Goal: Task Accomplishment & Management: Manage account settings

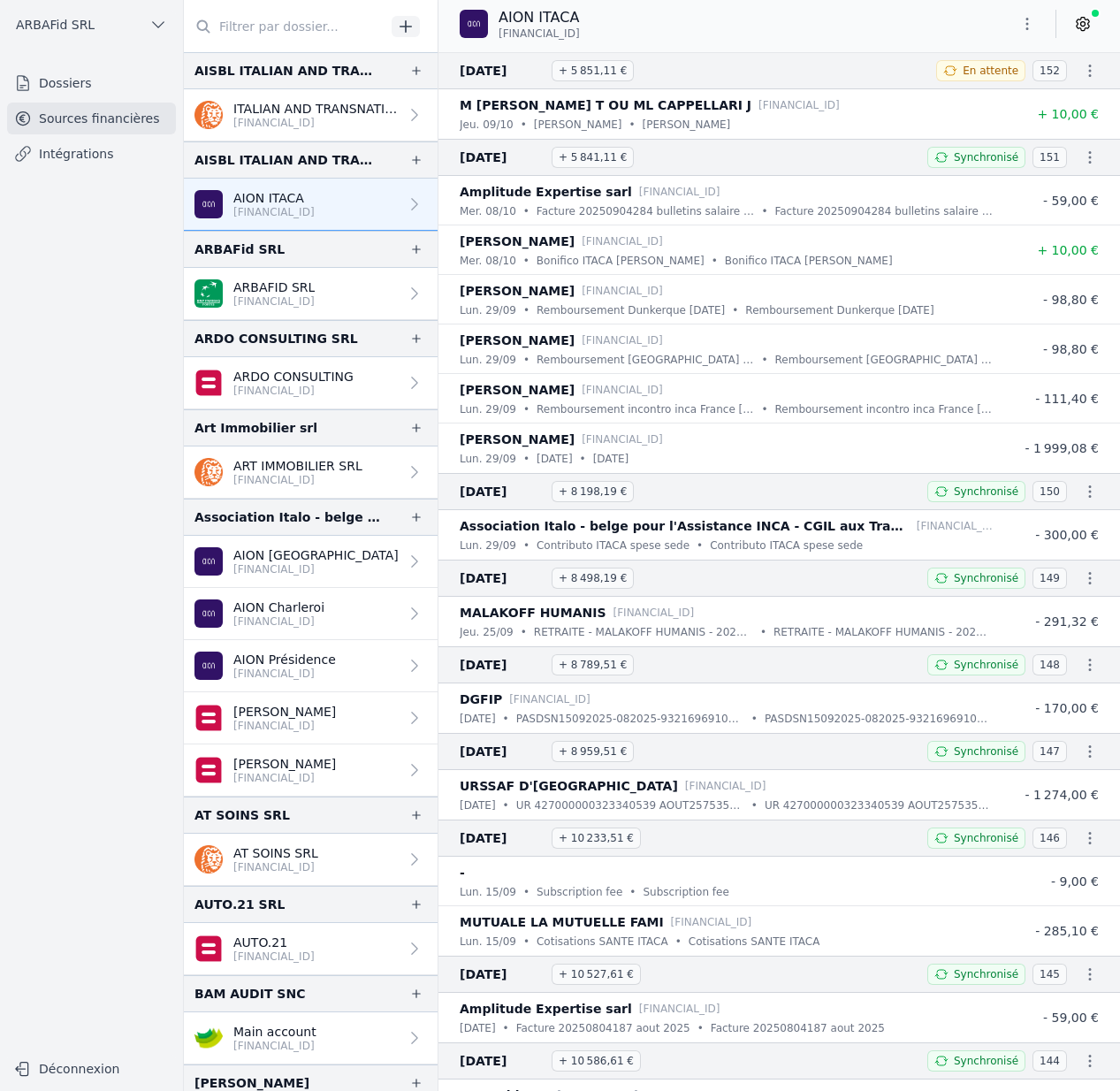
click at [1080, 35] on link at bounding box center [1082, 24] width 32 height 29
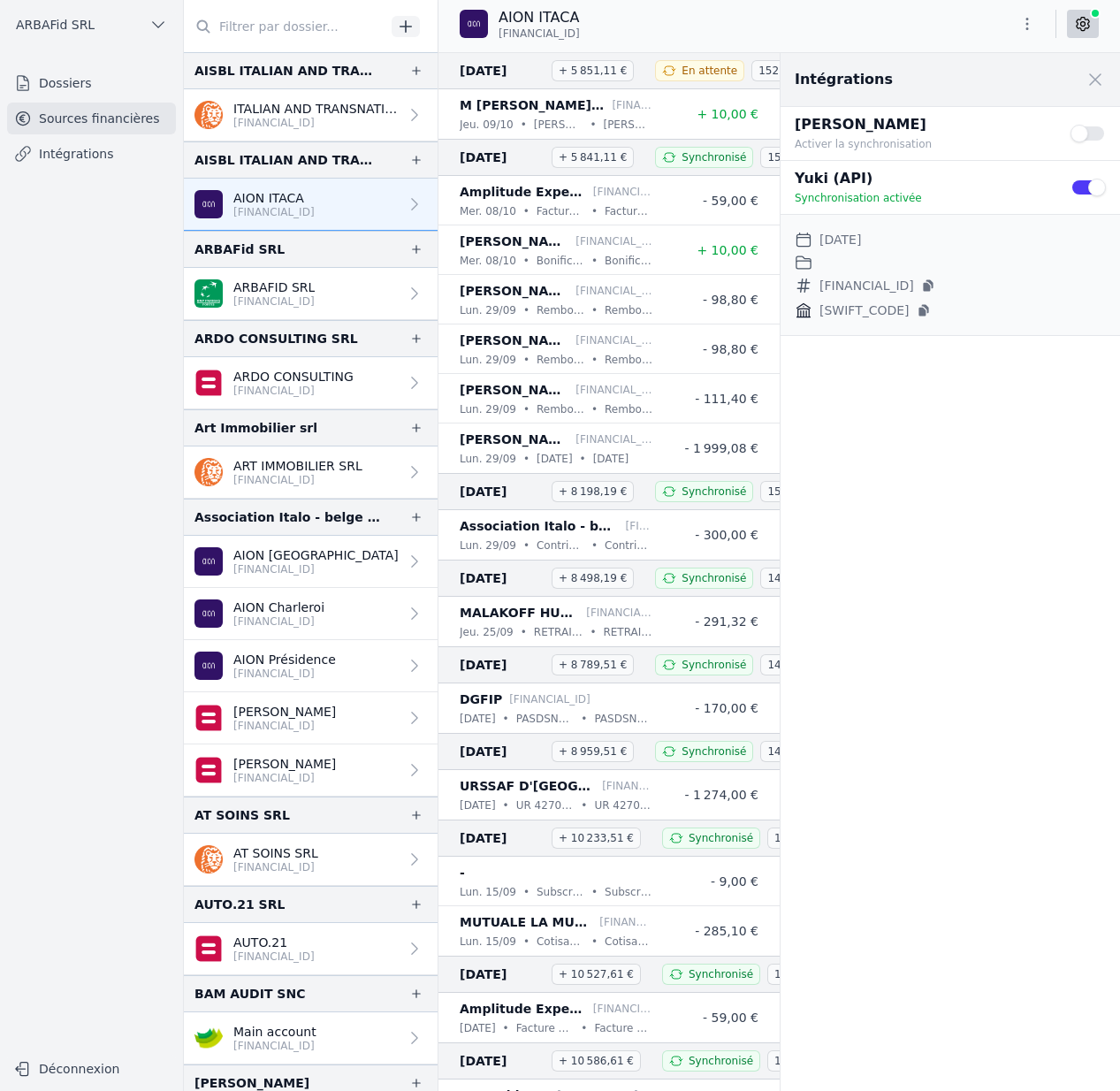
click at [292, 301] on p "BE93 0018 8057 4867" at bounding box center [274, 301] width 81 height 14
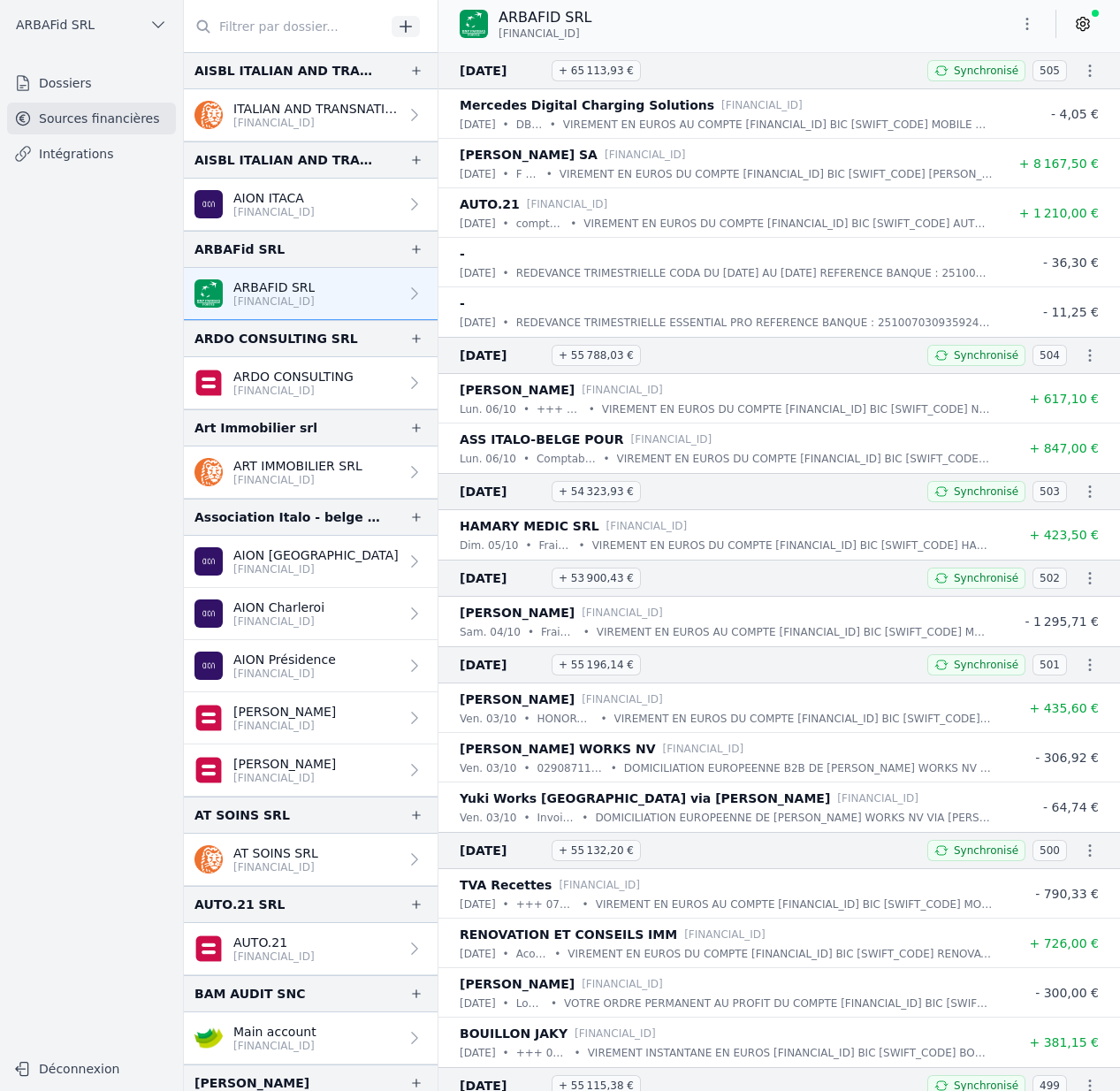
click at [314, 387] on p "[FINANCIAL_ID]" at bounding box center [294, 390] width 121 height 14
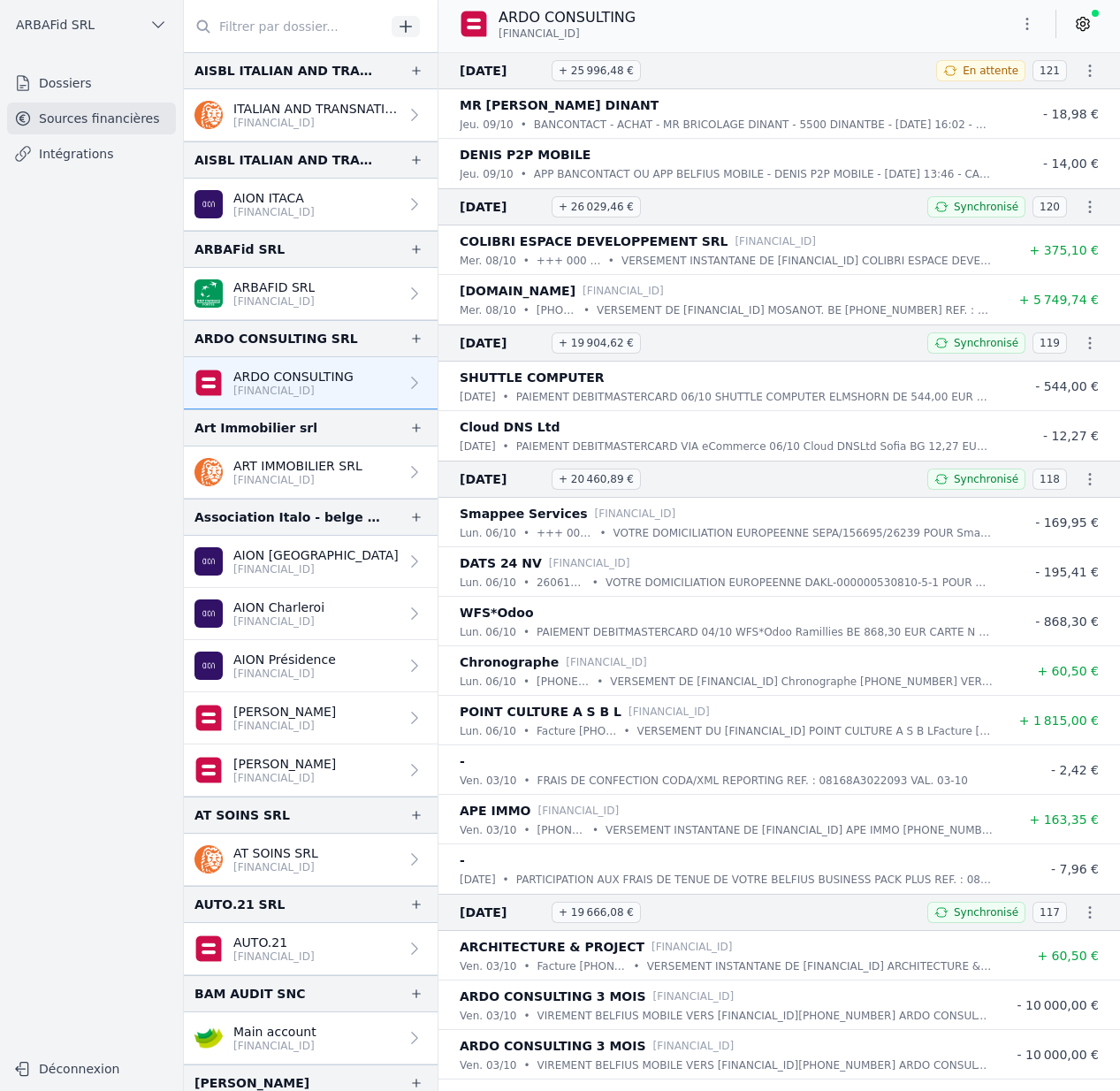
click at [1080, 29] on icon at bounding box center [1082, 24] width 12 height 13
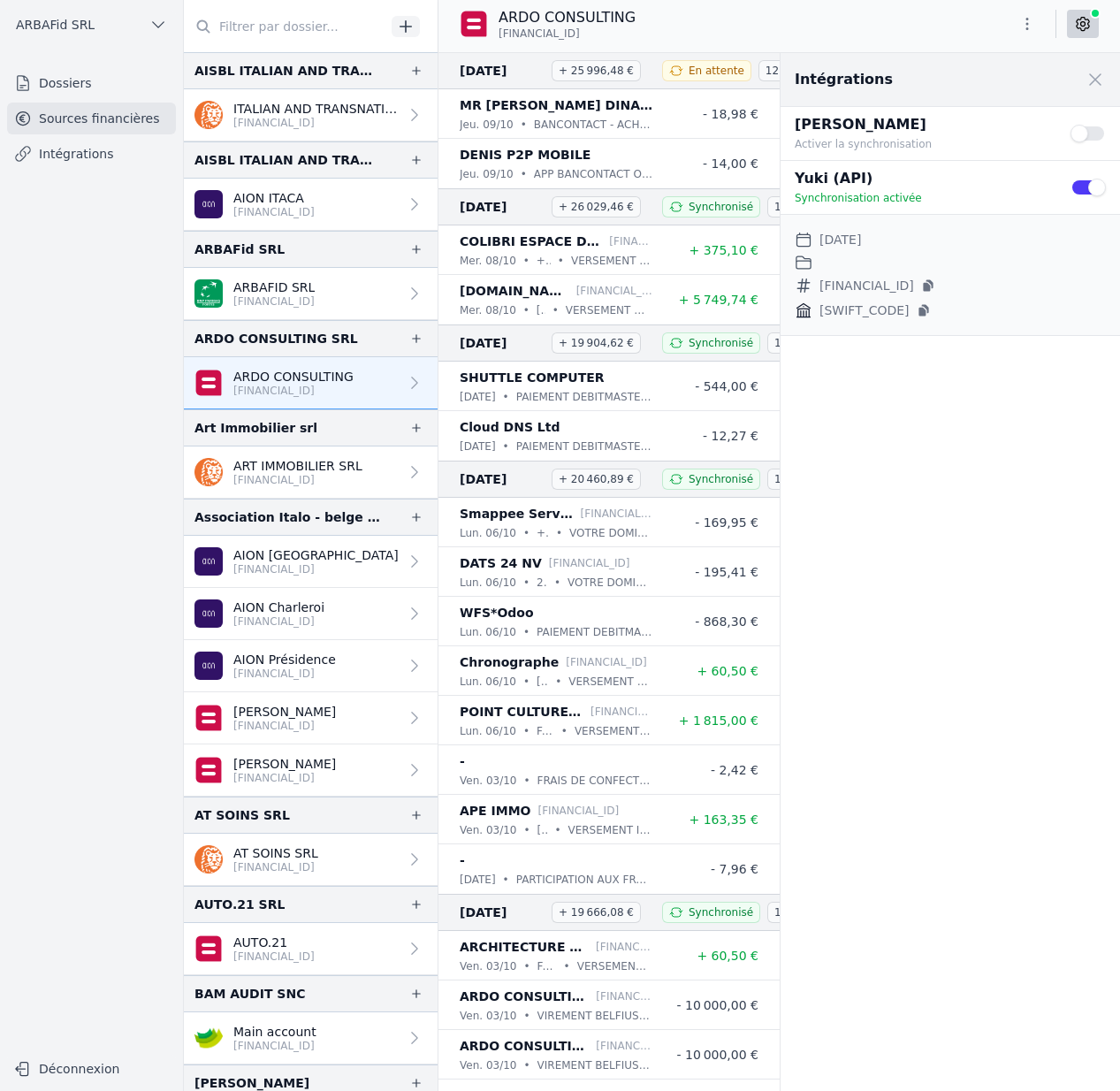
click at [315, 196] on p "AION ITACA" at bounding box center [274, 198] width 81 height 17
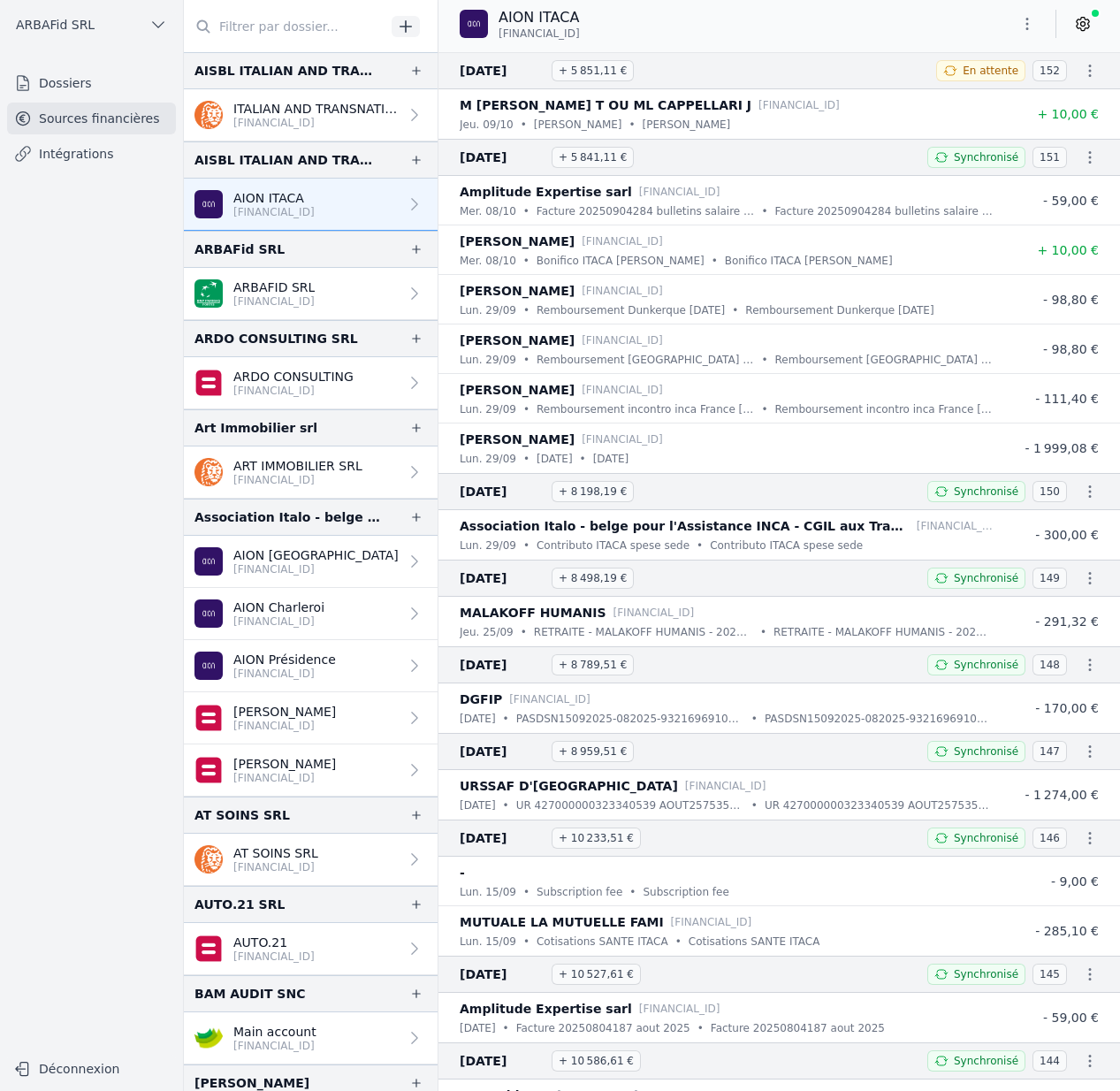
click at [1092, 19] on link at bounding box center [1082, 24] width 32 height 29
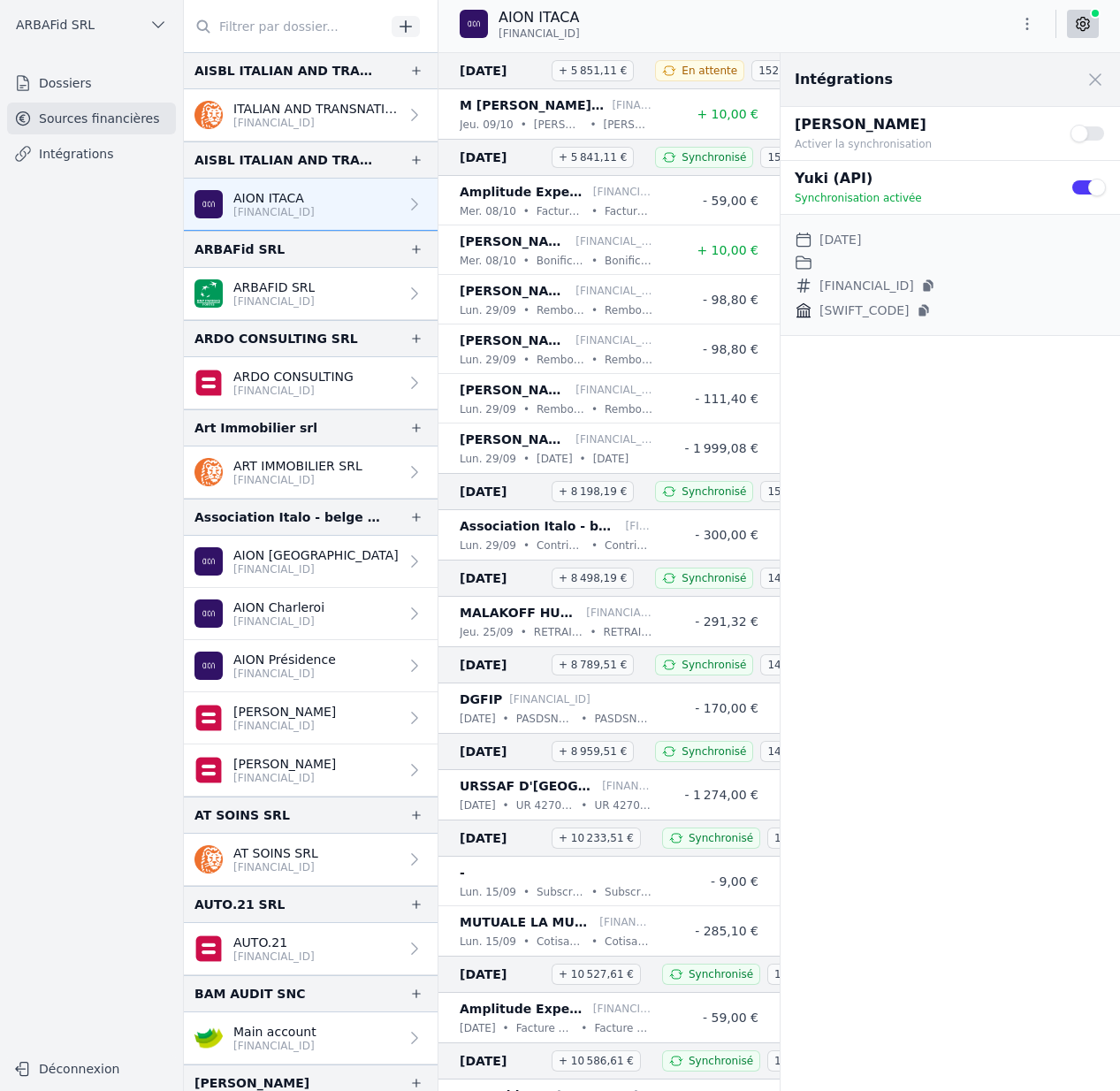
click at [352, 114] on p "ITALIAN AND TRANSNATIONAL ASSOCIATION FOR COMMUNITIES ABROAD AISBL" at bounding box center [317, 109] width 166 height 17
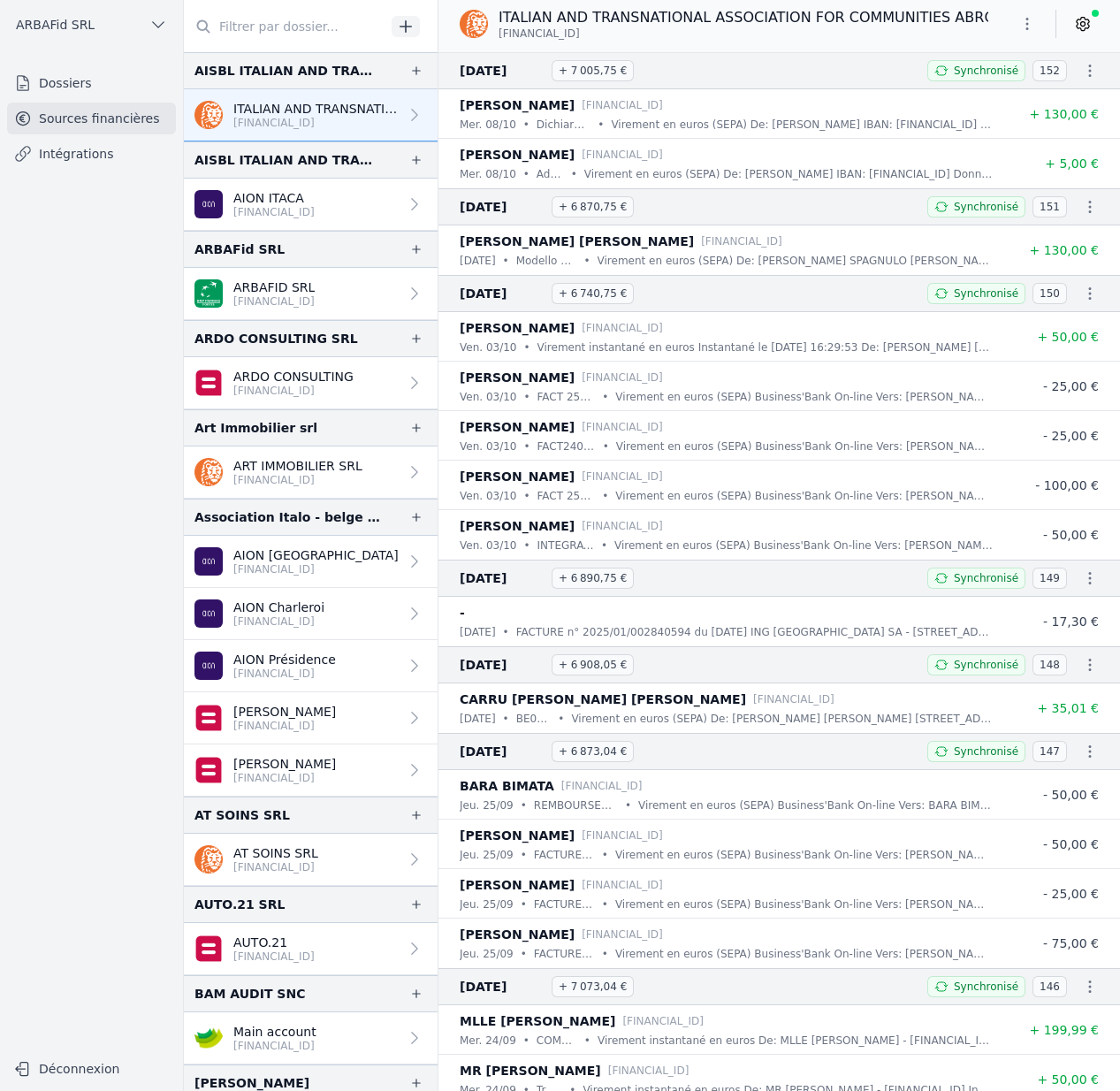
click at [1077, 21] on icon at bounding box center [1082, 23] width 17 height 17
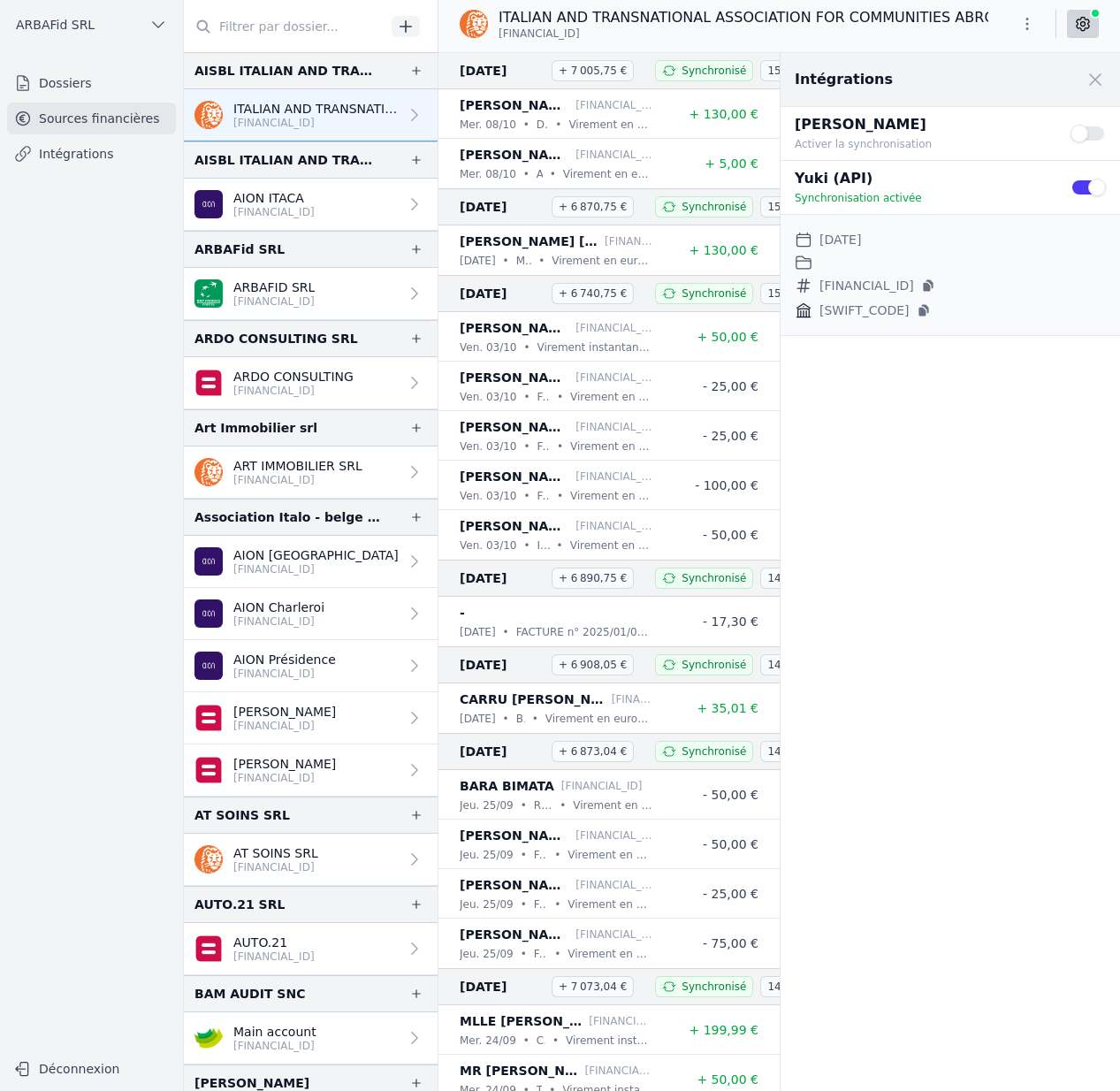
click at [324, 719] on p "[FINANCIAL_ID]" at bounding box center [284, 725] width 102 height 14
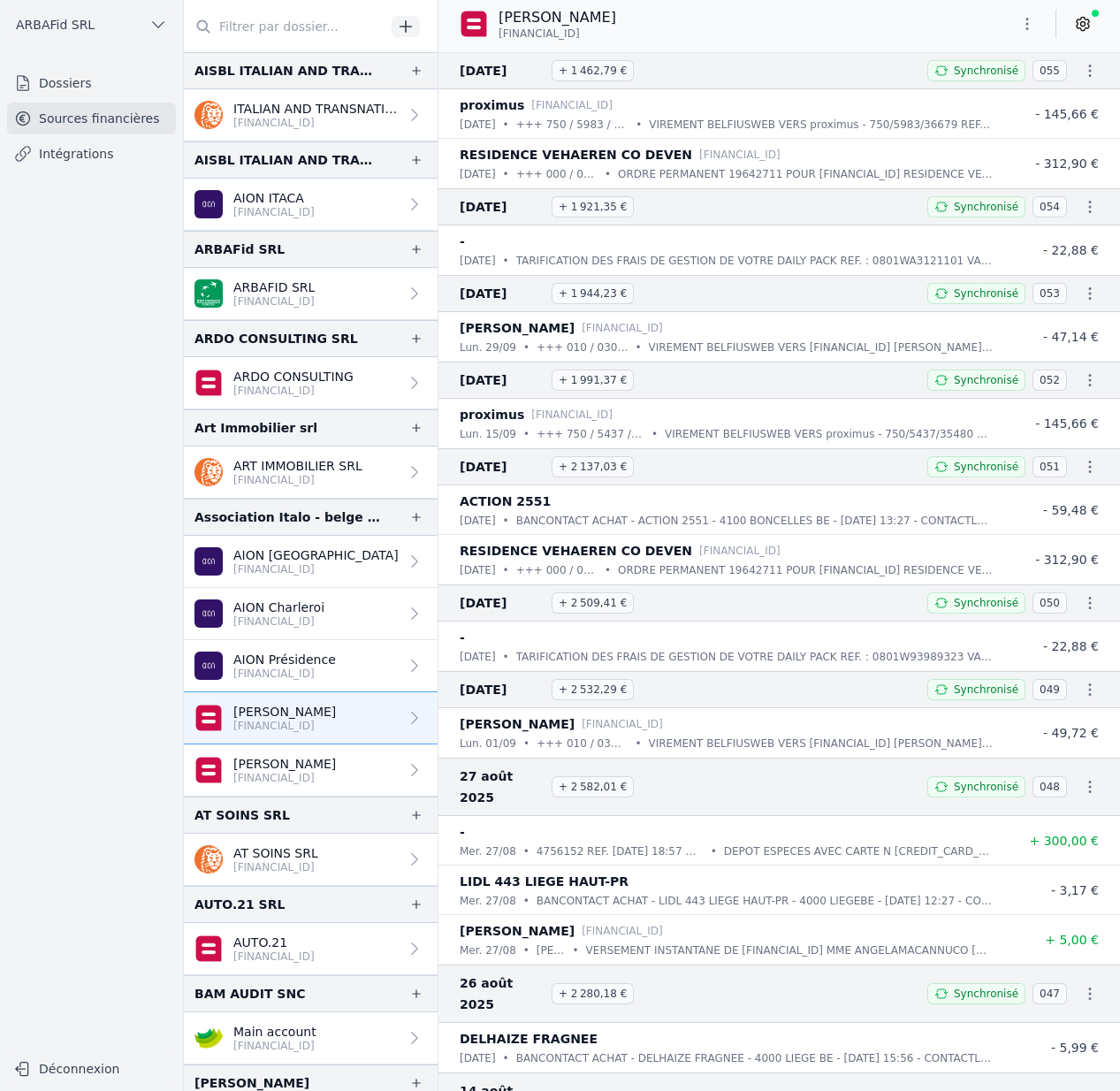
click at [1089, 25] on icon at bounding box center [1082, 23] width 17 height 17
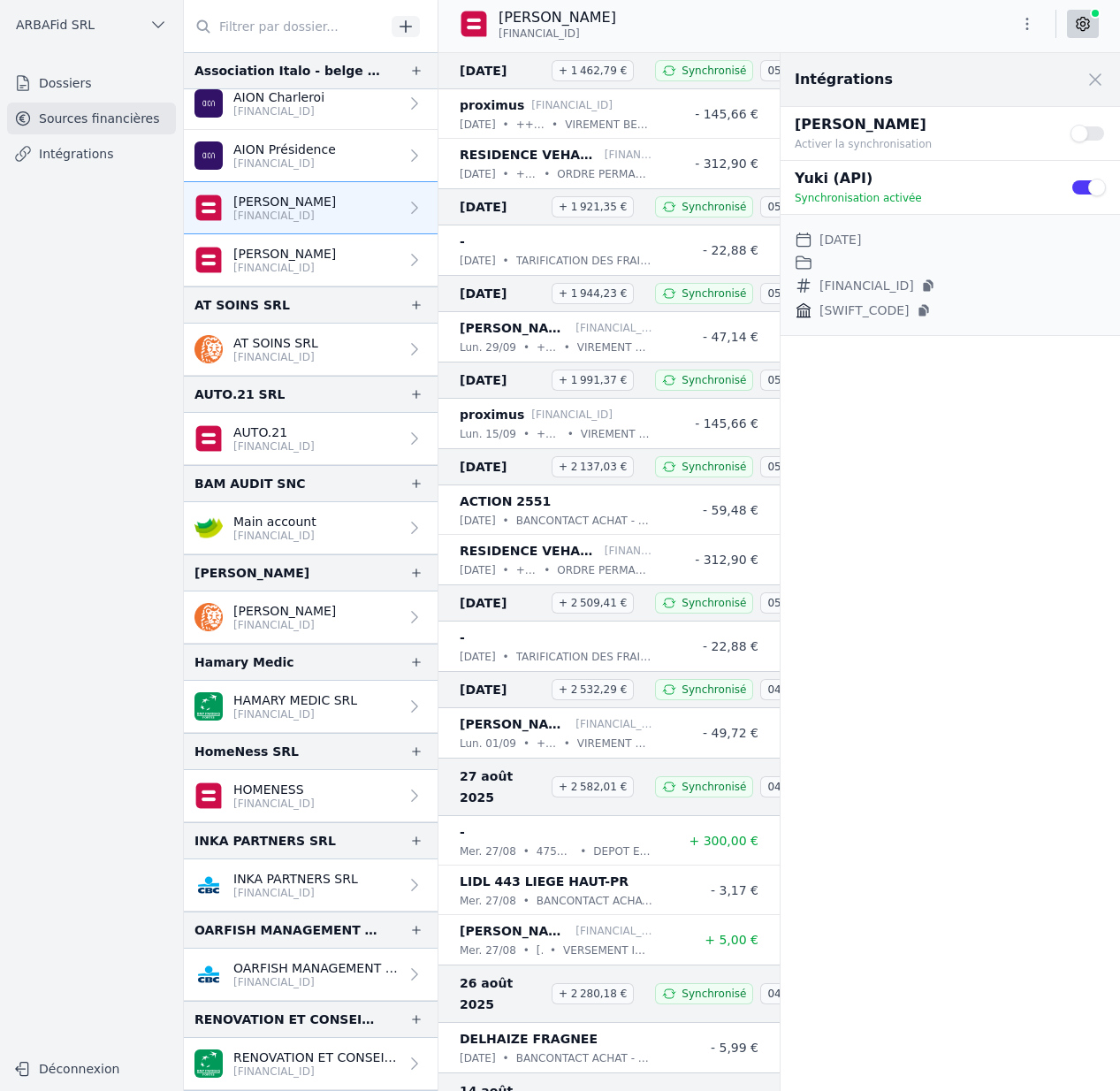
scroll to position [598, 0]
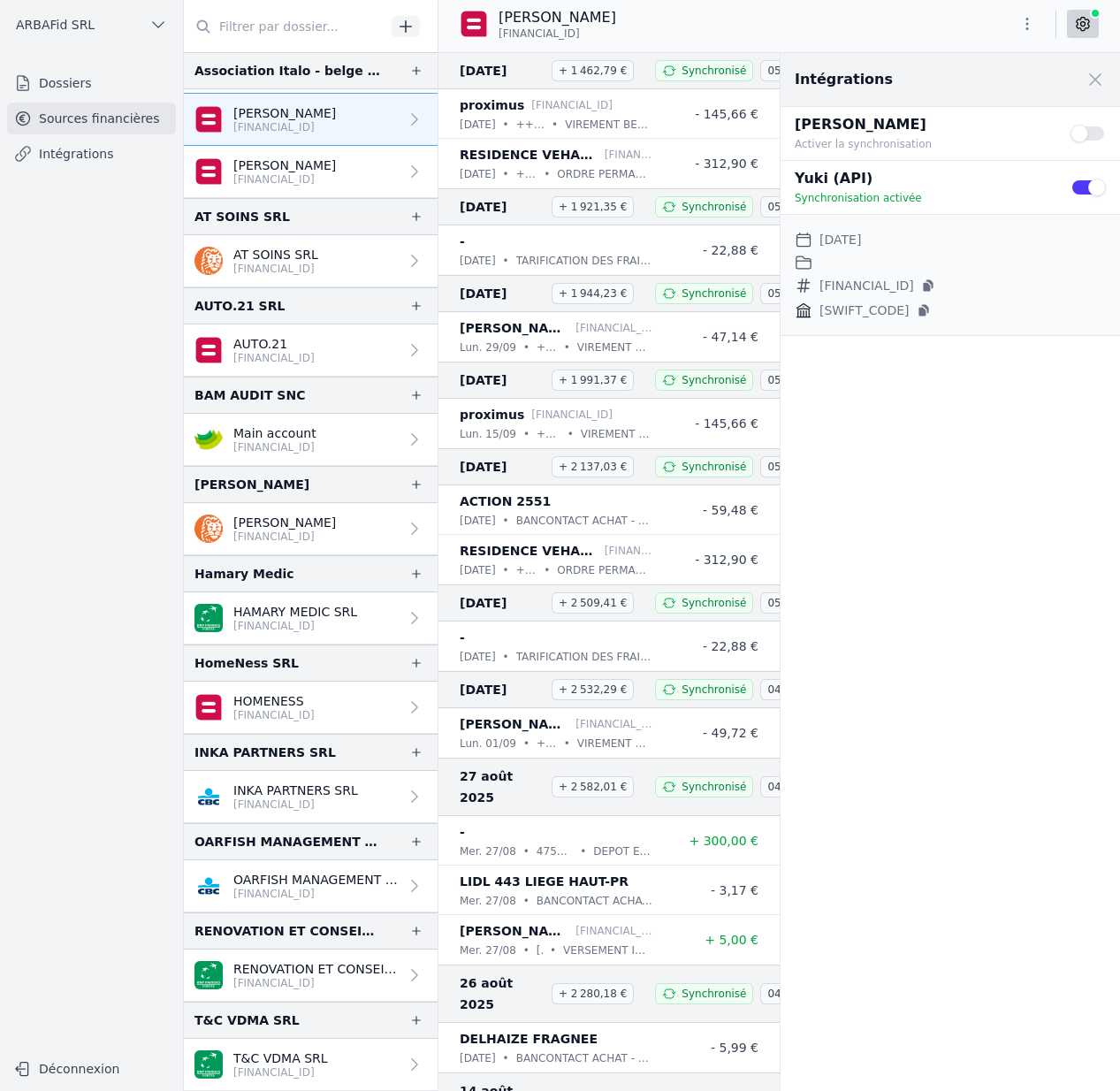
click at [298, 1050] on p "T&C VDMA SRL" at bounding box center [281, 1058] width 95 height 17
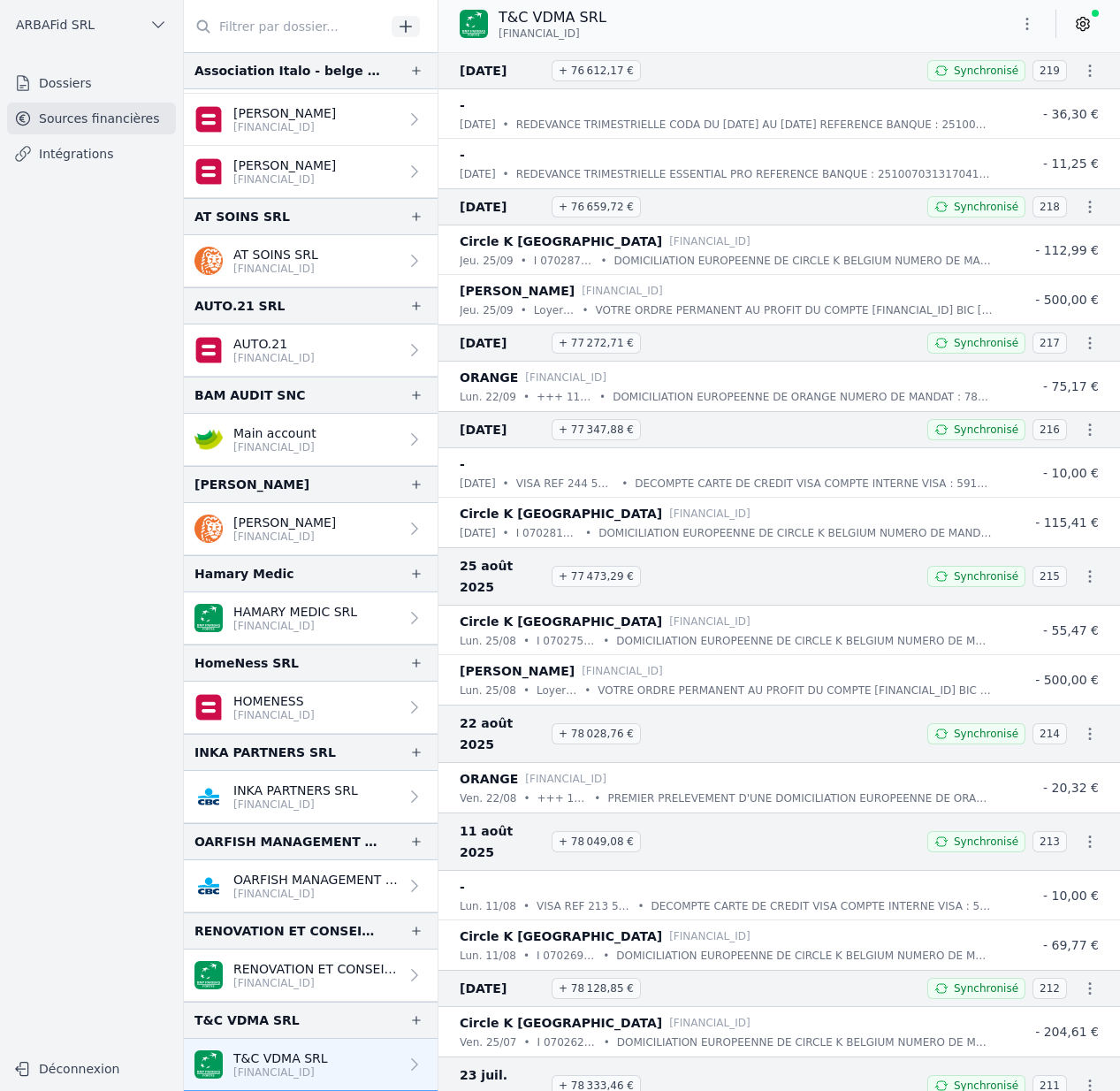
click at [1087, 26] on icon at bounding box center [1082, 23] width 17 height 17
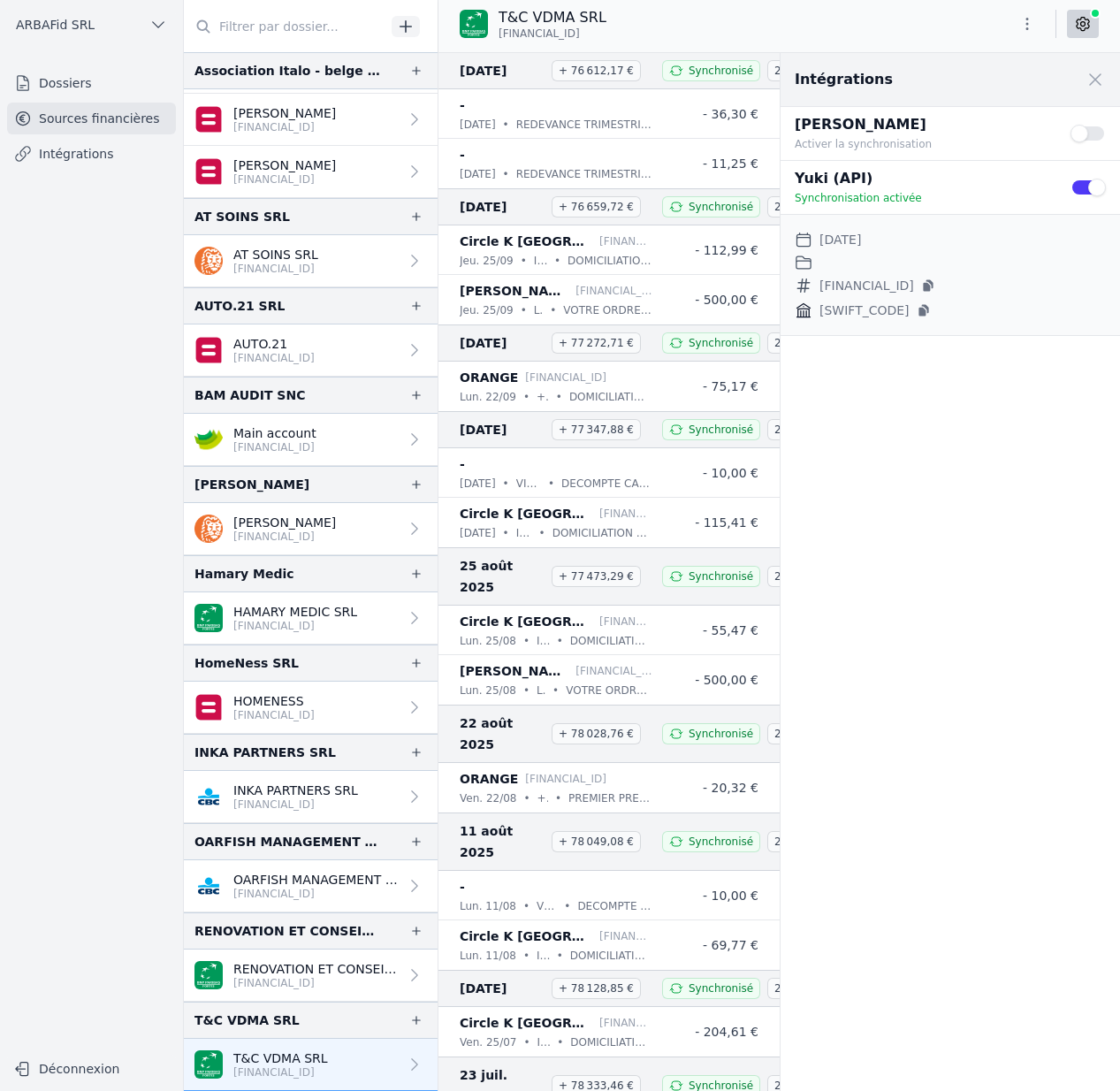
click at [806, 263] on icon at bounding box center [802, 262] width 17 height 17
click at [842, 249] on dd "[DATE]" at bounding box center [839, 239] width 41 height 21
click at [98, 158] on link "Intégrations" at bounding box center [91, 154] width 168 height 32
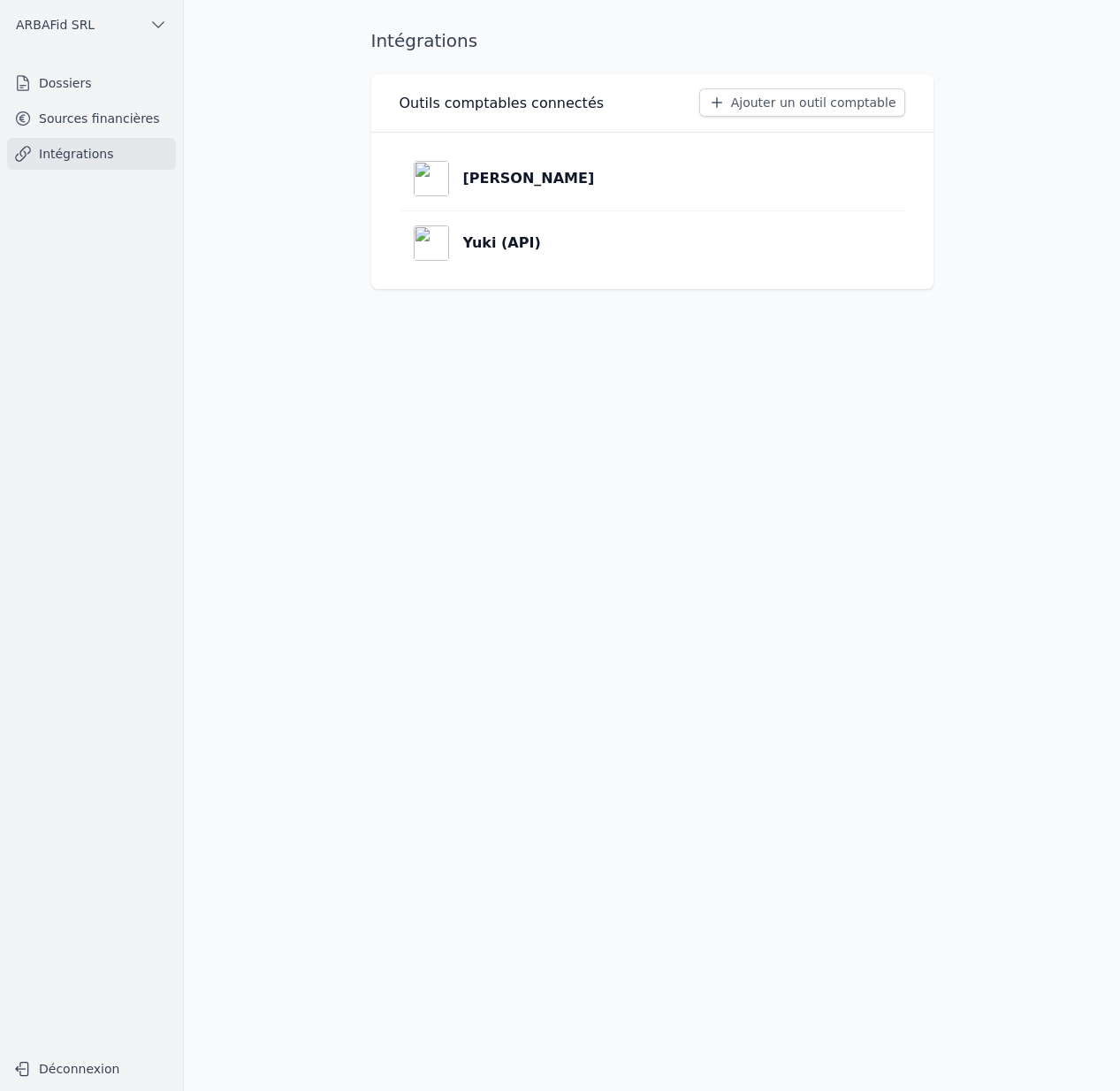
click at [141, 118] on link "Sources financières" at bounding box center [91, 118] width 168 height 32
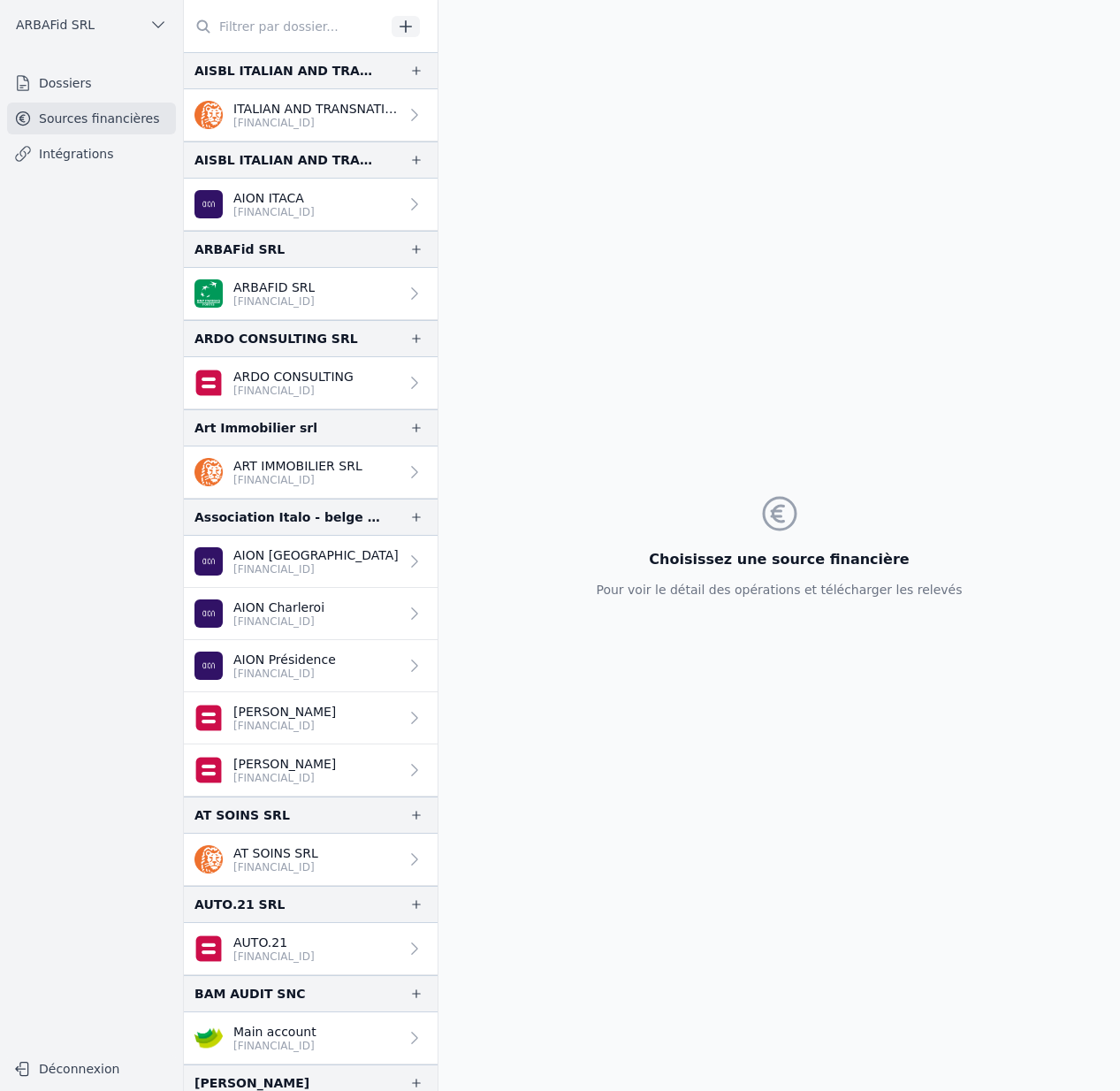
click at [130, 78] on link "Dossiers" at bounding box center [91, 83] width 168 height 32
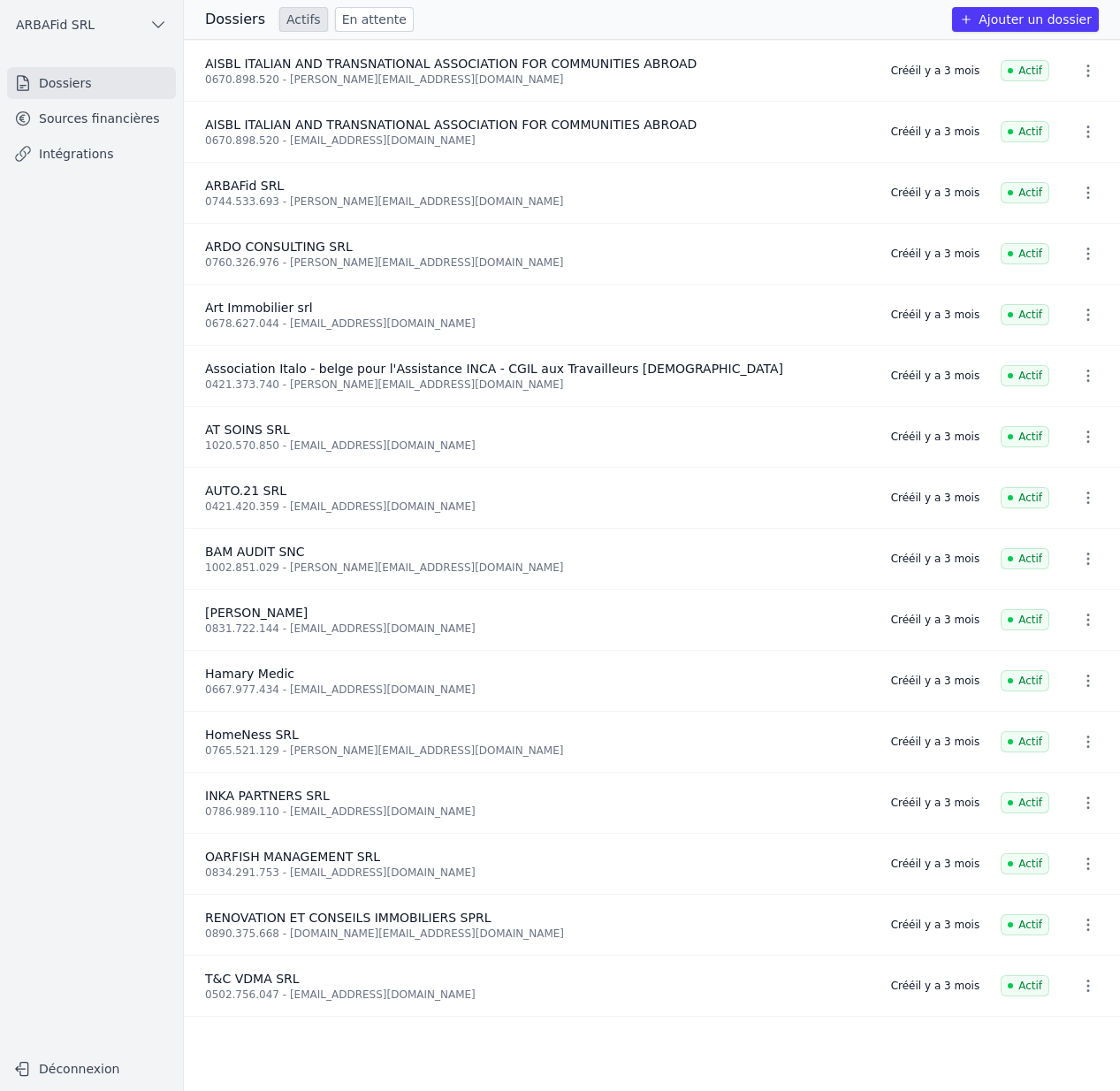
click at [127, 115] on link "Sources financières" at bounding box center [91, 118] width 168 height 32
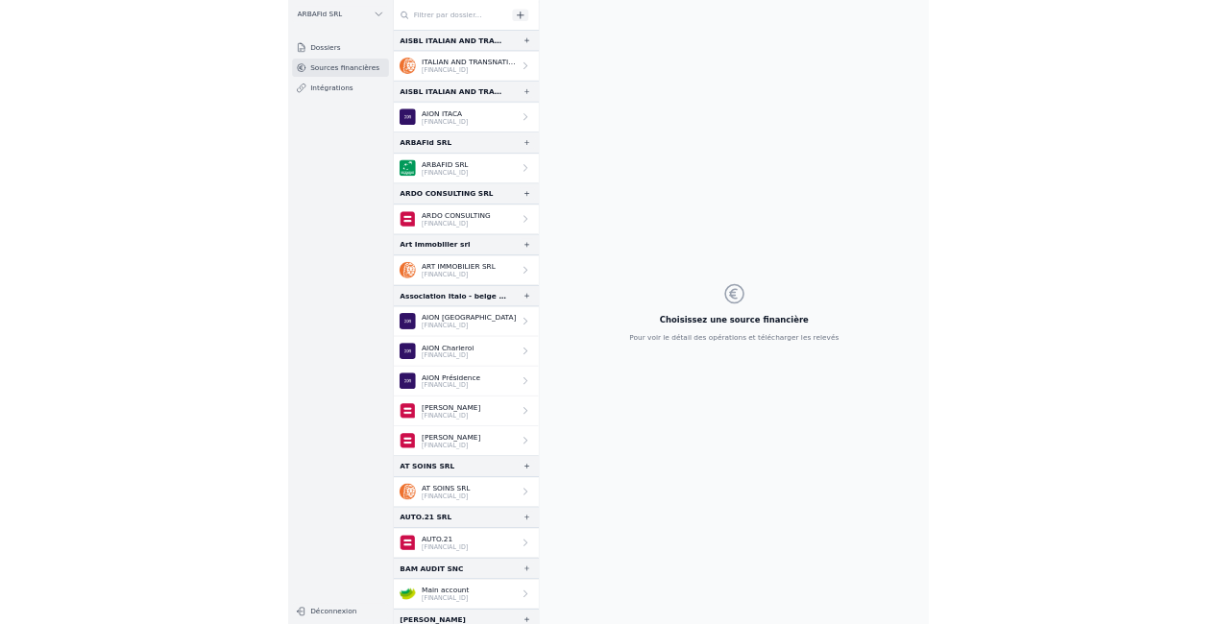
scroll to position [650, 0]
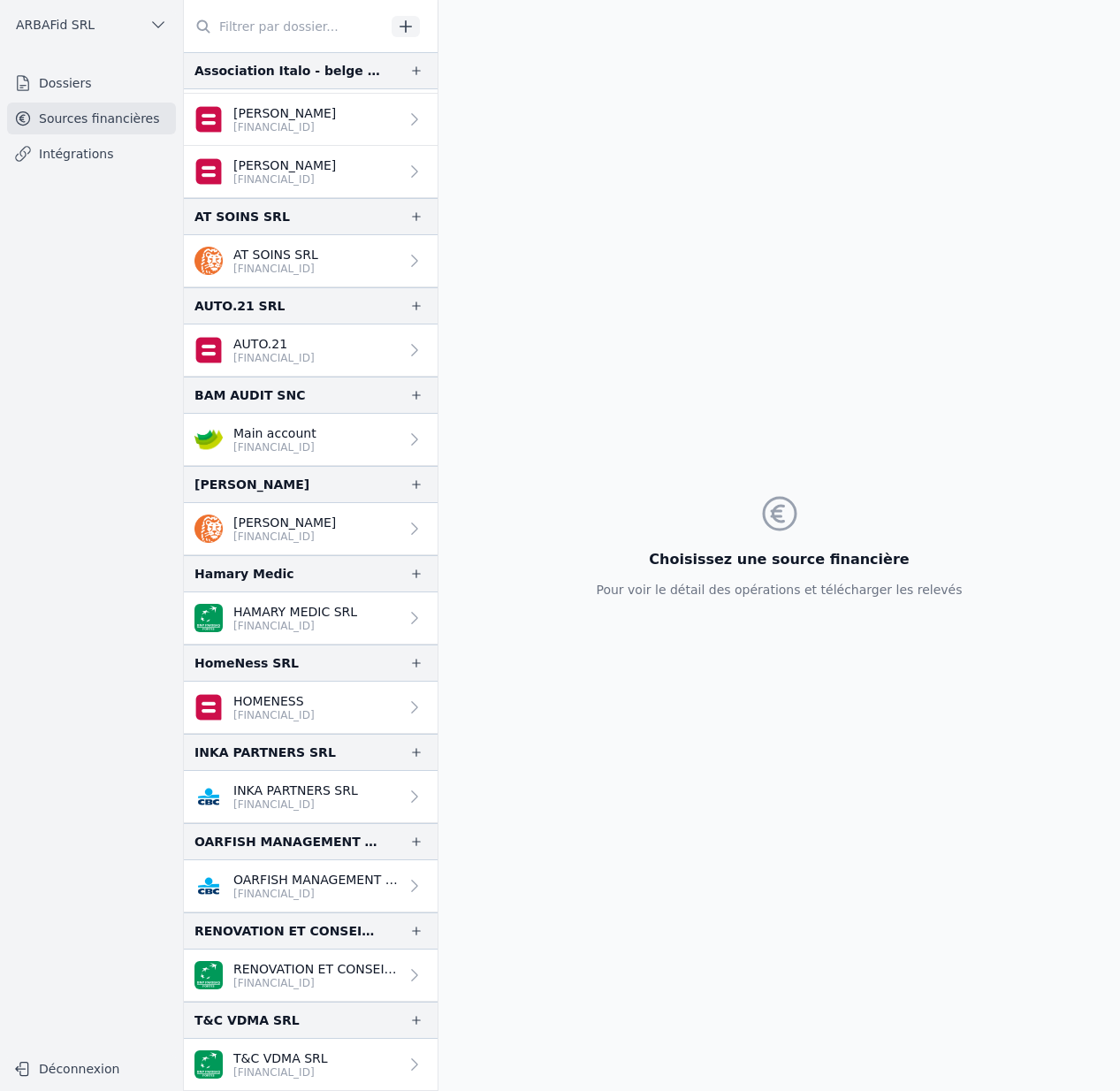
click at [310, 1054] on p "T&C VDMA SRL" at bounding box center [281, 1058] width 95 height 17
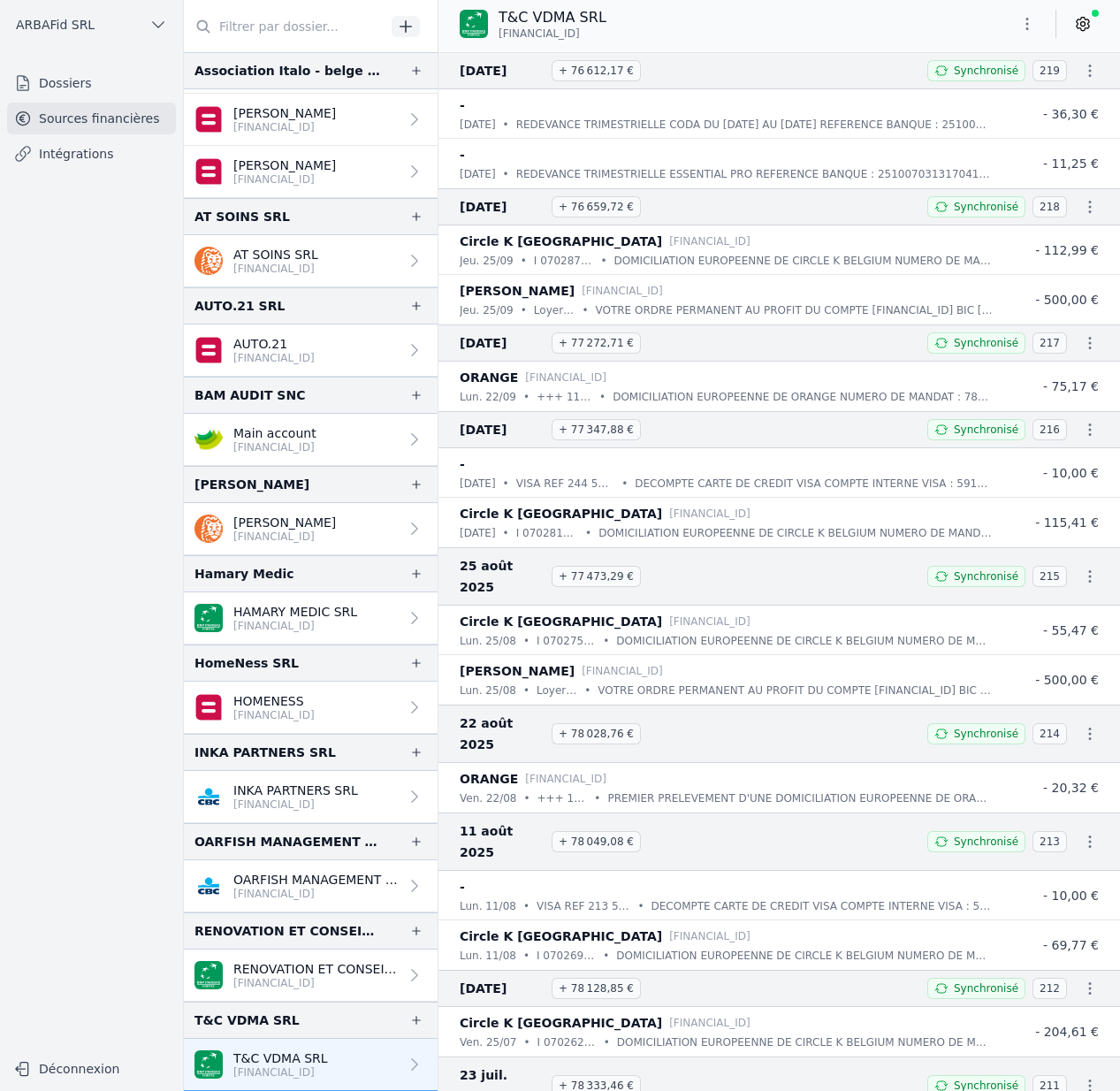
click at [1092, 22] on link at bounding box center [1082, 24] width 32 height 29
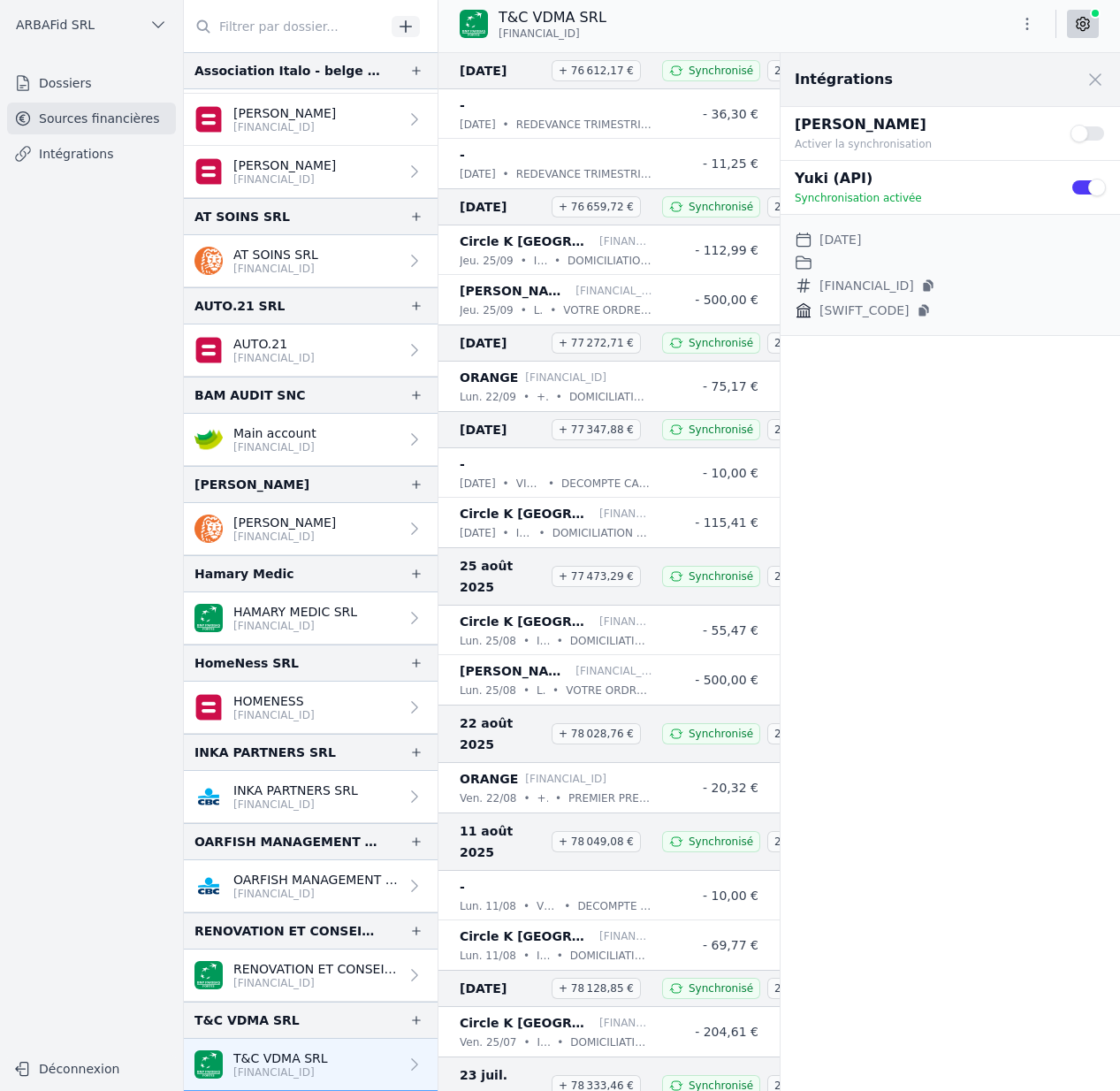
click at [319, 982] on p "[FINANCIAL_ID]" at bounding box center [317, 982] width 166 height 14
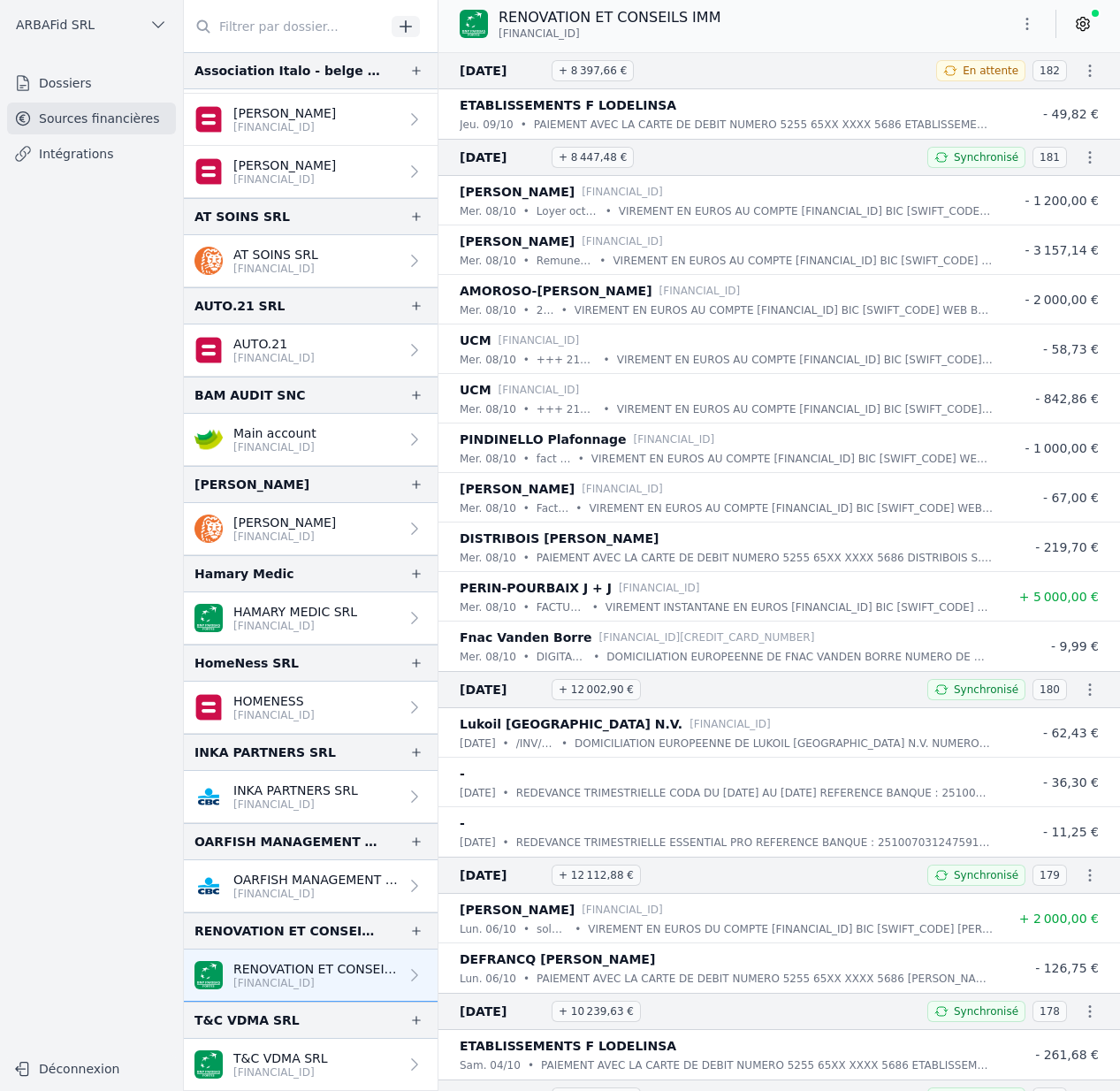
click at [1085, 28] on icon at bounding box center [1082, 24] width 12 height 13
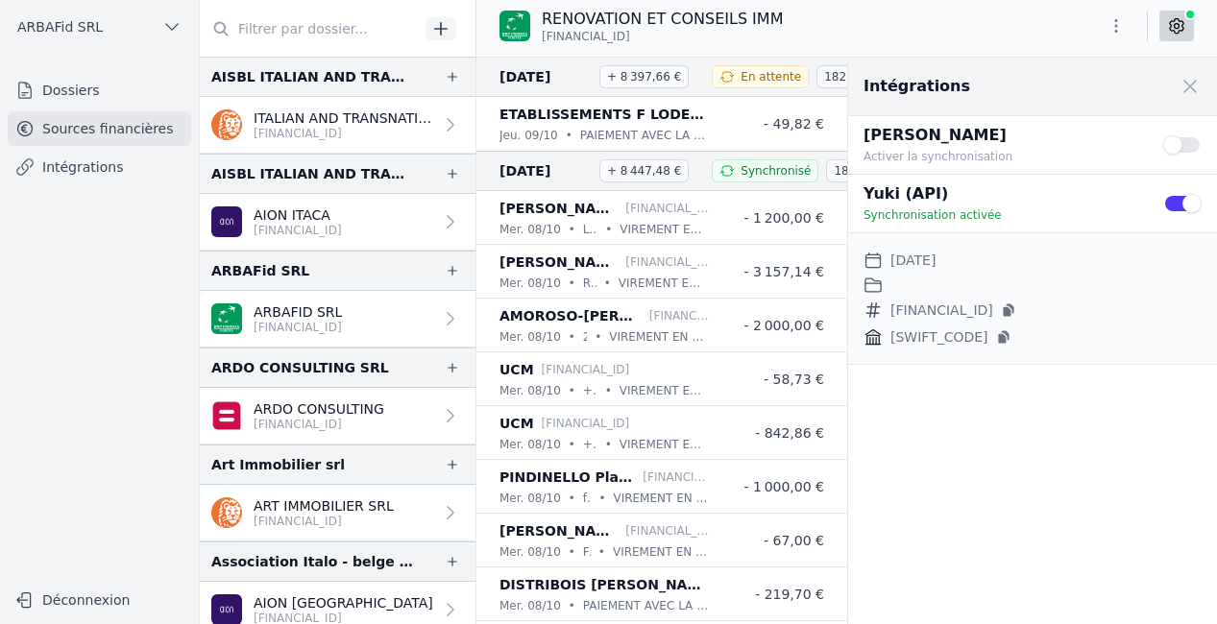
click at [1178, 204] on button "Use setting" at bounding box center [1182, 203] width 38 height 19
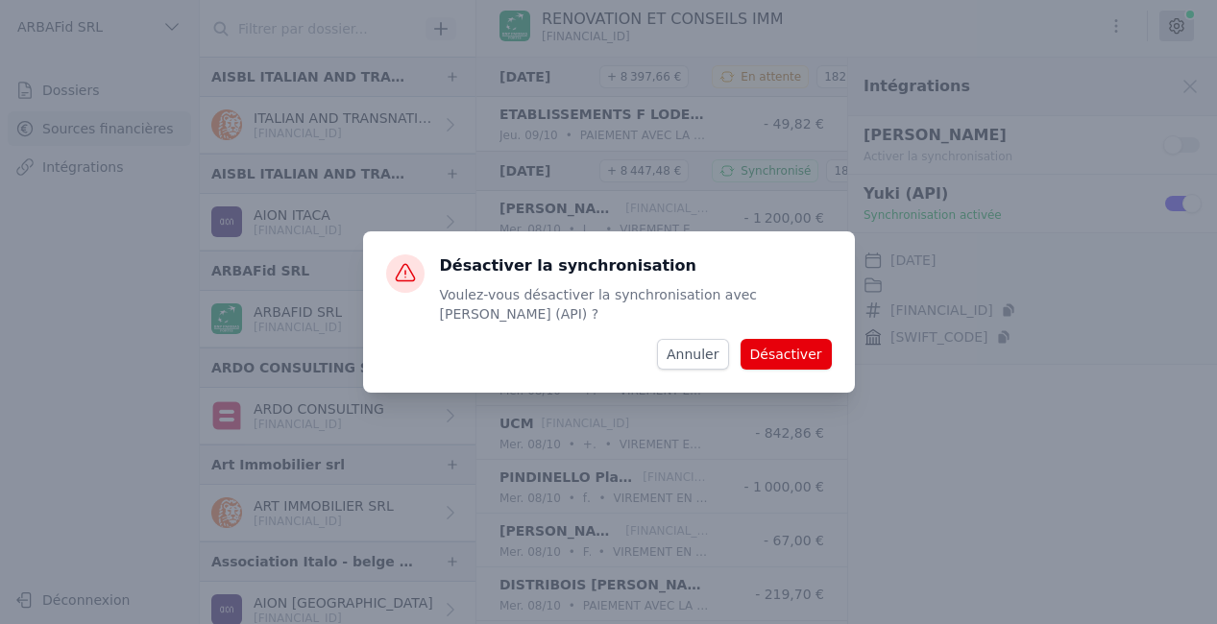
click at [803, 339] on button "Désactiver" at bounding box center [786, 354] width 91 height 31
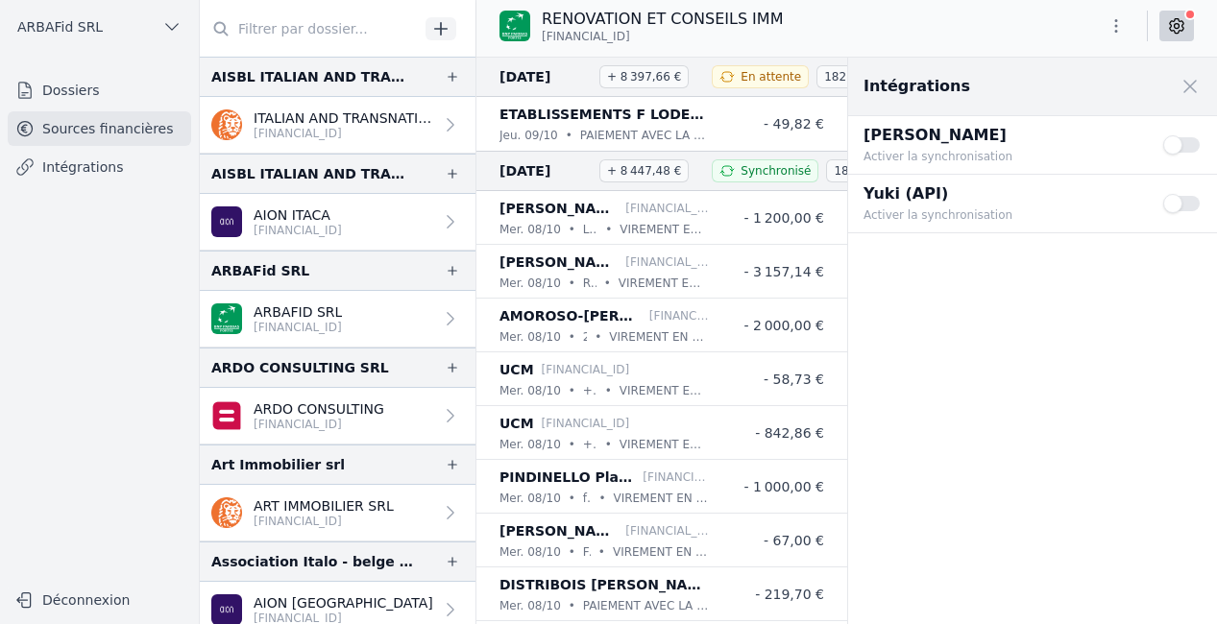
click at [1194, 204] on button "Use setting" at bounding box center [1182, 203] width 38 height 19
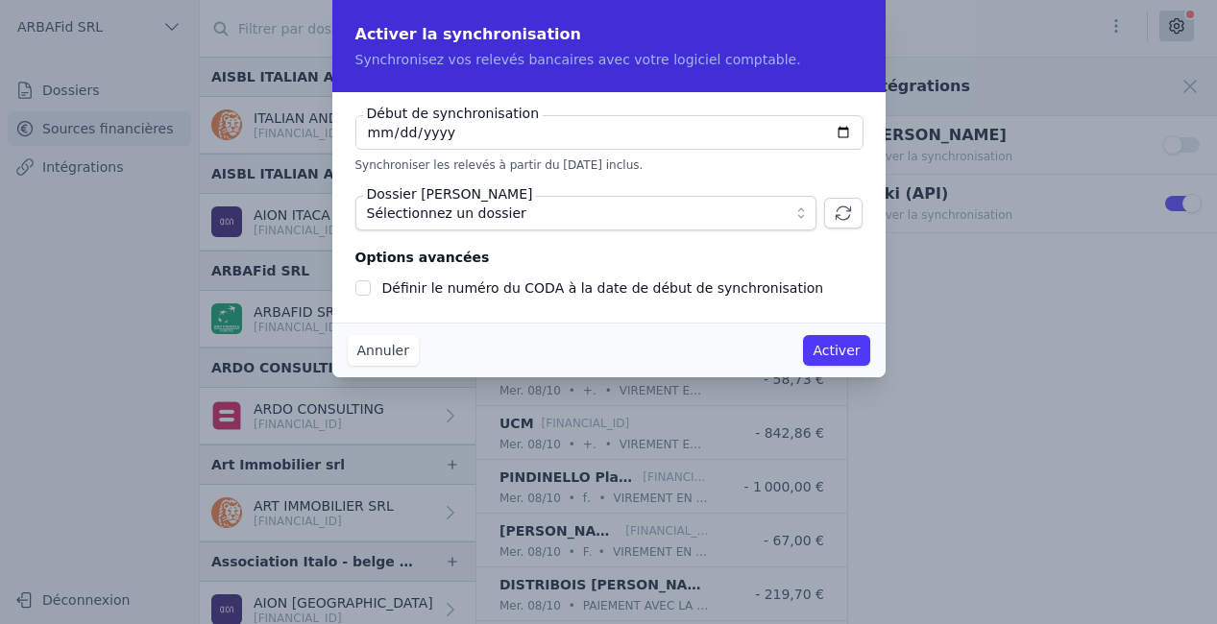
click at [831, 350] on button "Activer" at bounding box center [836, 350] width 66 height 31
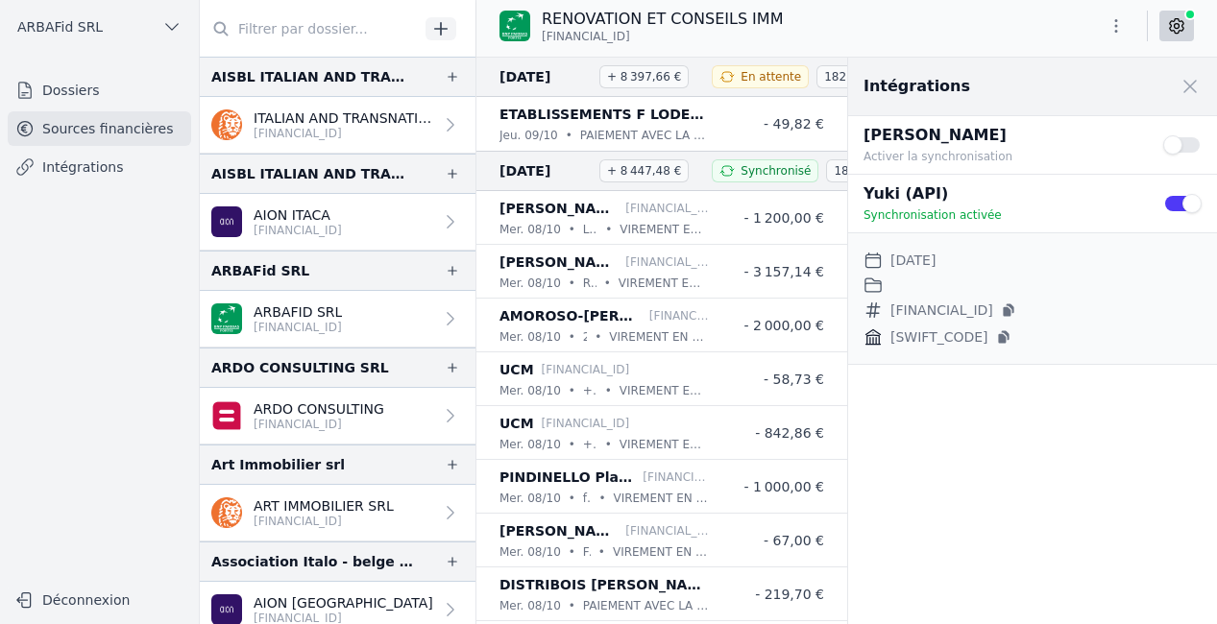
click at [387, 130] on p "[FINANCIAL_ID]" at bounding box center [344, 133] width 180 height 15
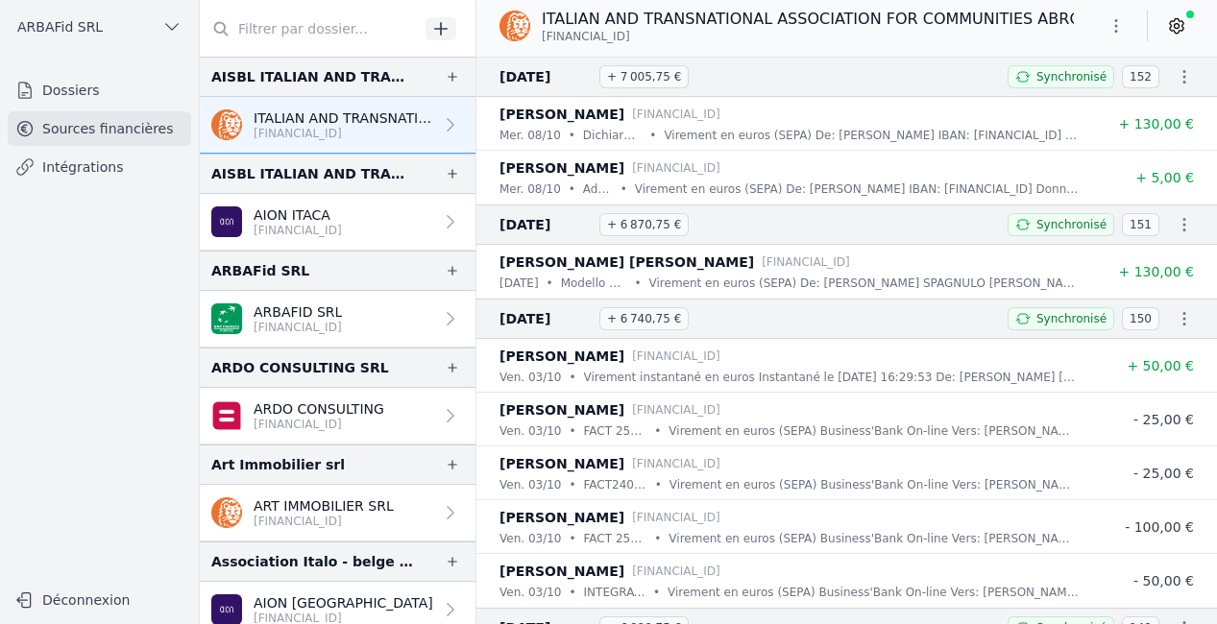
click at [1181, 32] on icon at bounding box center [1176, 25] width 19 height 19
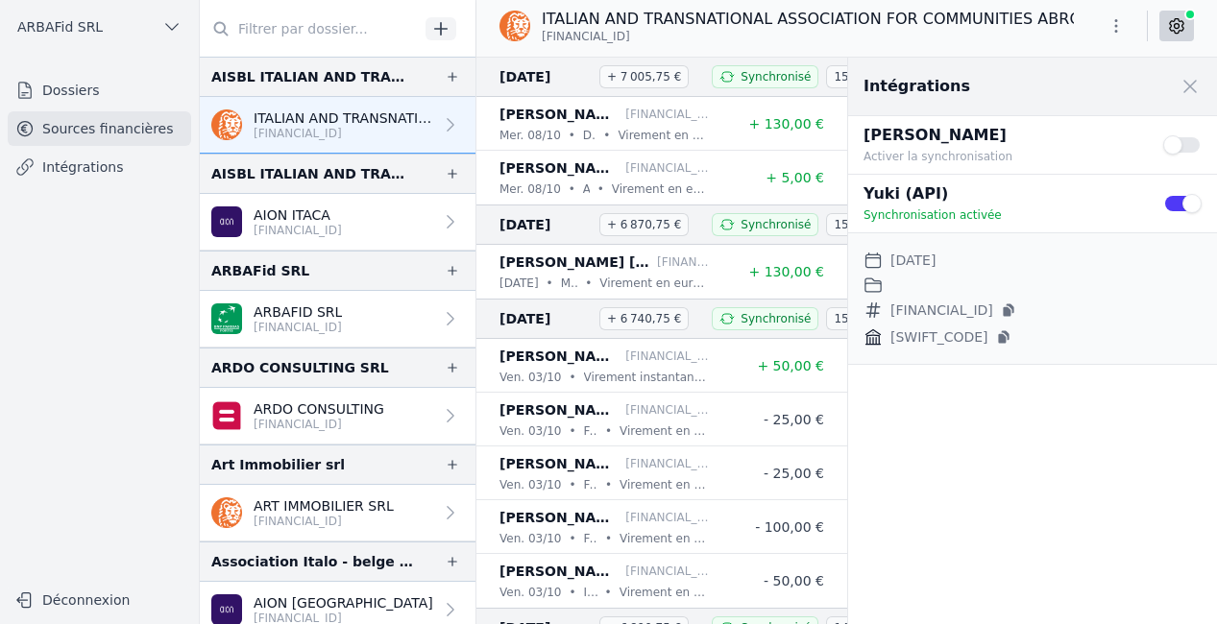
click at [1197, 204] on button "Use setting" at bounding box center [1182, 203] width 38 height 19
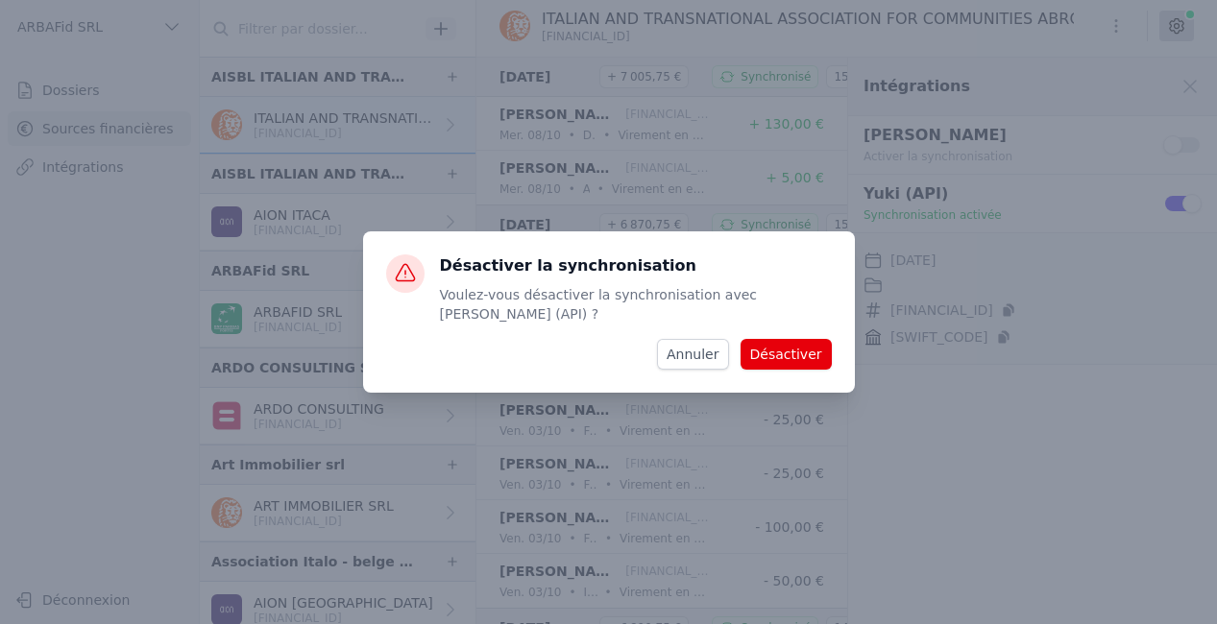
click at [810, 348] on button "Désactiver" at bounding box center [786, 354] width 91 height 31
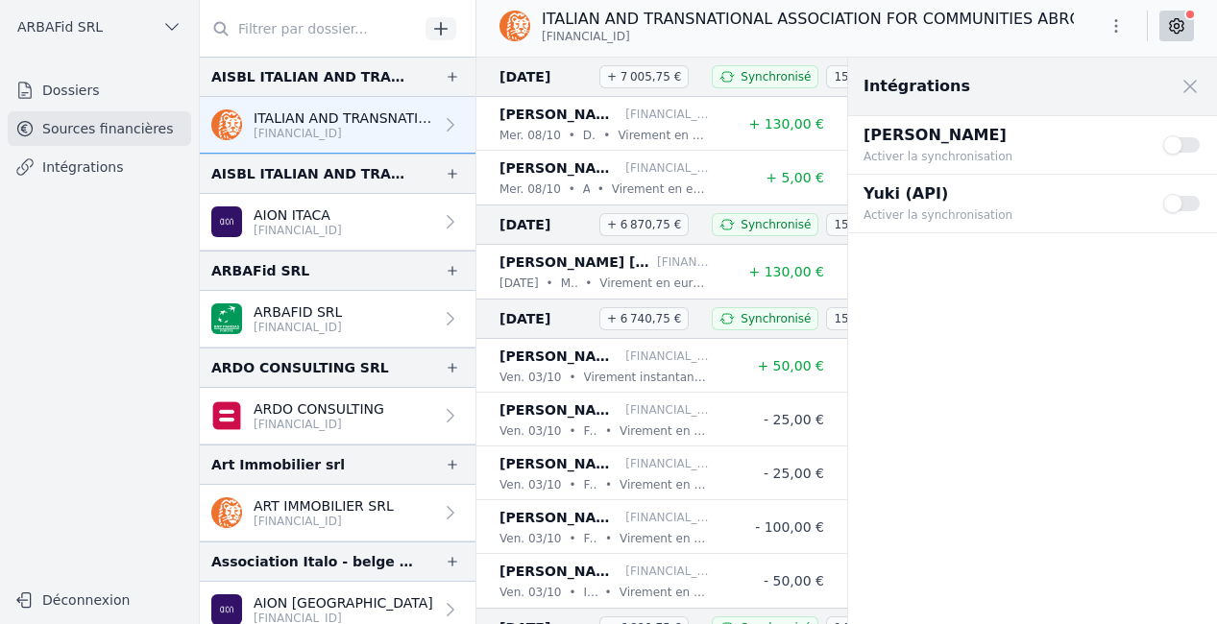
click at [1184, 203] on button "Use setting" at bounding box center [1182, 203] width 38 height 19
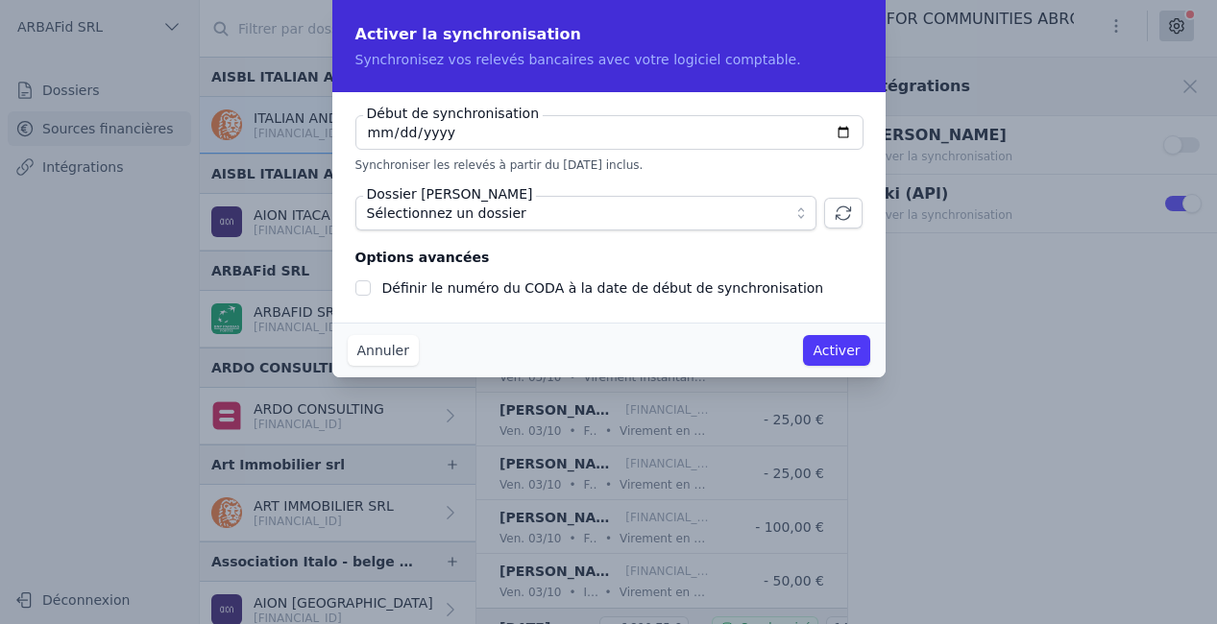
type input "[DATE]"
checkbox input "false"
click at [639, 211] on span "Sélectionnez un dossier" at bounding box center [572, 213] width 411 height 23
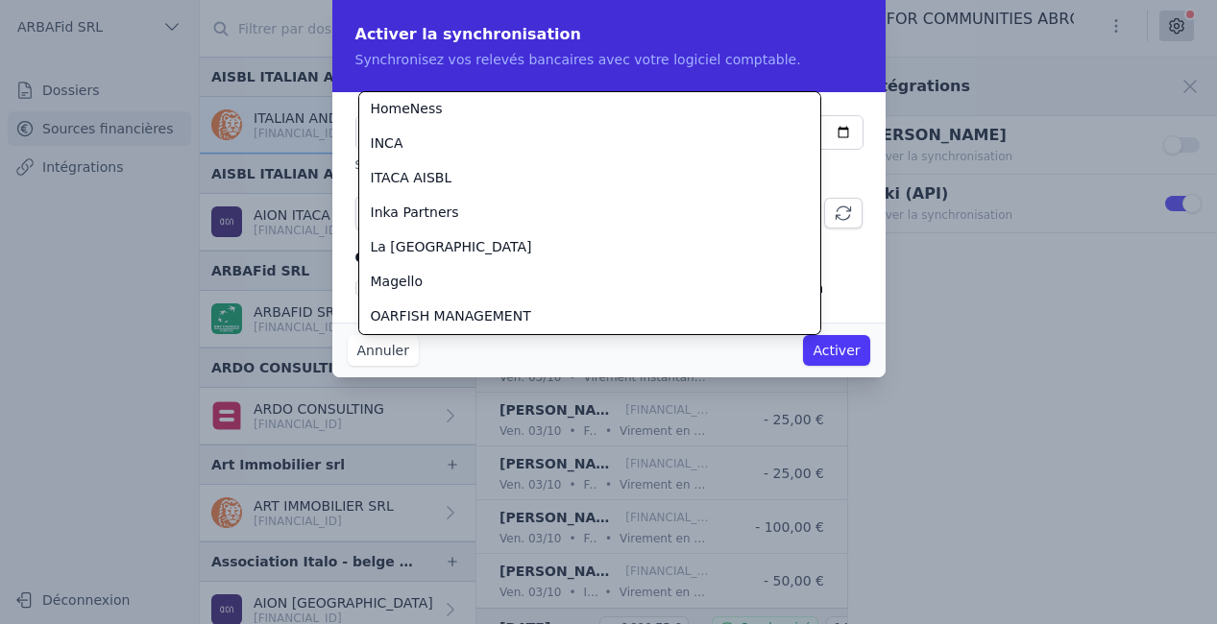
scroll to position [420, 0]
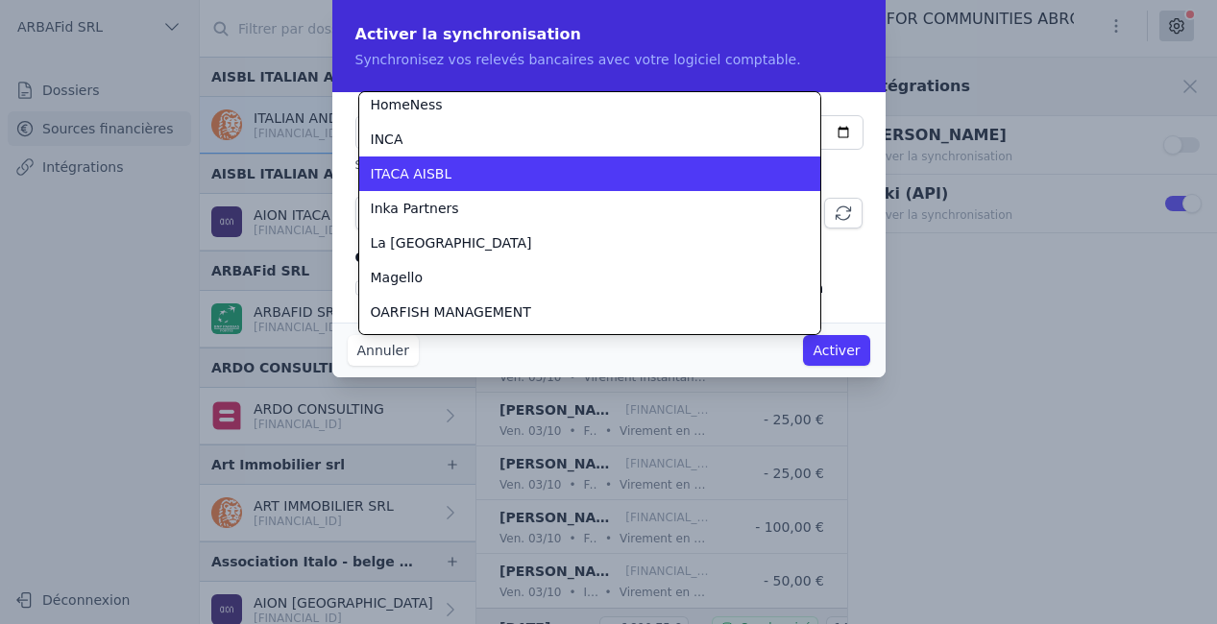
click at [519, 177] on div "ITACA AISBL" at bounding box center [578, 173] width 415 height 19
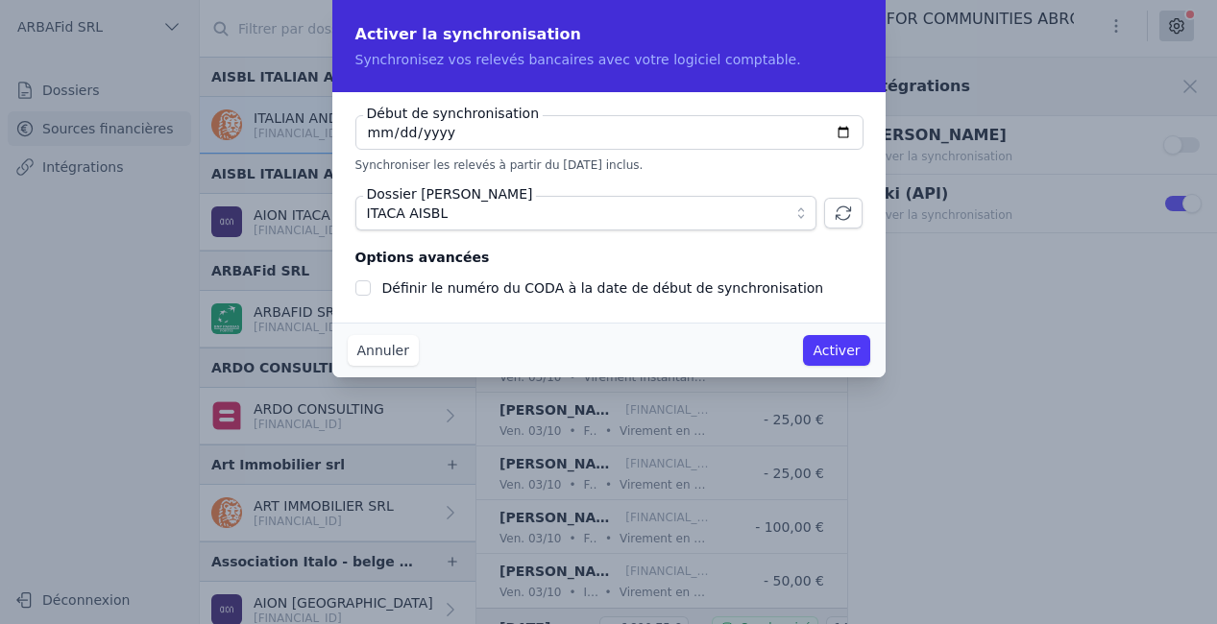
click at [851, 352] on button "Activer" at bounding box center [836, 350] width 66 height 31
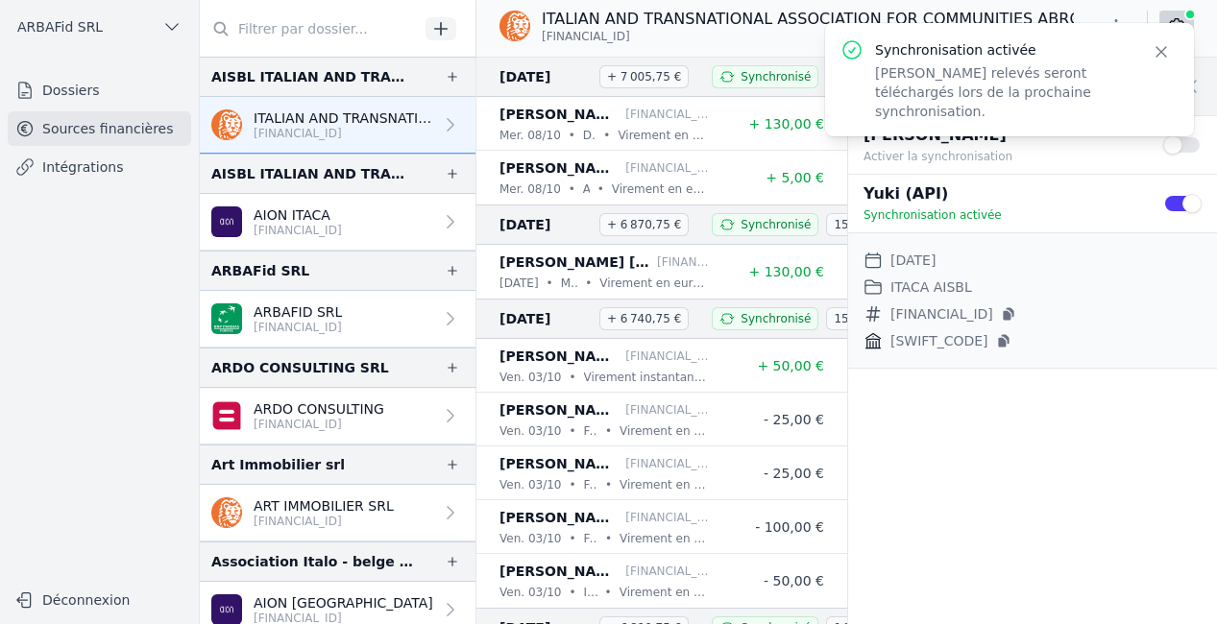
click at [399, 211] on link "AION ITACA [FINANCIAL_ID]" at bounding box center [338, 222] width 276 height 57
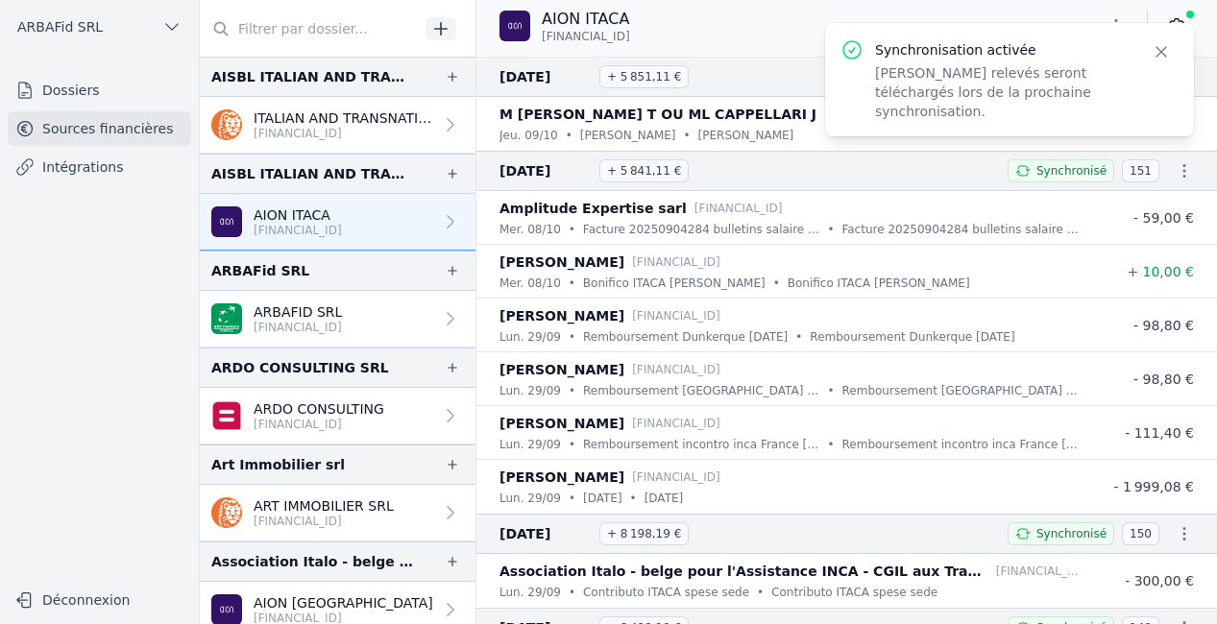
click at [1154, 51] on icon "button" at bounding box center [1161, 51] width 19 height 19
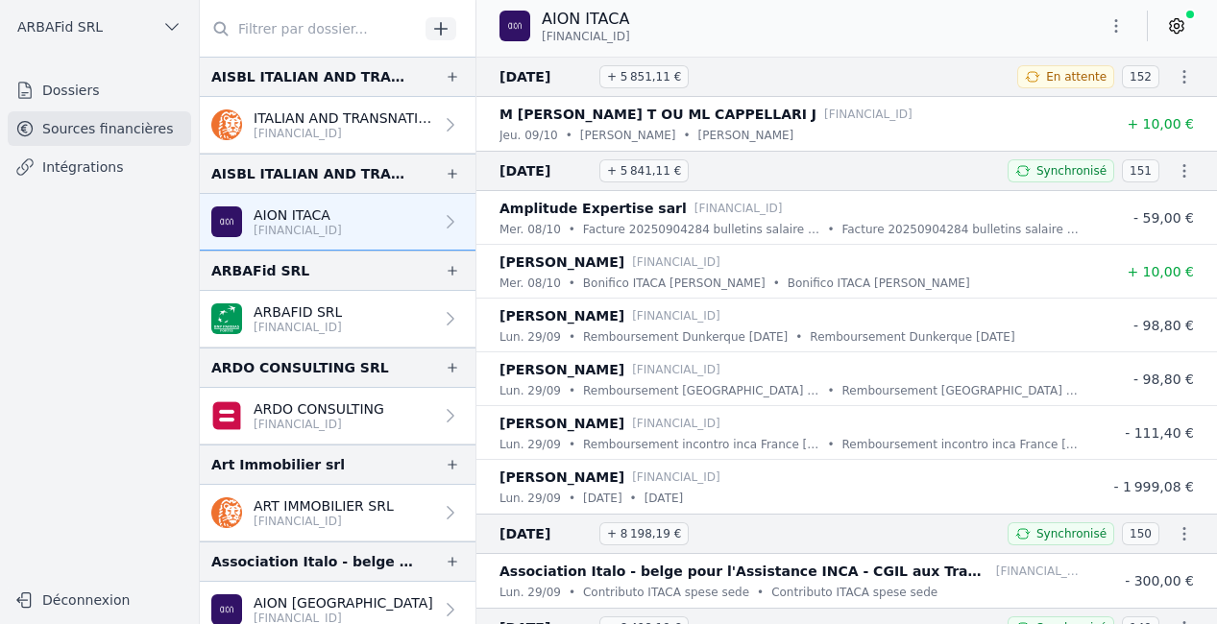
click at [1174, 34] on icon at bounding box center [1176, 25] width 19 height 19
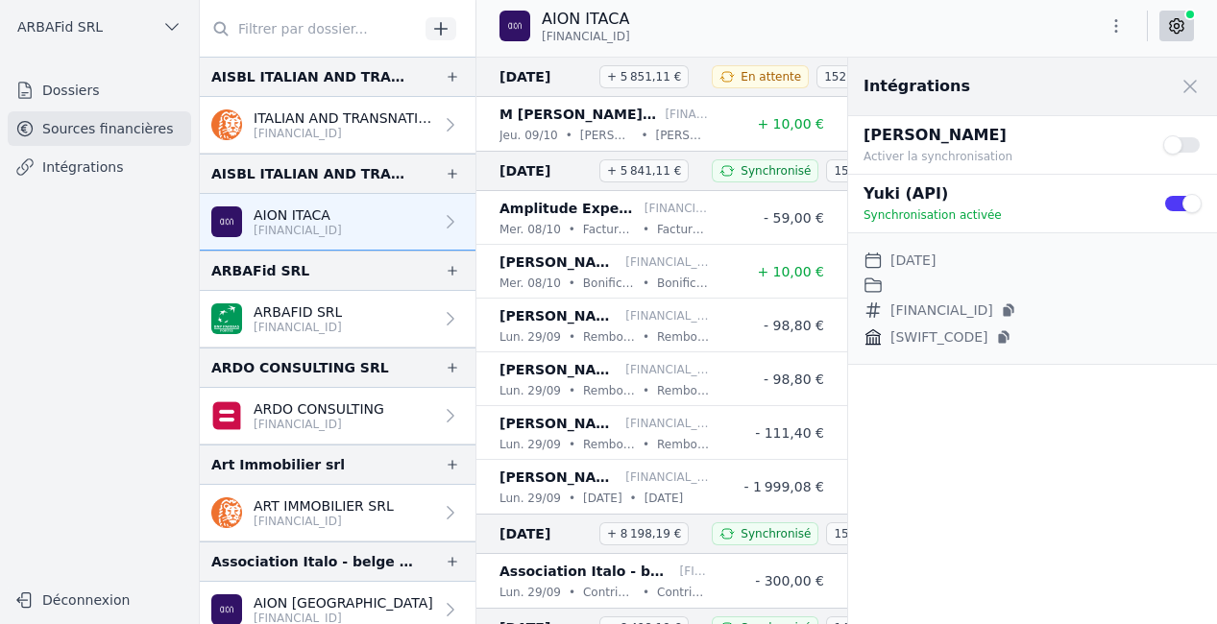
click at [1177, 203] on button "Use setting" at bounding box center [1182, 203] width 38 height 19
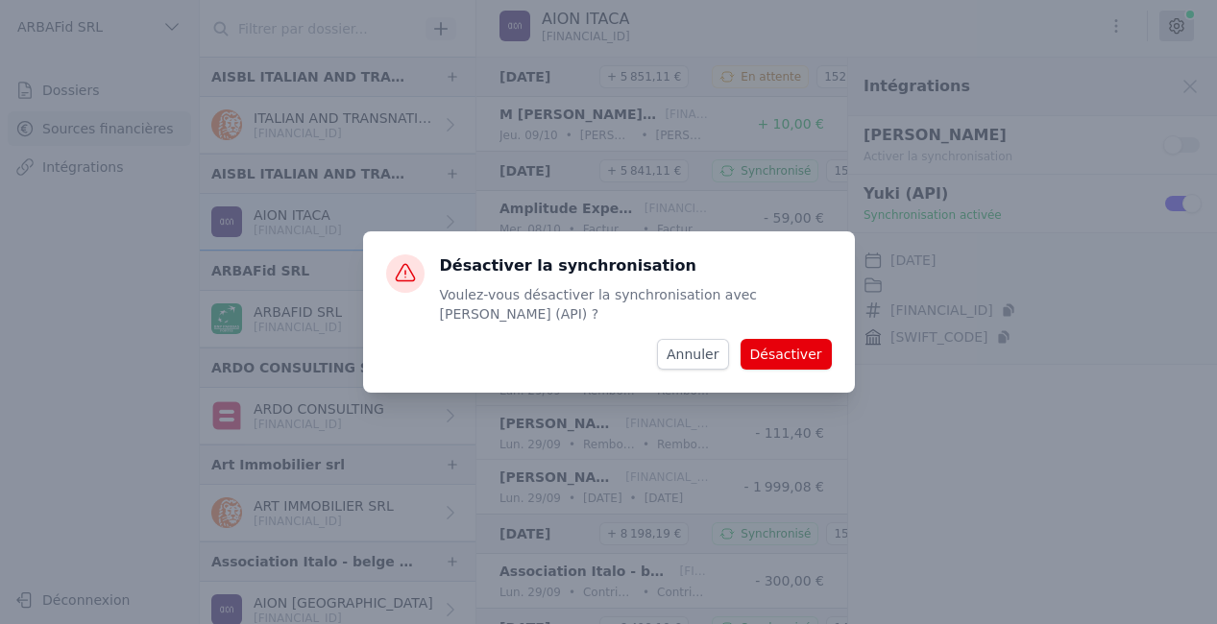
click at [791, 352] on button "Désactiver" at bounding box center [786, 354] width 91 height 31
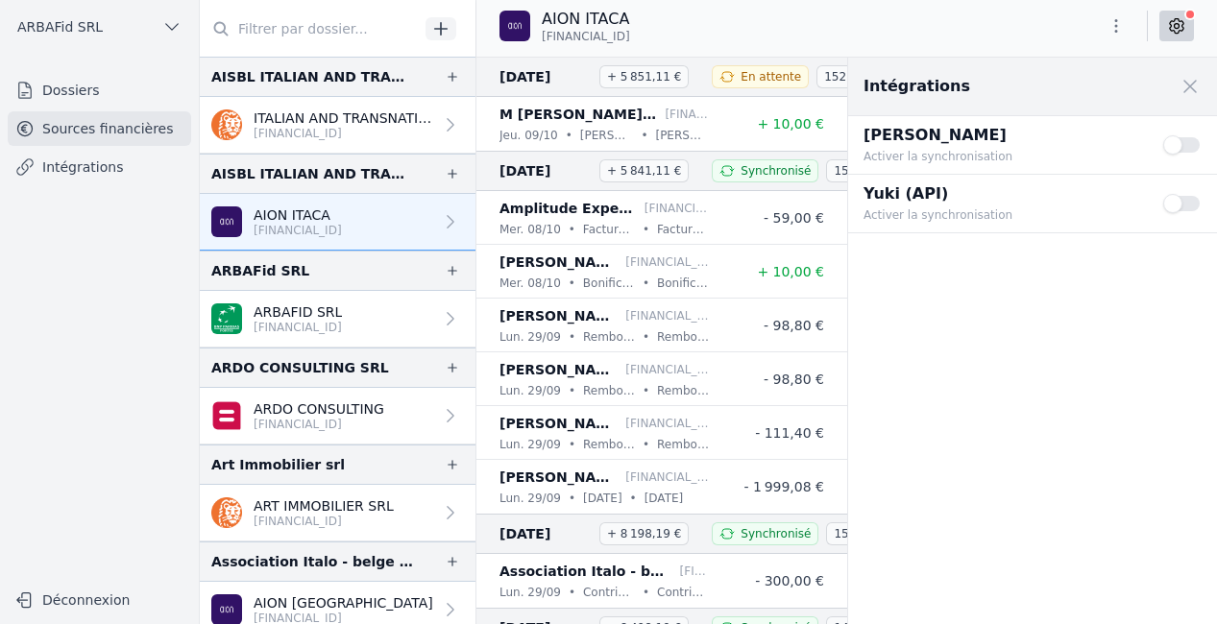
click at [1178, 202] on button "Use setting" at bounding box center [1182, 203] width 38 height 19
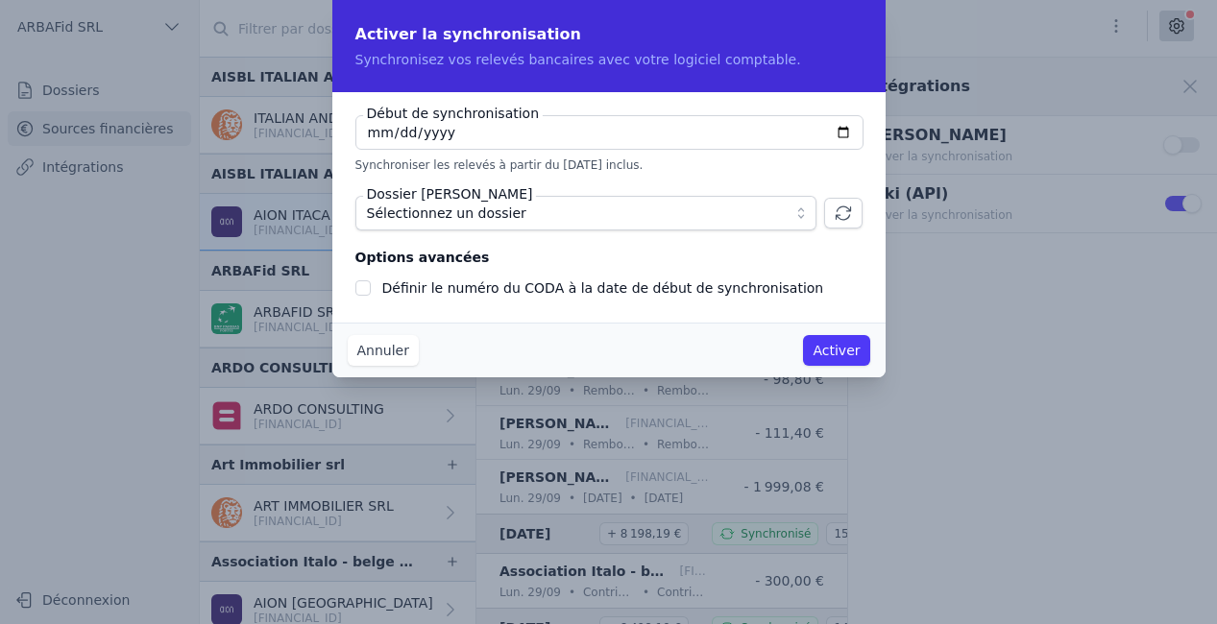
click at [845, 127] on input "[DATE]" at bounding box center [609, 132] width 508 height 35
type input "[DATE]"
checkbox input "false"
click at [627, 256] on fieldset "Options avancées Définir le numéro du CODA à la date de début de synchronisation" at bounding box center [608, 273] width 507 height 54
click at [708, 212] on span "Sélectionnez un dossier" at bounding box center [572, 213] width 411 height 23
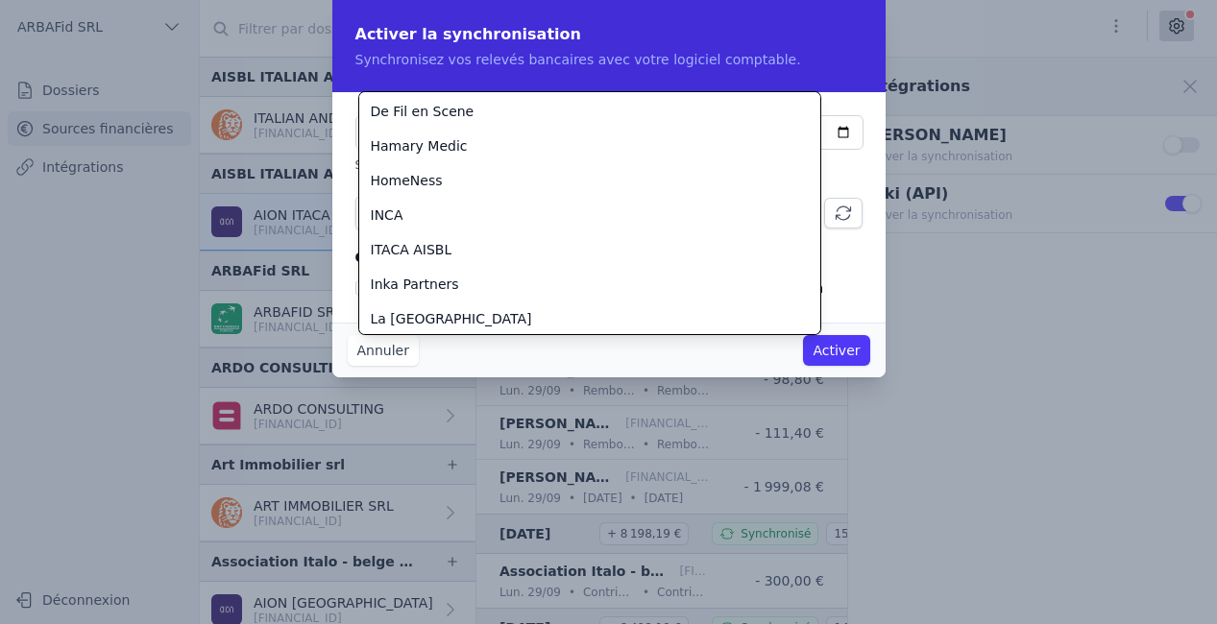
scroll to position [353, 0]
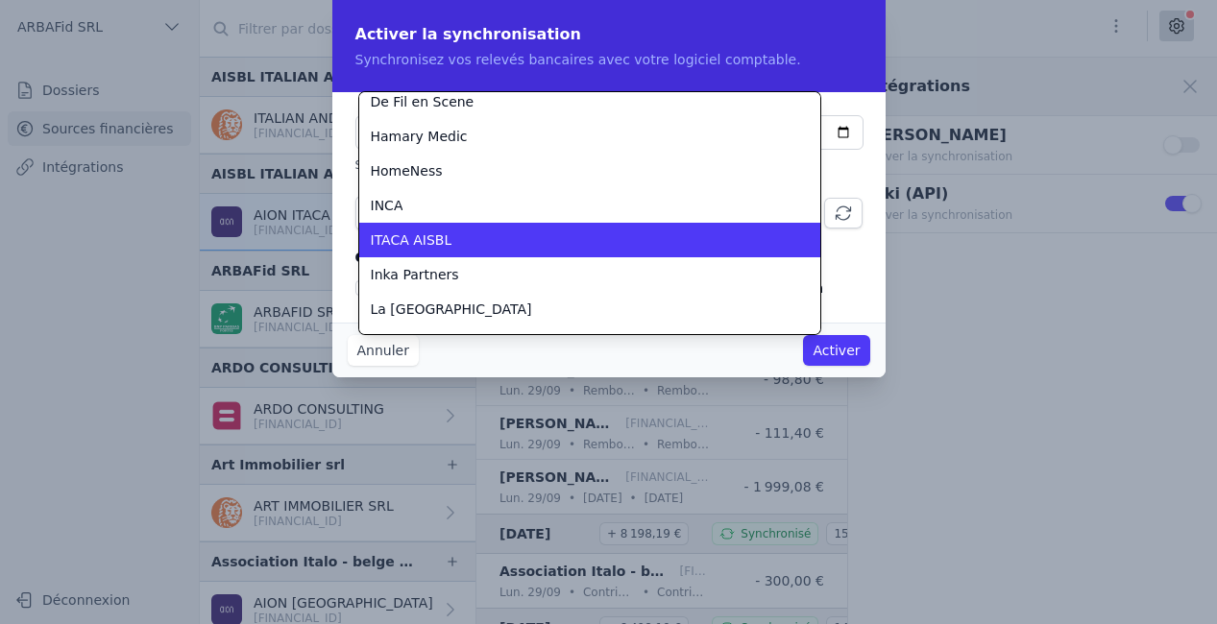
click at [541, 250] on li "ITACA AISBL" at bounding box center [589, 240] width 461 height 35
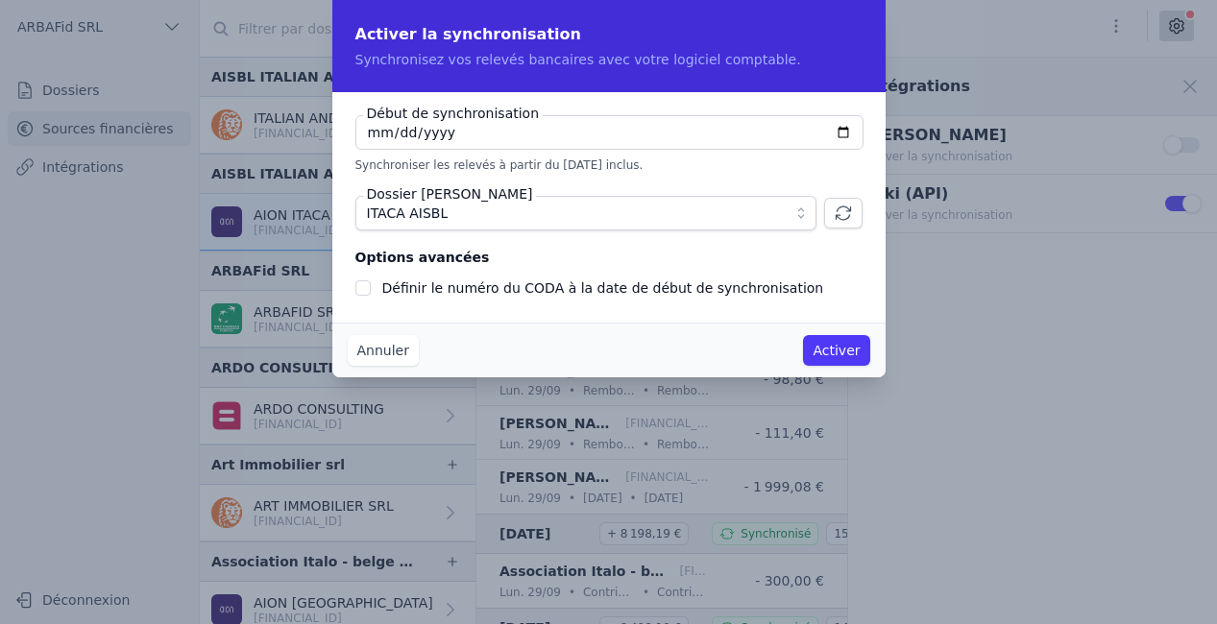
click at [856, 354] on button "Activer" at bounding box center [836, 350] width 66 height 31
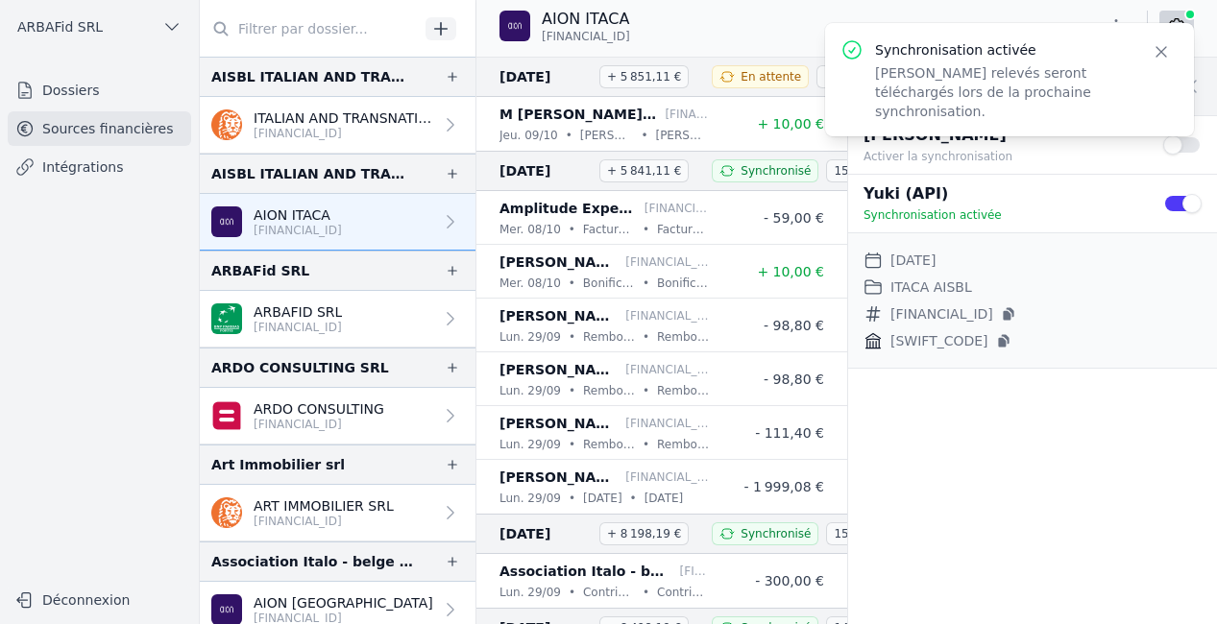
click at [404, 312] on link "ARBAFID SRL [FINANCIAL_ID]" at bounding box center [338, 319] width 276 height 57
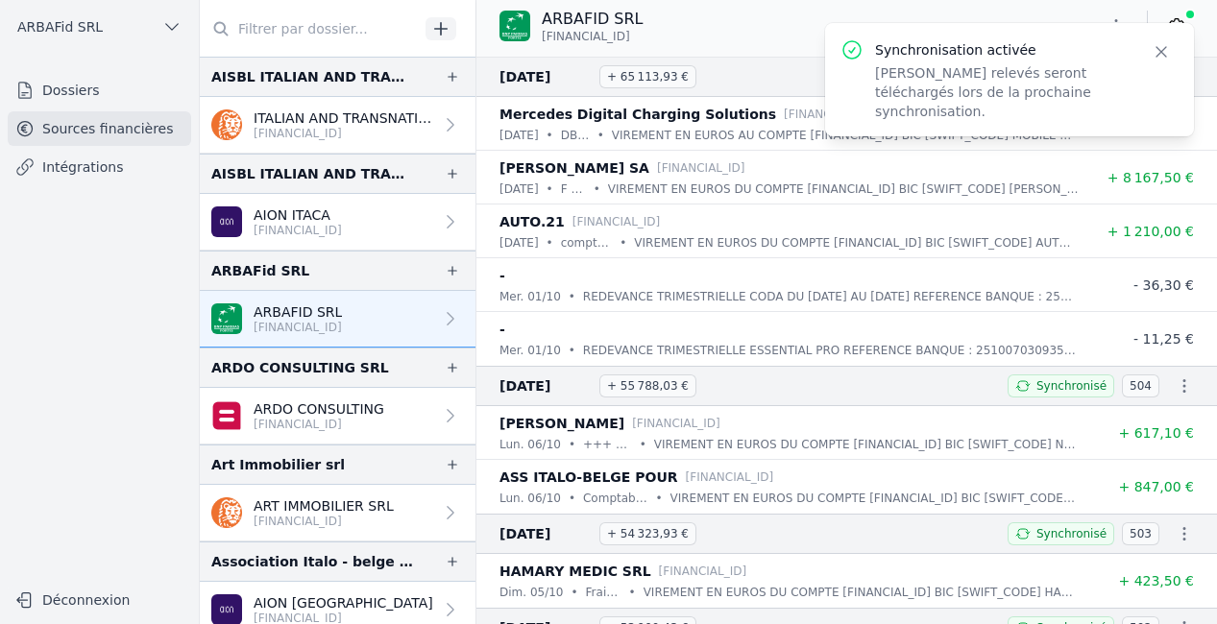
click at [1155, 59] on icon "button" at bounding box center [1161, 51] width 19 height 19
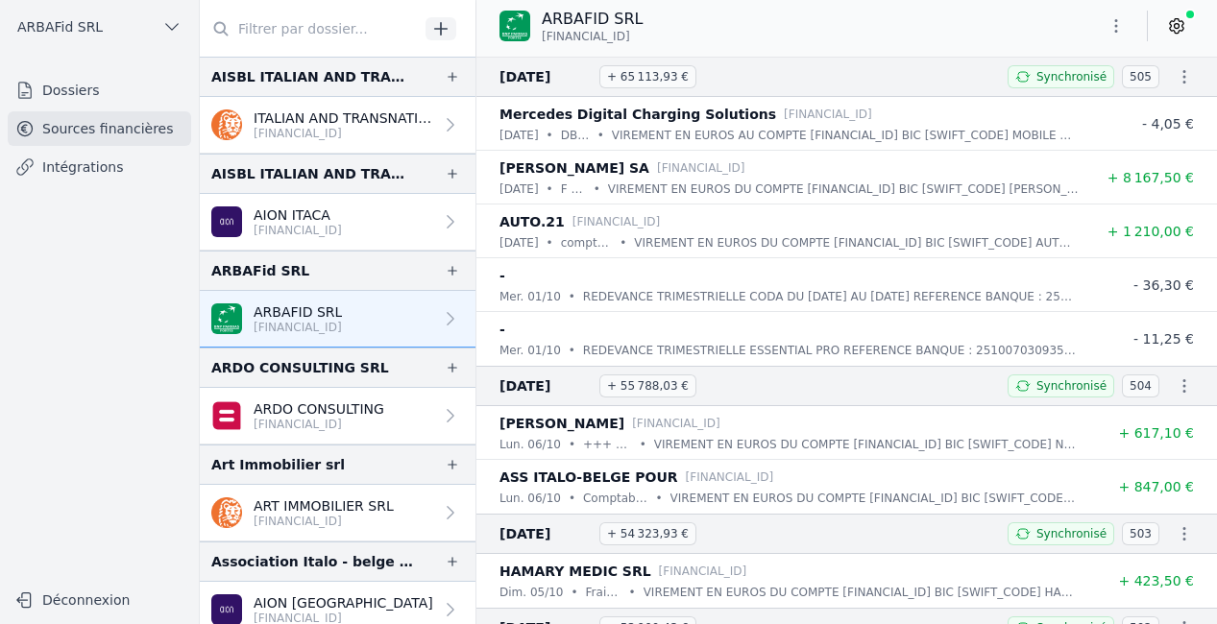
click at [1168, 36] on link at bounding box center [1176, 26] width 35 height 31
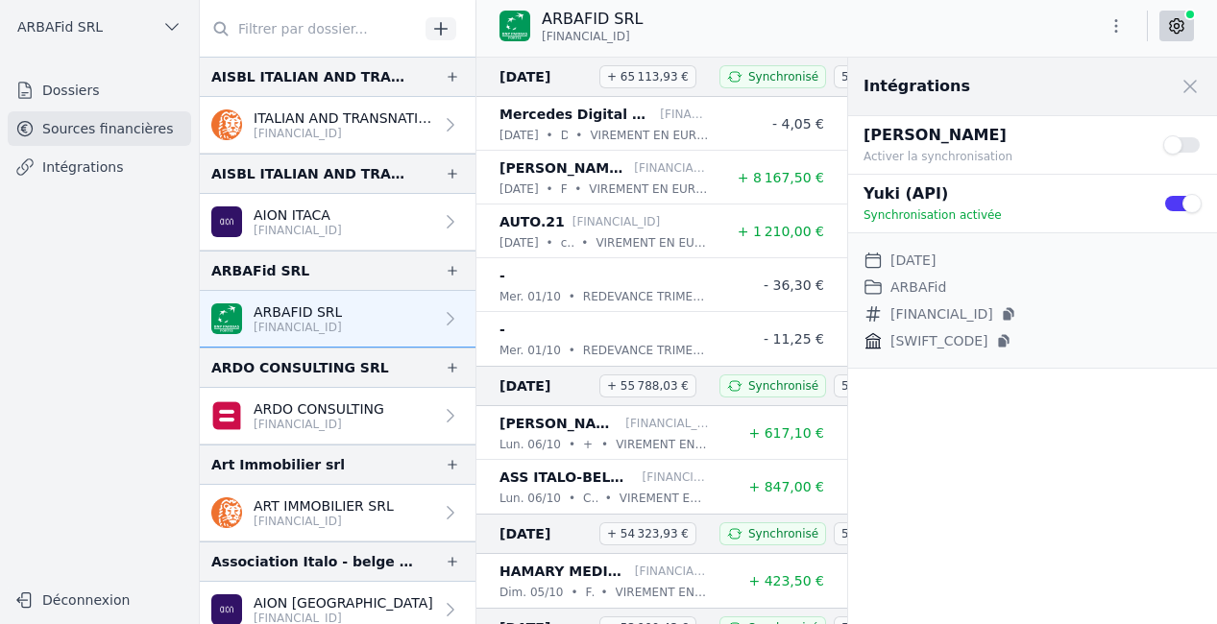
click at [397, 402] on link "ARDO CONSULTING [FINANCIAL_ID]" at bounding box center [338, 416] width 276 height 57
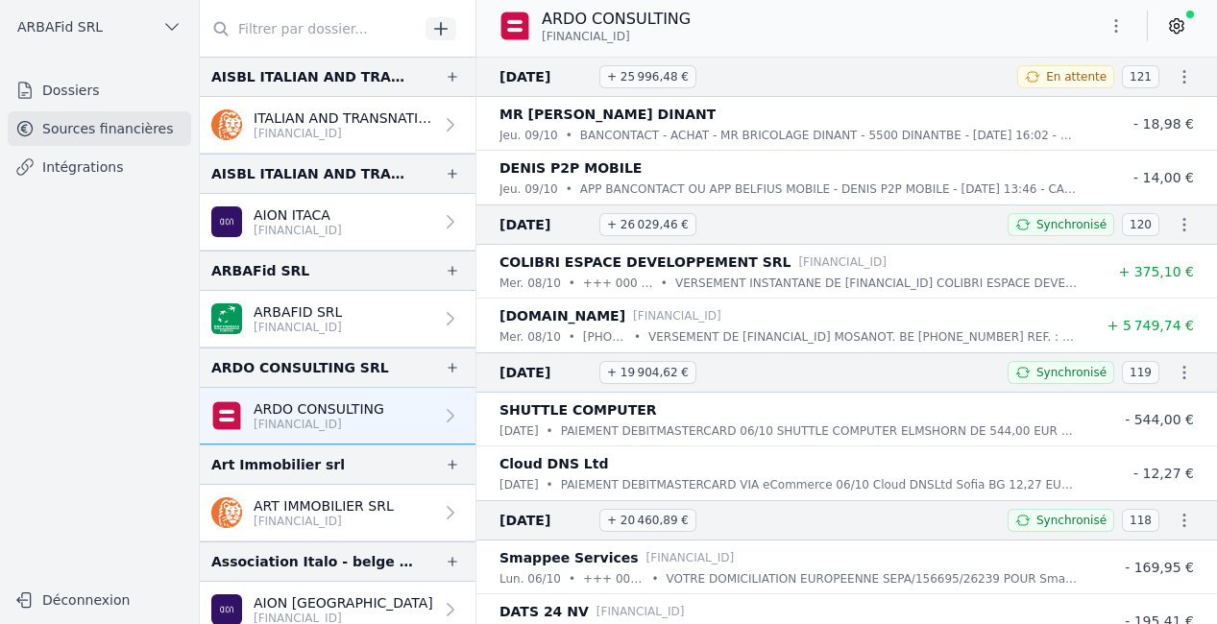
click at [1175, 27] on icon at bounding box center [1176, 25] width 19 height 19
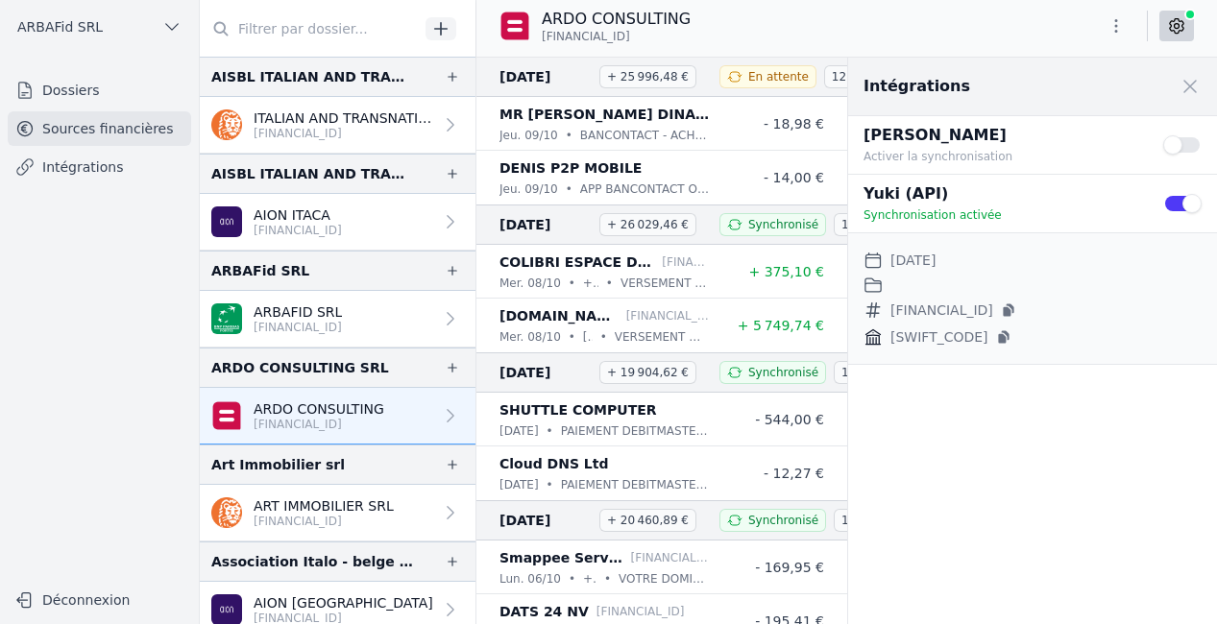
click at [1188, 206] on button "Use setting" at bounding box center [1182, 203] width 38 height 19
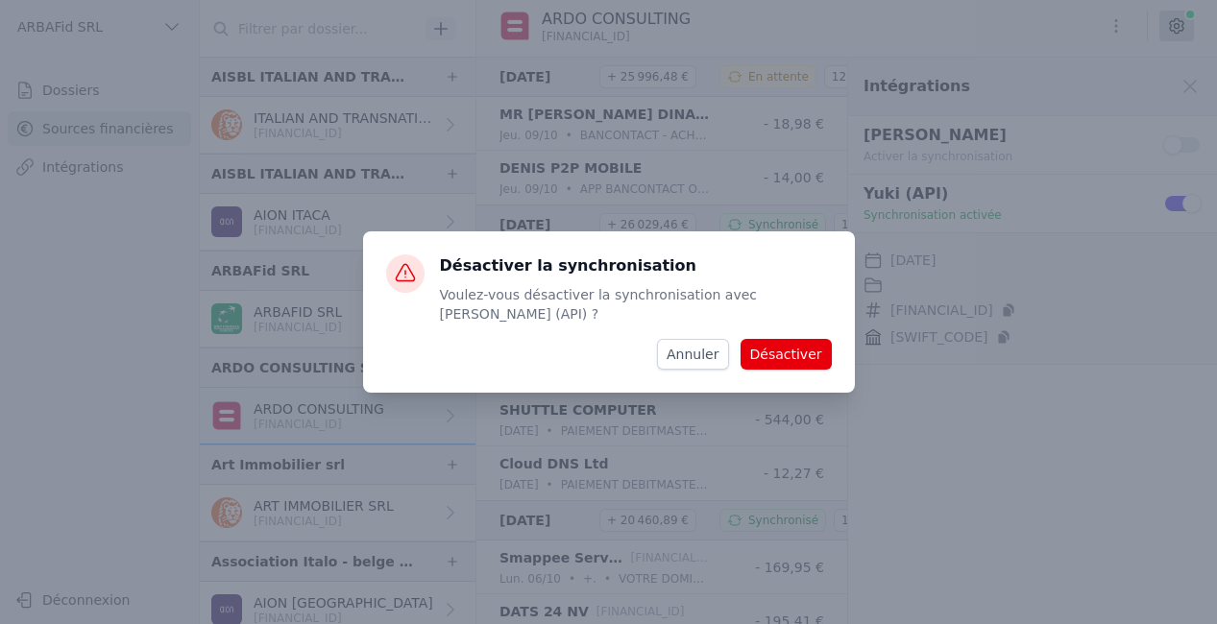
click at [812, 341] on button "Désactiver" at bounding box center [786, 354] width 91 height 31
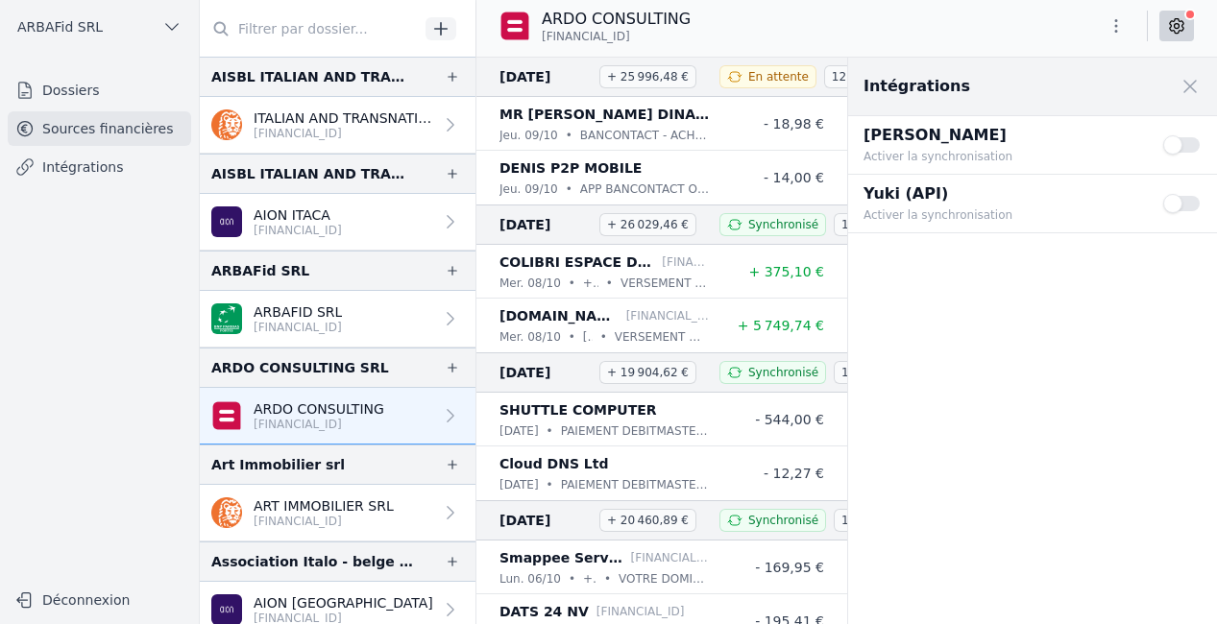
click at [1170, 205] on button "Use setting" at bounding box center [1182, 203] width 38 height 19
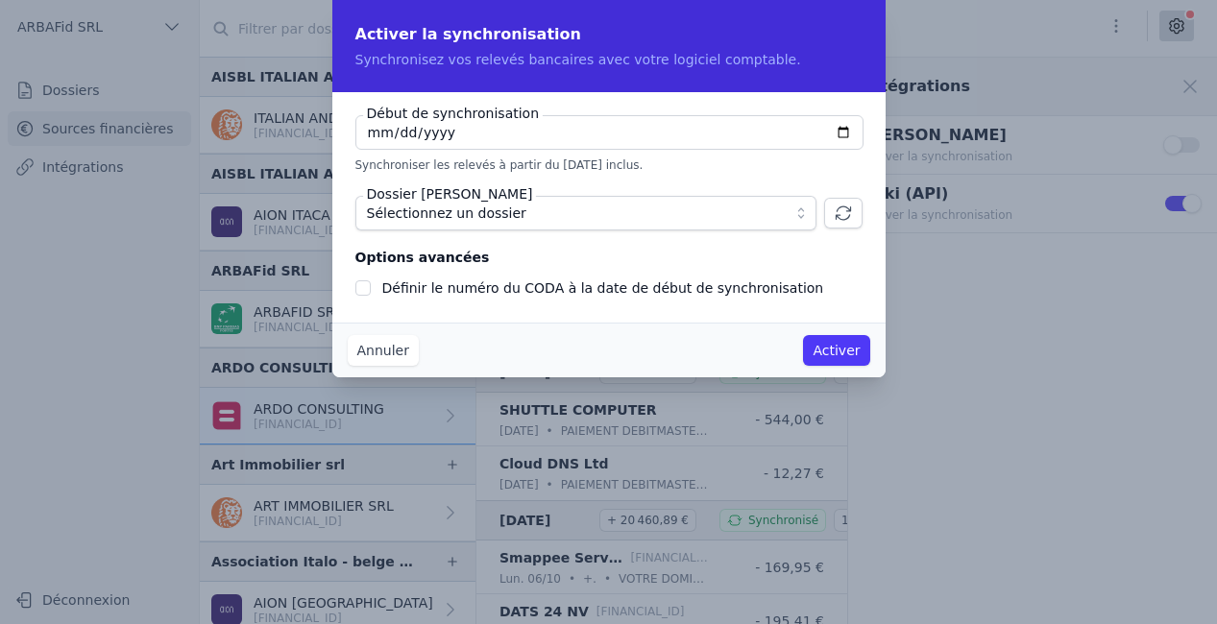
click at [849, 127] on input "[DATE]" at bounding box center [609, 132] width 508 height 35
type input "[DATE]"
checkbox input "false"
click at [709, 213] on span "Sélectionnez un dossier" at bounding box center [572, 213] width 411 height 23
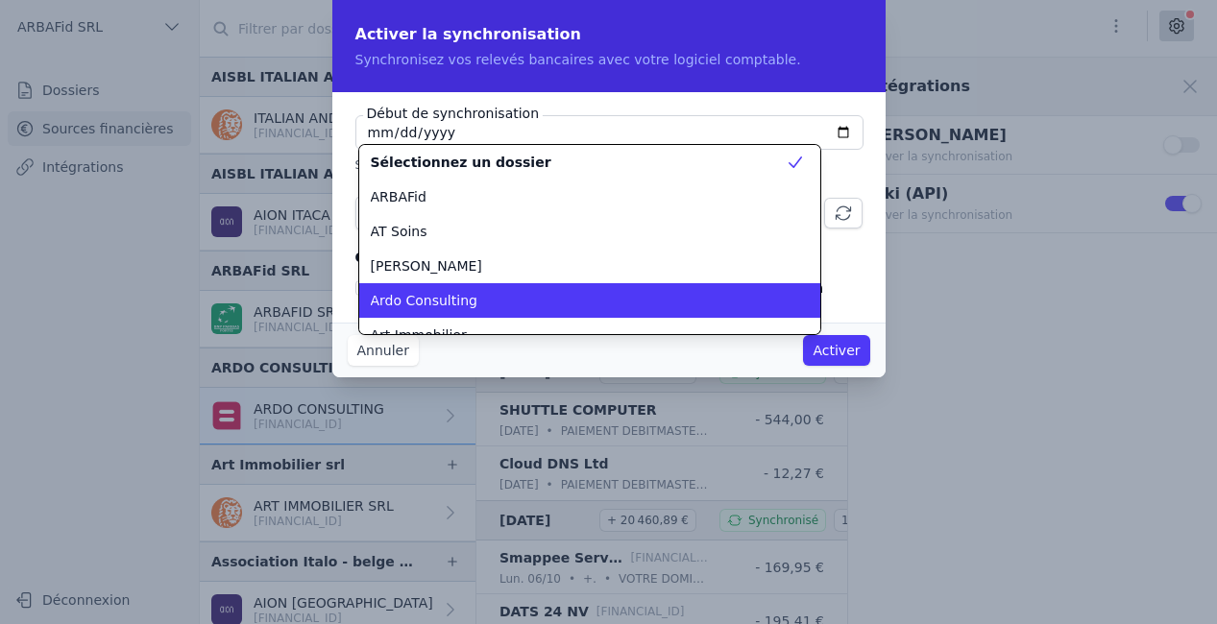
click at [571, 302] on div "Ardo Consulting" at bounding box center [578, 300] width 415 height 19
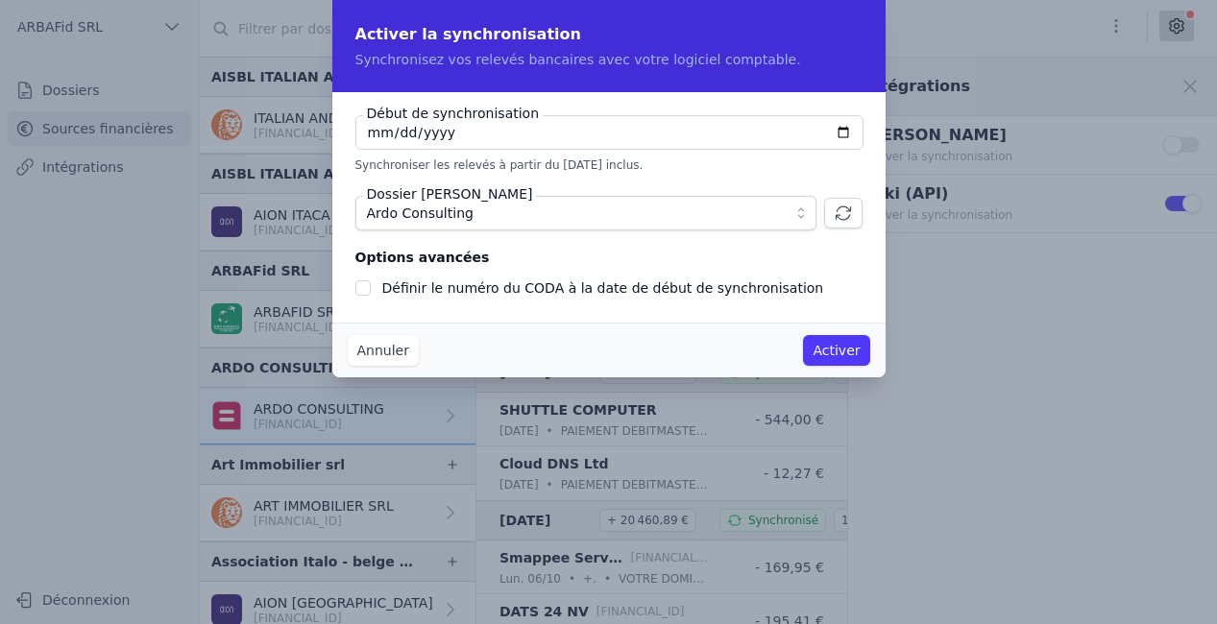
click at [843, 345] on button "Activer" at bounding box center [836, 350] width 66 height 31
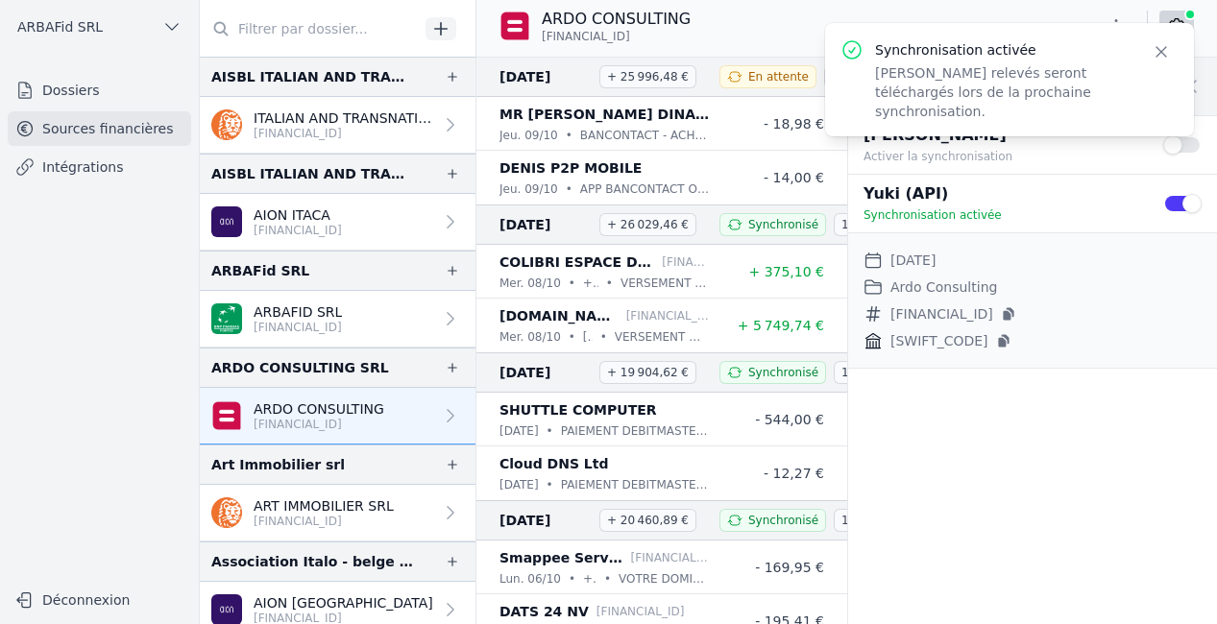
click at [317, 505] on p "ART IMMOBILIER SRL" at bounding box center [324, 506] width 140 height 19
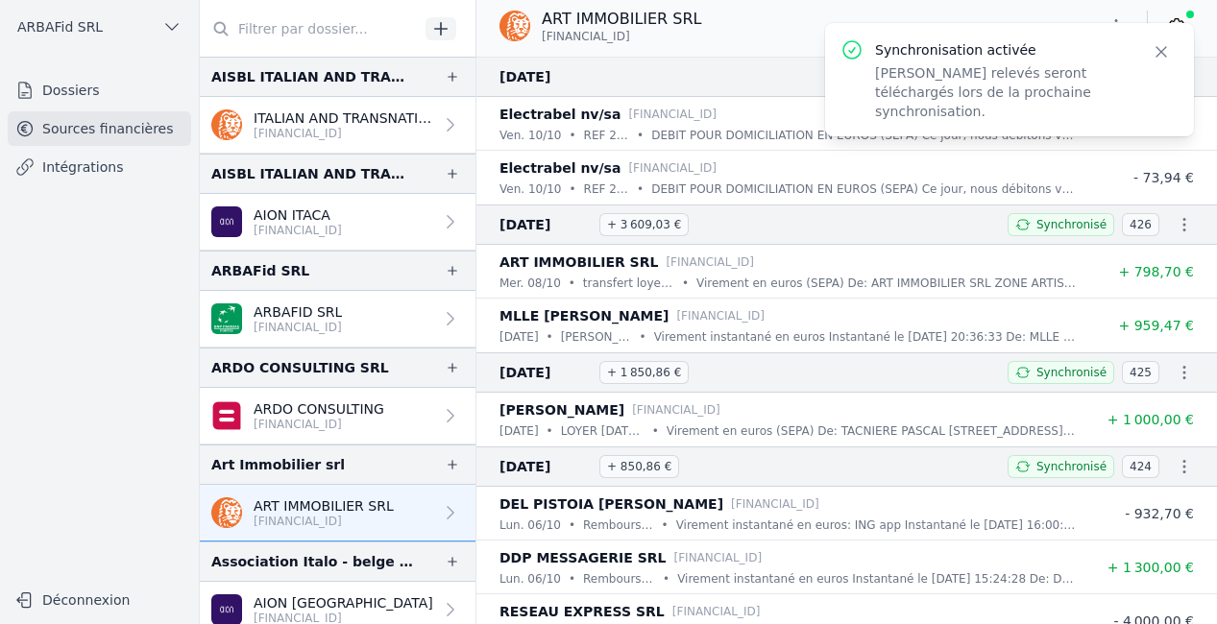
click at [1159, 50] on icon "button" at bounding box center [1161, 52] width 10 height 10
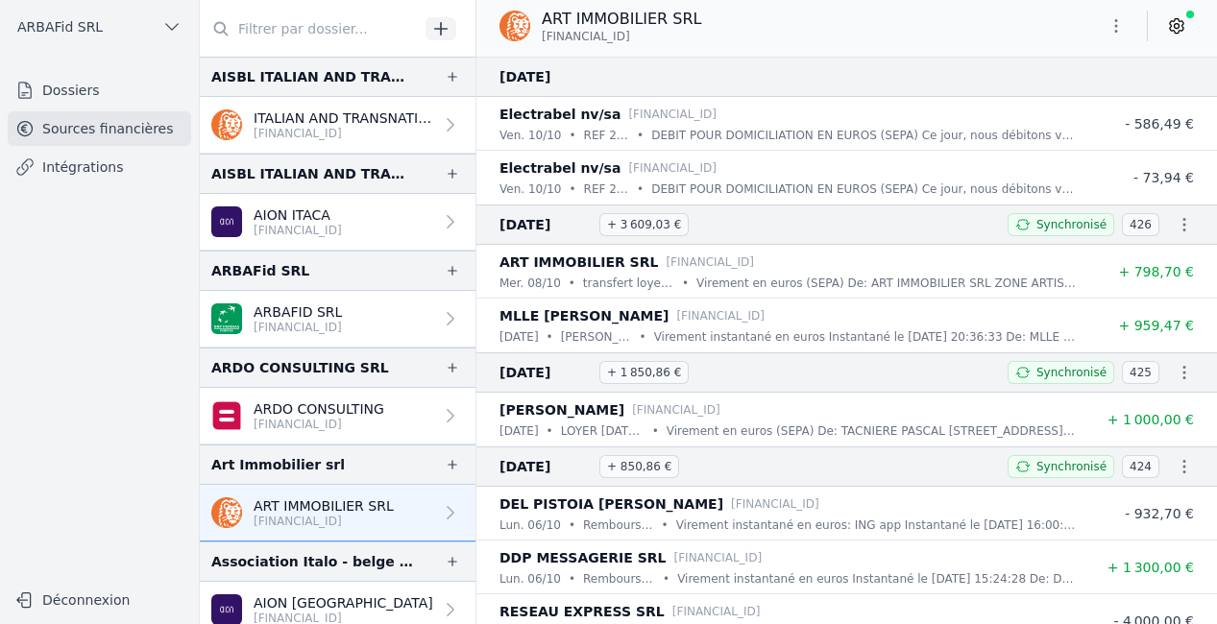
click at [1170, 28] on icon at bounding box center [1176, 25] width 19 height 19
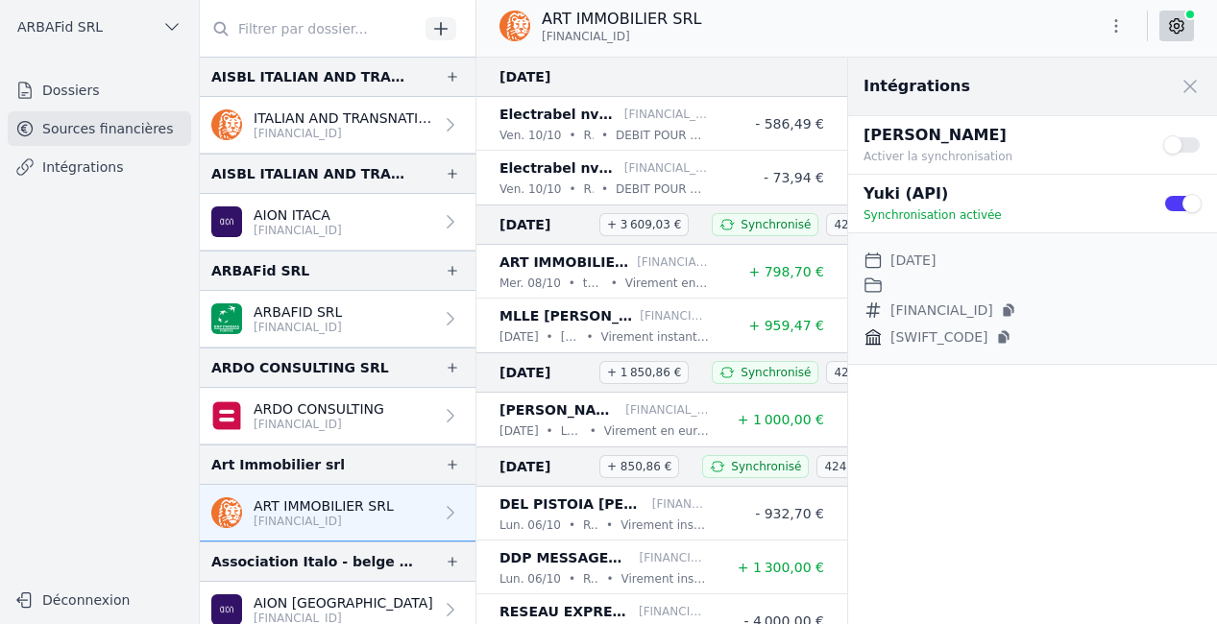
click at [1184, 207] on button "Use setting" at bounding box center [1182, 203] width 38 height 19
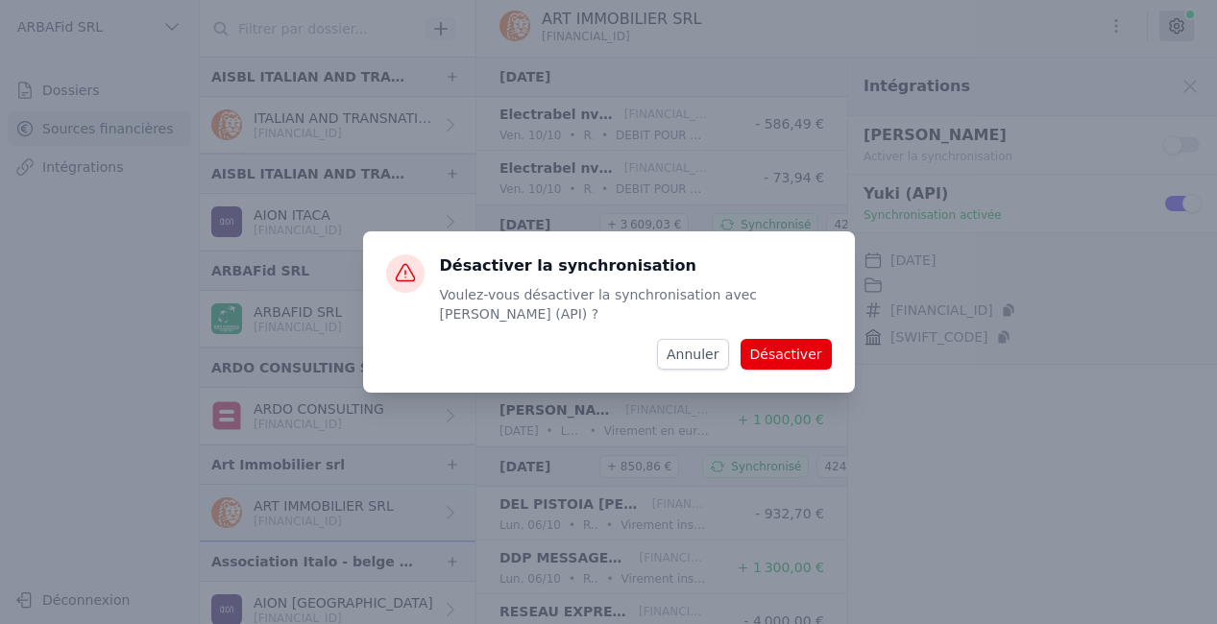
click at [779, 345] on button "Désactiver" at bounding box center [786, 354] width 91 height 31
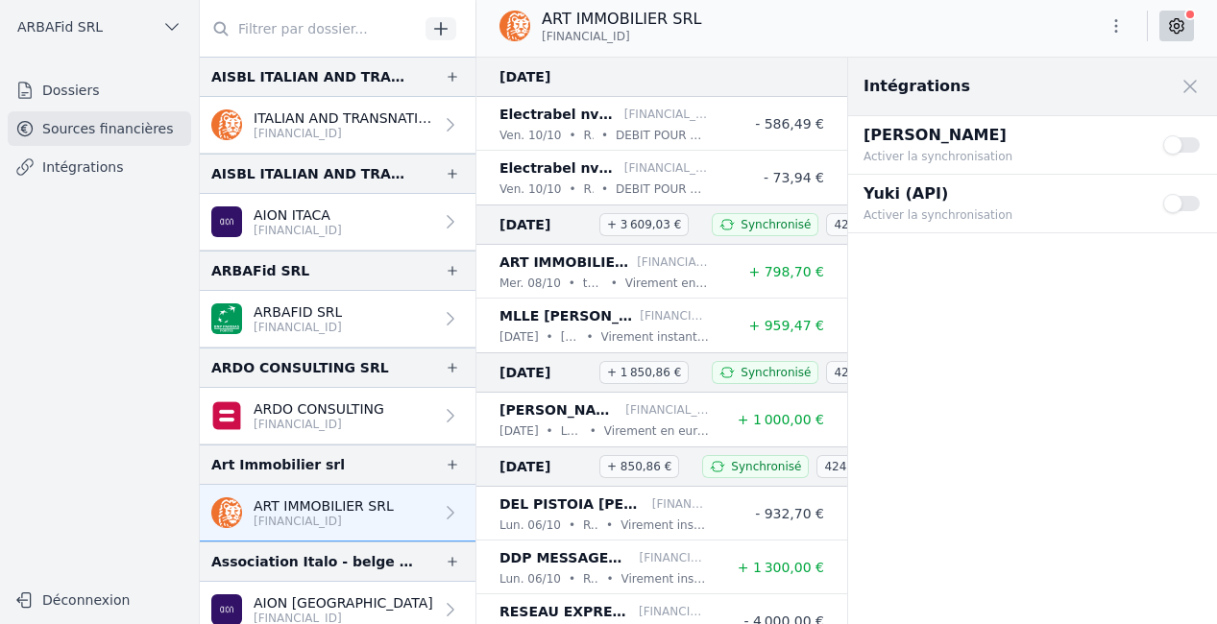
click at [1177, 202] on button "Use setting" at bounding box center [1182, 203] width 38 height 19
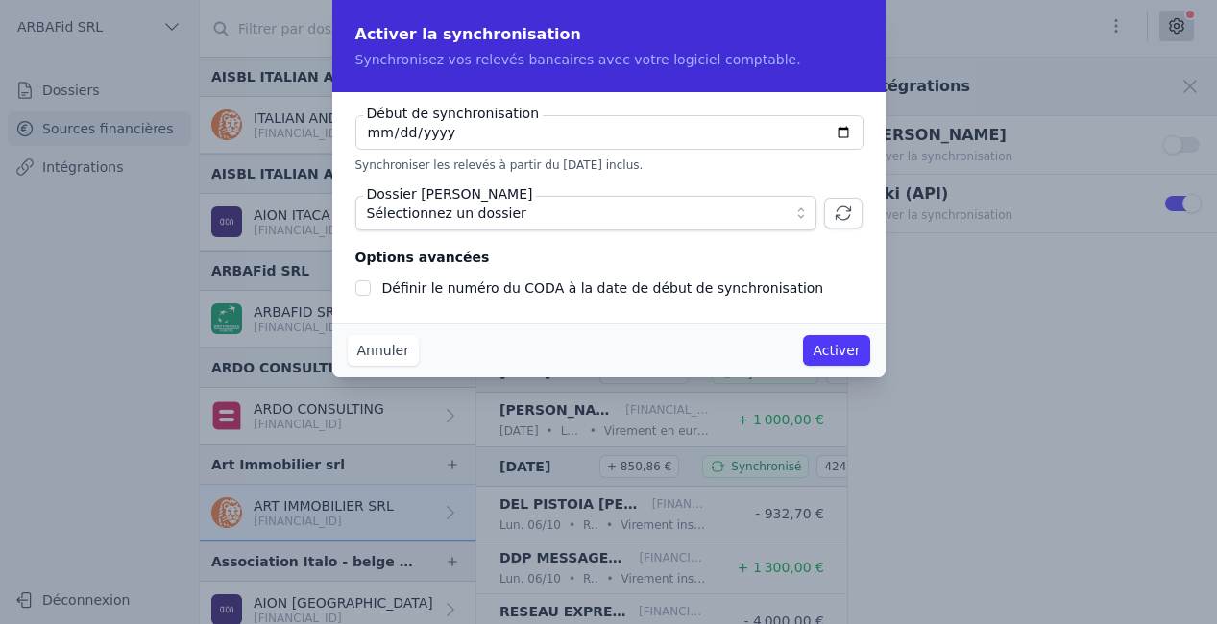
click at [497, 211] on span "Sélectionnez un dossier" at bounding box center [446, 213] width 159 height 23
click at [836, 130] on input "[DATE]" at bounding box center [609, 132] width 508 height 35
type input "[DATE]"
checkbox input "false"
click at [590, 223] on button "Sélectionnez un dossier" at bounding box center [585, 213] width 461 height 35
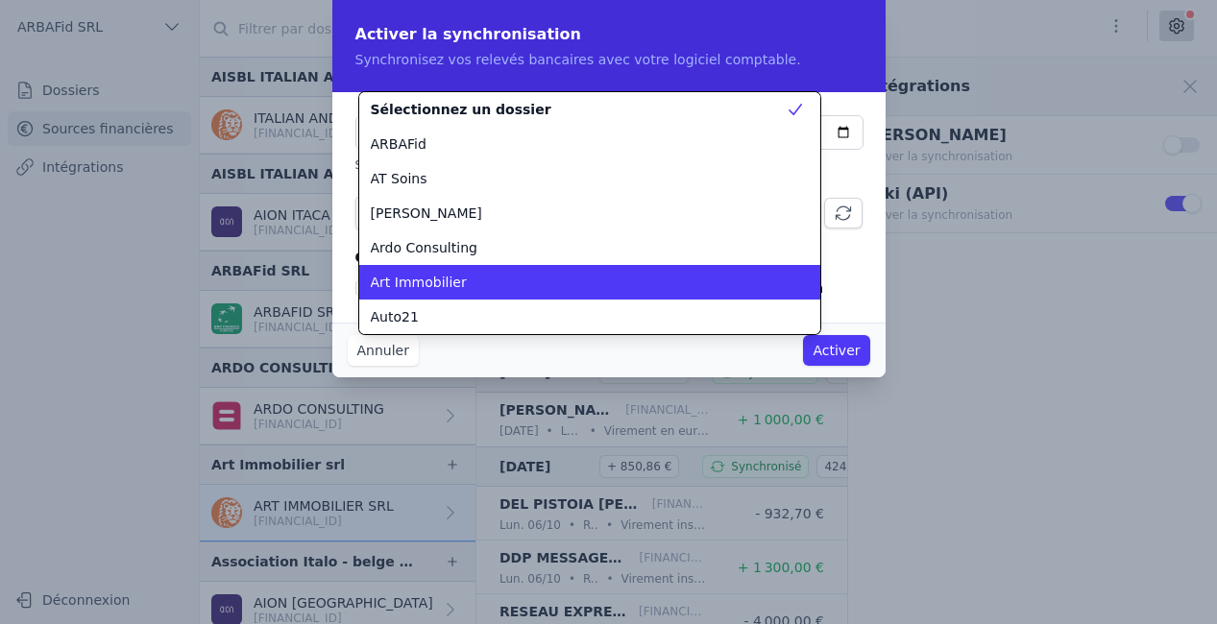
click at [460, 289] on div "Art Immobilier" at bounding box center [578, 282] width 415 height 19
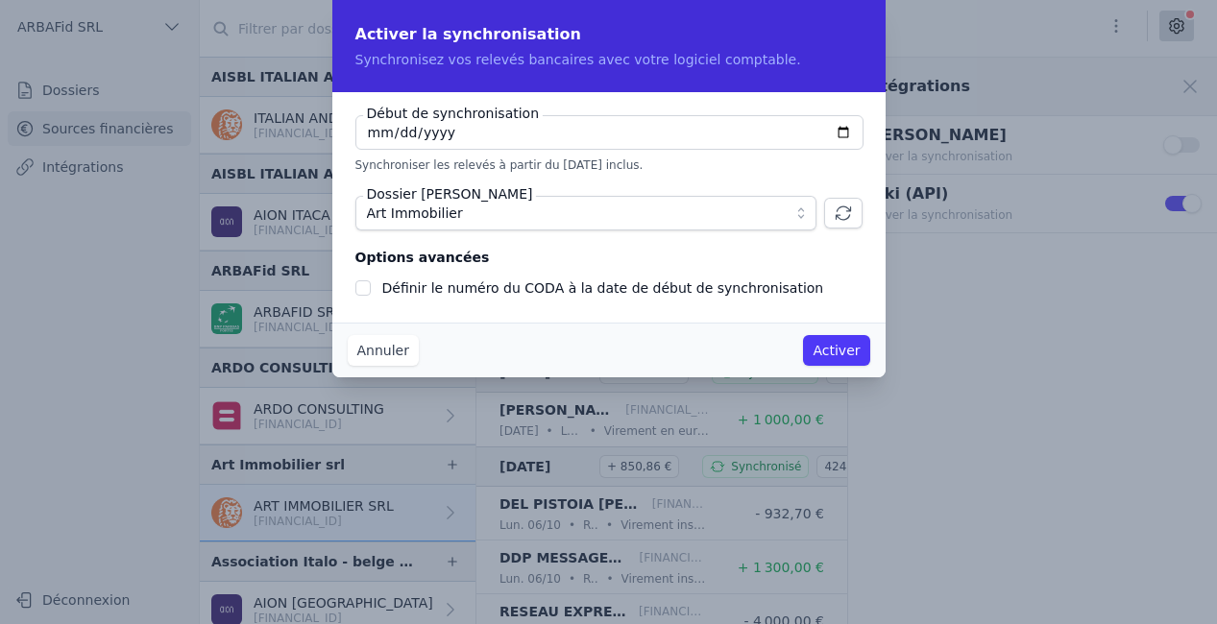
click at [840, 343] on button "Activer" at bounding box center [836, 350] width 66 height 31
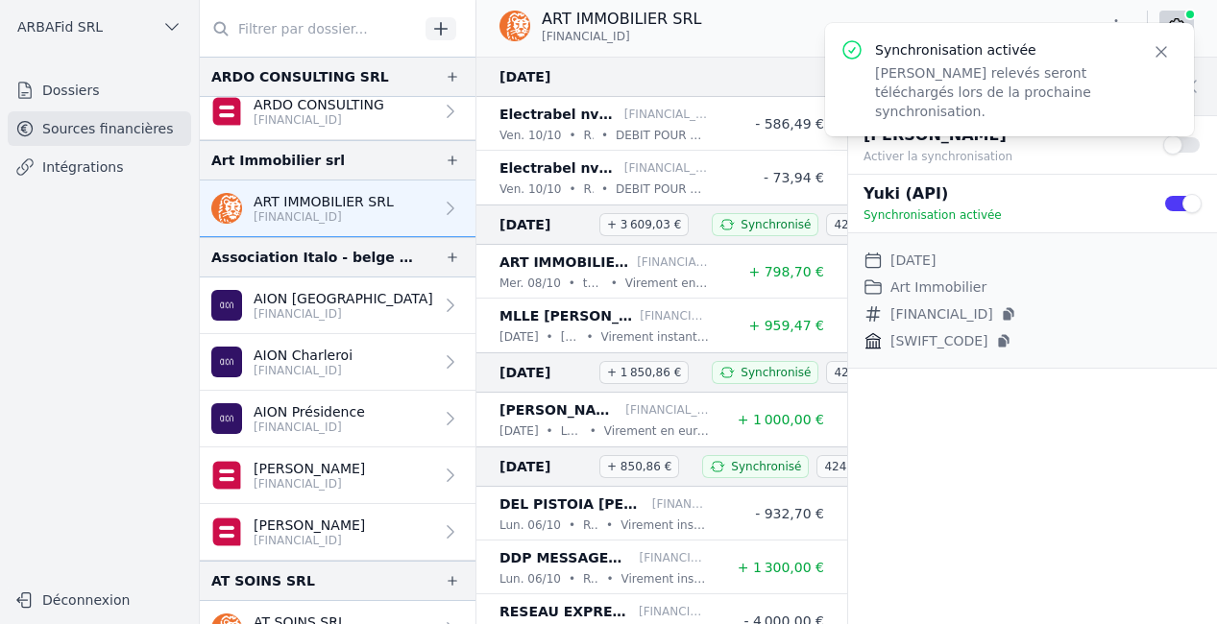
scroll to position [409, 0]
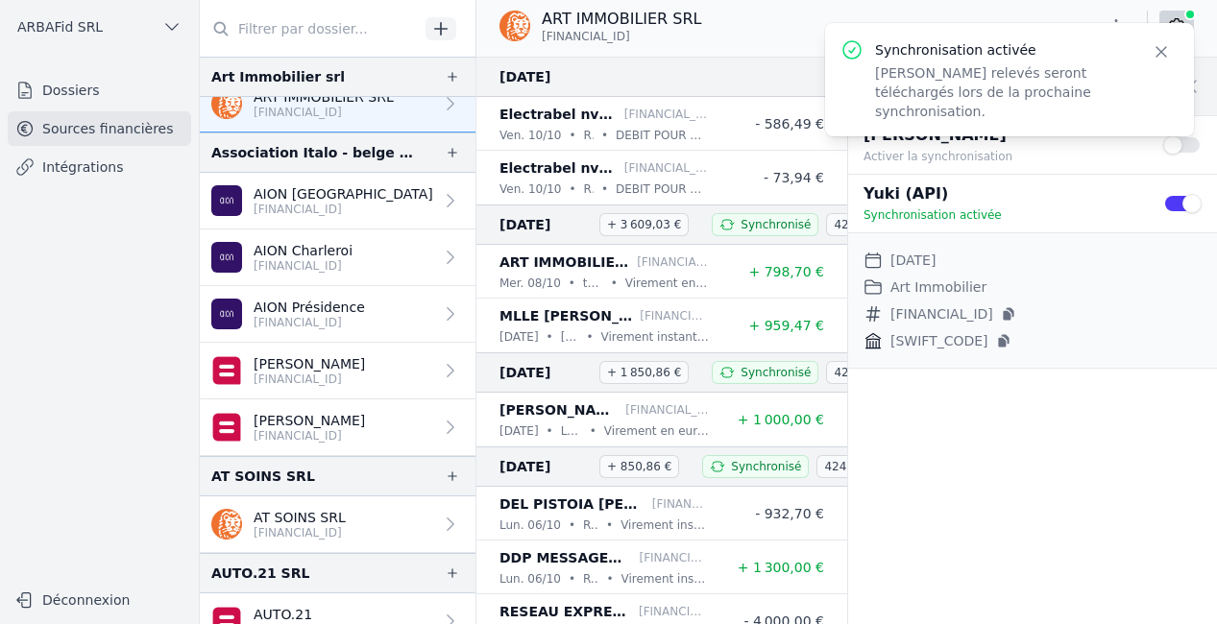
click at [359, 192] on p "AION [GEOGRAPHIC_DATA]" at bounding box center [344, 193] width 180 height 19
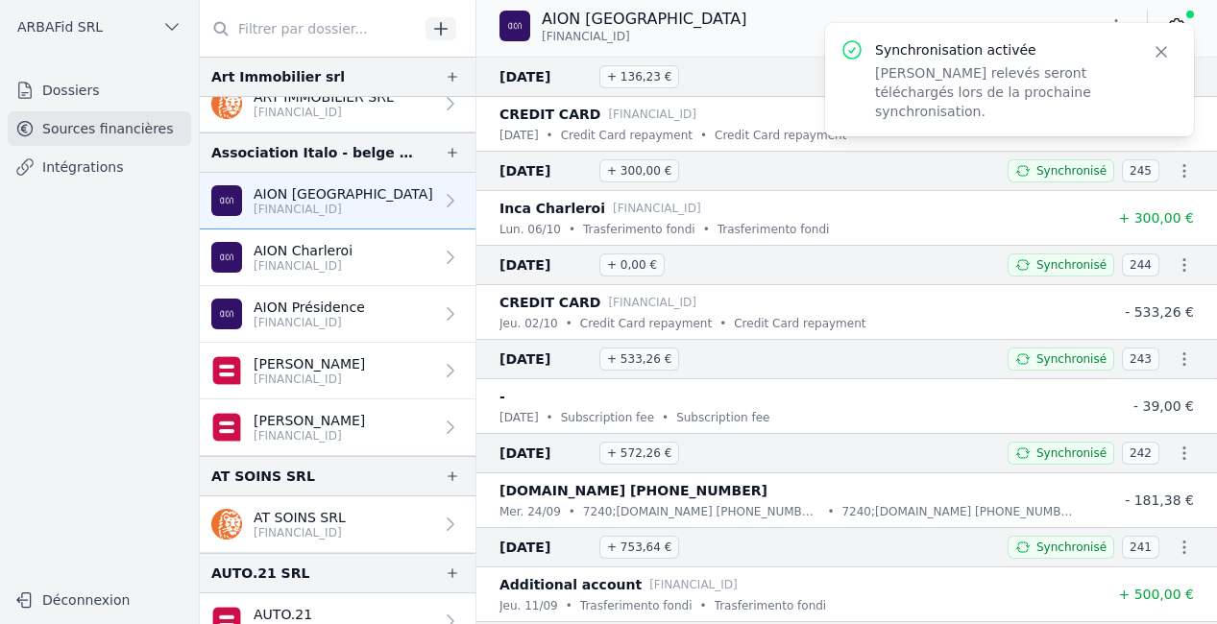
click at [1158, 52] on icon "button" at bounding box center [1161, 51] width 19 height 19
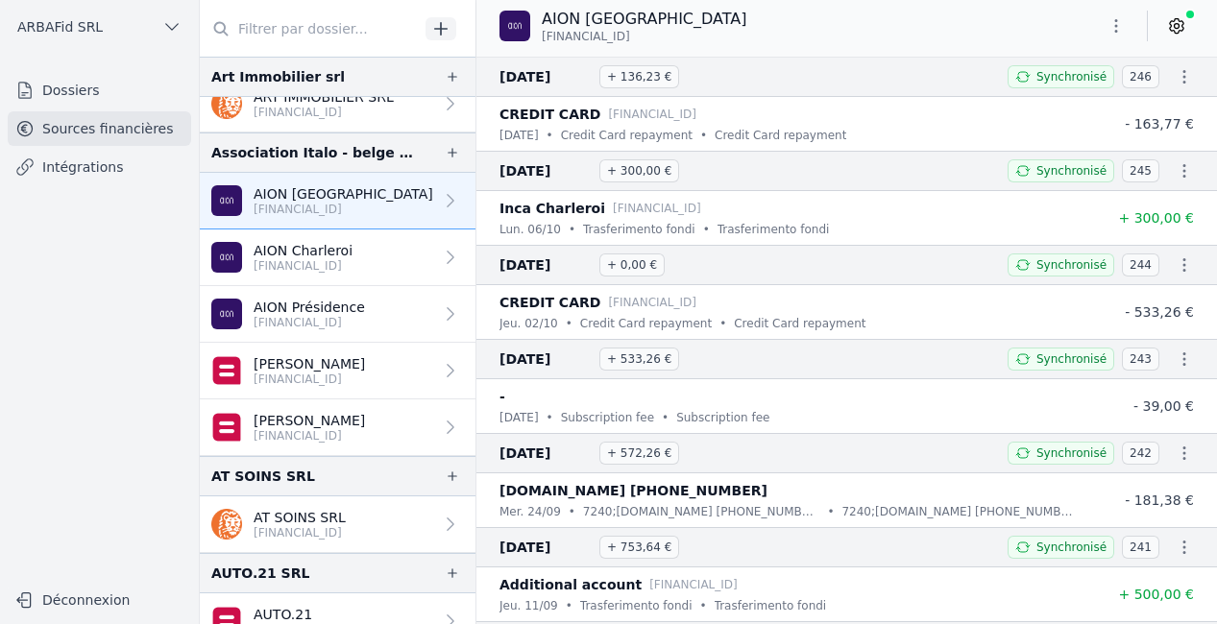
click at [1195, 23] on div "AION [GEOGRAPHIC_DATA] [FINANCIAL_ID]" at bounding box center [846, 26] width 741 height 36
click at [1149, 30] on div at bounding box center [1145, 26] width 97 height 31
click at [1157, 24] on div at bounding box center [1145, 26] width 97 height 31
click at [1172, 19] on icon at bounding box center [1176, 25] width 19 height 19
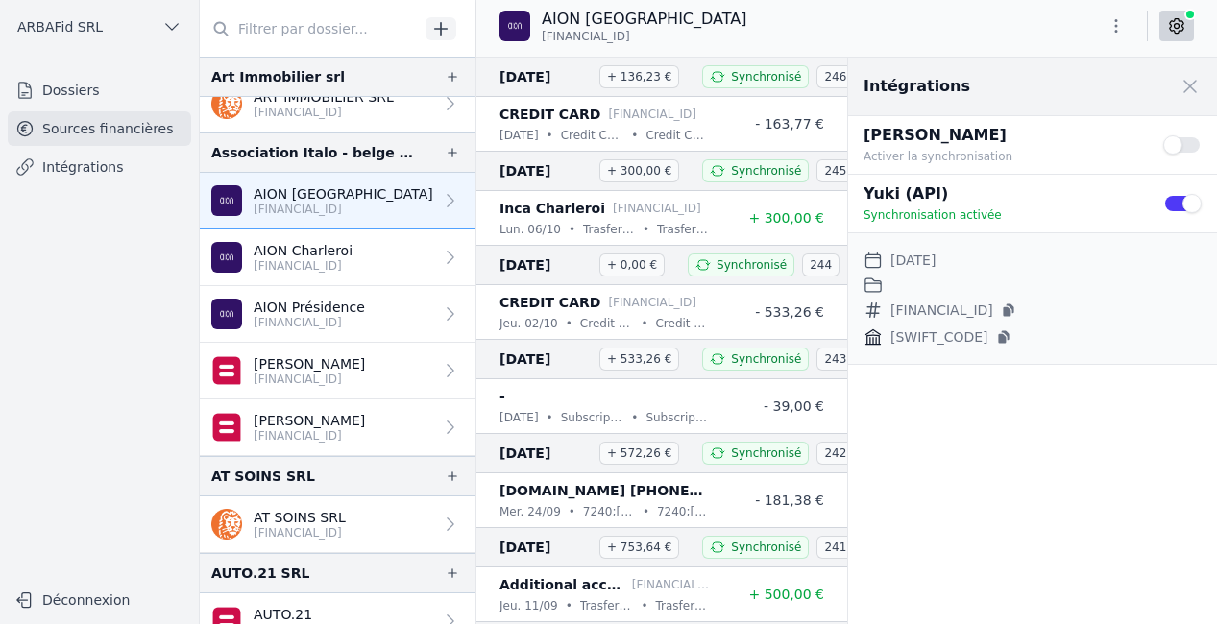
click at [1172, 19] on icon at bounding box center [1176, 25] width 19 height 19
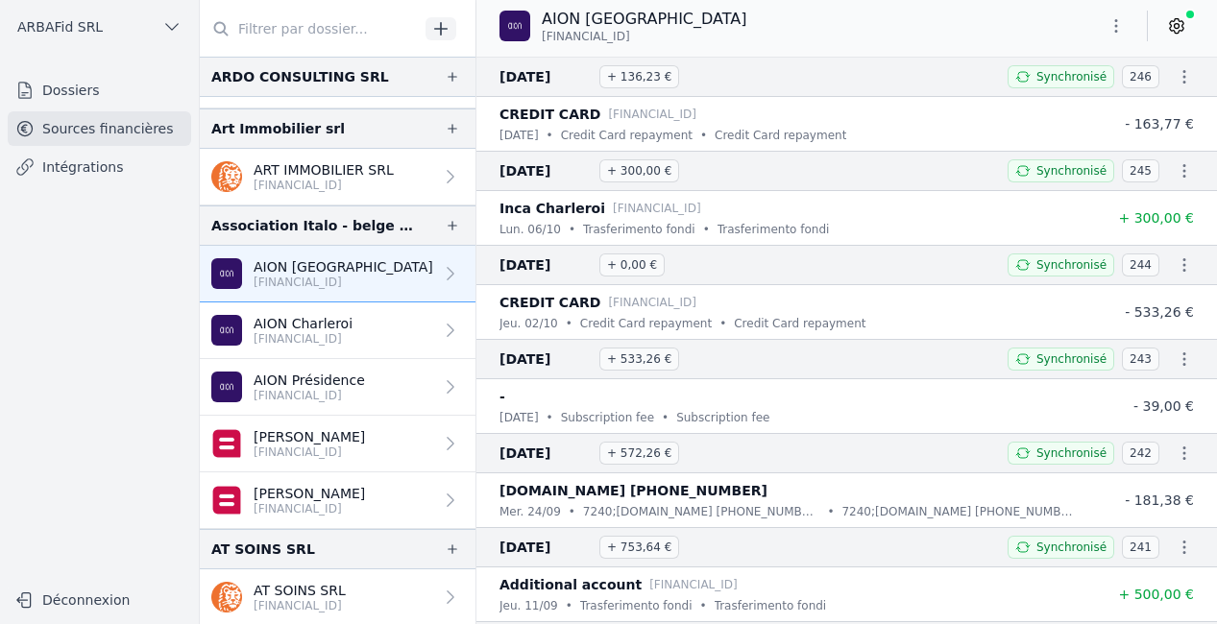
scroll to position [429, 0]
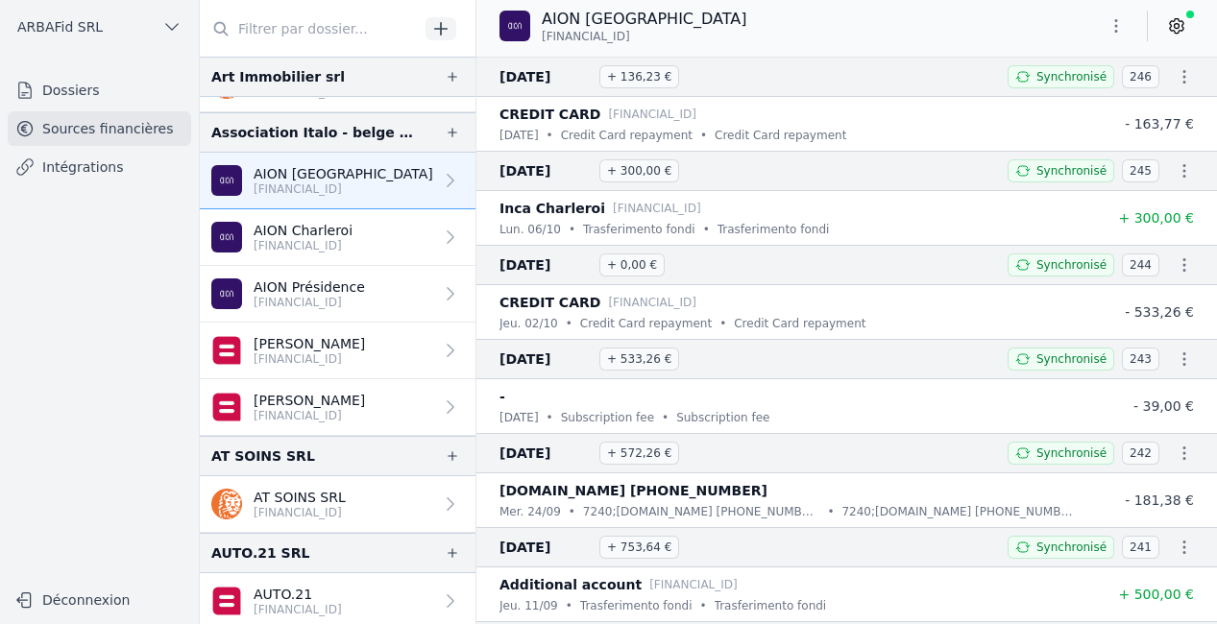
click at [335, 507] on p "[FINANCIAL_ID]" at bounding box center [300, 512] width 92 height 15
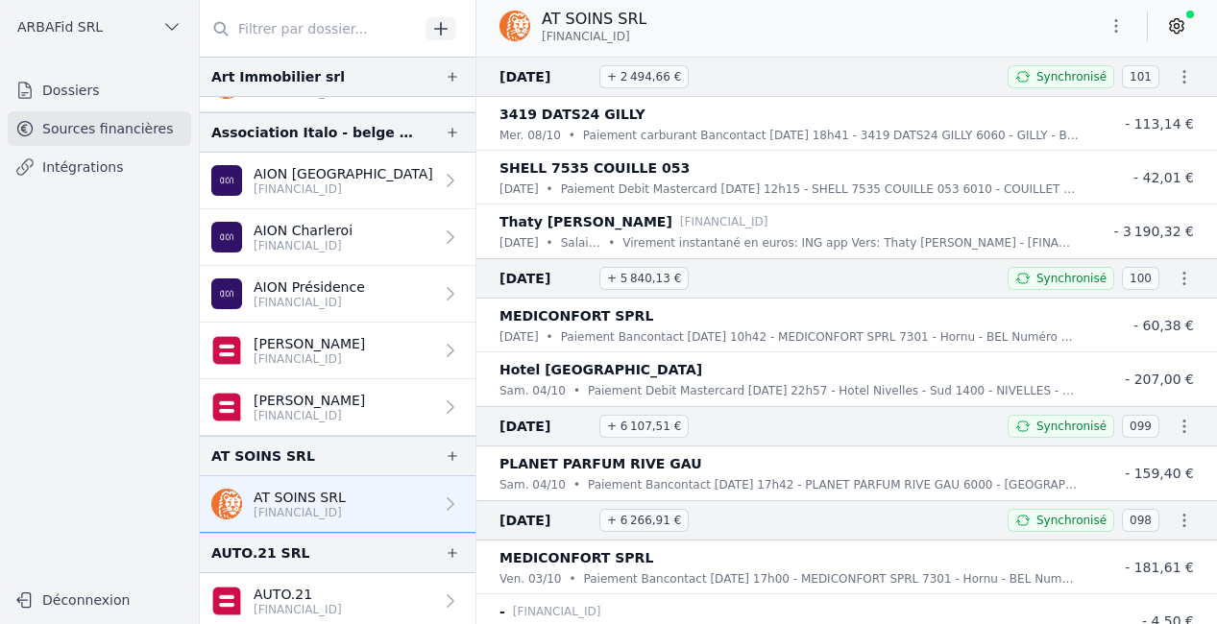
click at [1186, 24] on link at bounding box center [1176, 26] width 35 height 31
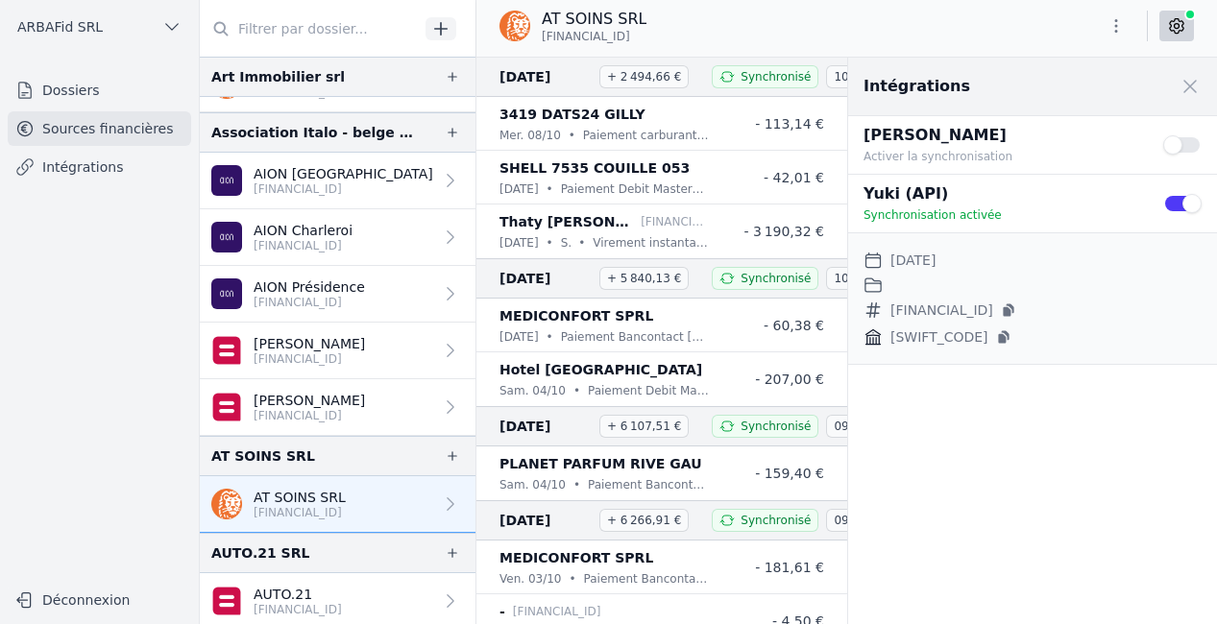
click at [1187, 203] on button "Use setting" at bounding box center [1182, 203] width 38 height 19
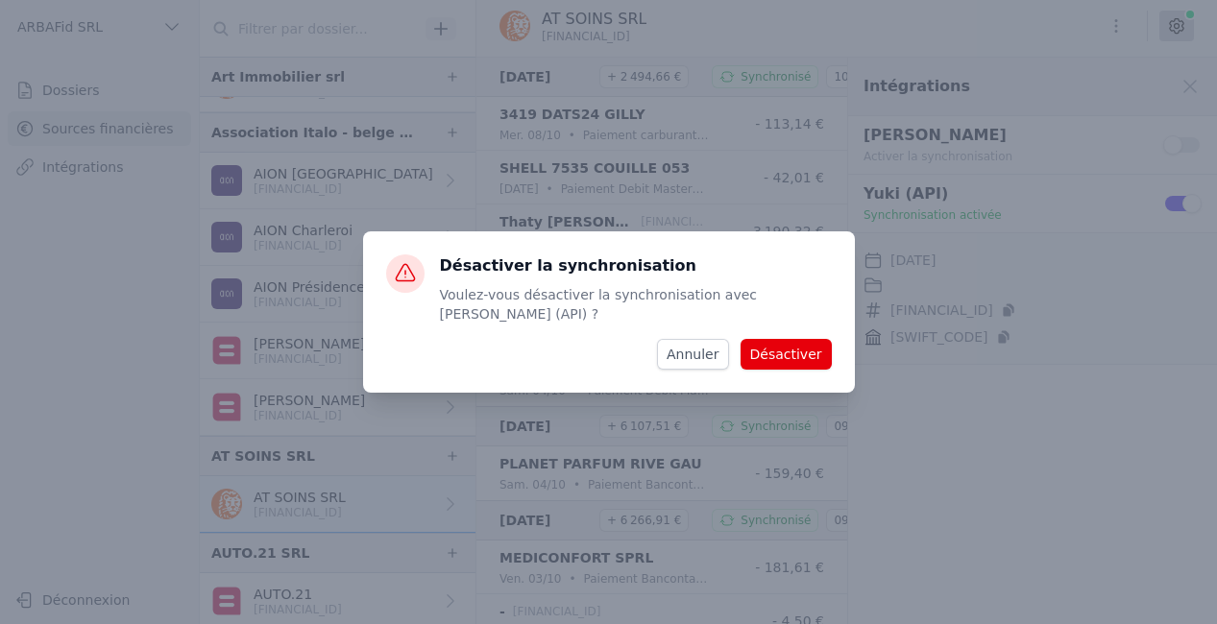
click at [830, 347] on button "Désactiver" at bounding box center [786, 354] width 91 height 31
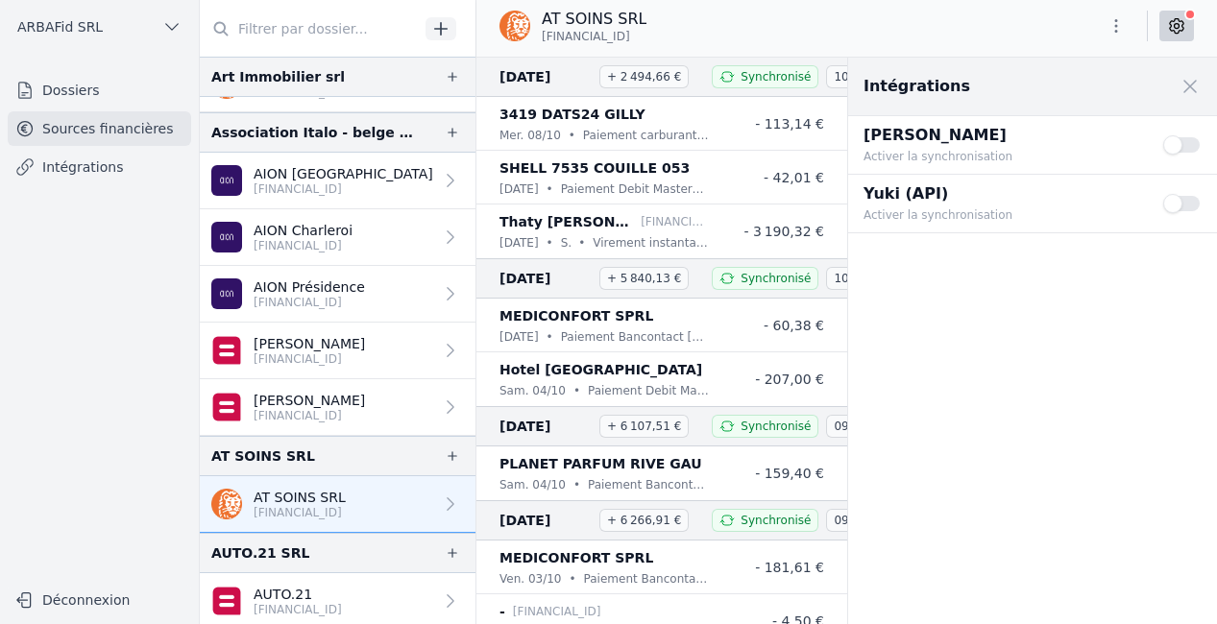
click at [1172, 206] on button "Use setting" at bounding box center [1182, 203] width 38 height 19
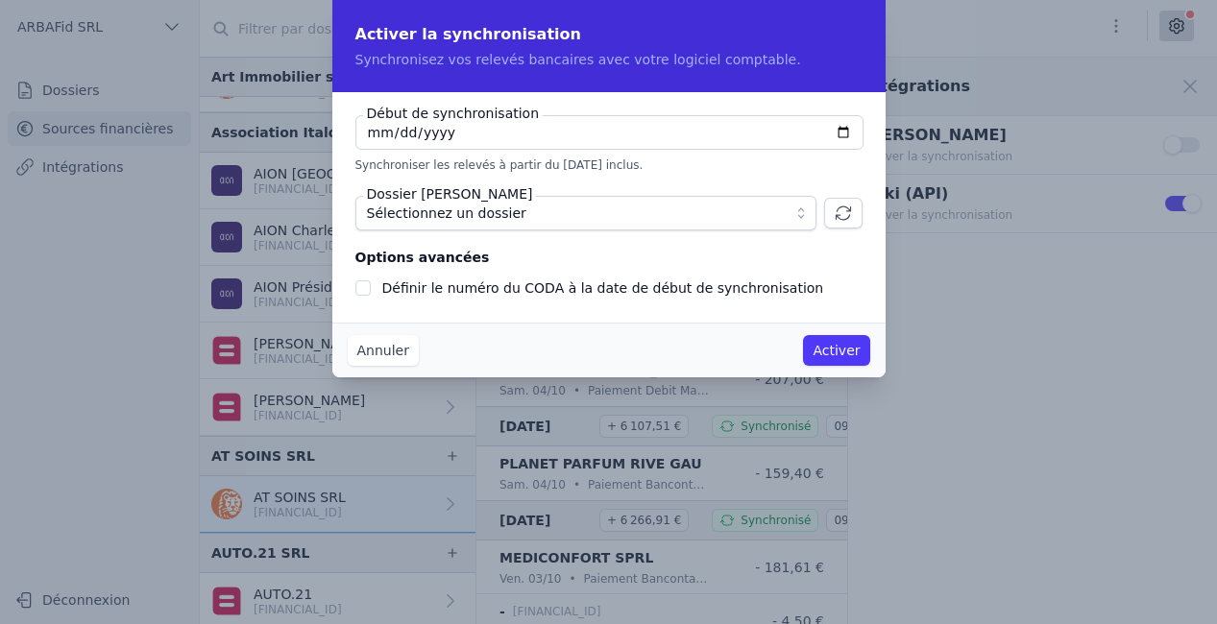
type input "[DATE]"
checkbox input "false"
click at [715, 210] on span "Sélectionnez un dossier" at bounding box center [572, 213] width 411 height 23
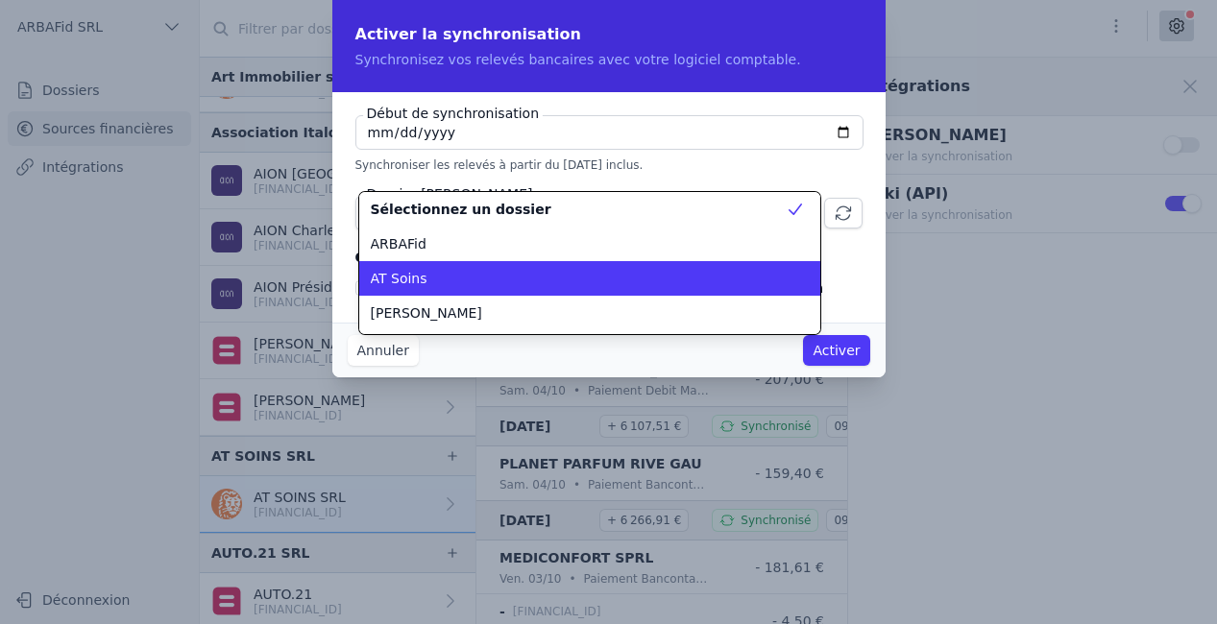
click at [671, 266] on li "AT Soins" at bounding box center [589, 278] width 461 height 35
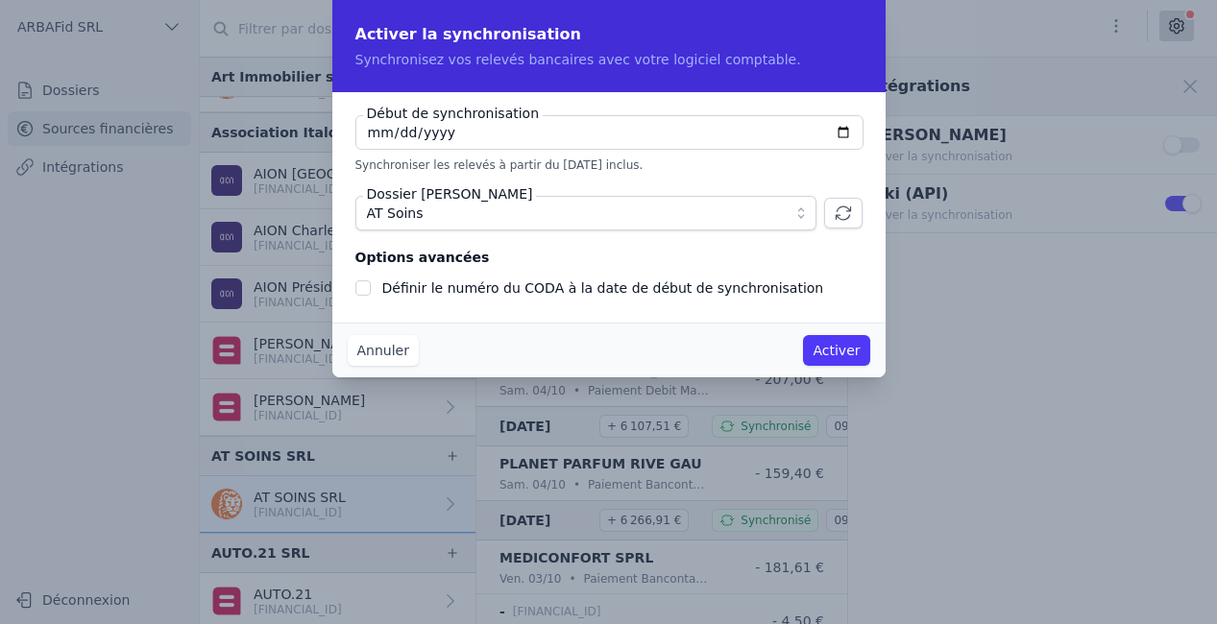
click at [842, 357] on button "Activer" at bounding box center [836, 350] width 66 height 31
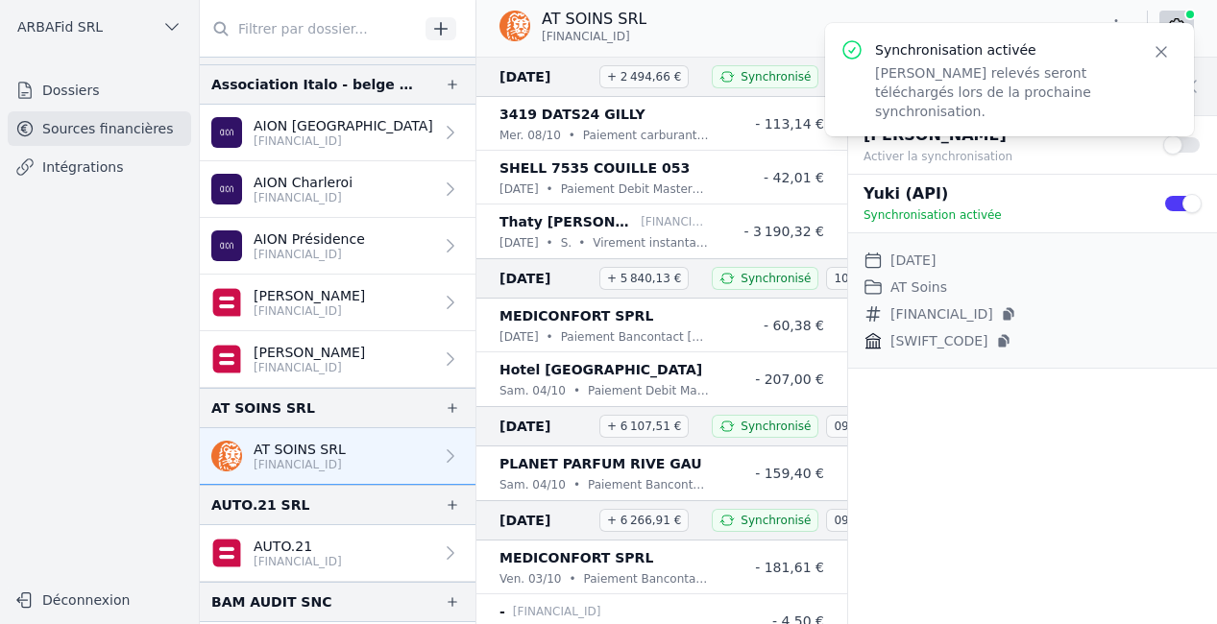
scroll to position [478, 0]
click at [325, 544] on p "AUTO.21" at bounding box center [298, 545] width 88 height 19
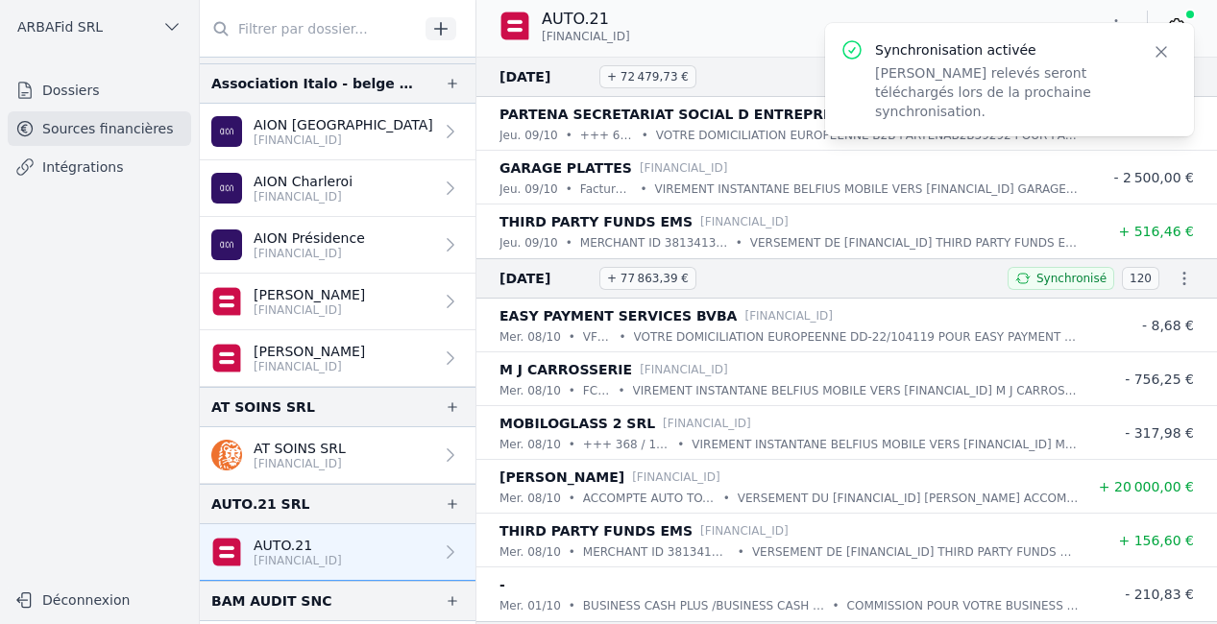
click at [1166, 48] on icon "button" at bounding box center [1161, 51] width 19 height 19
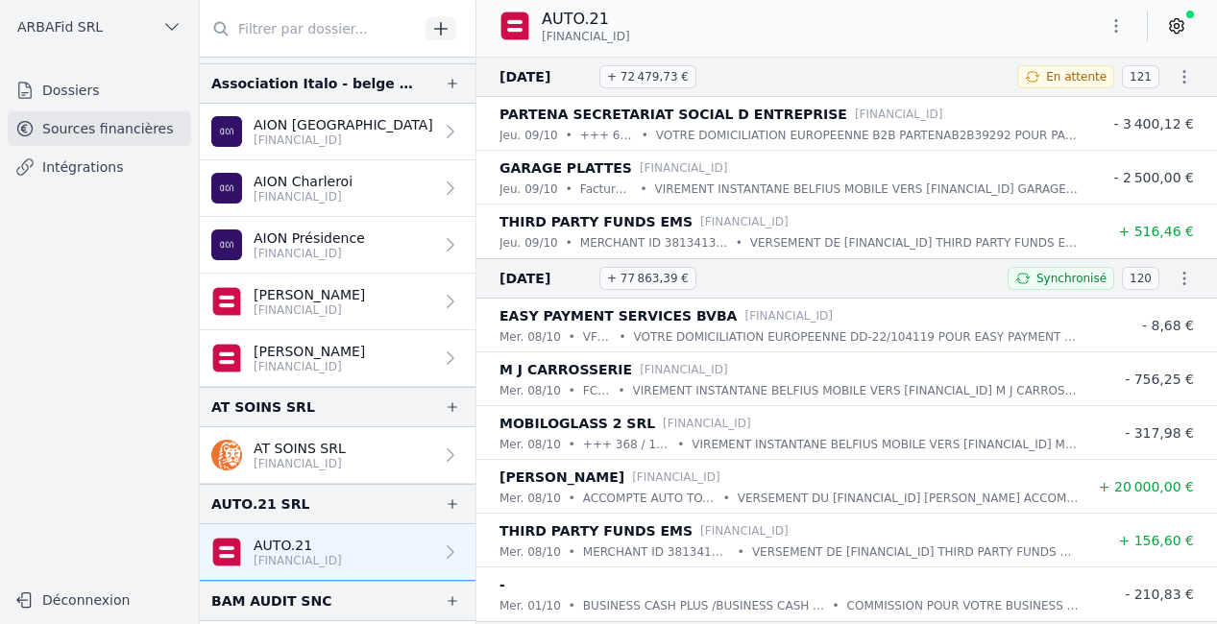
click at [1173, 21] on icon at bounding box center [1176, 26] width 13 height 14
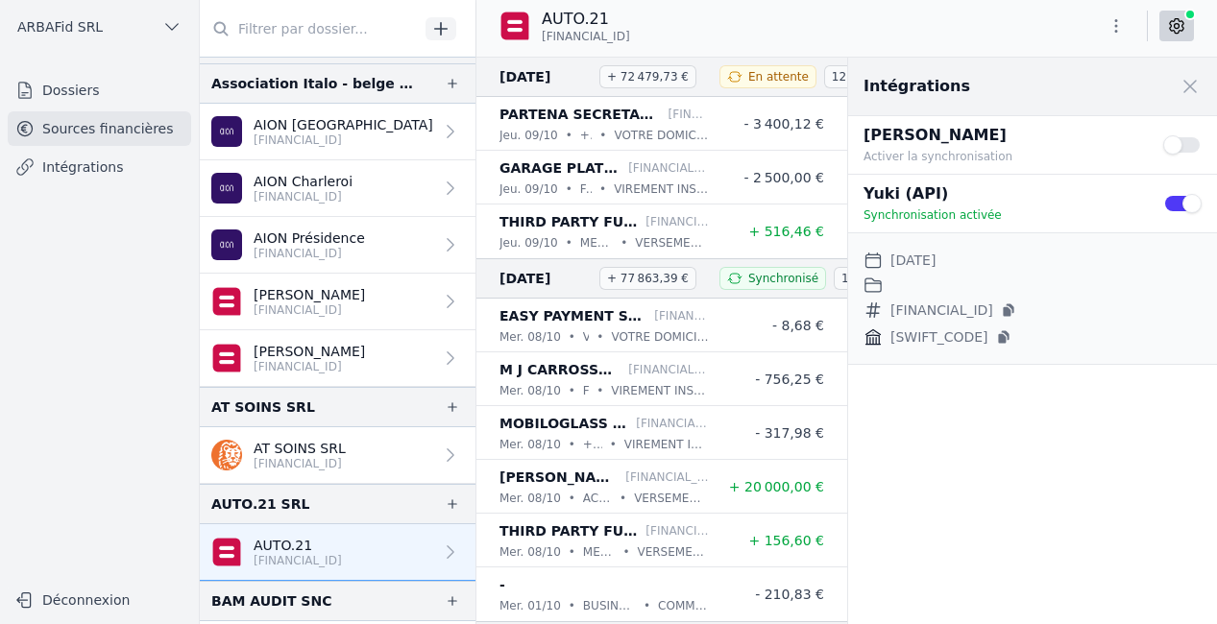
click at [1179, 207] on button "Use setting" at bounding box center [1182, 203] width 38 height 19
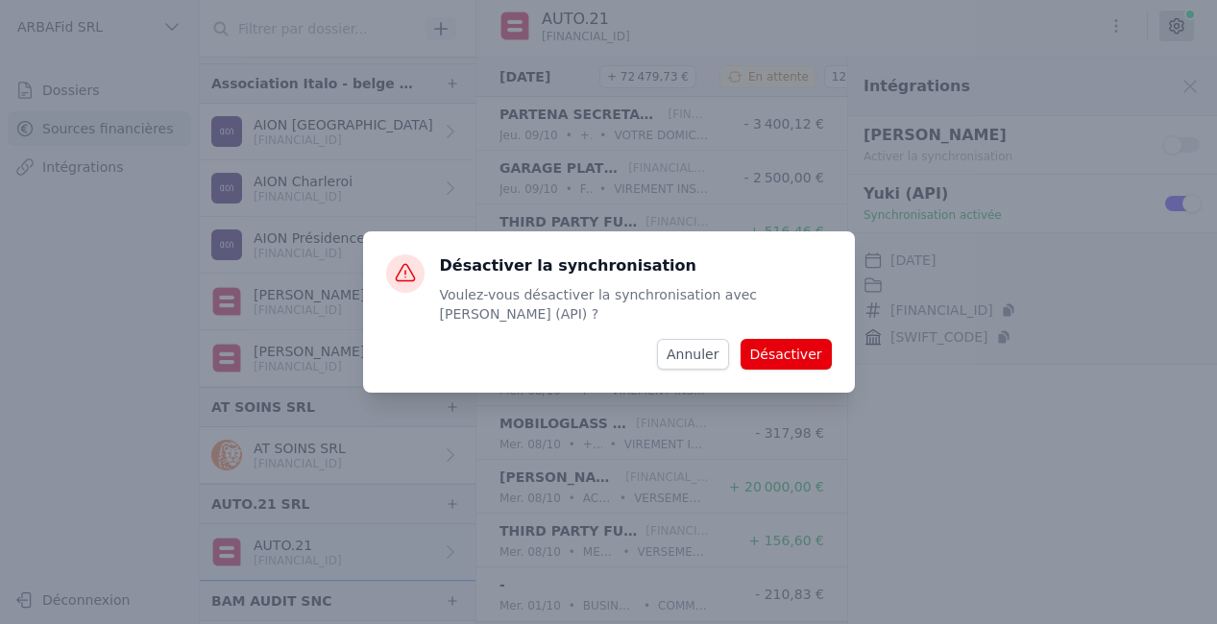
click at [787, 349] on button "Désactiver" at bounding box center [786, 354] width 91 height 31
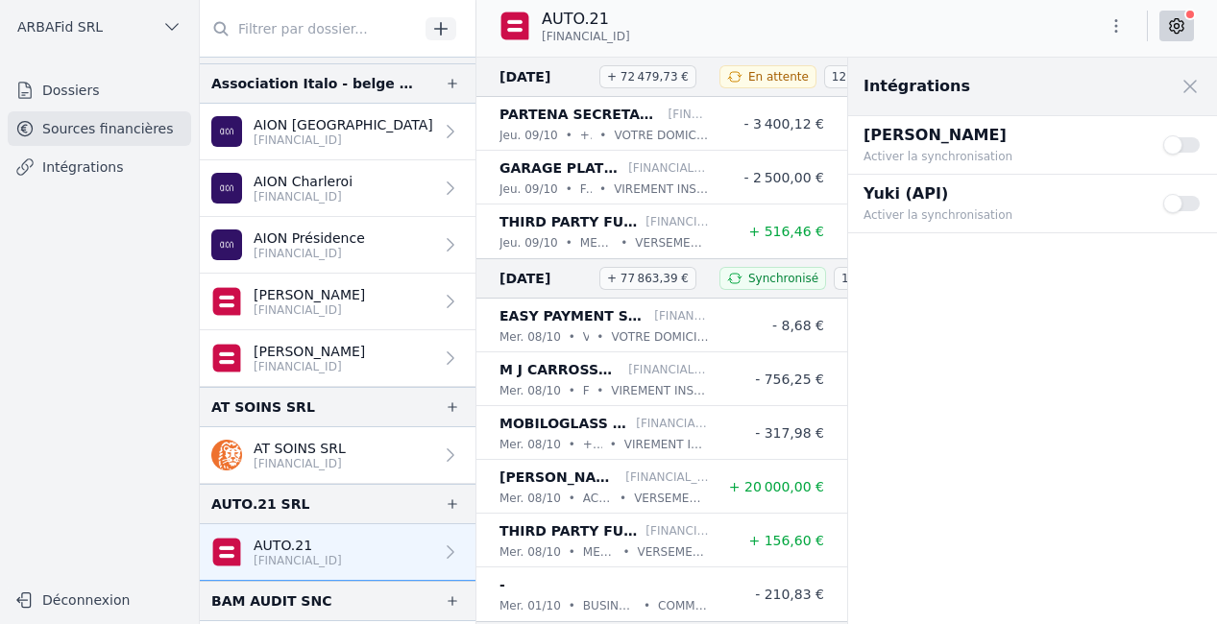
click at [1177, 205] on button "Use setting" at bounding box center [1182, 203] width 38 height 19
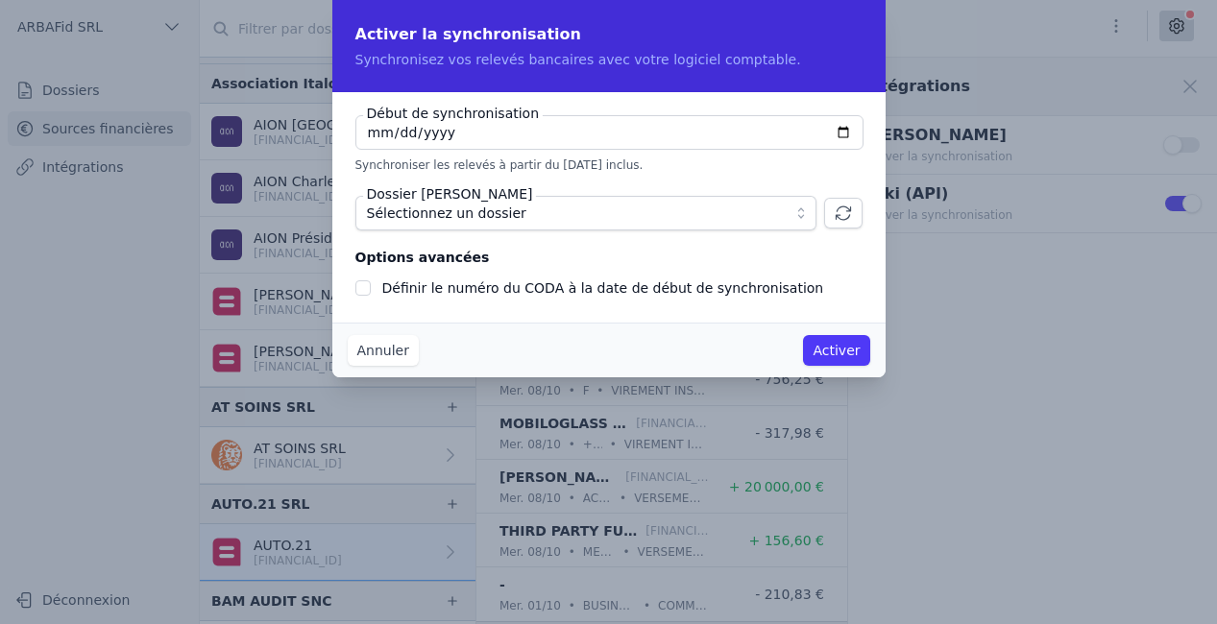
type input "[DATE]"
checkbox input "false"
click at [743, 221] on span "Sélectionnez un dossier" at bounding box center [572, 213] width 411 height 23
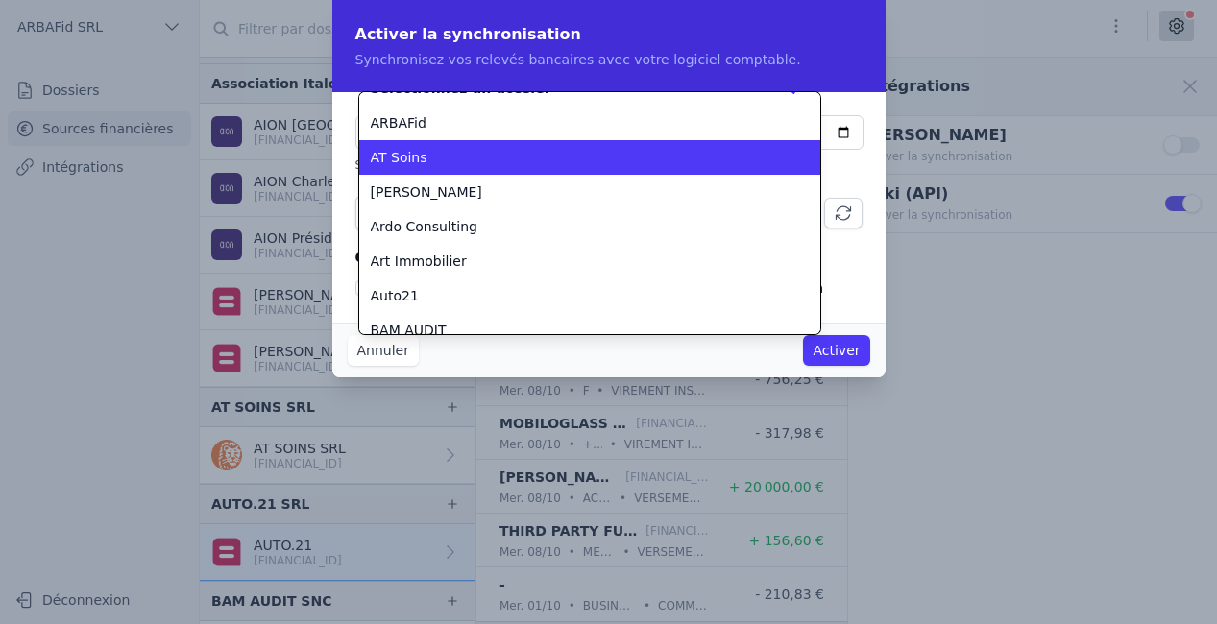
scroll to position [127, 0]
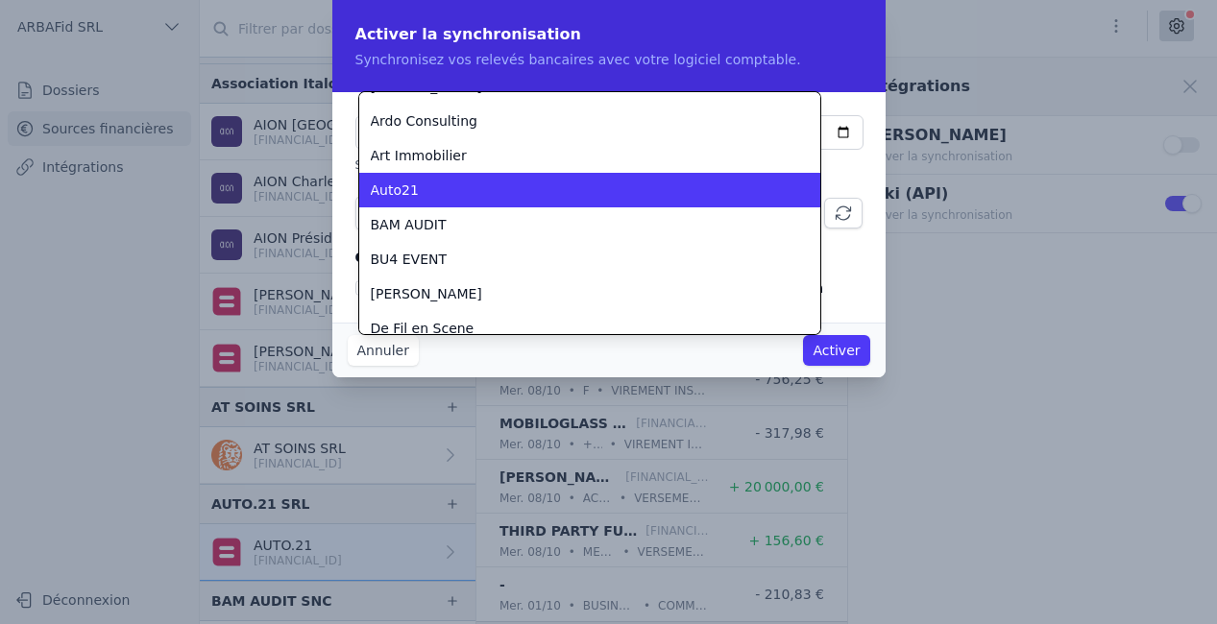
click at [637, 200] on li "Auto21" at bounding box center [589, 190] width 461 height 35
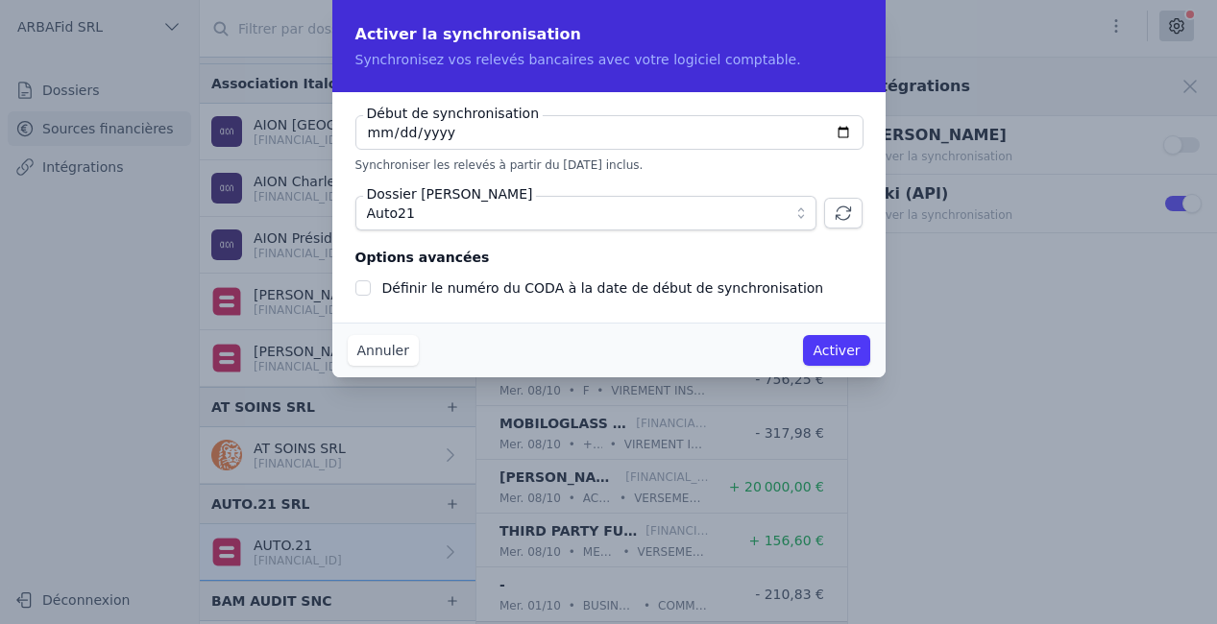
click at [820, 351] on button "Activer" at bounding box center [836, 350] width 66 height 31
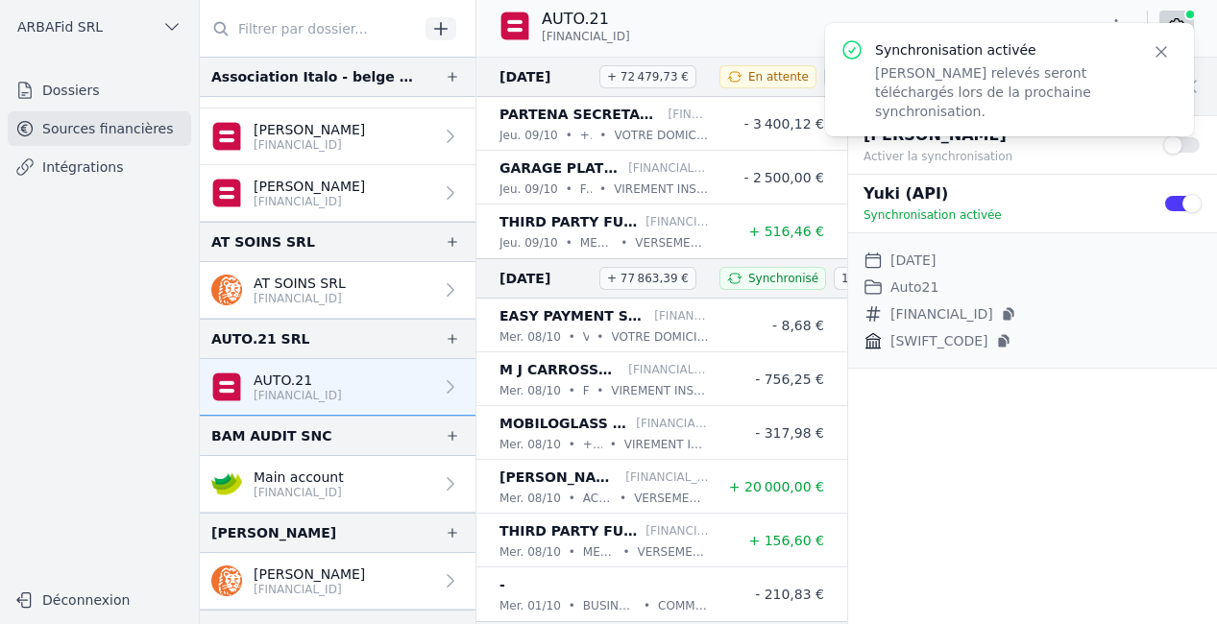
scroll to position [708, 0]
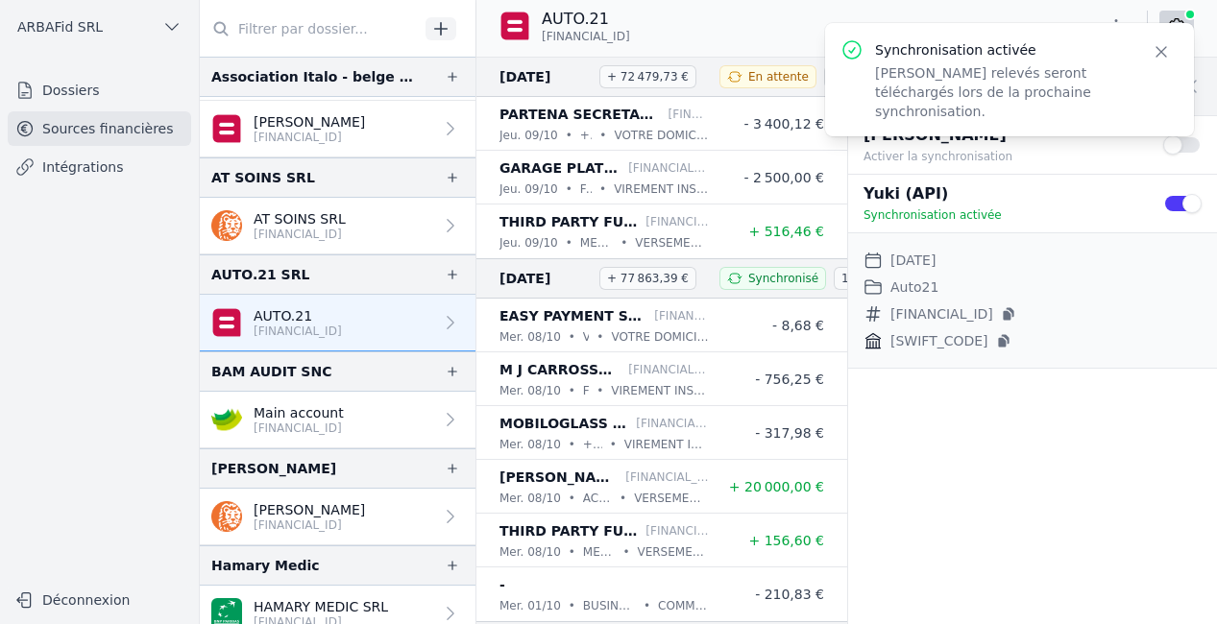
click at [331, 421] on p "[FINANCIAL_ID]" at bounding box center [299, 428] width 90 height 15
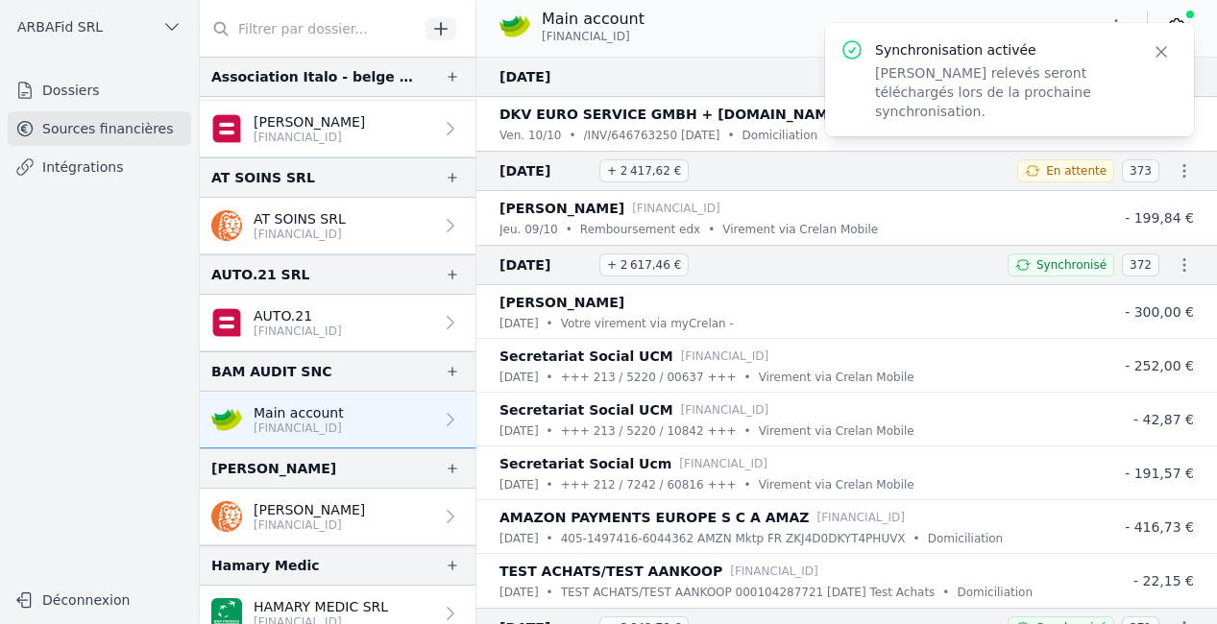
click at [1161, 48] on icon "button" at bounding box center [1161, 51] width 19 height 19
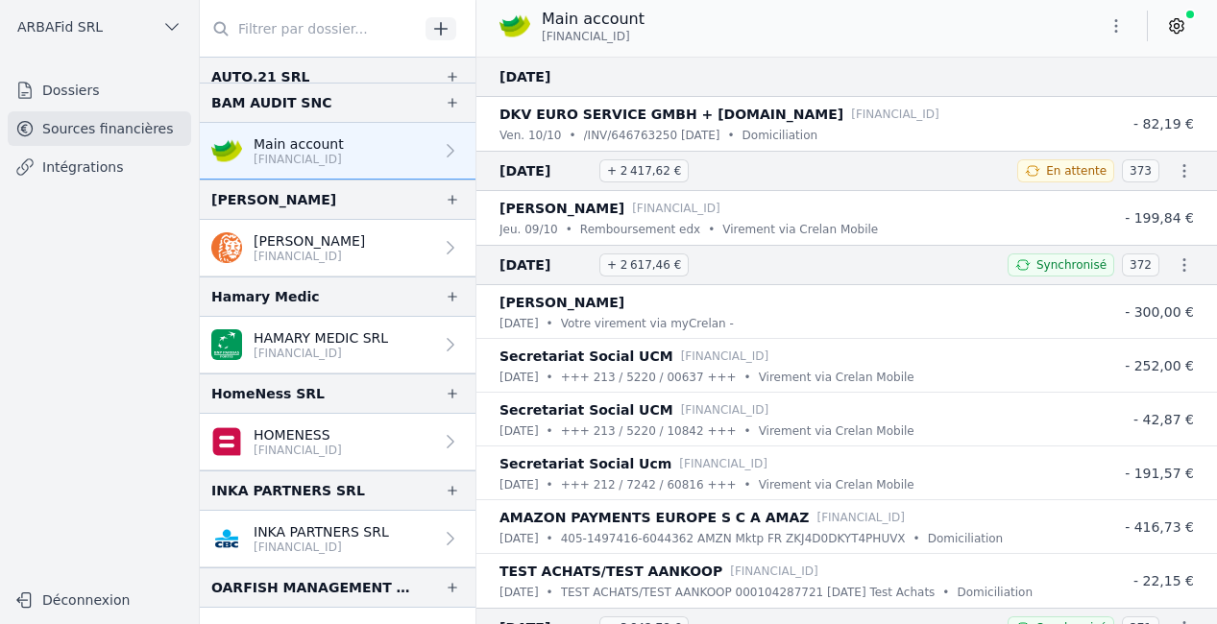
scroll to position [978, 0]
click at [1176, 31] on icon at bounding box center [1176, 25] width 19 height 19
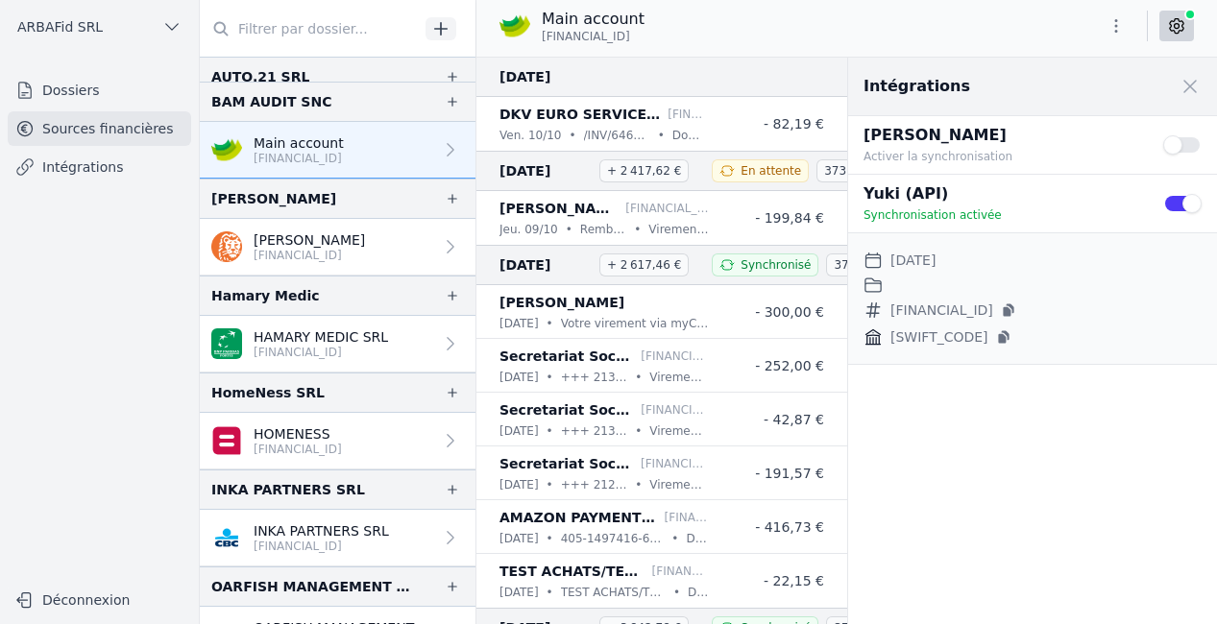
click at [1172, 204] on button "Use setting" at bounding box center [1182, 203] width 38 height 19
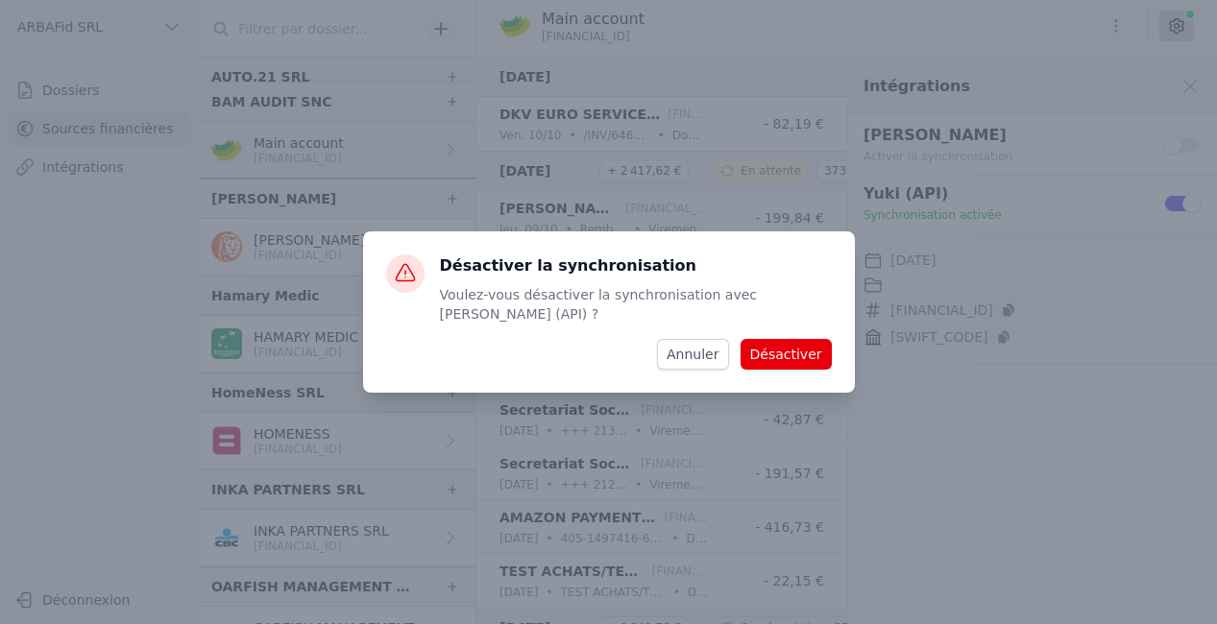
click at [791, 352] on button "Désactiver" at bounding box center [786, 354] width 91 height 31
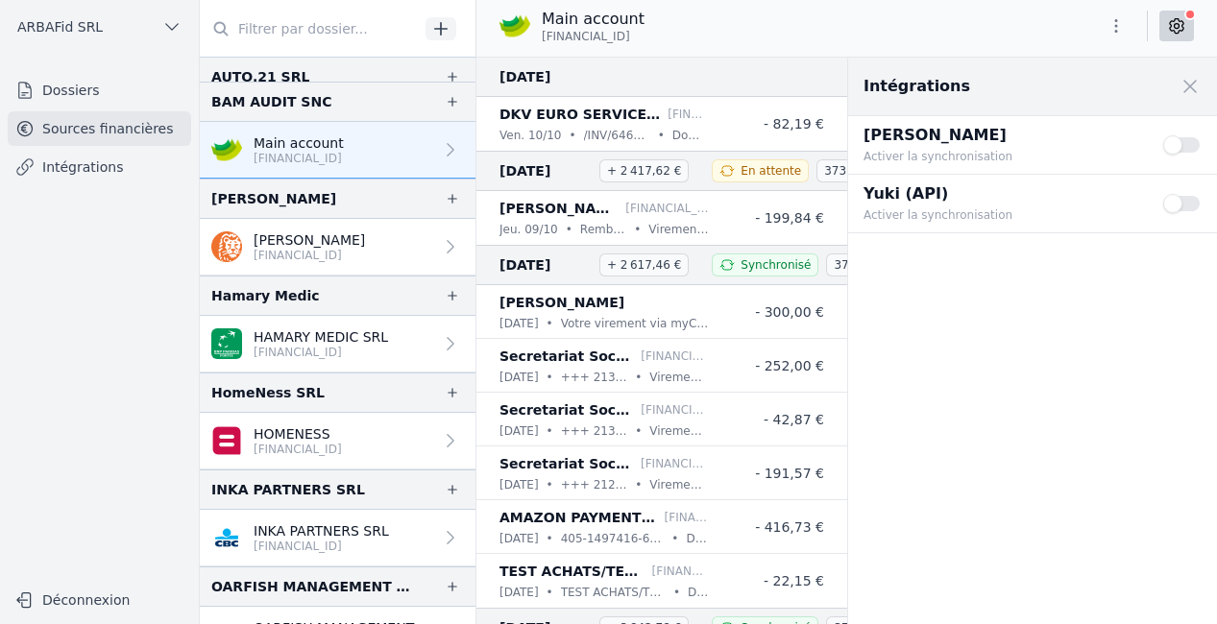
click at [1191, 205] on button "Use setting" at bounding box center [1182, 203] width 38 height 19
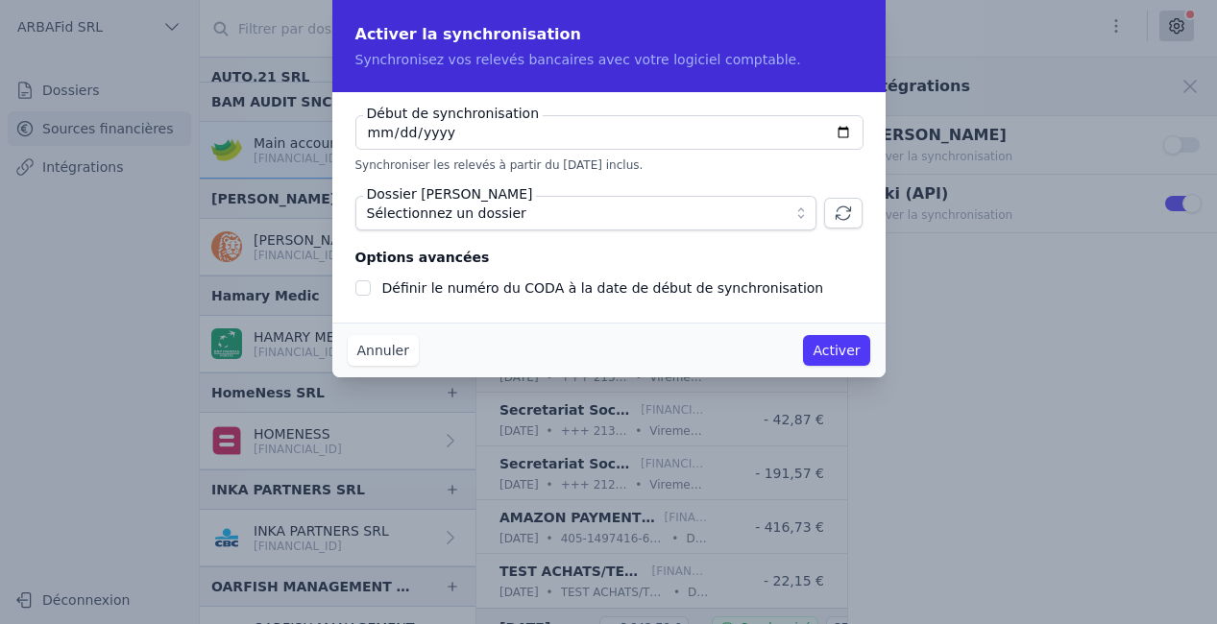
click at [521, 221] on span "Sélectionnez un dossier" at bounding box center [572, 213] width 411 height 23
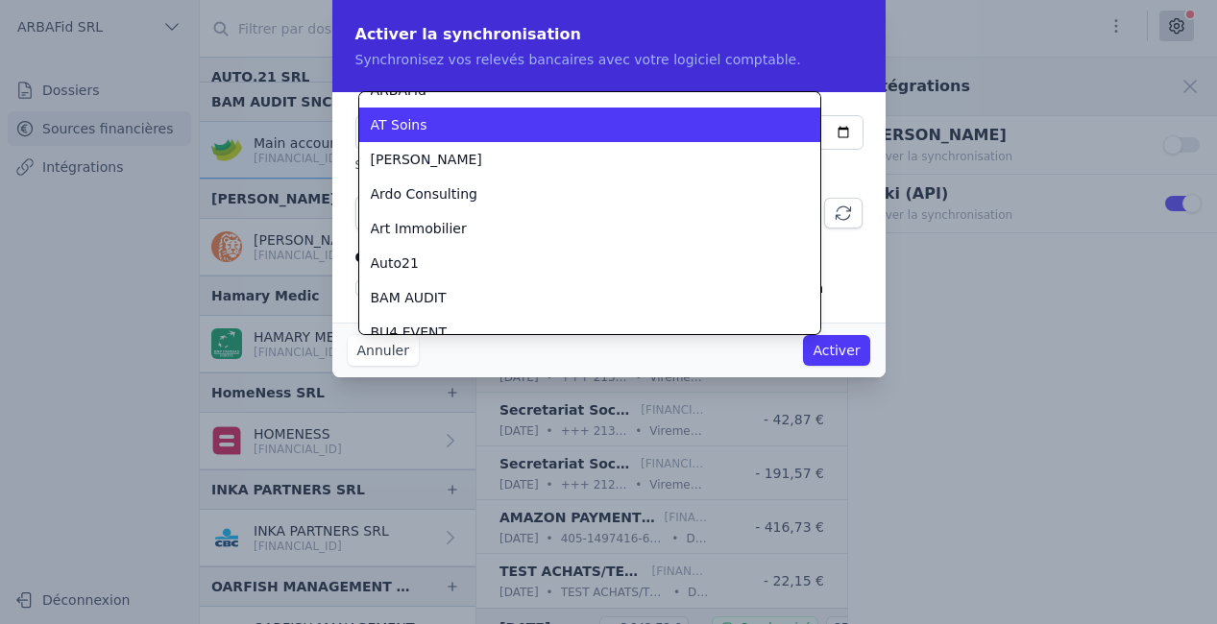
scroll to position [65, 0]
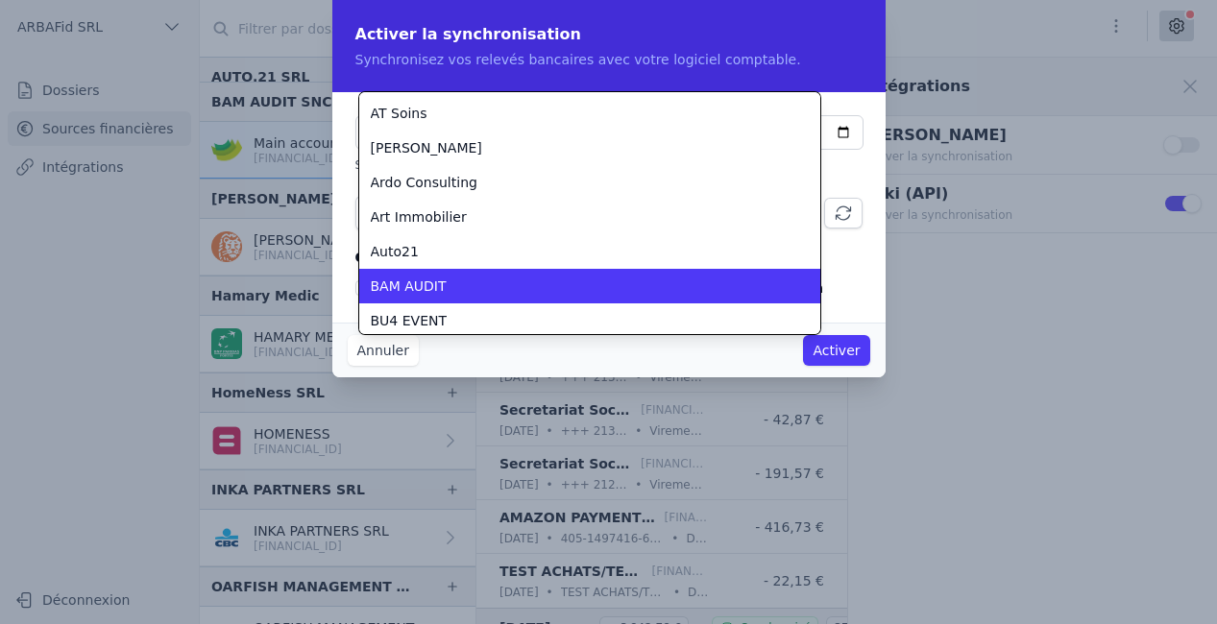
click at [450, 280] on div "BAM AUDIT" at bounding box center [578, 286] width 415 height 19
checkbox input "false"
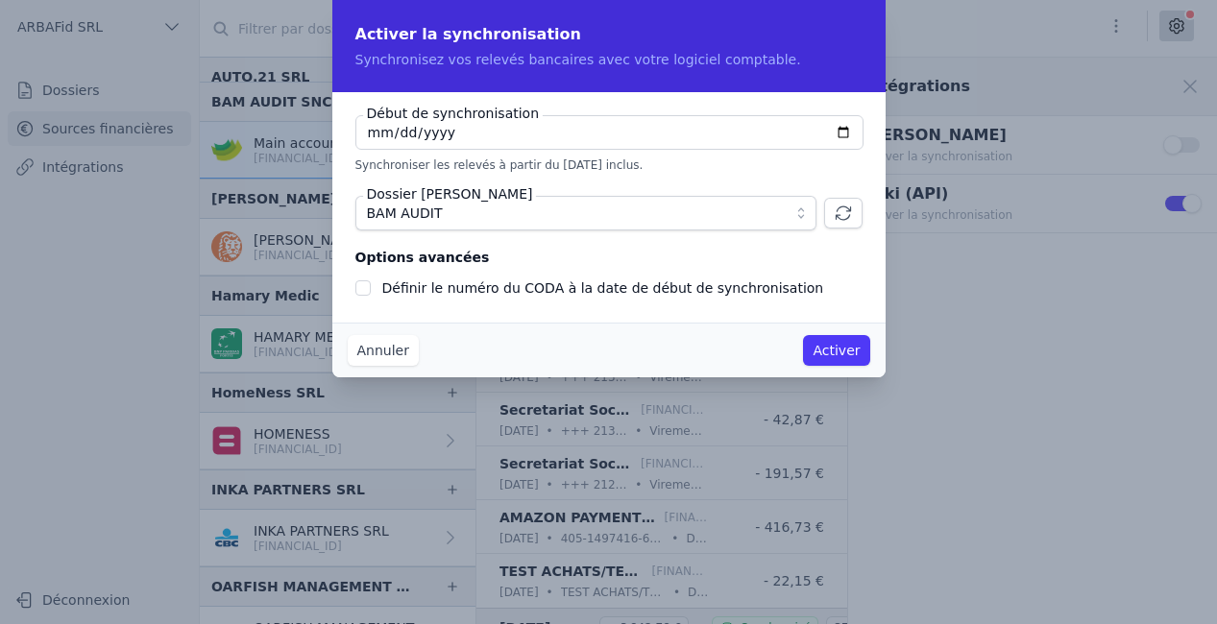
click at [836, 346] on button "Activer" at bounding box center [836, 350] width 66 height 31
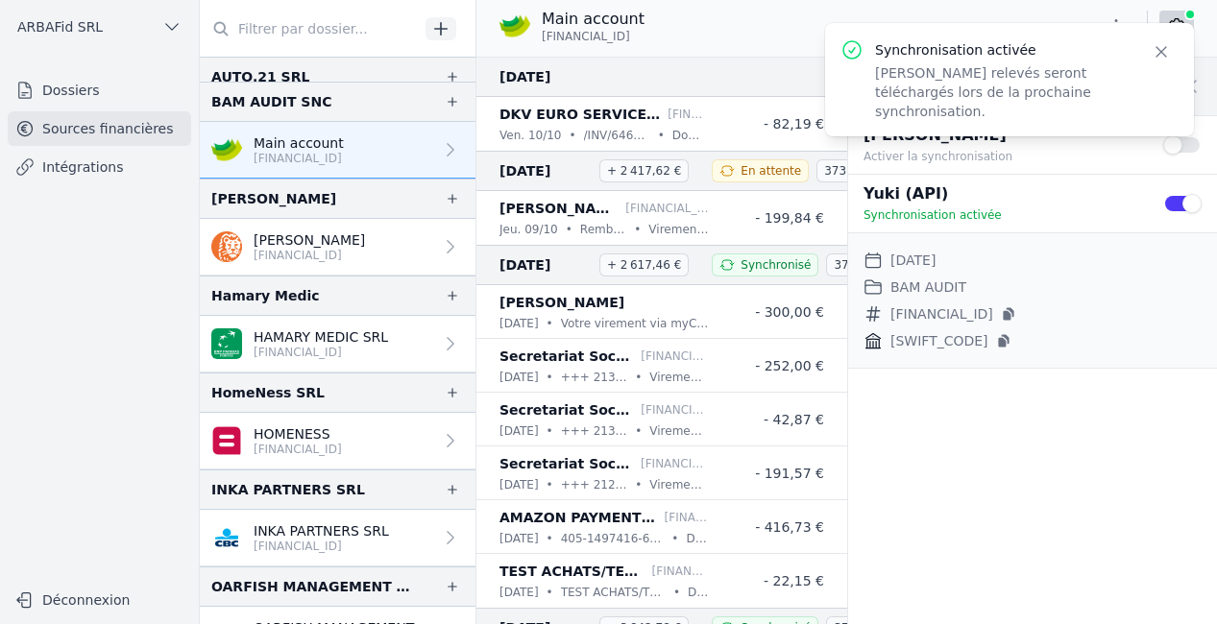
click at [337, 246] on p "[PERSON_NAME]" at bounding box center [309, 240] width 111 height 19
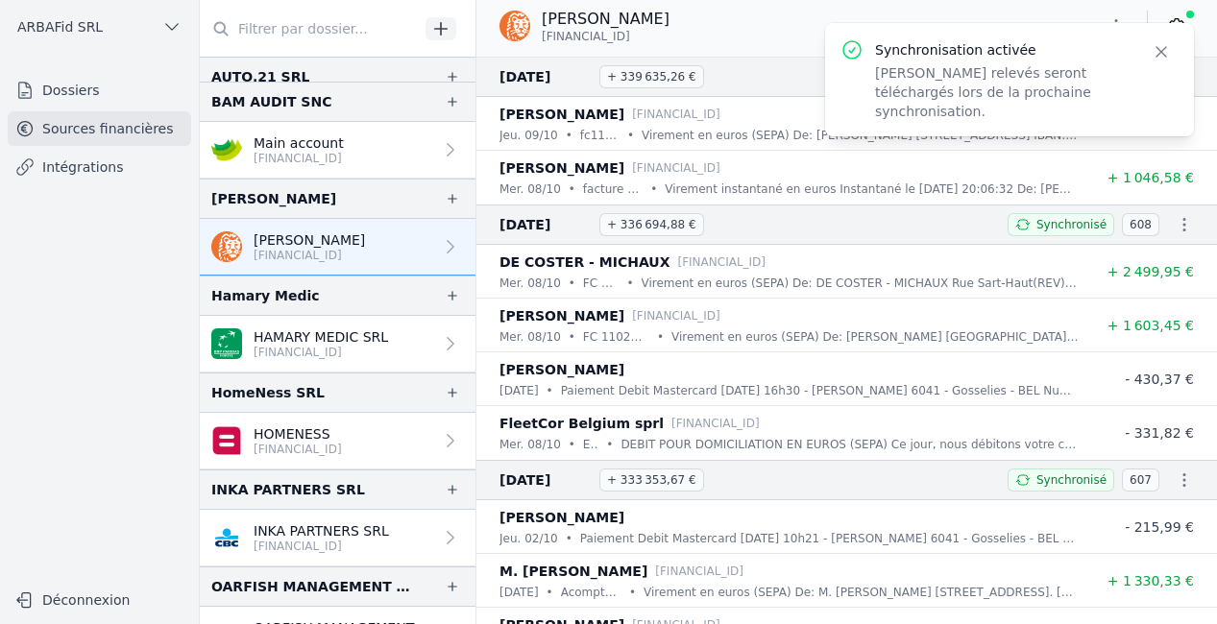
click at [1153, 55] on icon "button" at bounding box center [1161, 51] width 19 height 19
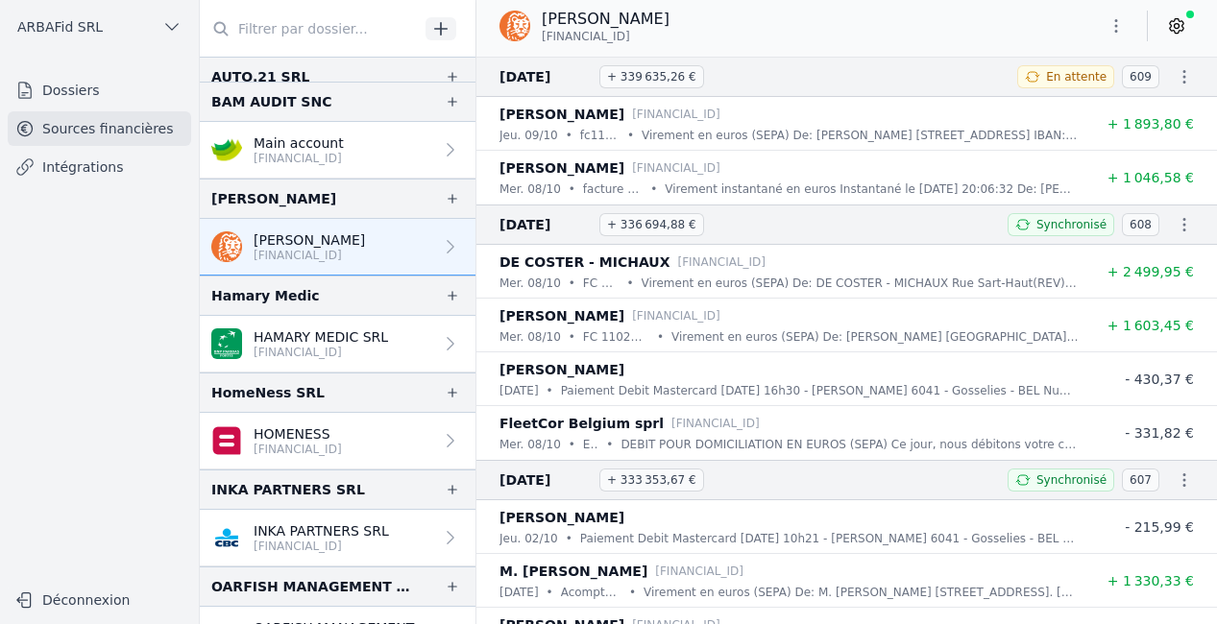
click at [1175, 29] on icon at bounding box center [1176, 25] width 19 height 19
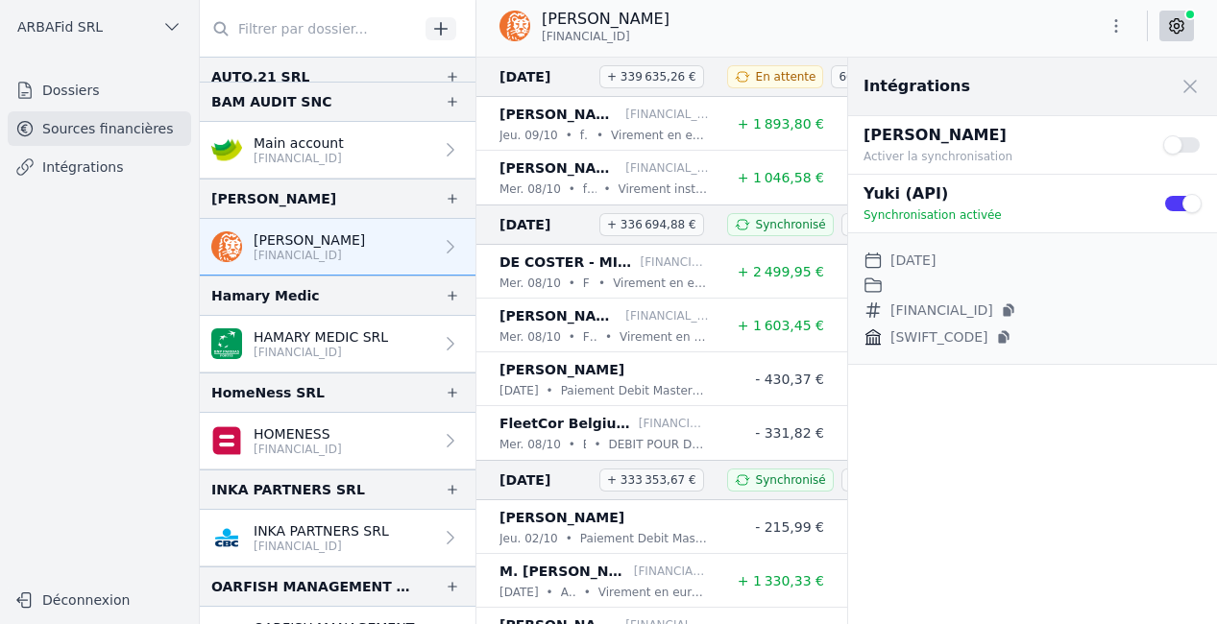
click at [1181, 206] on button "Use setting" at bounding box center [1182, 203] width 38 height 19
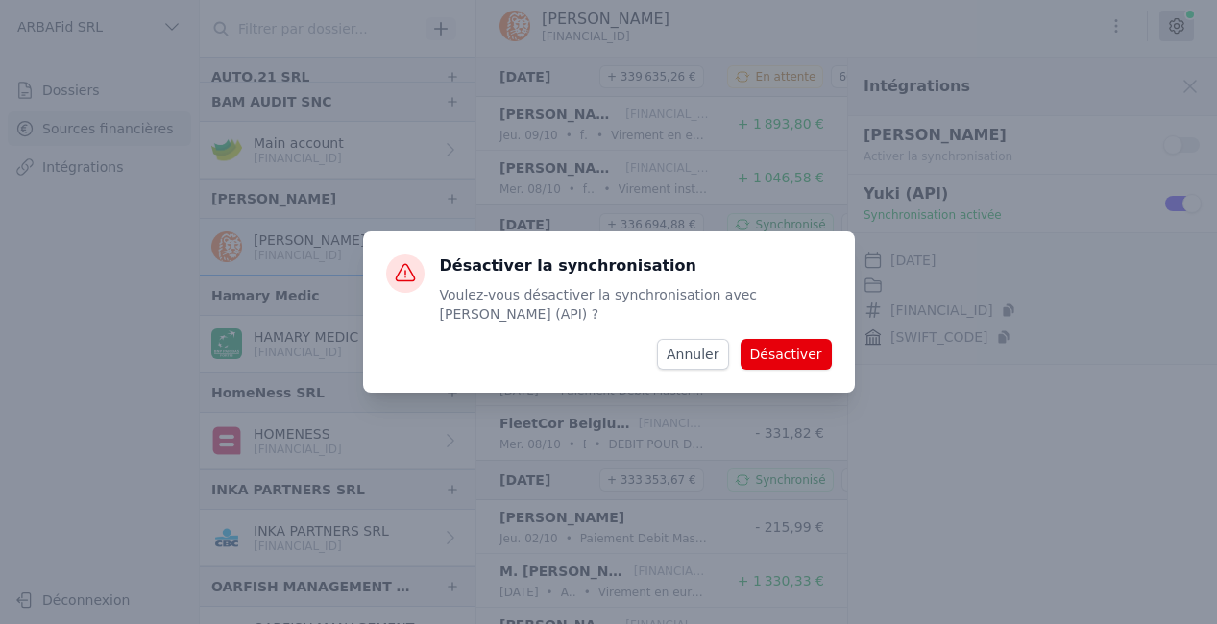
click at [782, 358] on button "Désactiver" at bounding box center [786, 354] width 91 height 31
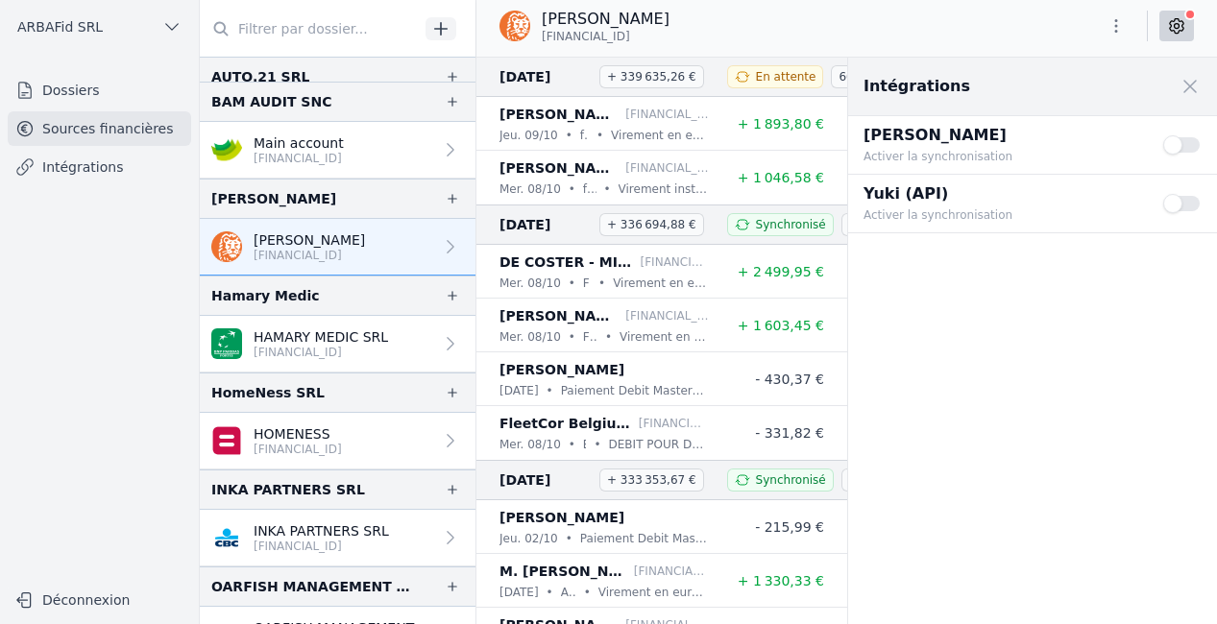
click at [1167, 201] on button "Use setting" at bounding box center [1182, 203] width 38 height 19
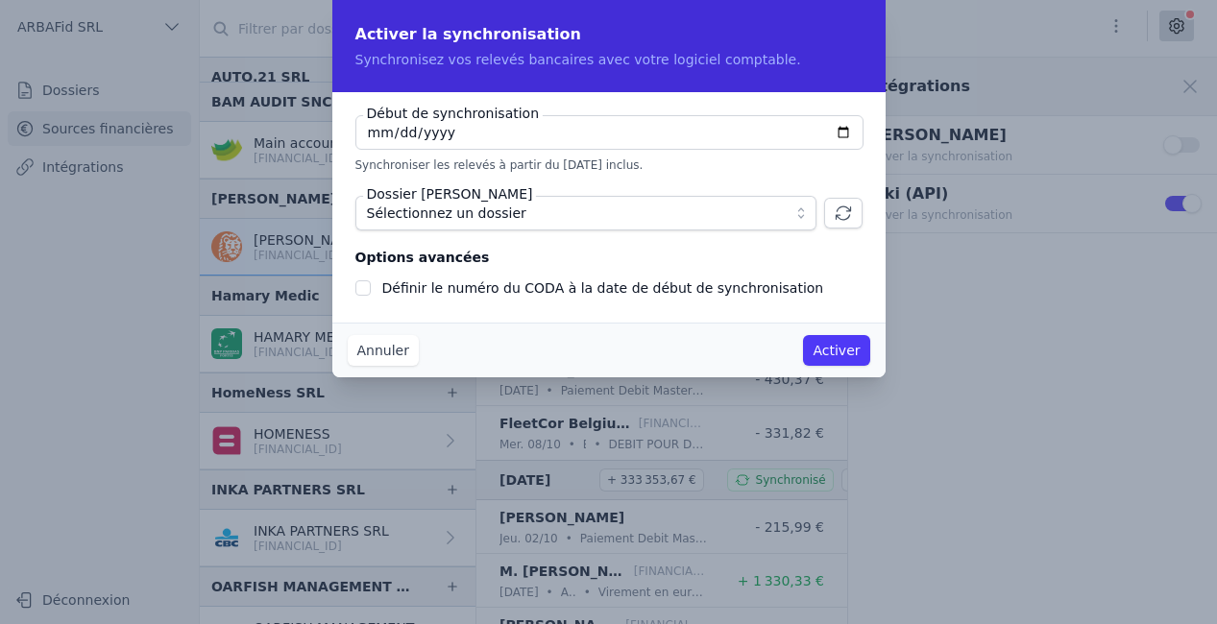
click at [661, 207] on span "Sélectionnez un dossier" at bounding box center [572, 213] width 411 height 23
click at [366, 134] on input "[DATE]" at bounding box center [609, 132] width 508 height 35
type input "[DATE]"
checkbox input "false"
click at [549, 210] on span "Sélectionnez un dossier" at bounding box center [572, 213] width 411 height 23
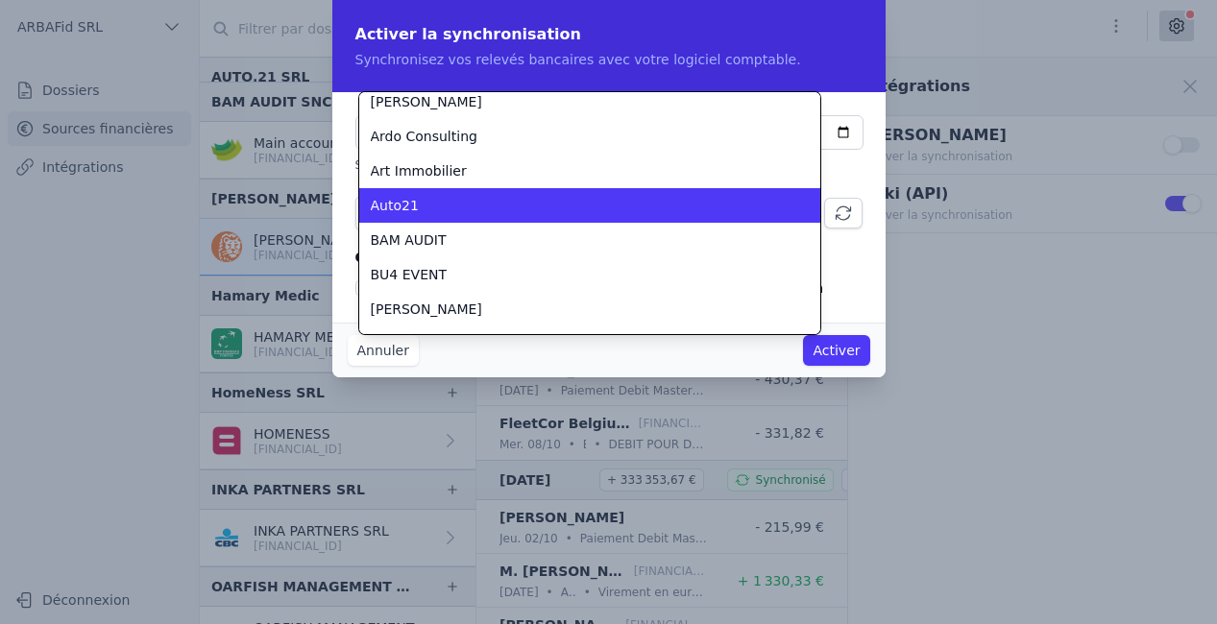
scroll to position [115, 0]
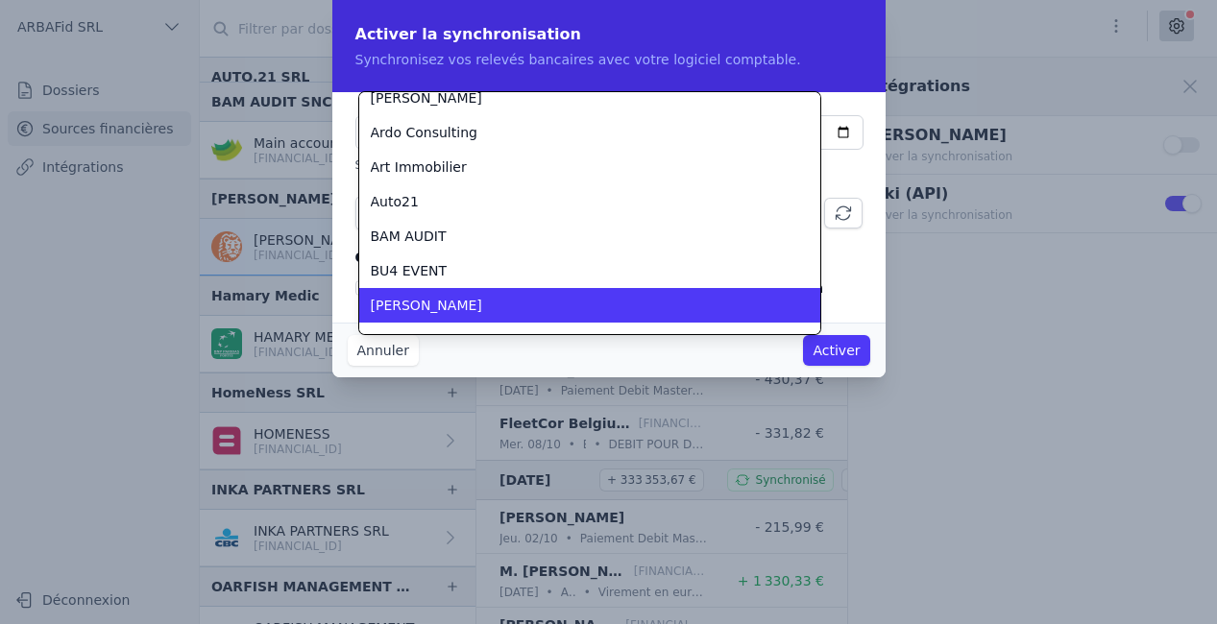
click at [478, 299] on div "[PERSON_NAME]" at bounding box center [578, 305] width 415 height 19
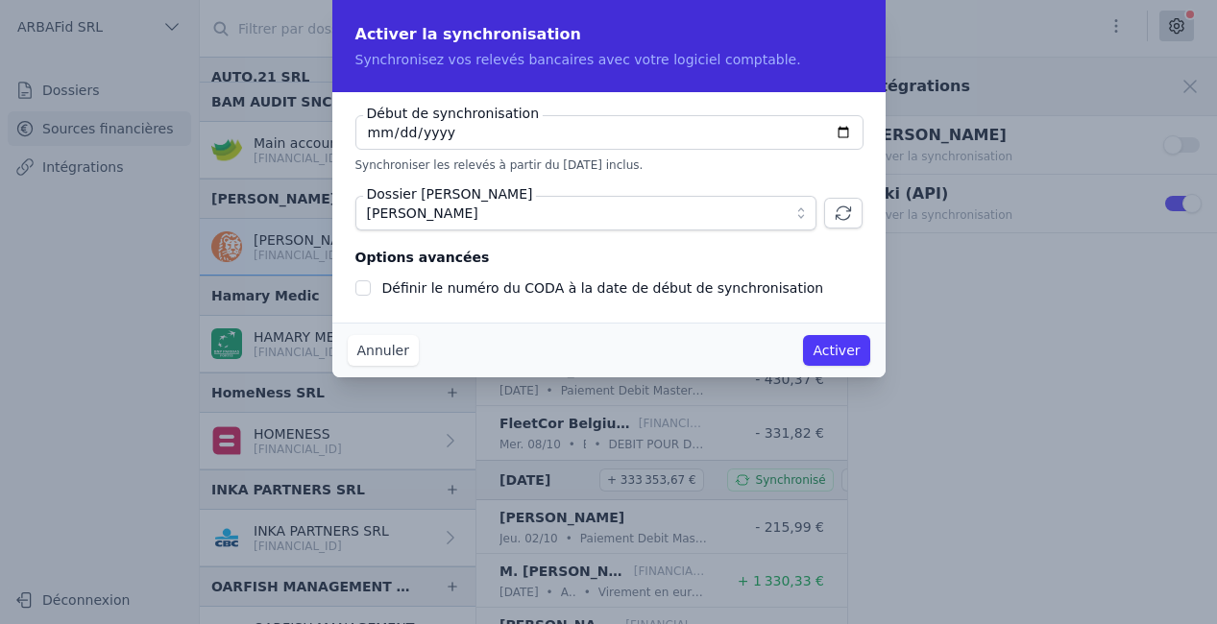
click at [844, 343] on button "Activer" at bounding box center [836, 350] width 66 height 31
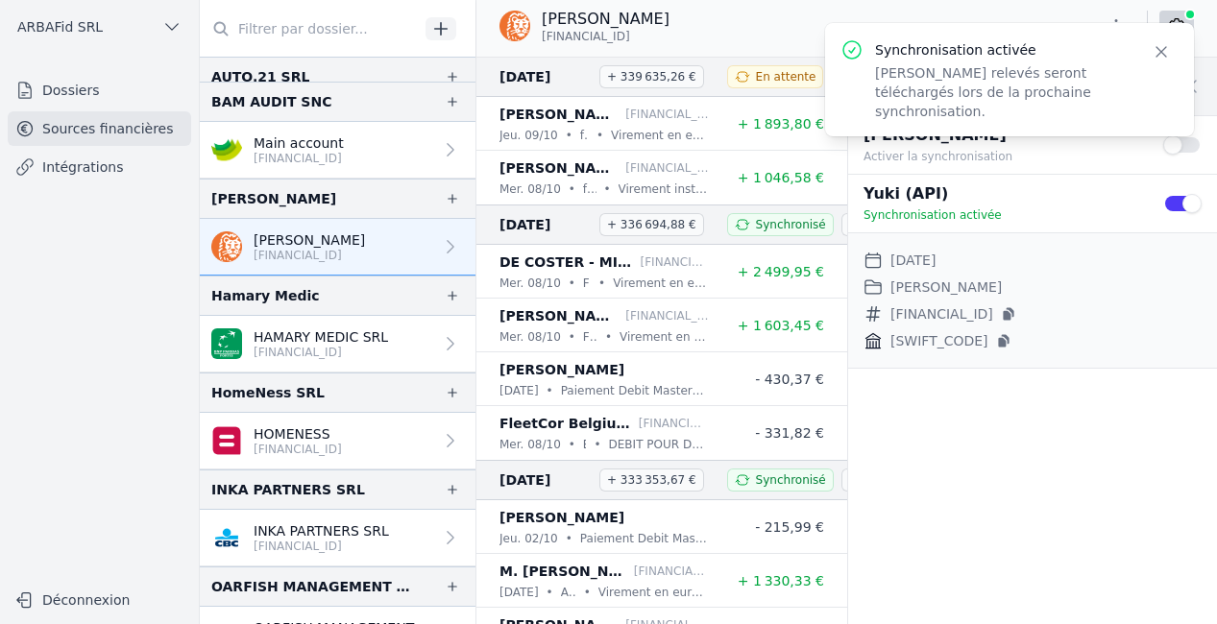
click at [302, 343] on p "HAMARY MEDIC SRL" at bounding box center [321, 337] width 134 height 19
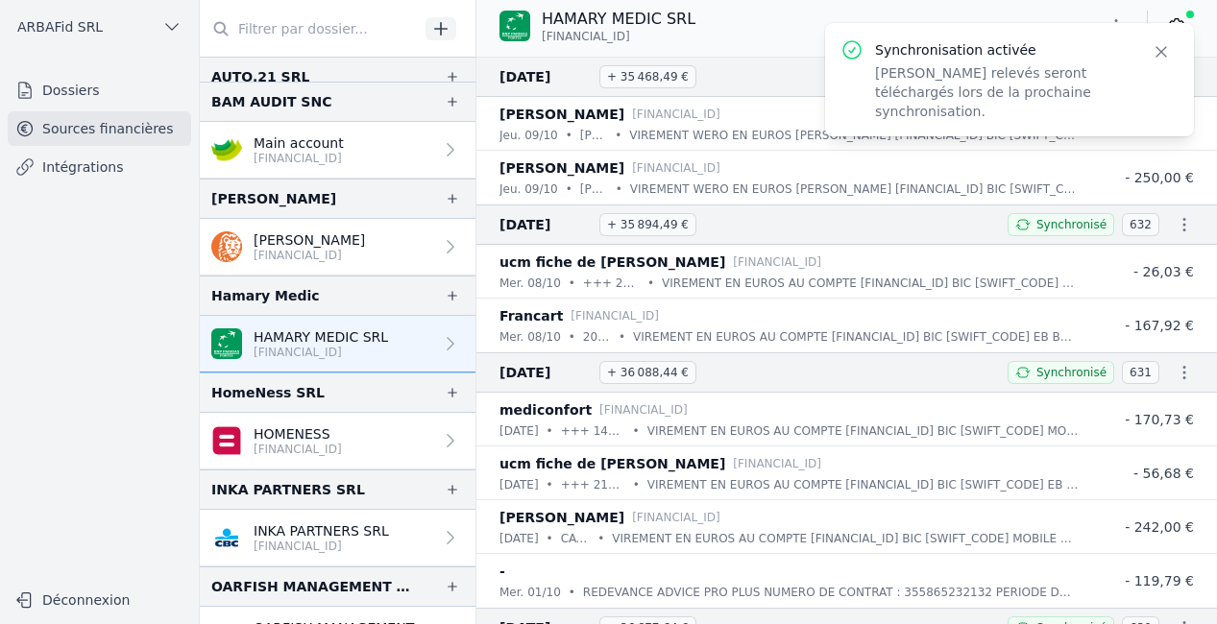
click at [1160, 49] on icon "button" at bounding box center [1161, 51] width 19 height 19
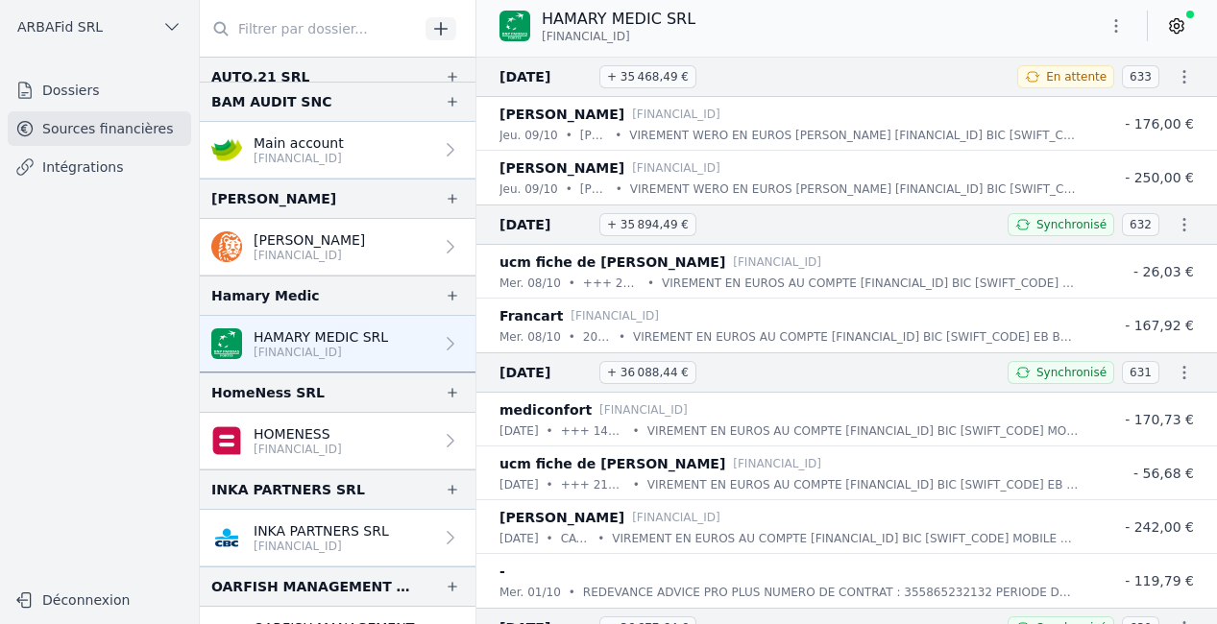
click at [1169, 14] on link at bounding box center [1176, 26] width 35 height 31
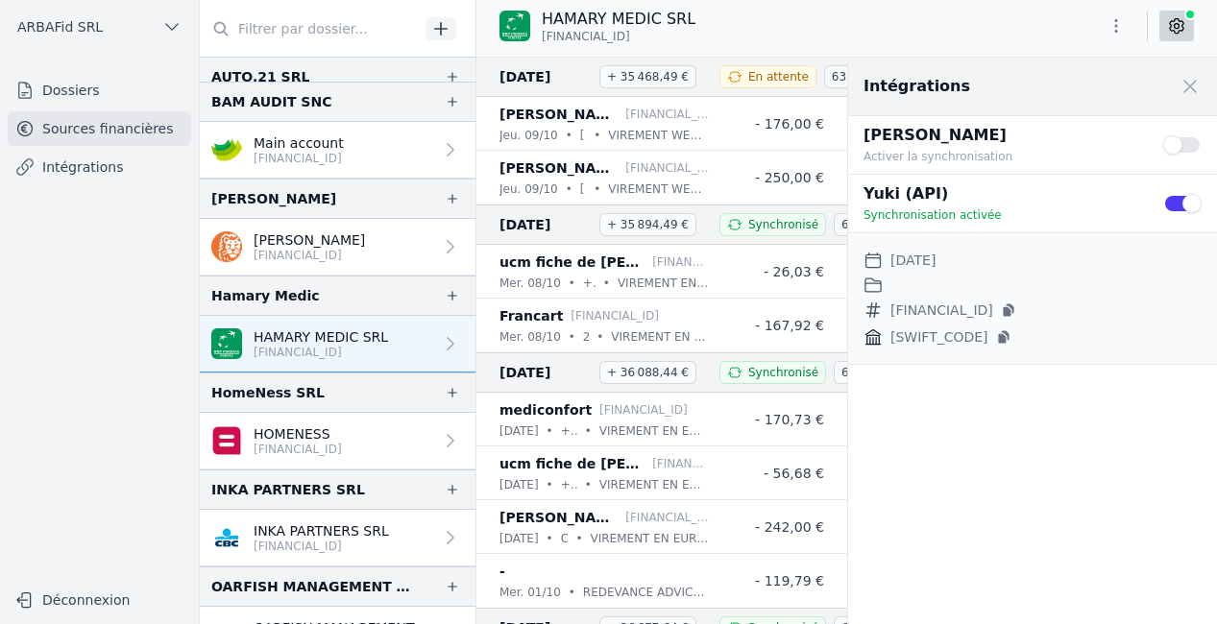
click at [1188, 203] on button "Use setting" at bounding box center [1182, 203] width 38 height 19
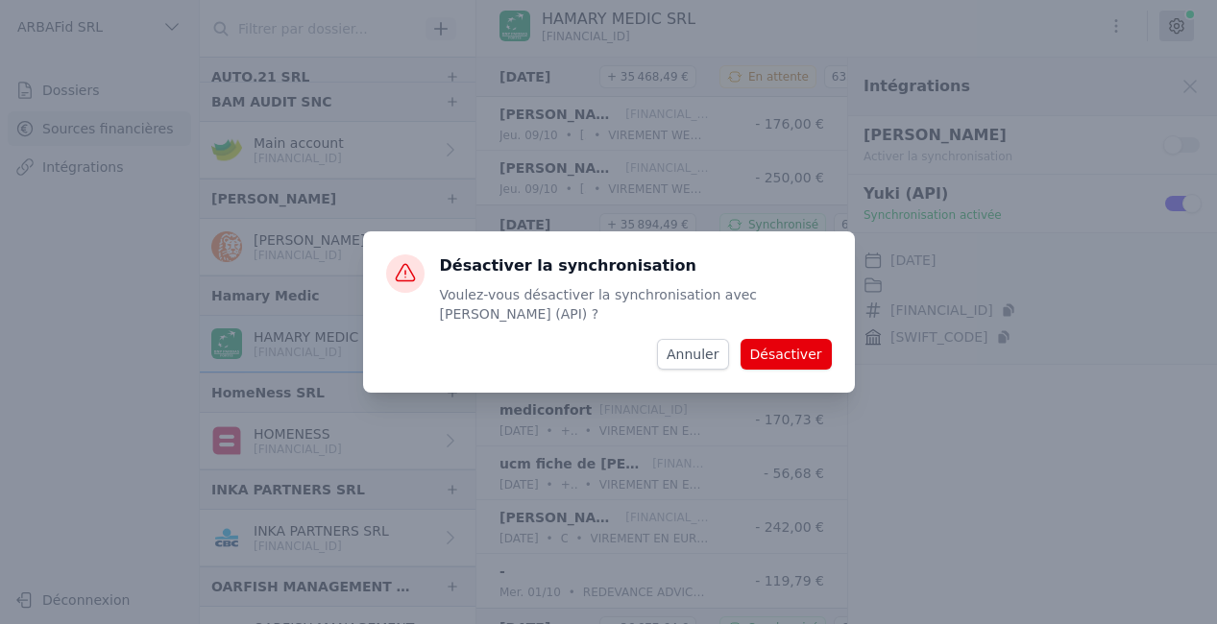
drag, startPoint x: 803, startPoint y: 347, endPoint x: 815, endPoint y: 346, distance: 12.5
click at [803, 348] on button "Désactiver" at bounding box center [786, 354] width 91 height 31
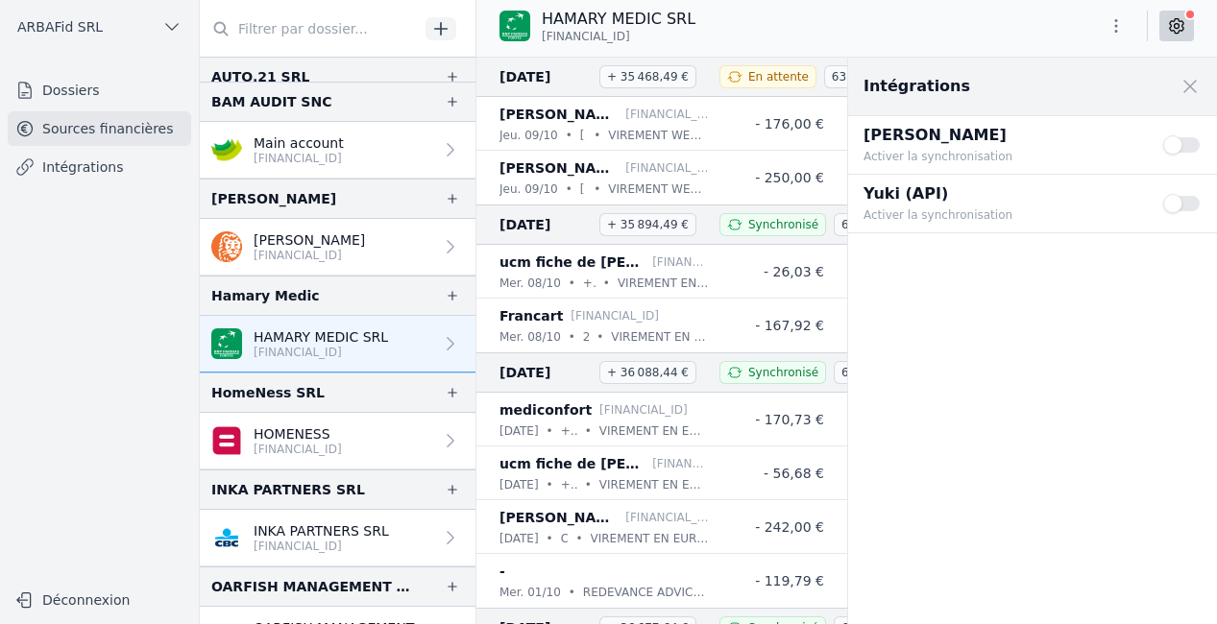
click at [1181, 202] on button "Use setting" at bounding box center [1182, 203] width 38 height 19
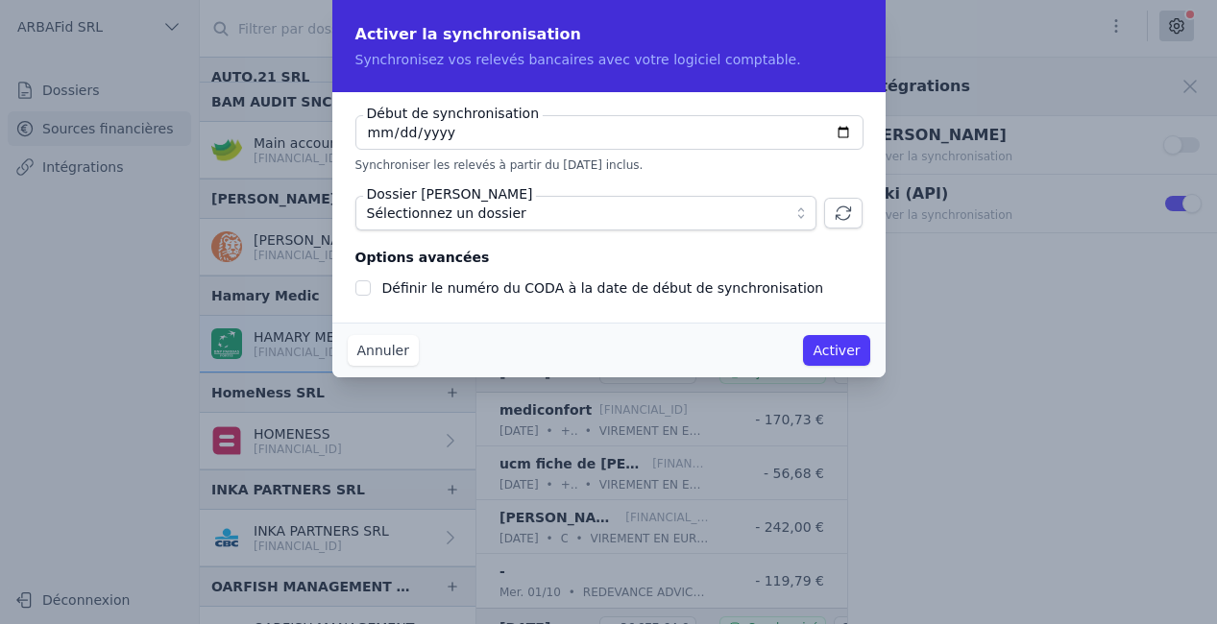
type input "[DATE]"
checkbox input "false"
click at [574, 208] on span "Sélectionnez un dossier" at bounding box center [572, 213] width 411 height 23
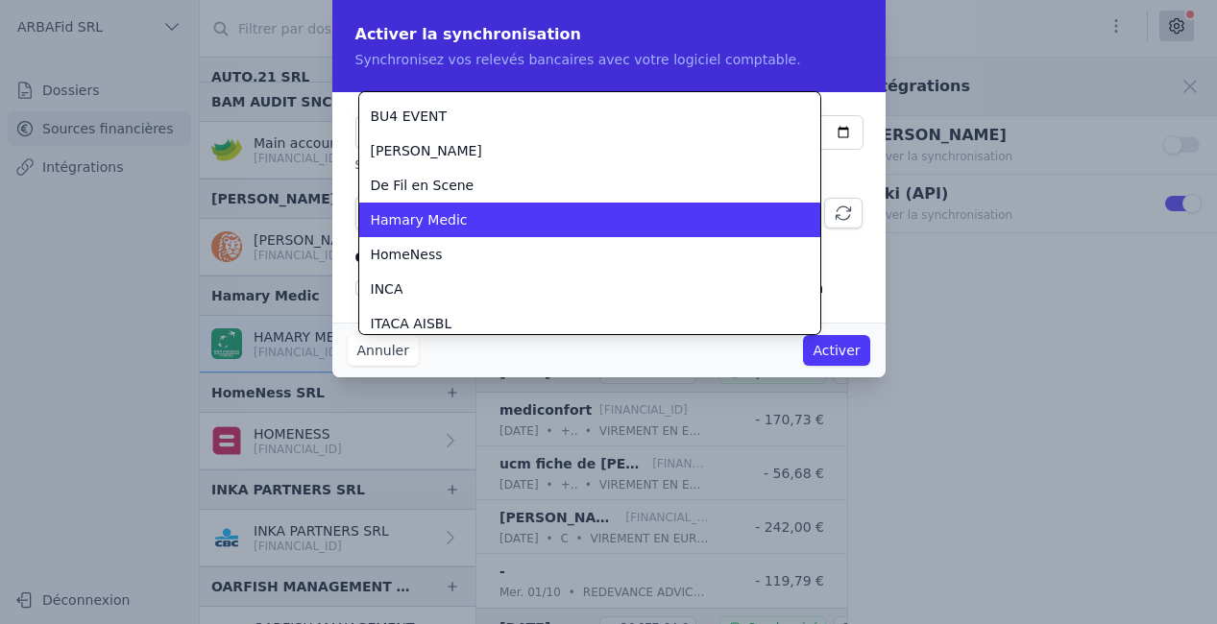
scroll to position [293, 0]
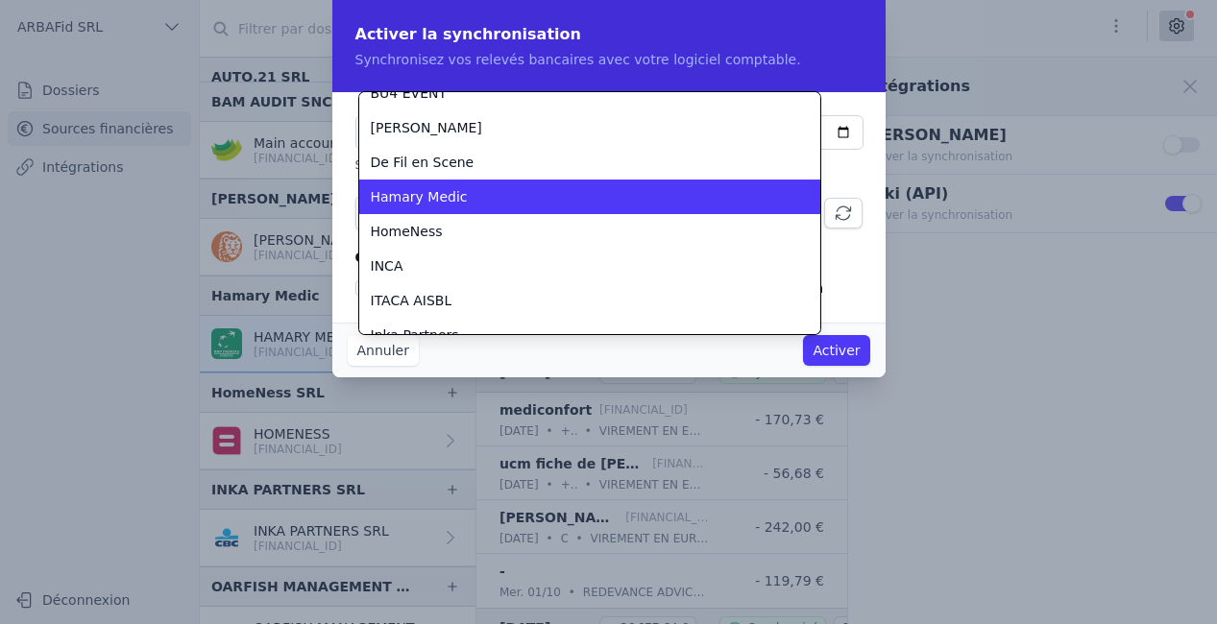
click at [522, 201] on div "Hamary Medic" at bounding box center [578, 196] width 415 height 19
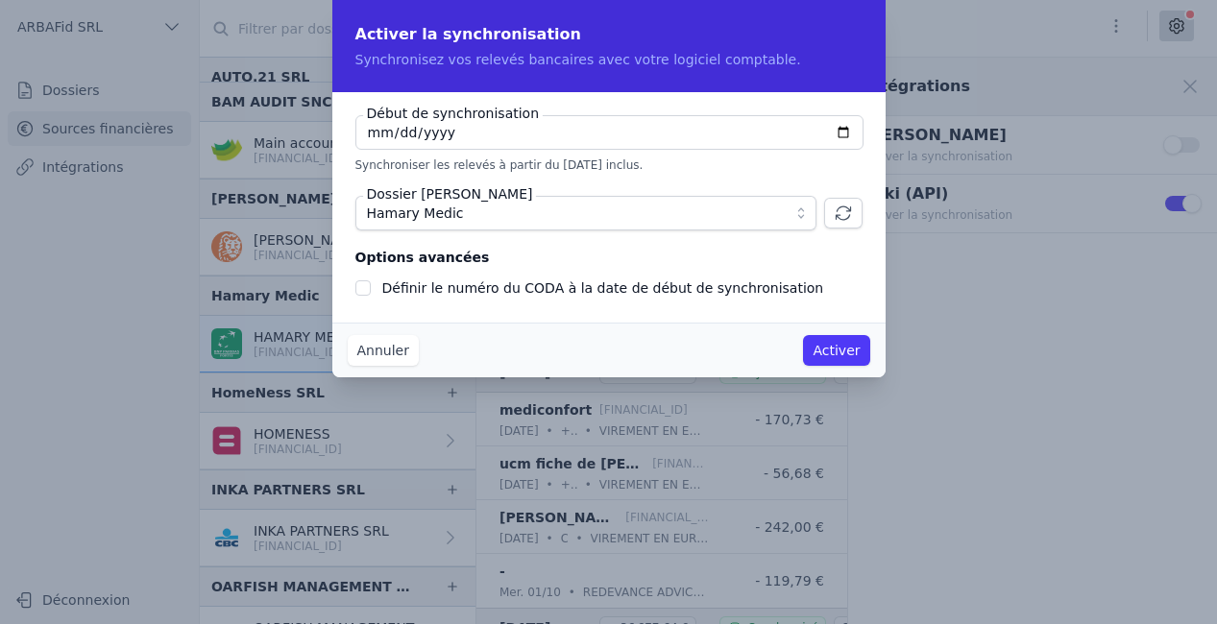
click at [845, 355] on button "Activer" at bounding box center [836, 350] width 66 height 31
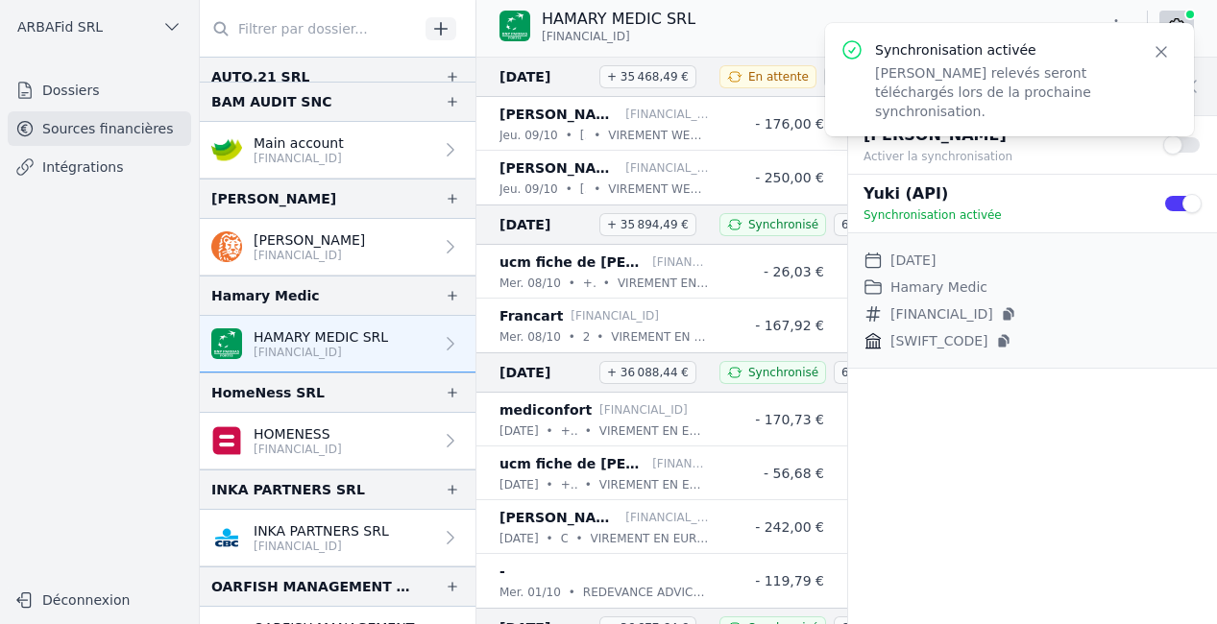
click at [317, 442] on p "[FINANCIAL_ID]" at bounding box center [298, 449] width 88 height 15
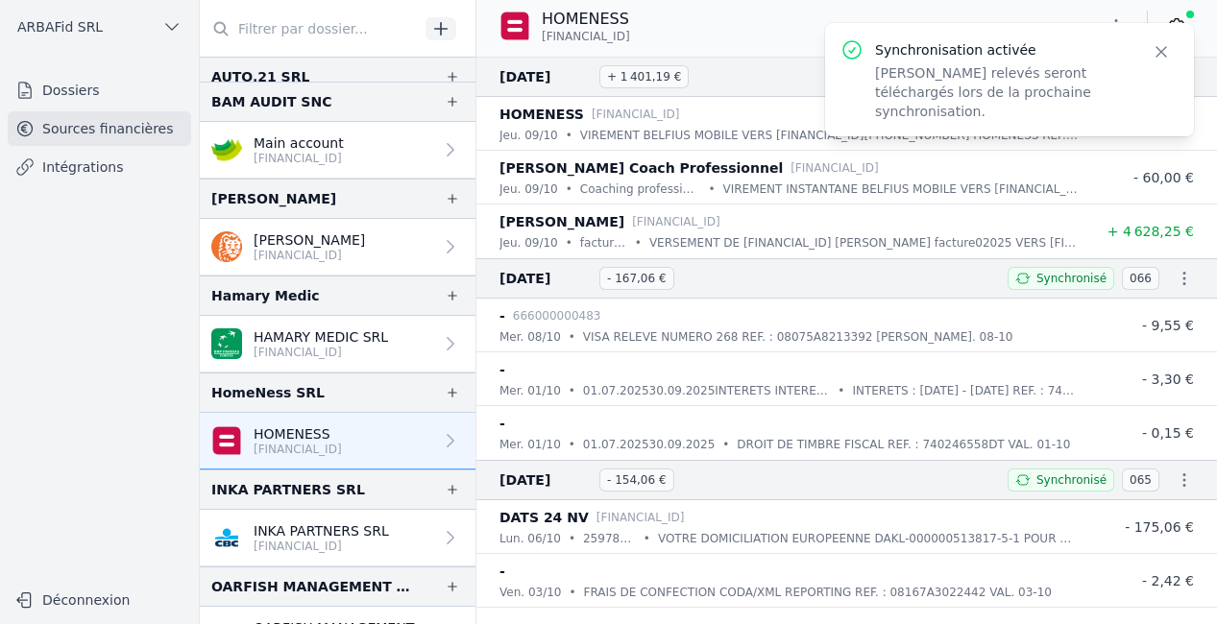
click at [1164, 46] on icon "button" at bounding box center [1161, 51] width 19 height 19
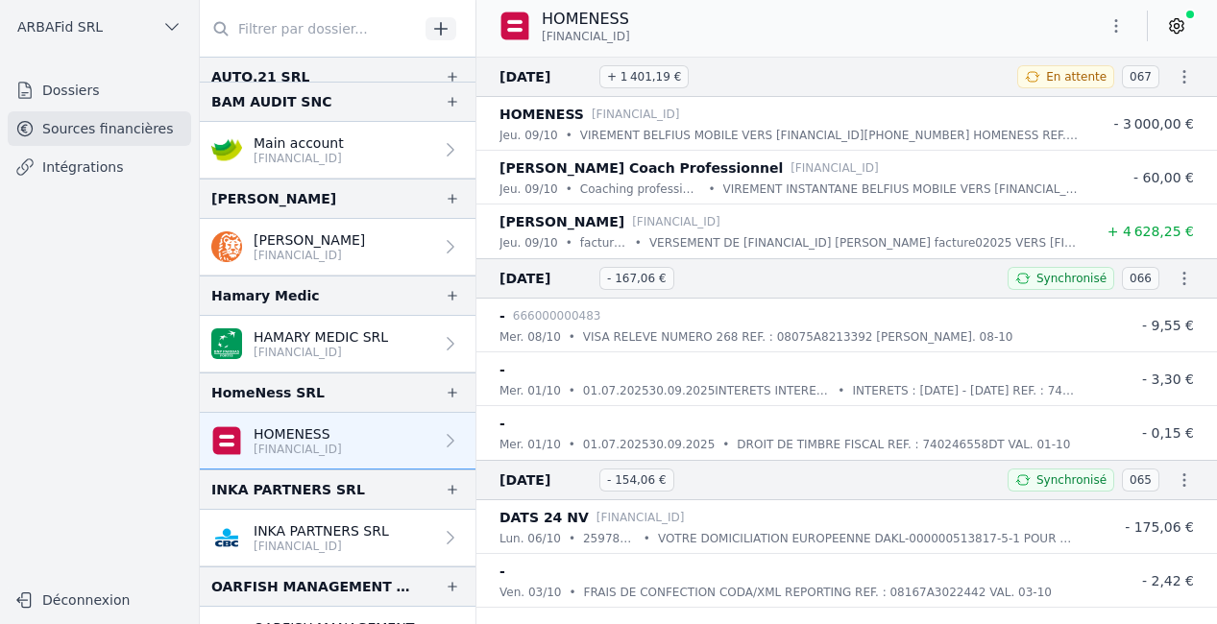
click at [1176, 20] on icon at bounding box center [1176, 25] width 19 height 19
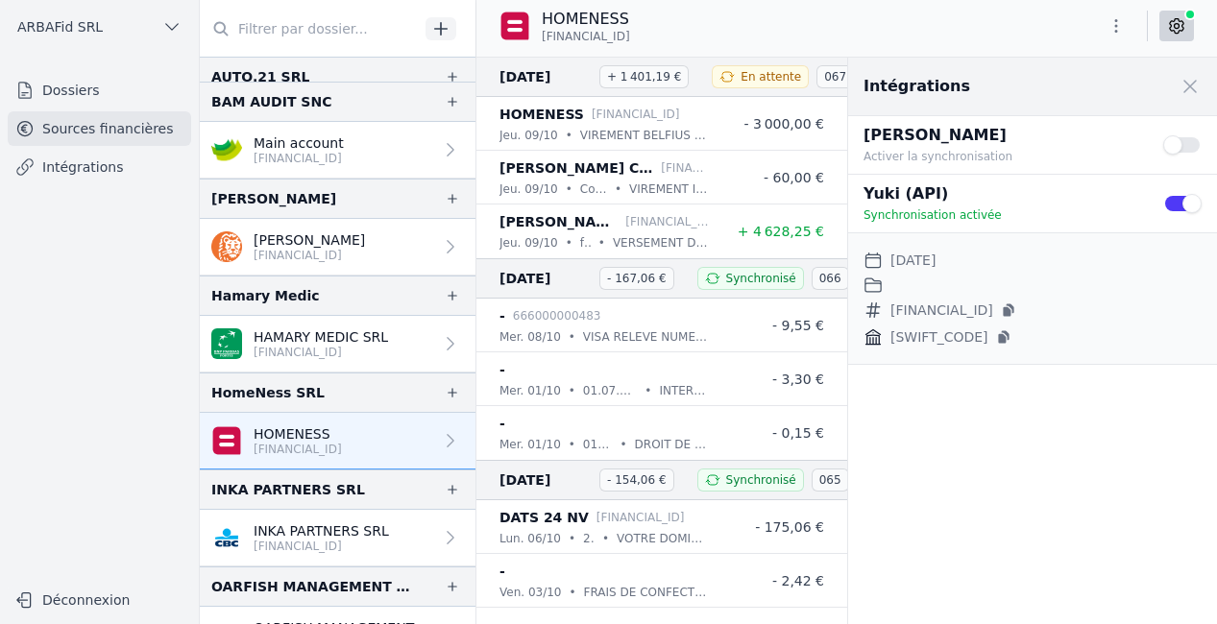
click at [1176, 202] on button "Use setting" at bounding box center [1182, 203] width 38 height 19
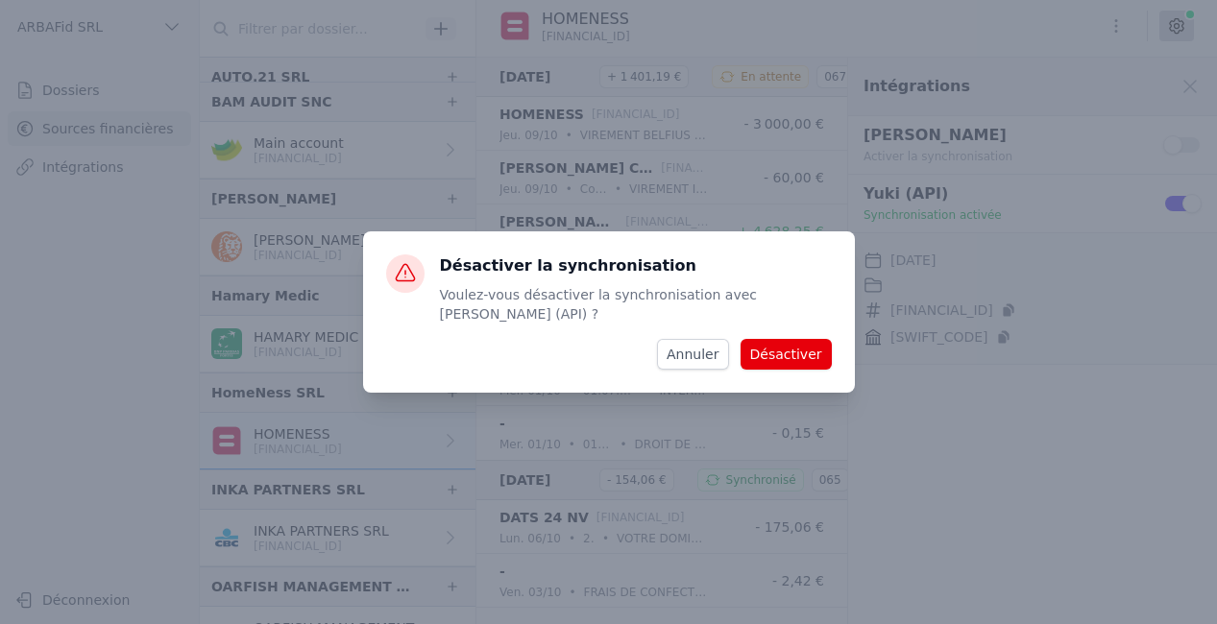
click at [821, 340] on button "Désactiver" at bounding box center [786, 354] width 91 height 31
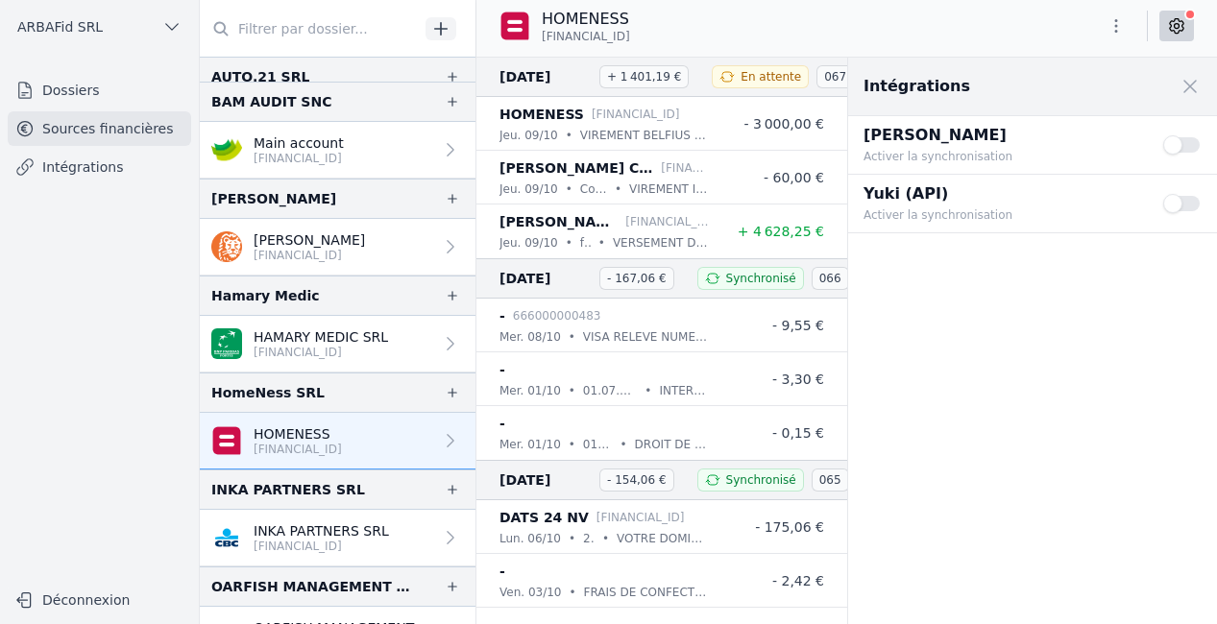
click at [1174, 199] on button "Use setting" at bounding box center [1182, 203] width 38 height 19
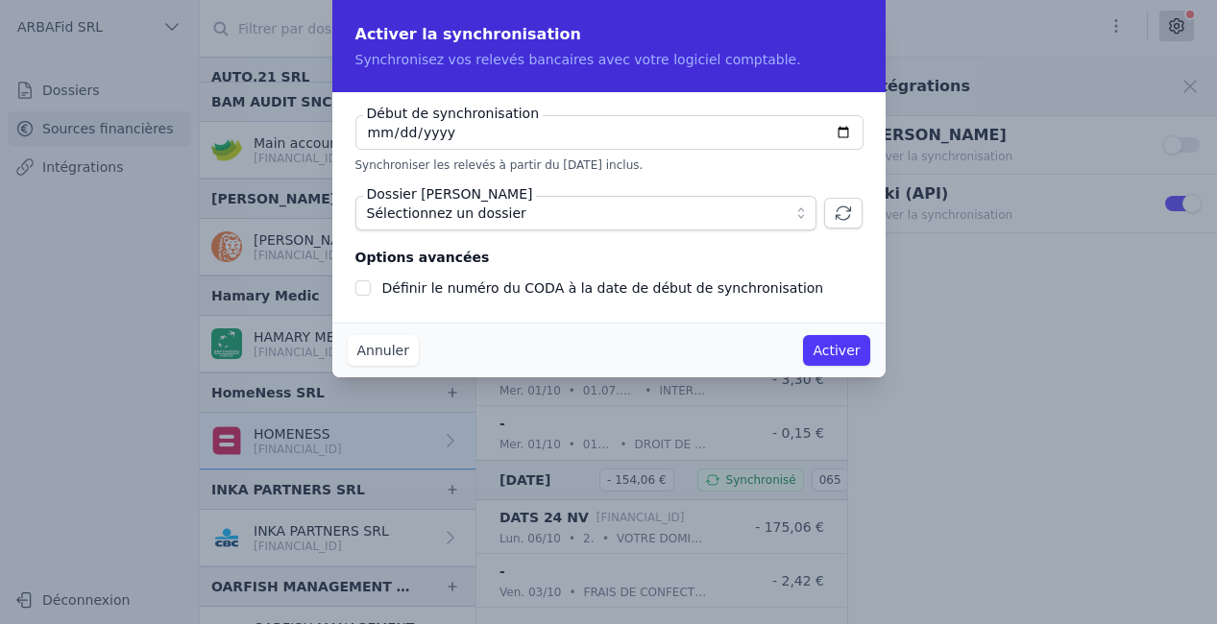
type input "[DATE]"
checkbox input "false"
click at [557, 210] on span "Sélectionnez un dossier" at bounding box center [572, 213] width 411 height 23
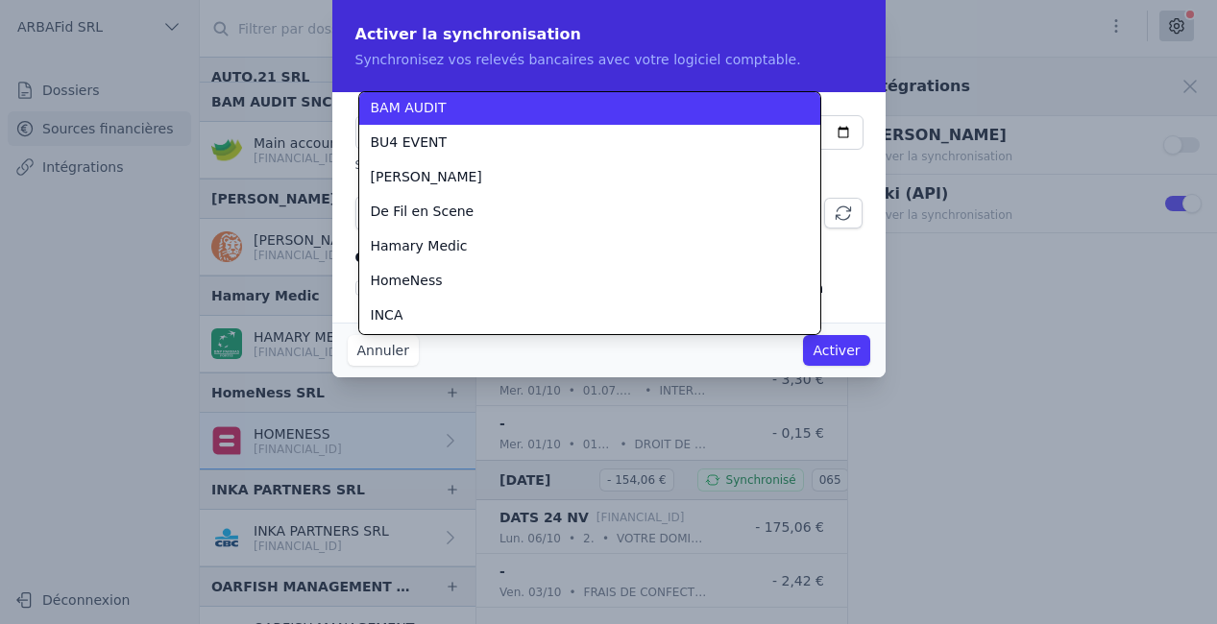
scroll to position [294, 0]
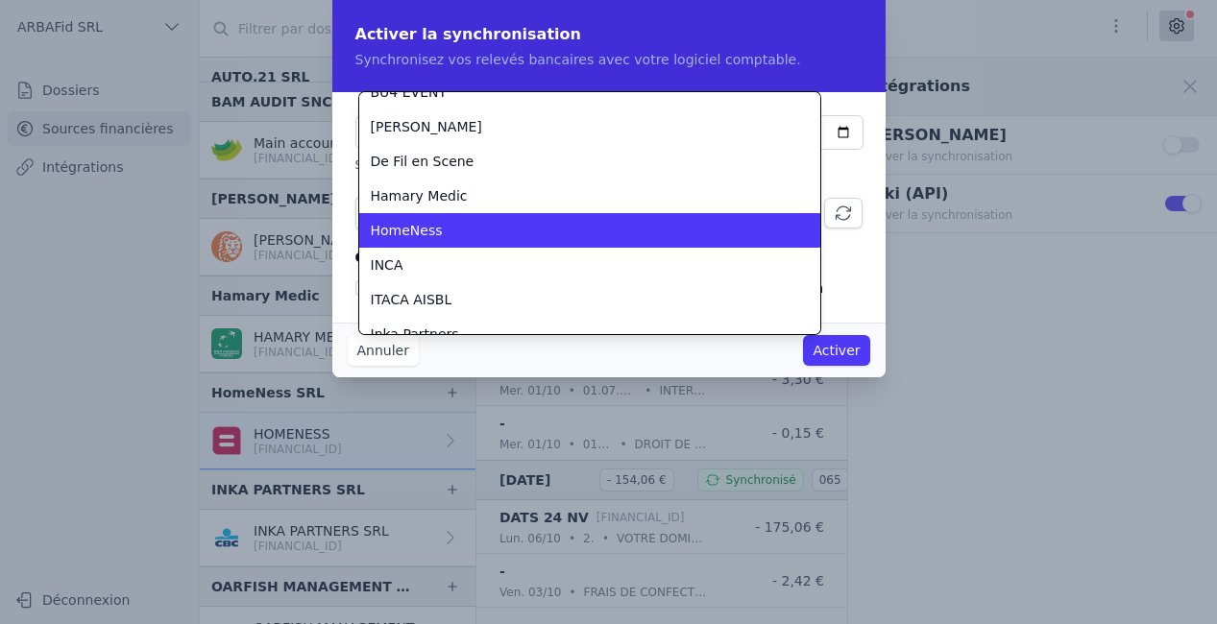
click at [483, 223] on div "HomeNess" at bounding box center [578, 230] width 415 height 19
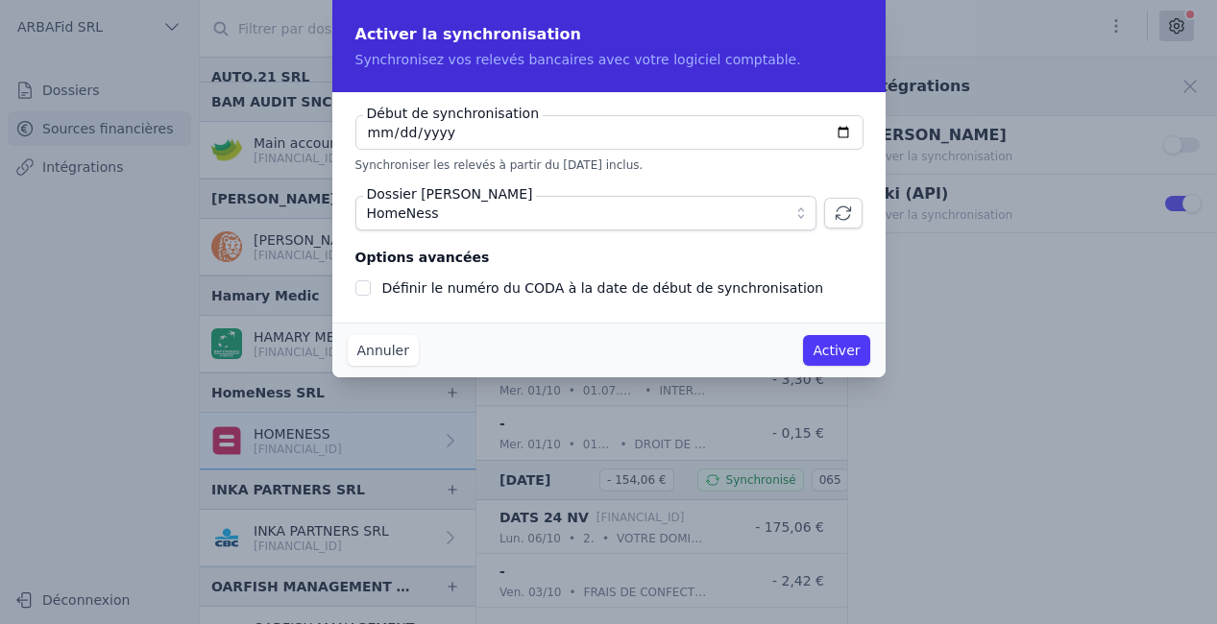
click at [838, 344] on button "Activer" at bounding box center [836, 350] width 66 height 31
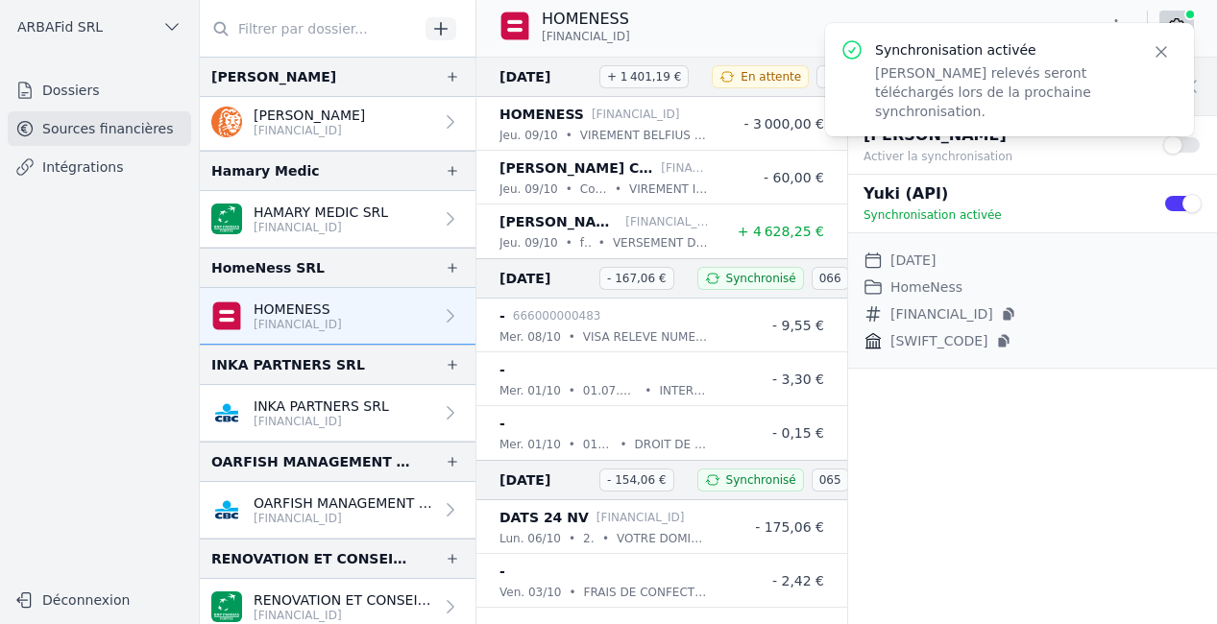
scroll to position [1108, 0]
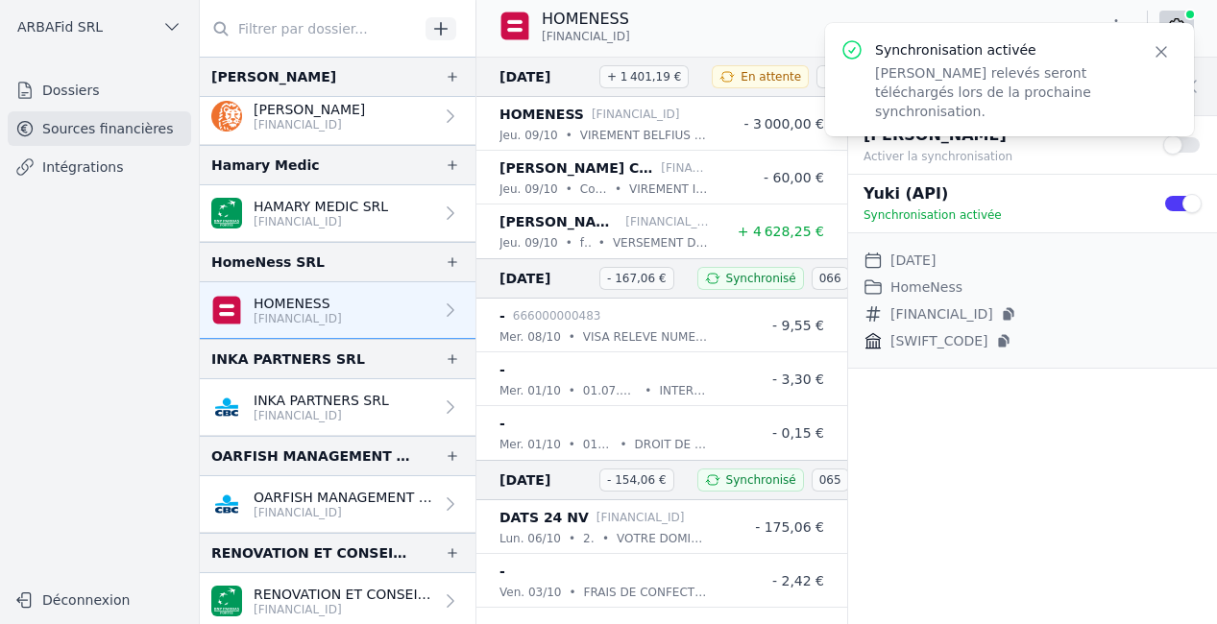
click at [335, 398] on p "INKA PARTNERS SRL" at bounding box center [321, 400] width 135 height 19
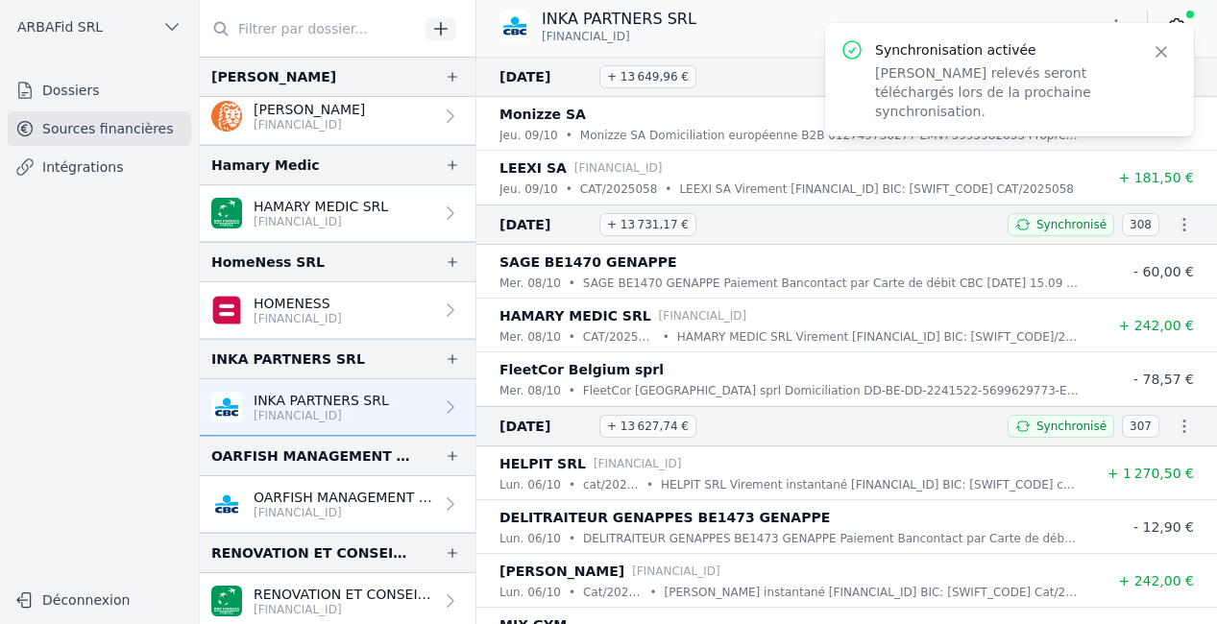
click at [1152, 53] on icon "button" at bounding box center [1161, 51] width 19 height 19
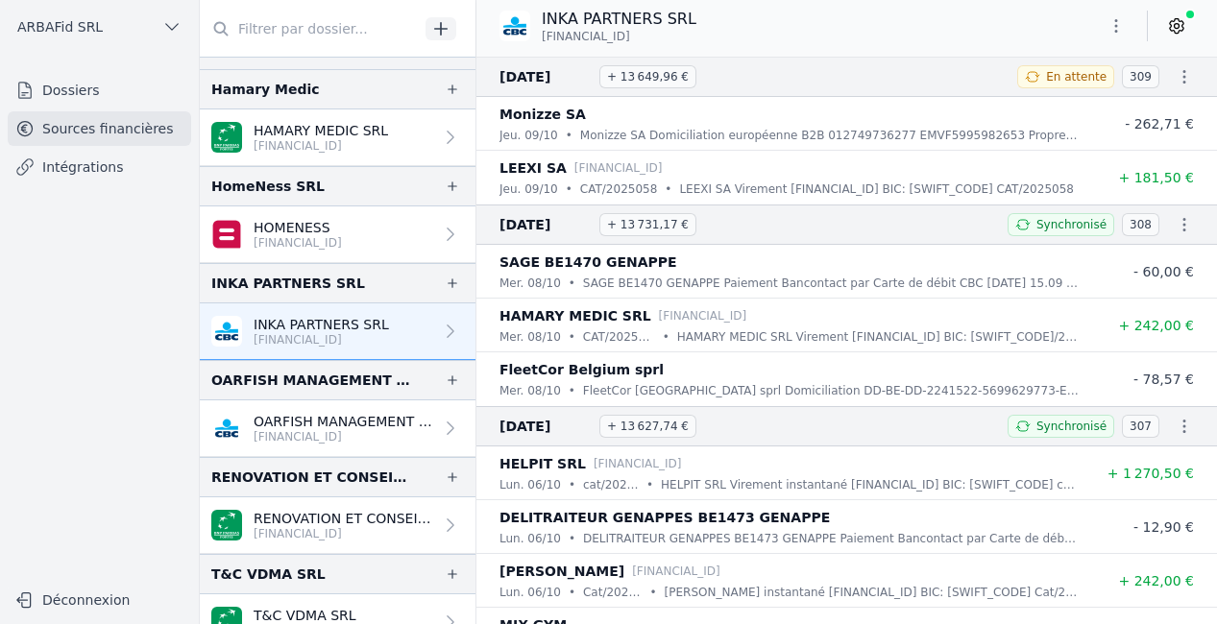
scroll to position [1211, 0]
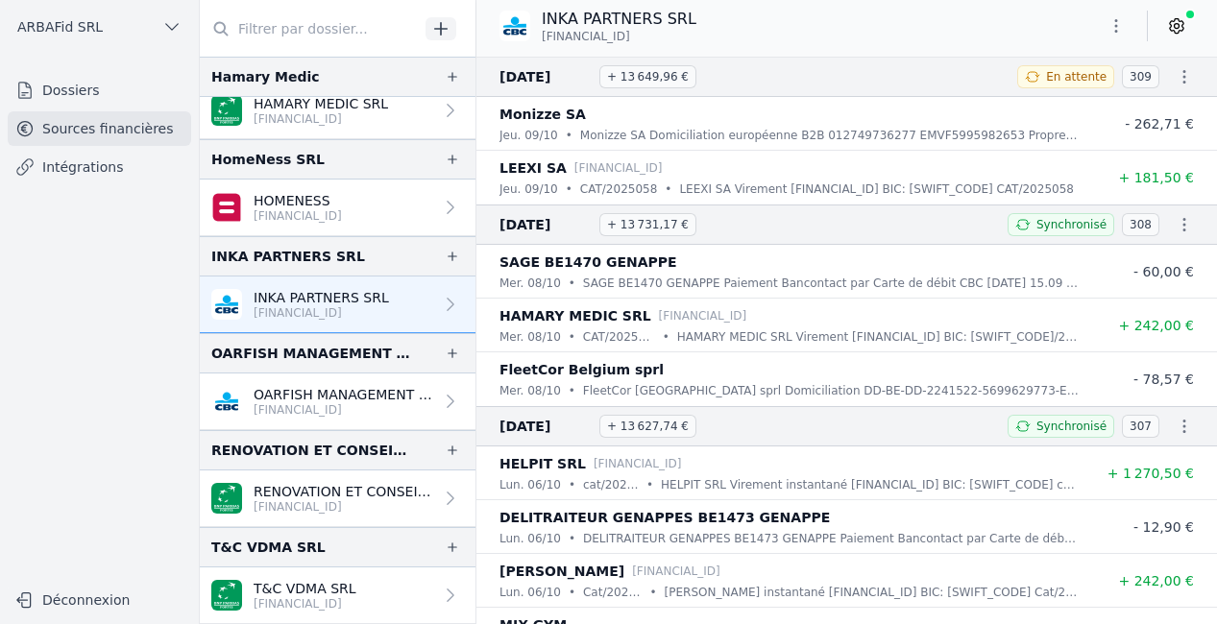
click at [1176, 27] on icon at bounding box center [1176, 25] width 19 height 19
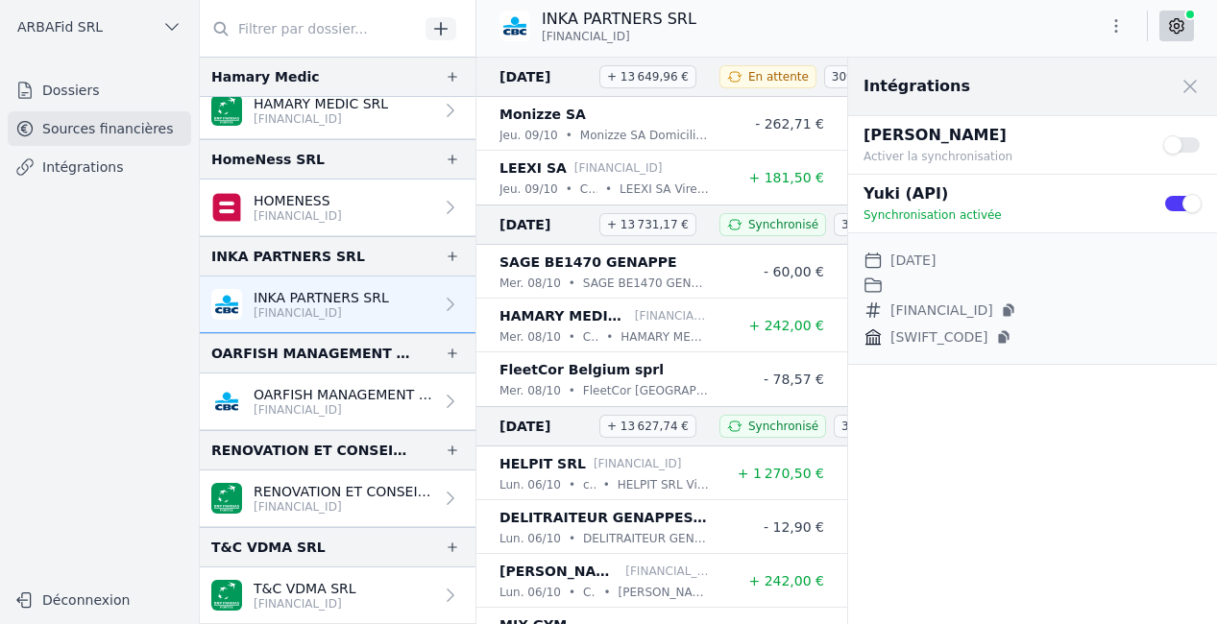
click at [1175, 204] on button "Use setting" at bounding box center [1182, 203] width 38 height 19
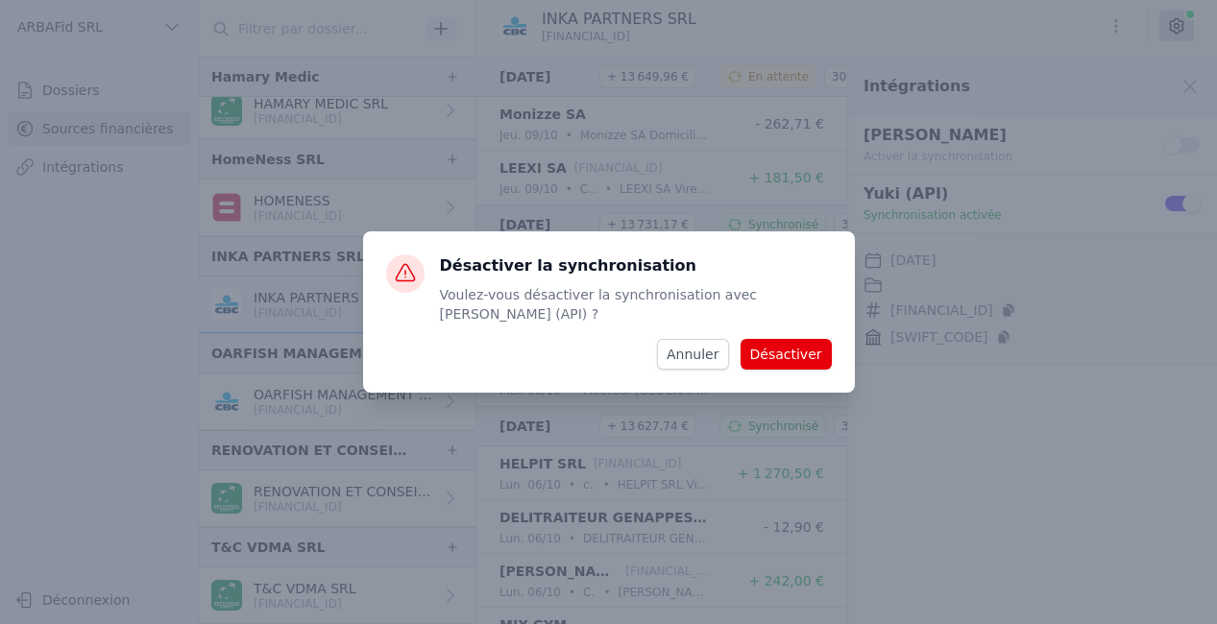
click at [810, 346] on button "Désactiver" at bounding box center [786, 354] width 91 height 31
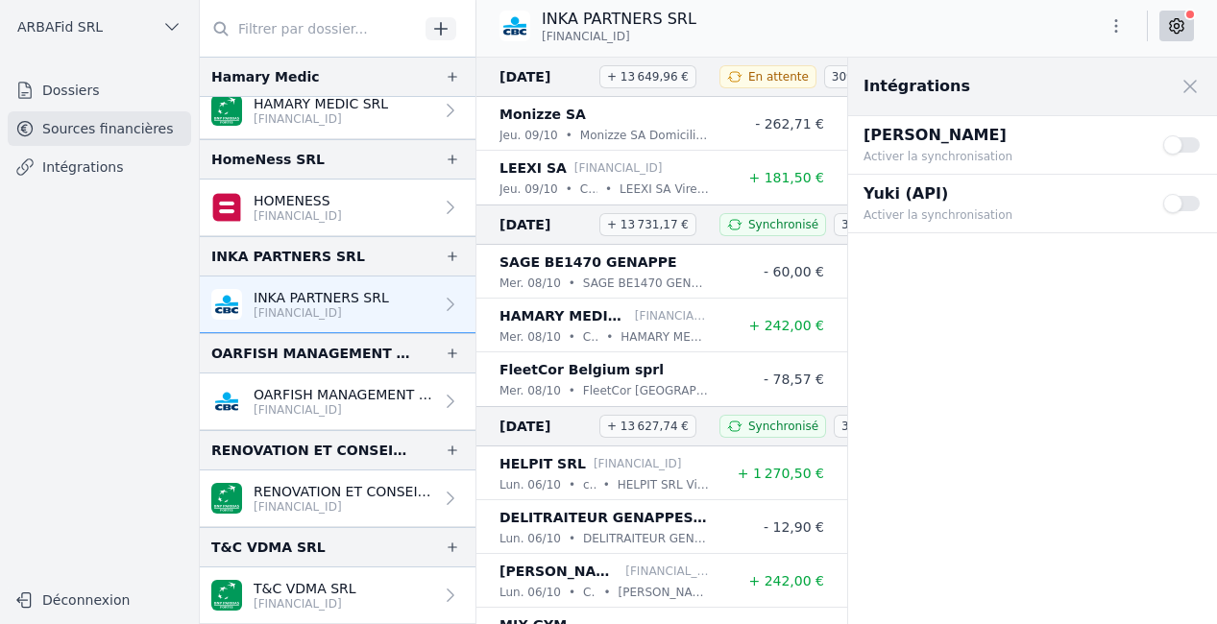
click at [1182, 203] on button "Use setting" at bounding box center [1182, 203] width 38 height 19
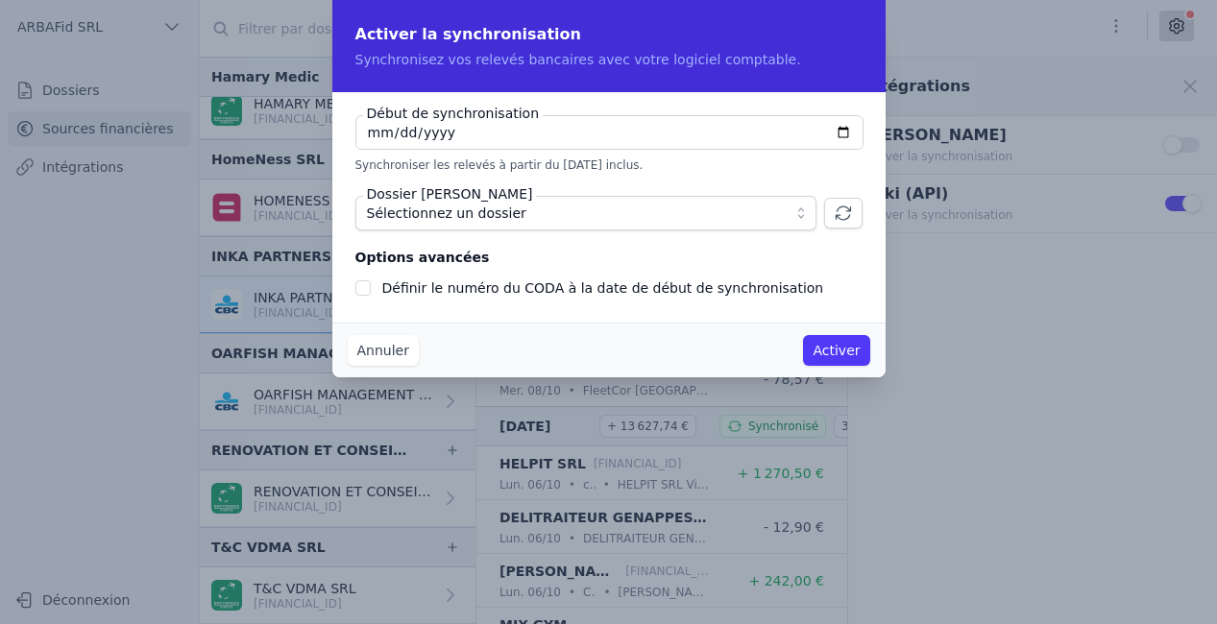
type input "[DATE]"
checkbox input "false"
click at [505, 208] on span "Sélectionnez un dossier" at bounding box center [446, 213] width 159 height 23
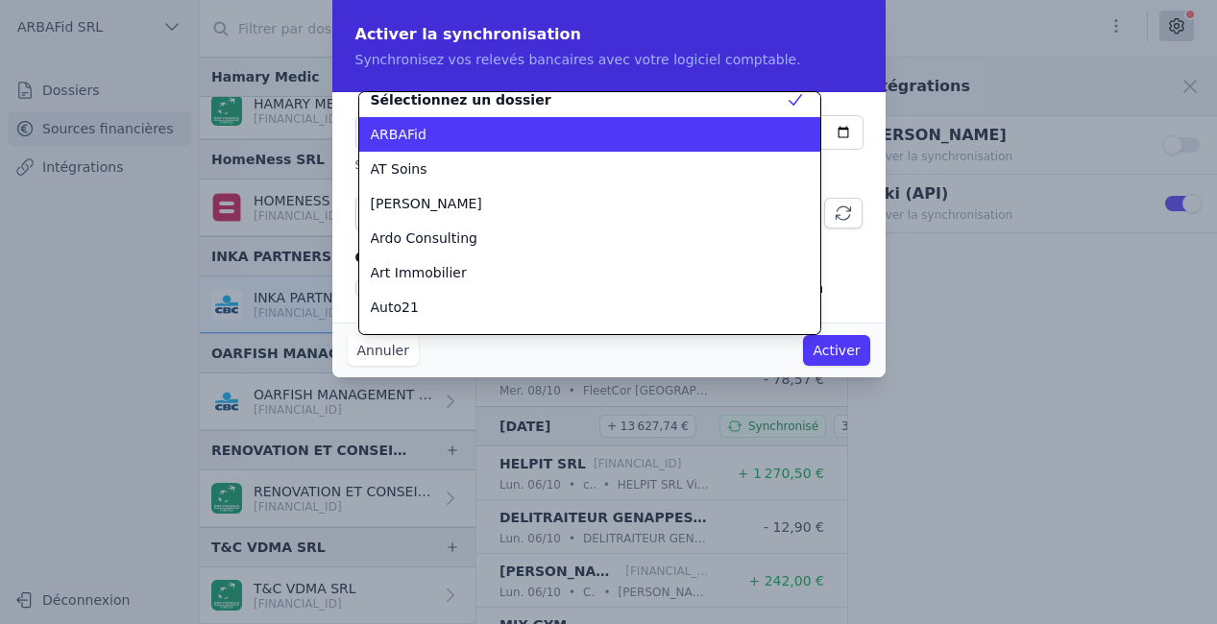
scroll to position [17, 0]
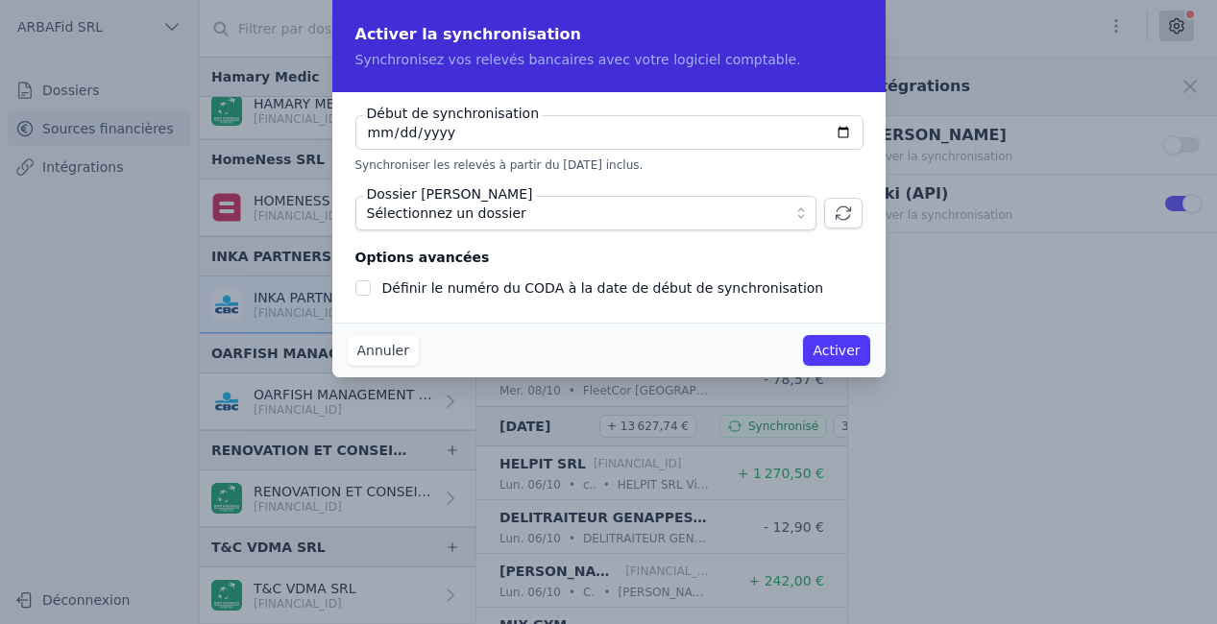
click at [373, 365] on button "Annuler" at bounding box center [383, 350] width 71 height 31
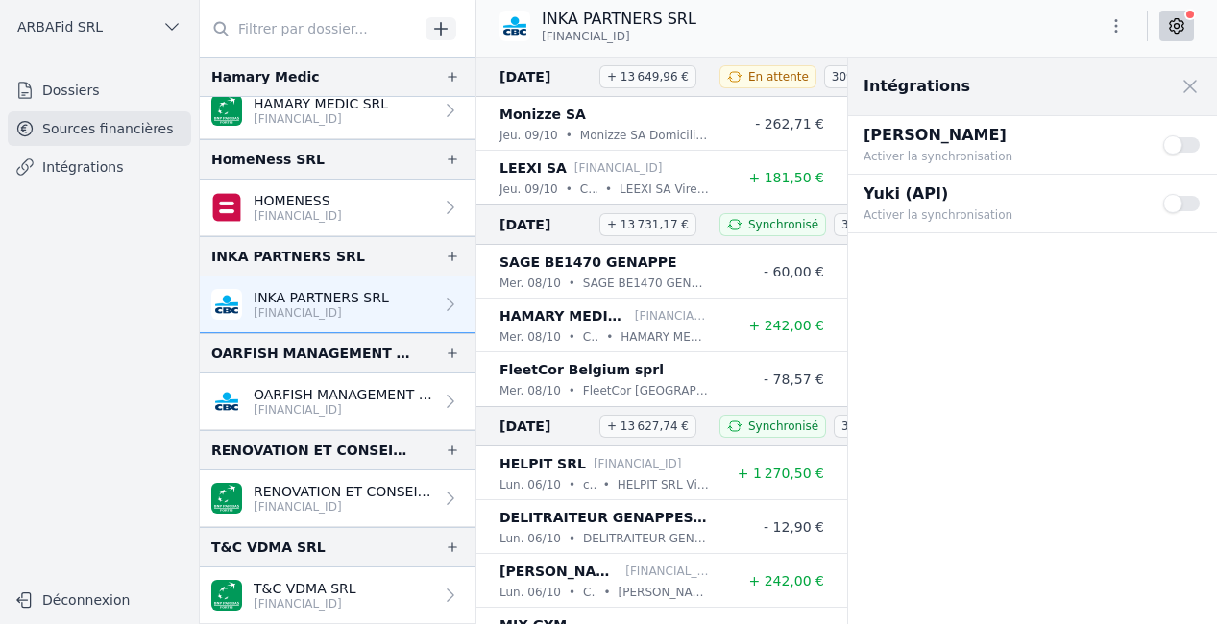
click at [1188, 204] on button "Use setting" at bounding box center [1182, 203] width 38 height 19
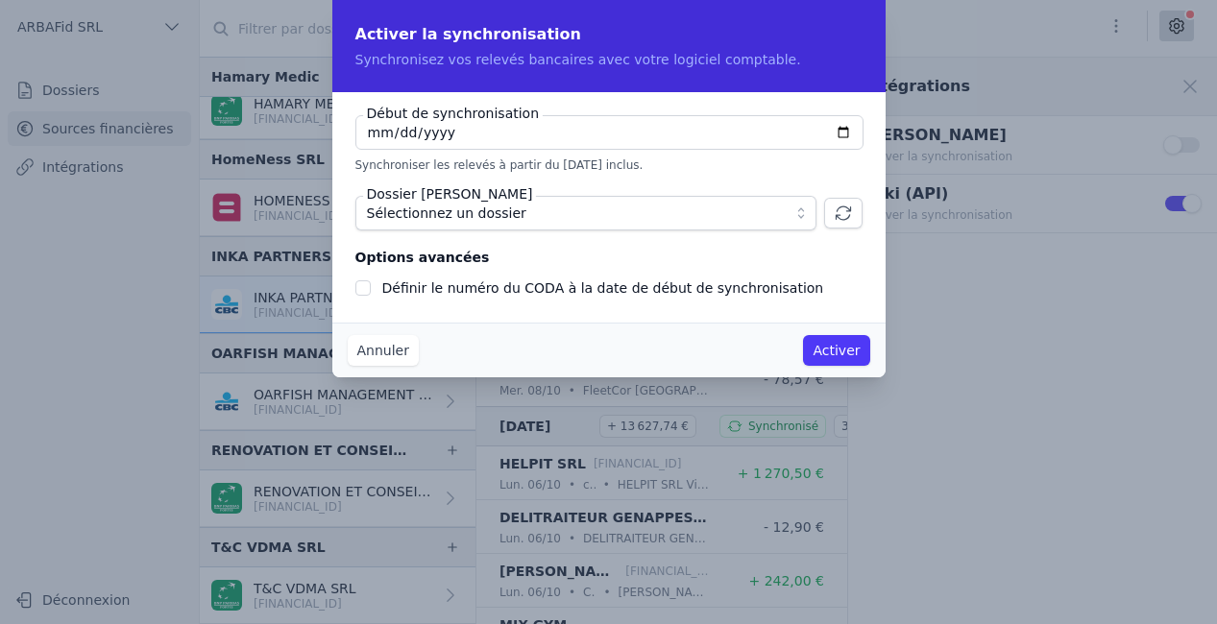
click at [472, 212] on span "Sélectionnez un dossier" at bounding box center [446, 213] width 159 height 23
click at [369, 132] on input "[DATE]" at bounding box center [609, 132] width 508 height 35
type input "[DATE]"
checkbox input "false"
click at [461, 211] on span "Sélectionnez un dossier" at bounding box center [446, 213] width 159 height 23
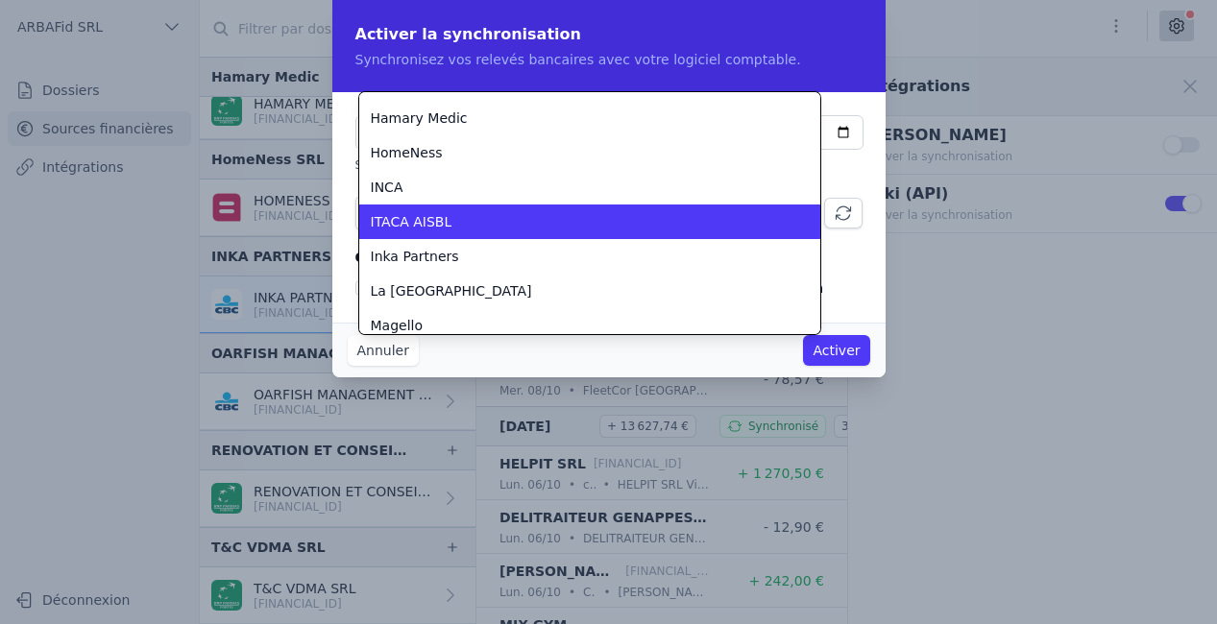
scroll to position [376, 0]
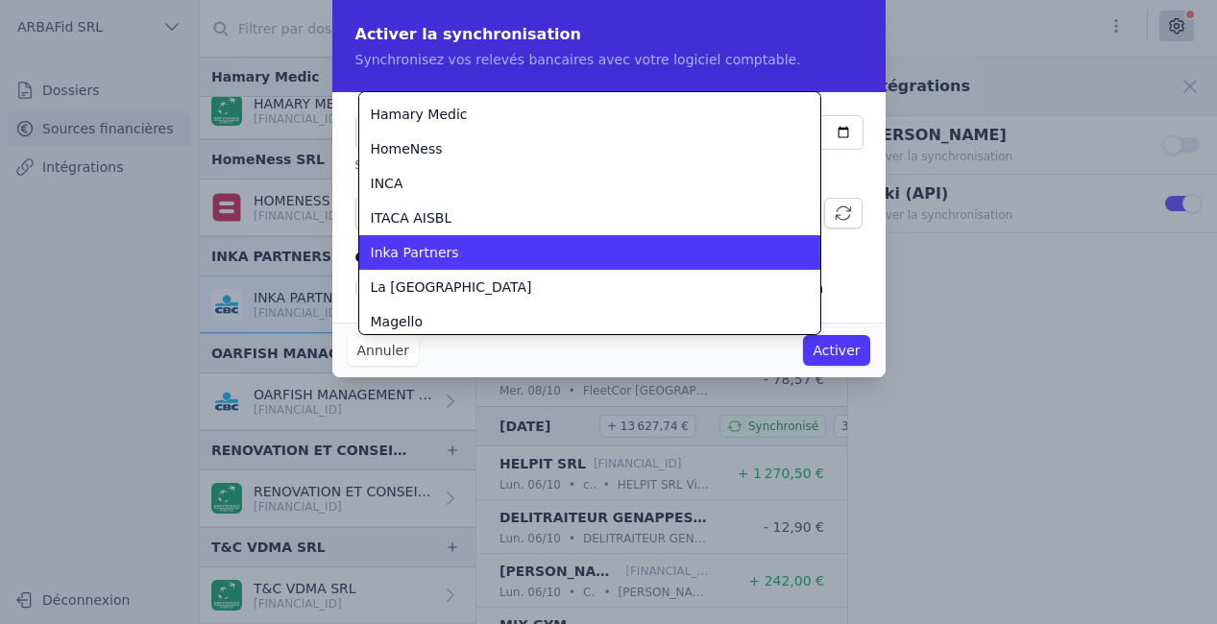
click at [464, 260] on div "Inka Partners" at bounding box center [578, 252] width 415 height 19
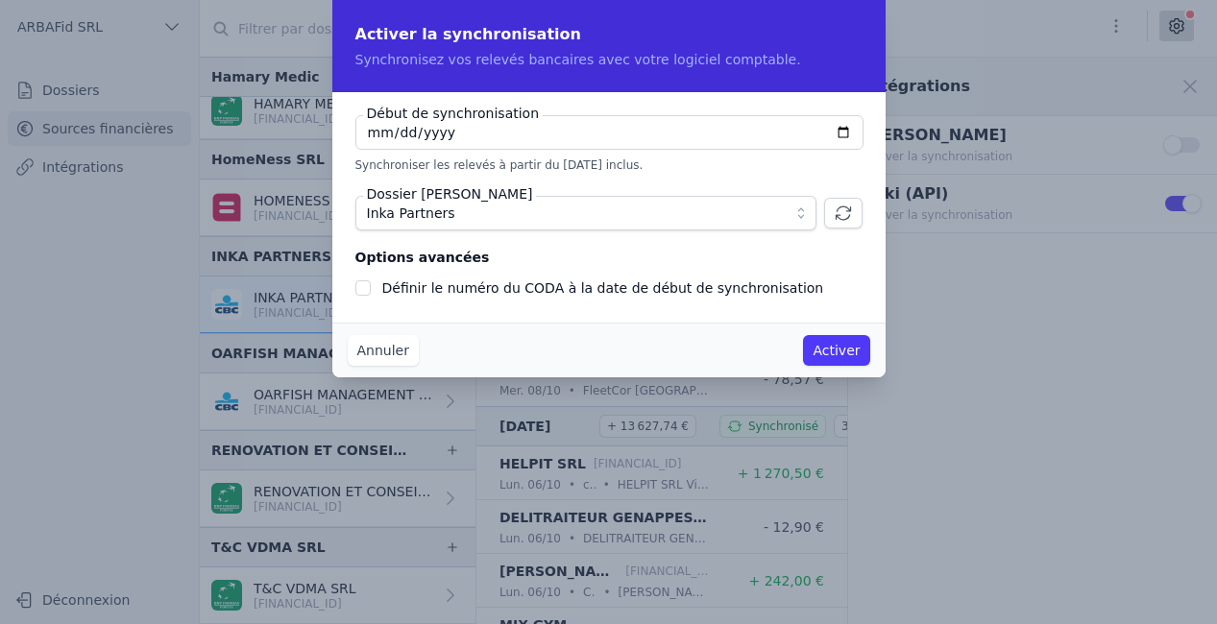
click at [825, 350] on button "Activer" at bounding box center [836, 350] width 66 height 31
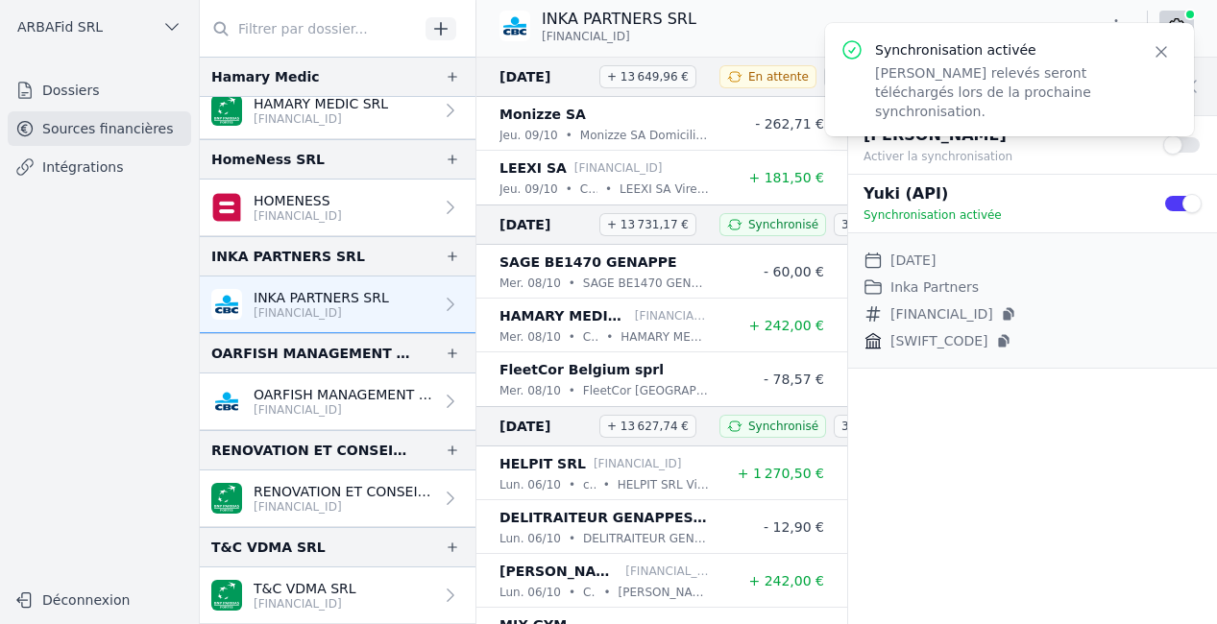
click at [261, 413] on p "[FINANCIAL_ID]" at bounding box center [344, 409] width 180 height 15
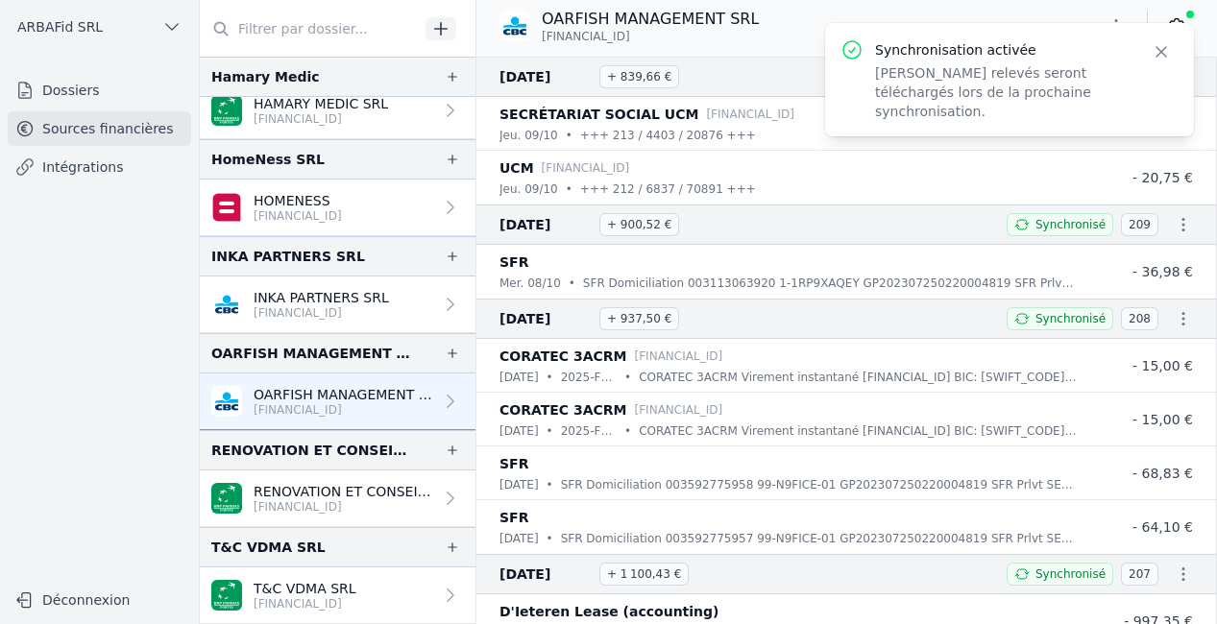
click at [281, 408] on p "[FINANCIAL_ID]" at bounding box center [344, 409] width 180 height 15
click at [1172, 54] on button "Close" at bounding box center [1161, 51] width 35 height 27
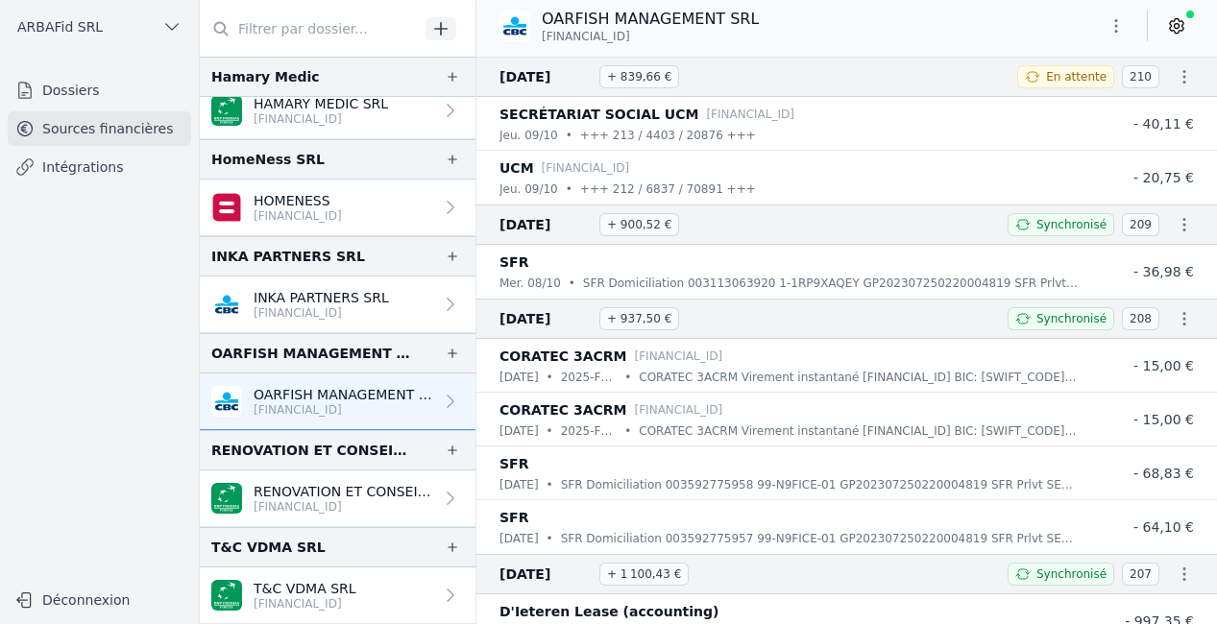
click at [1180, 25] on icon at bounding box center [1176, 25] width 19 height 19
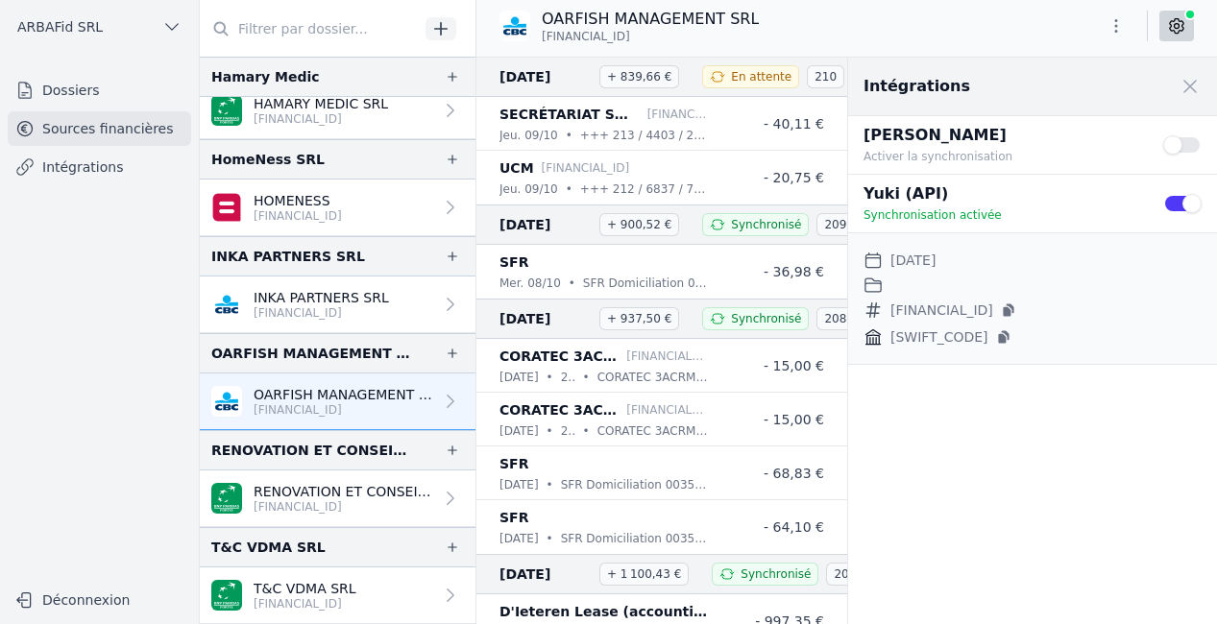
click at [1195, 205] on button "Use setting" at bounding box center [1182, 203] width 38 height 19
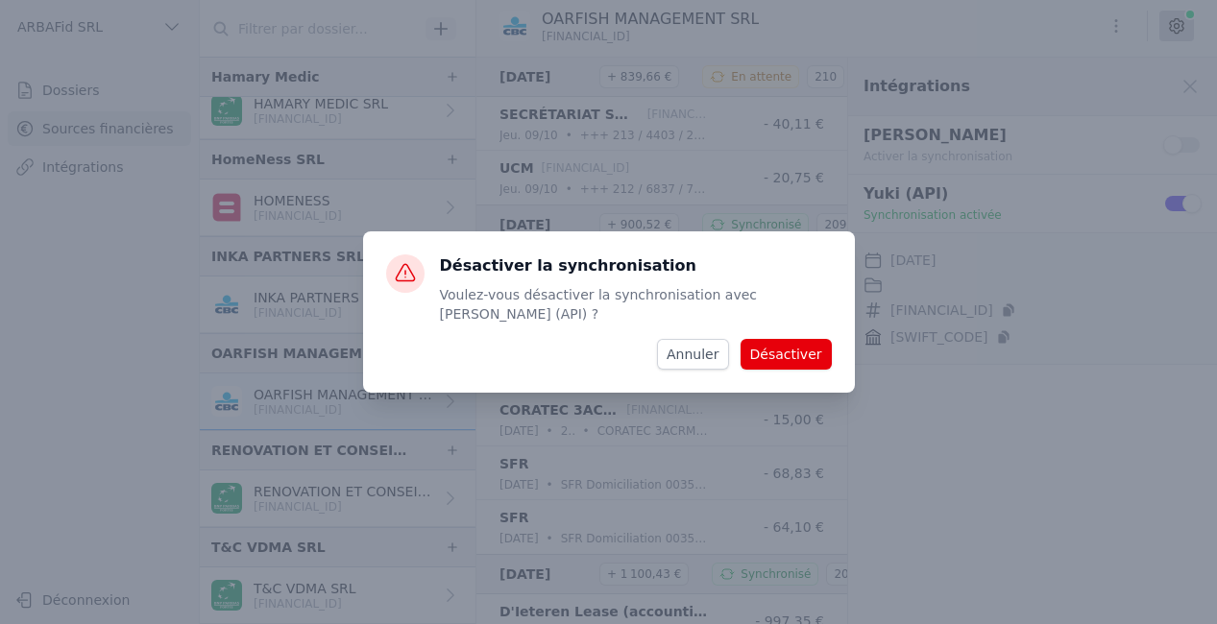
click at [796, 346] on button "Désactiver" at bounding box center [786, 354] width 91 height 31
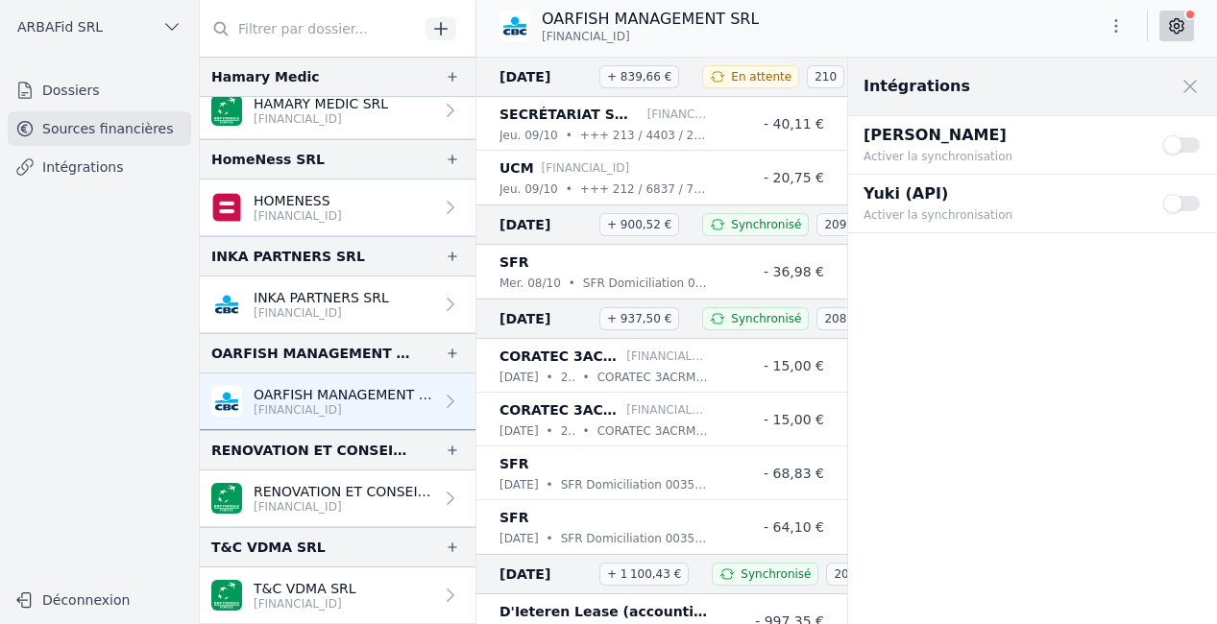
click at [1180, 204] on button "Use setting" at bounding box center [1182, 203] width 38 height 19
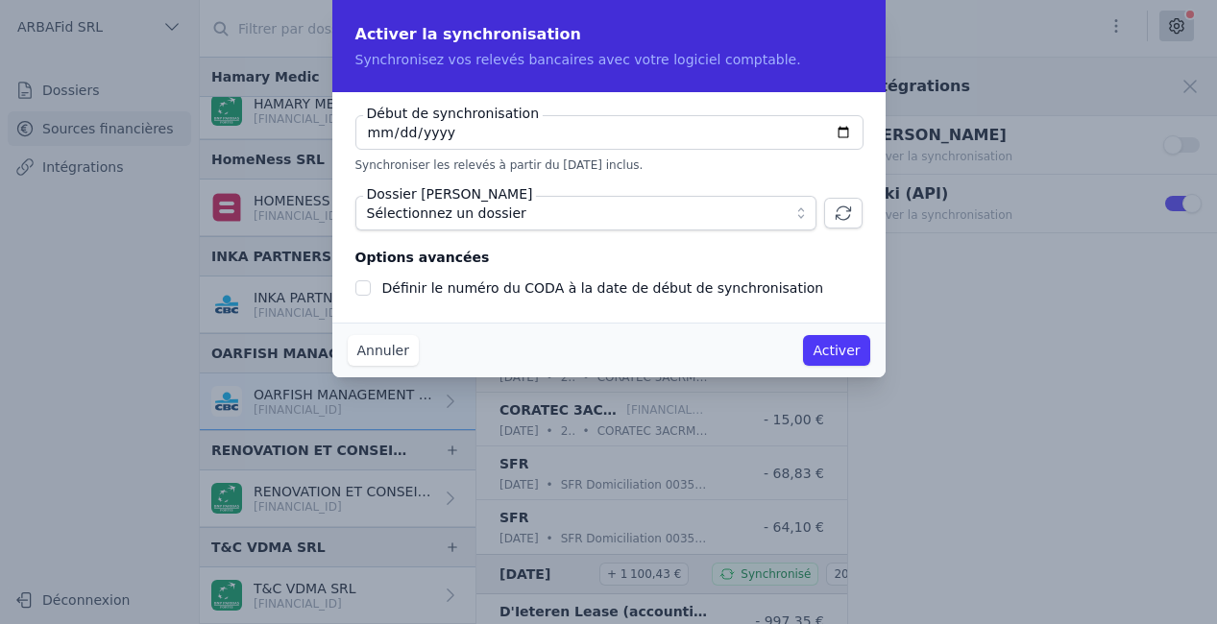
type input "[DATE]"
checkbox input "false"
click at [643, 216] on span "Sélectionnez un dossier" at bounding box center [572, 213] width 411 height 23
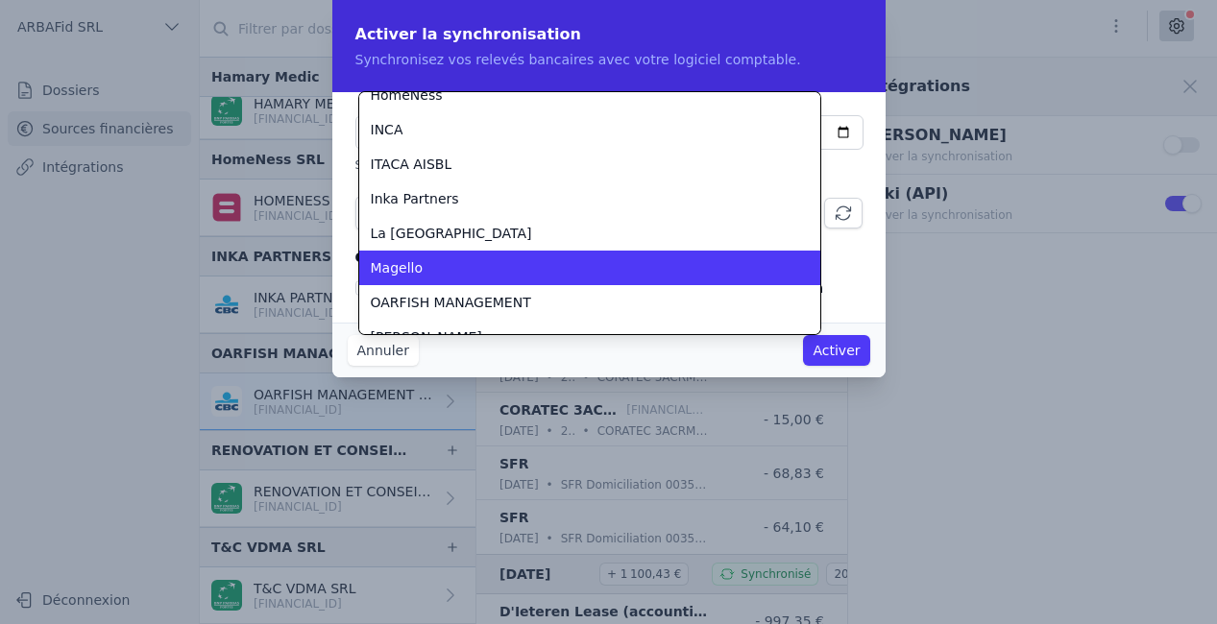
scroll to position [433, 0]
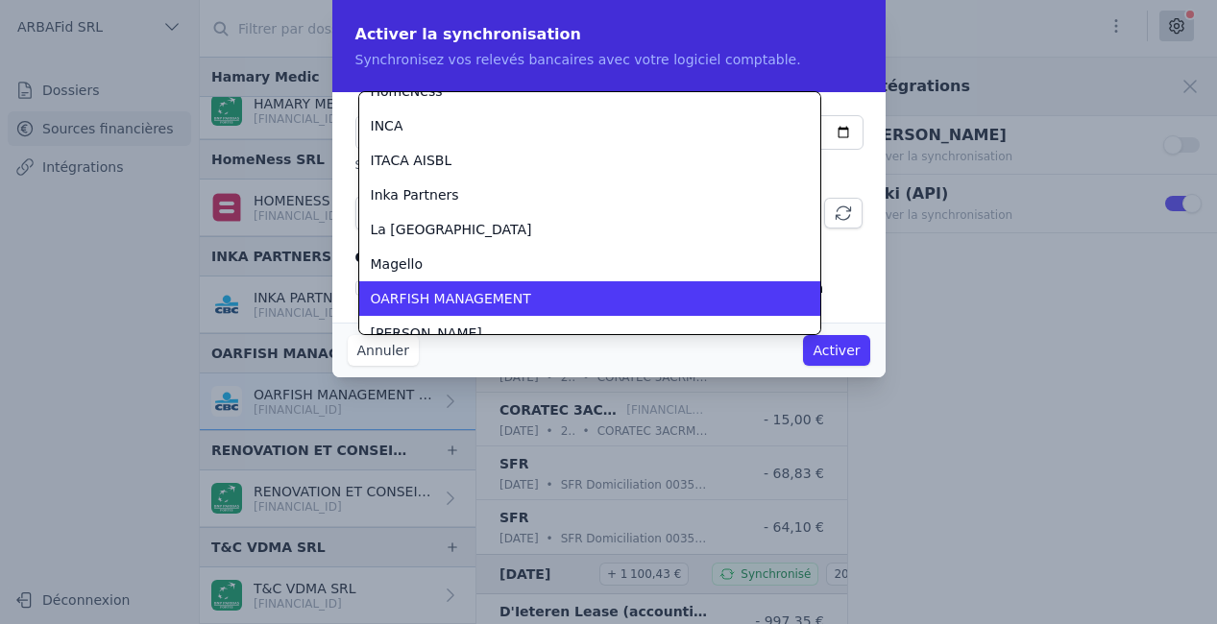
click at [499, 289] on span "OARFISH MANAGEMENT" at bounding box center [451, 298] width 160 height 19
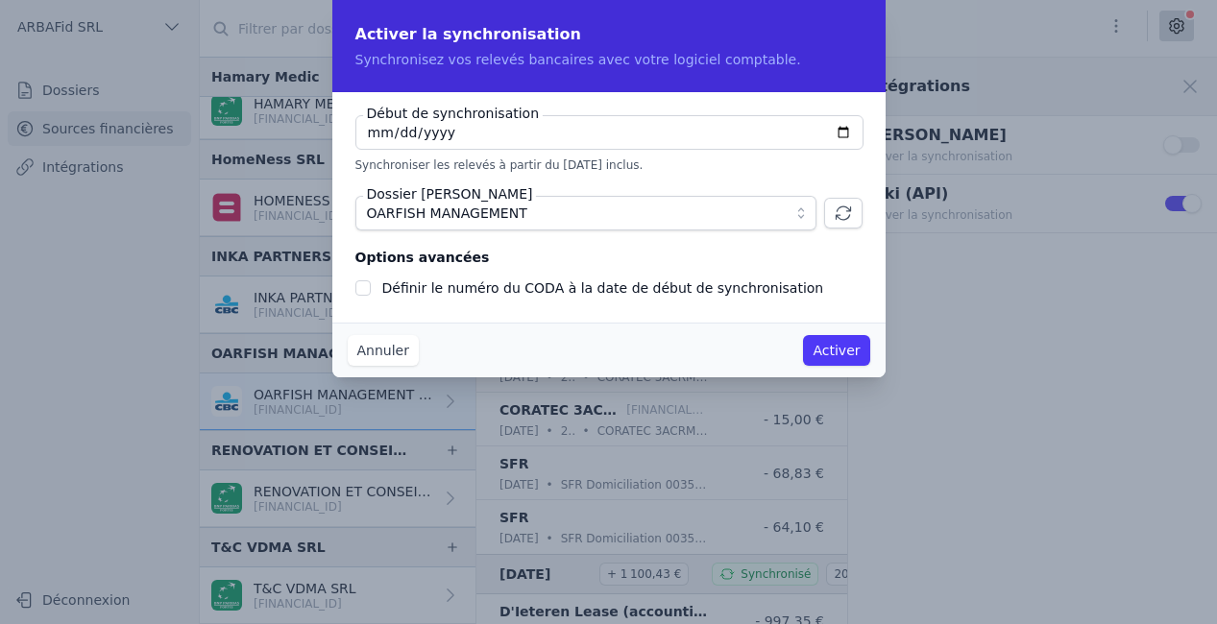
click at [854, 360] on button "Activer" at bounding box center [836, 350] width 66 height 31
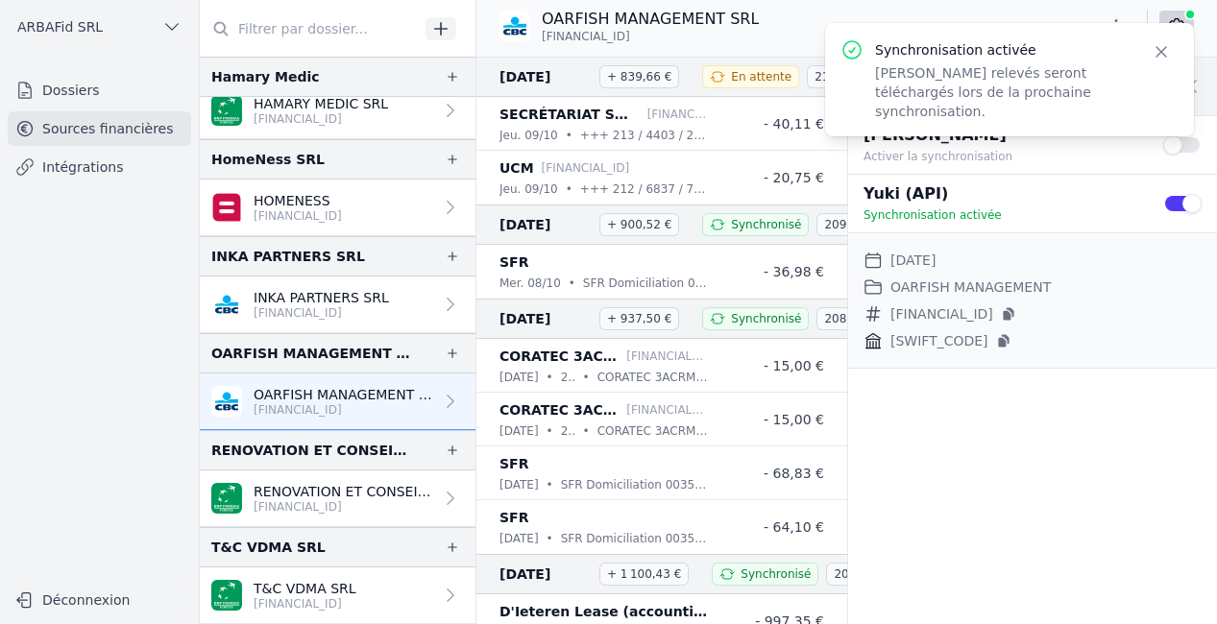
click at [384, 512] on p "[FINANCIAL_ID]" at bounding box center [344, 506] width 180 height 15
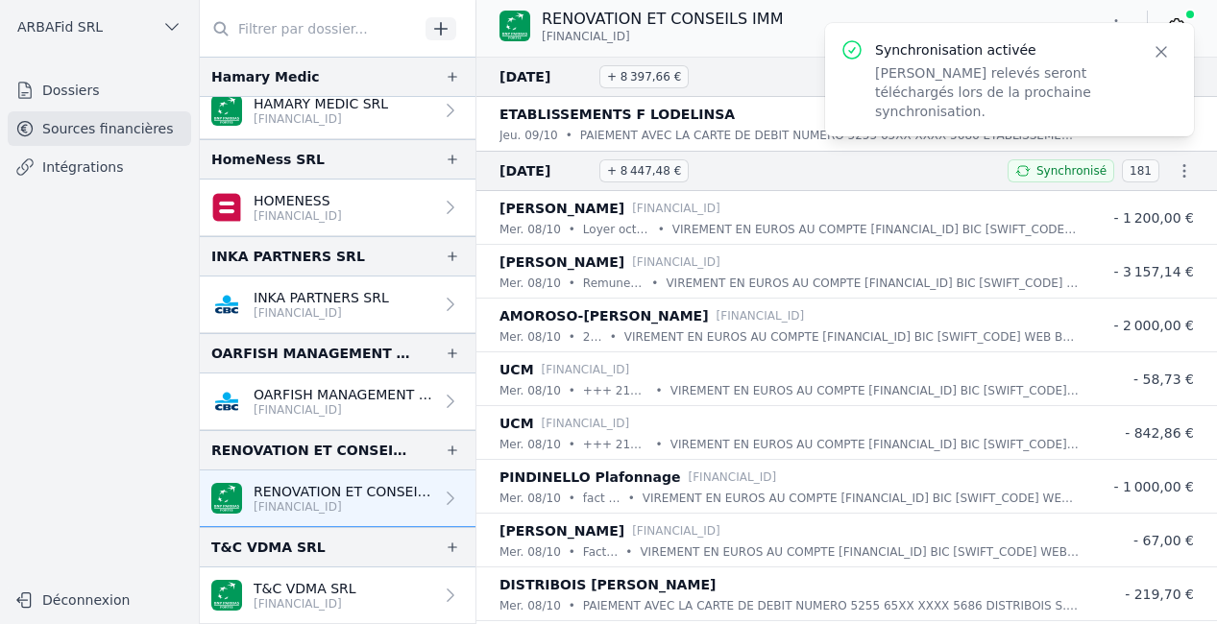
click at [1154, 57] on icon "button" at bounding box center [1161, 51] width 19 height 19
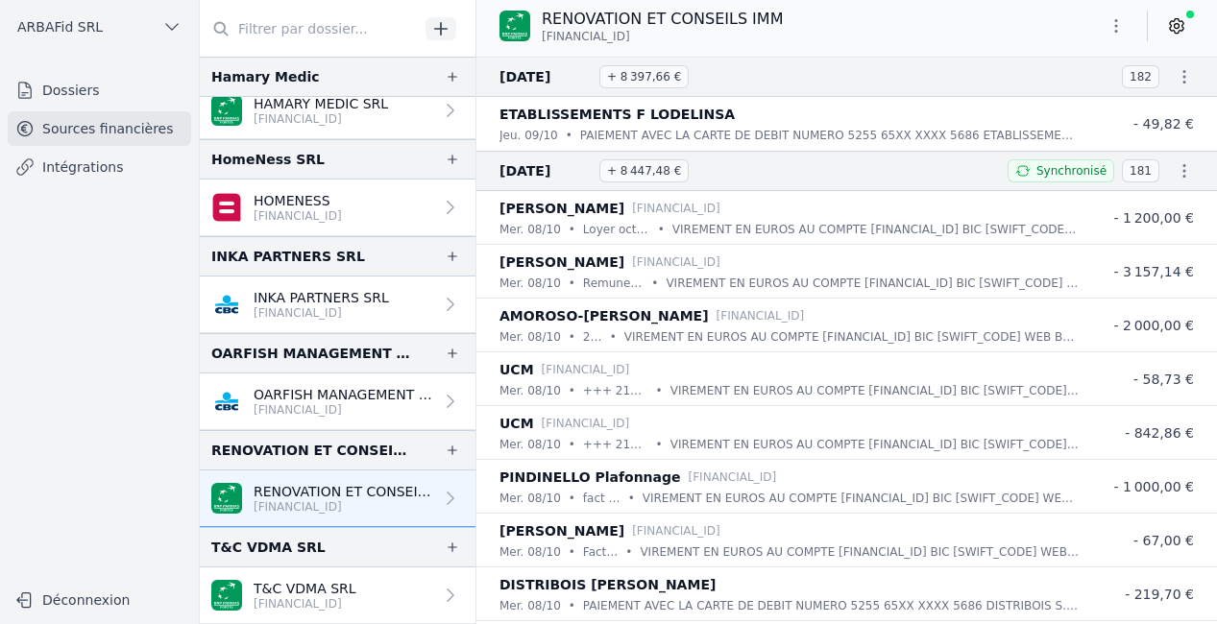
click at [1177, 24] on icon at bounding box center [1176, 25] width 19 height 19
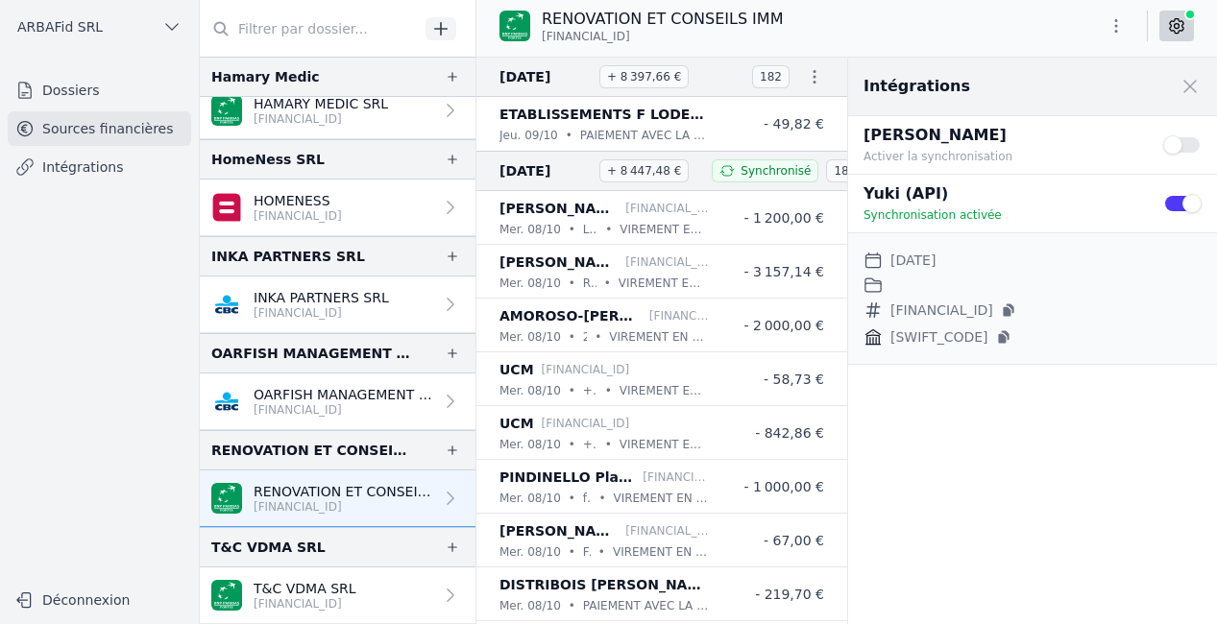
click at [1184, 206] on button "Use setting" at bounding box center [1182, 203] width 38 height 19
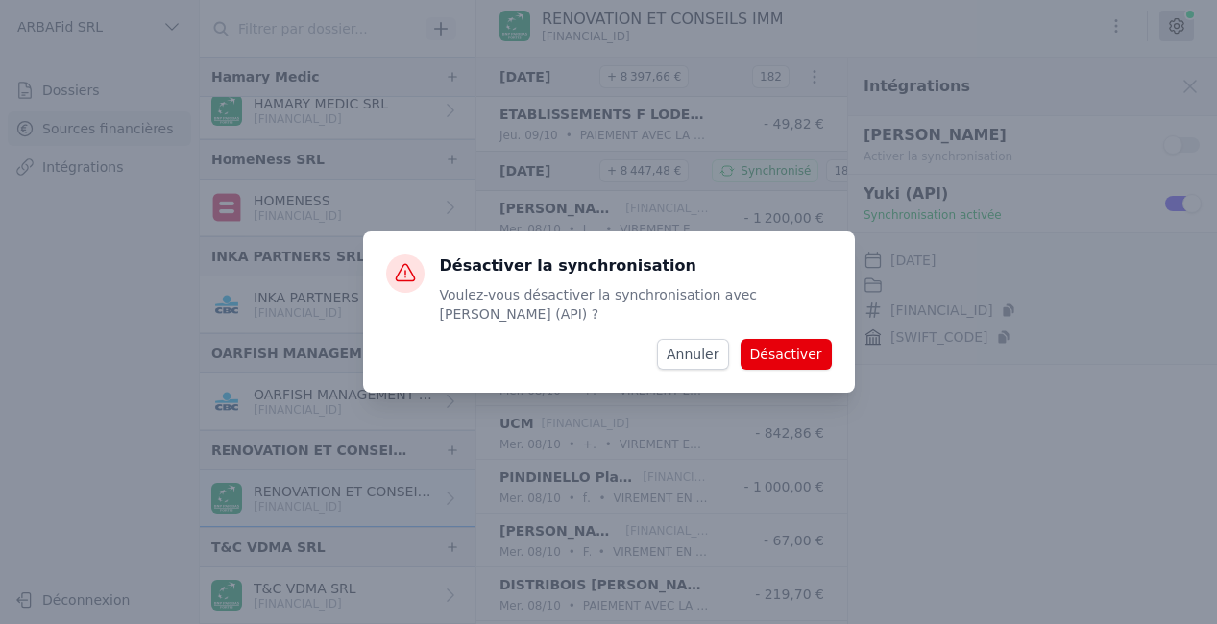
click at [807, 349] on button "Désactiver" at bounding box center [786, 354] width 91 height 31
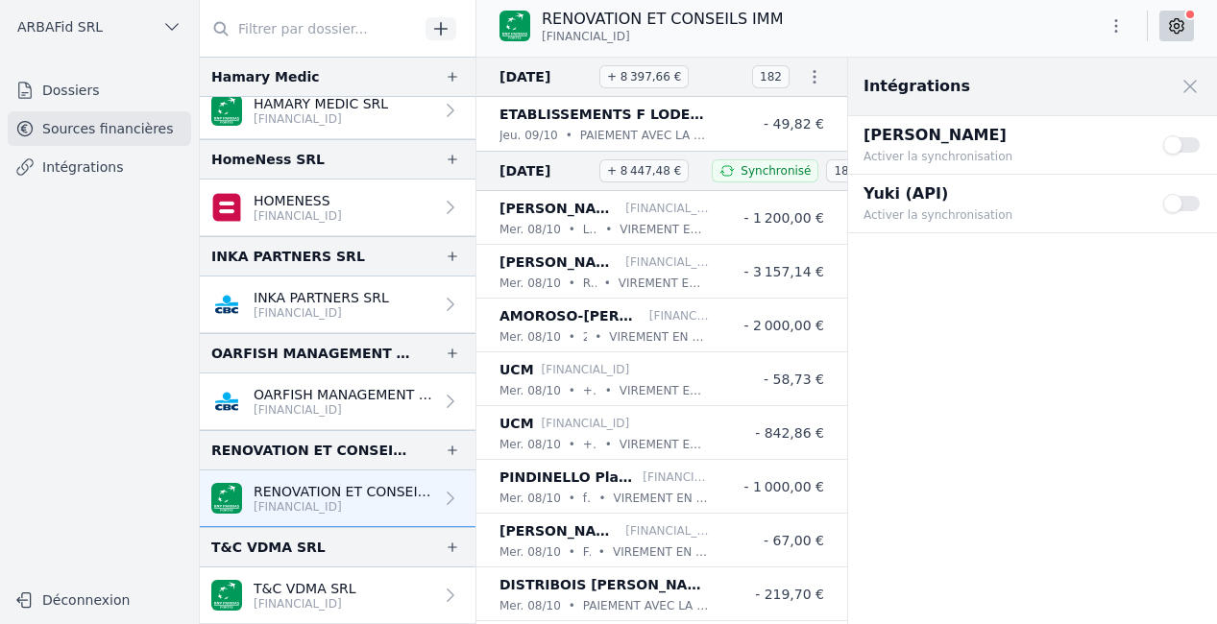
click at [1178, 206] on button "Use setting" at bounding box center [1182, 203] width 38 height 19
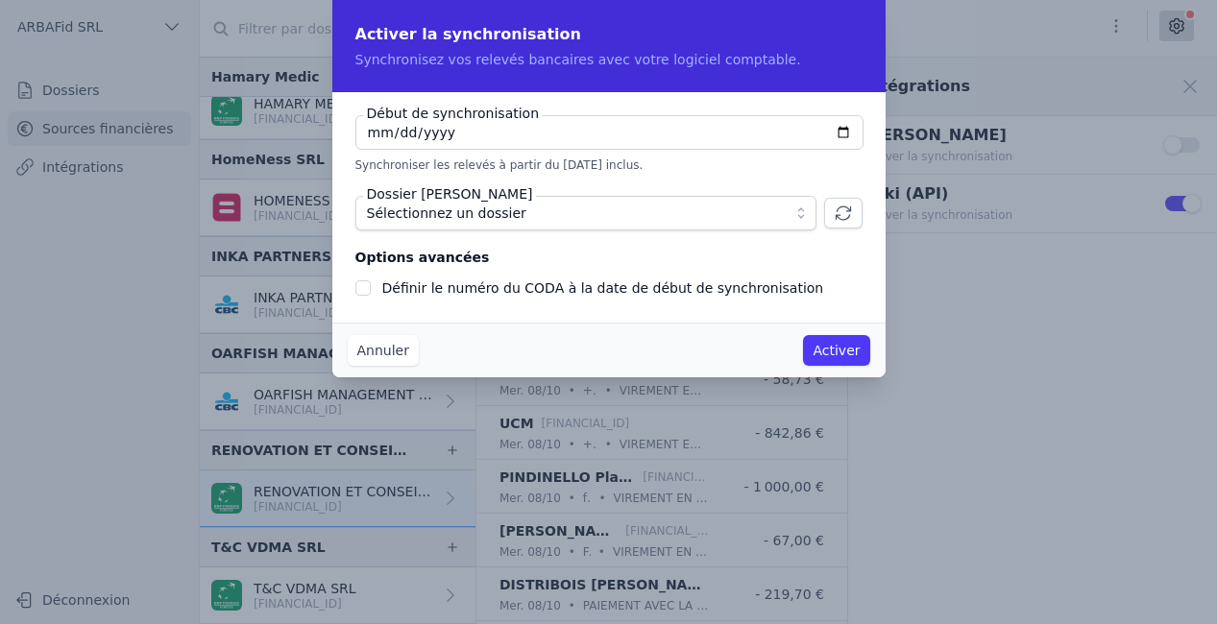
type input "[DATE]"
checkbox input "false"
click at [480, 214] on span "Sélectionnez un dossier" at bounding box center [446, 213] width 159 height 23
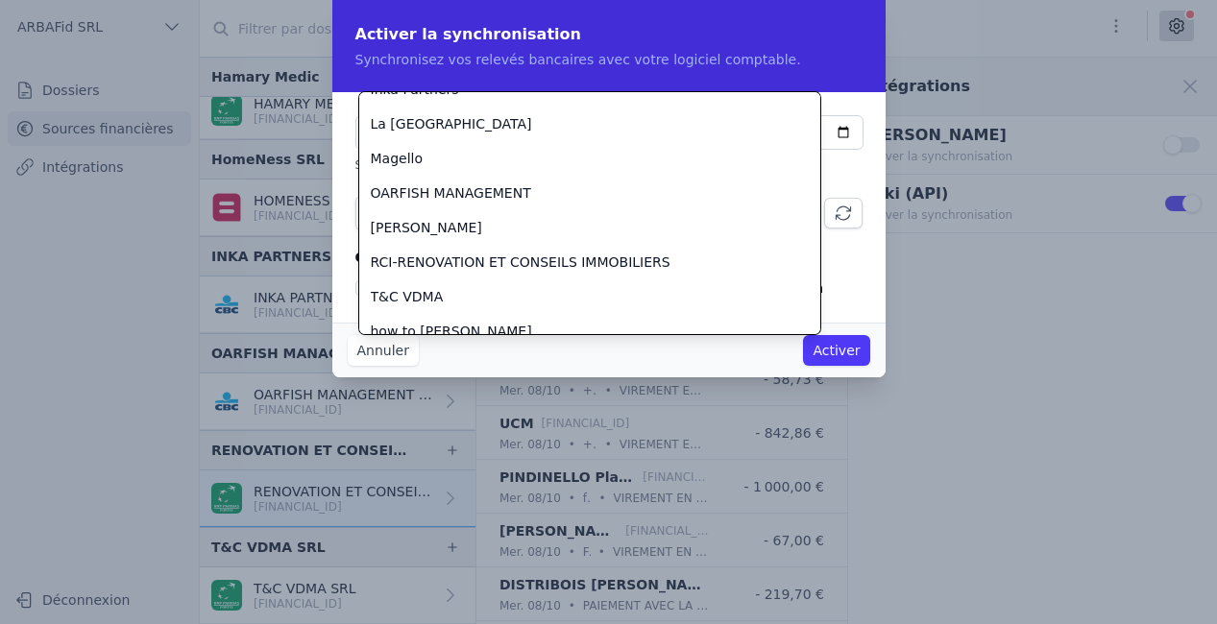
scroll to position [553, 0]
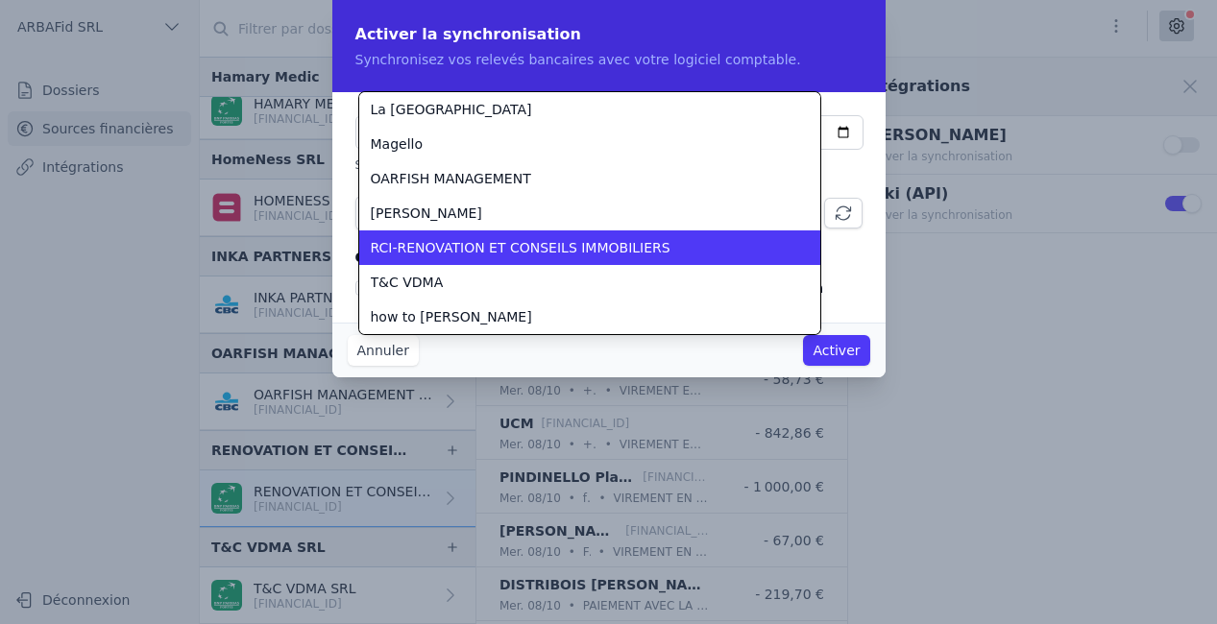
click at [482, 254] on span "RCI-RENOVATION ET CONSEILS IMMOBILIERS" at bounding box center [521, 247] width 300 height 19
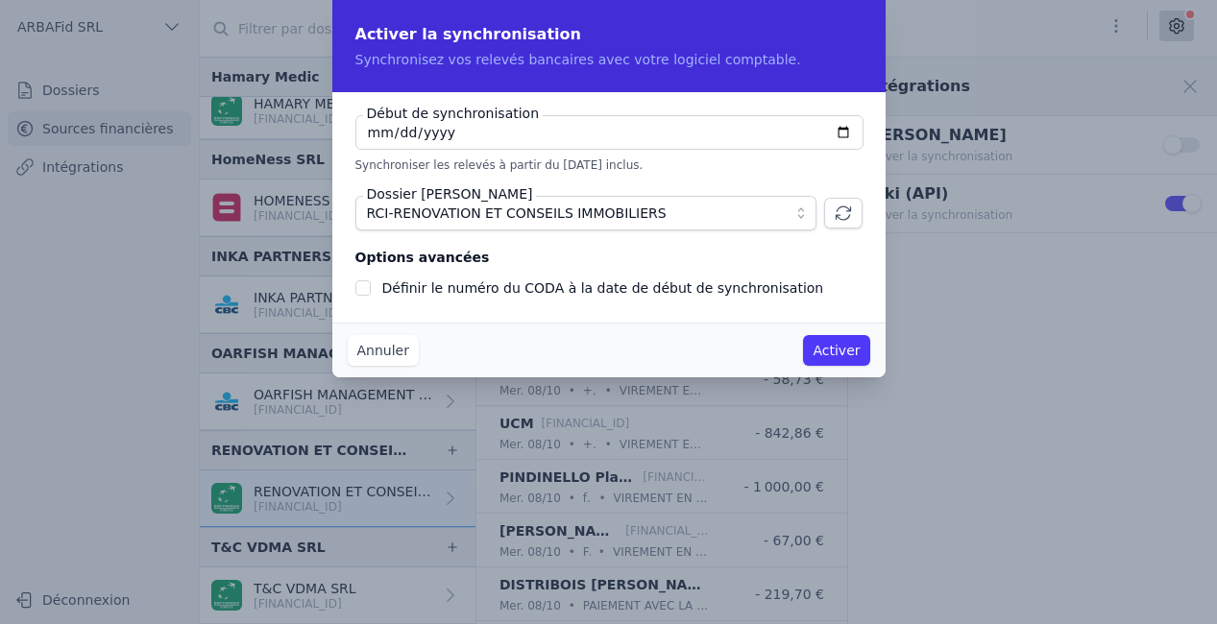
click at [850, 352] on button "Activer" at bounding box center [836, 350] width 66 height 31
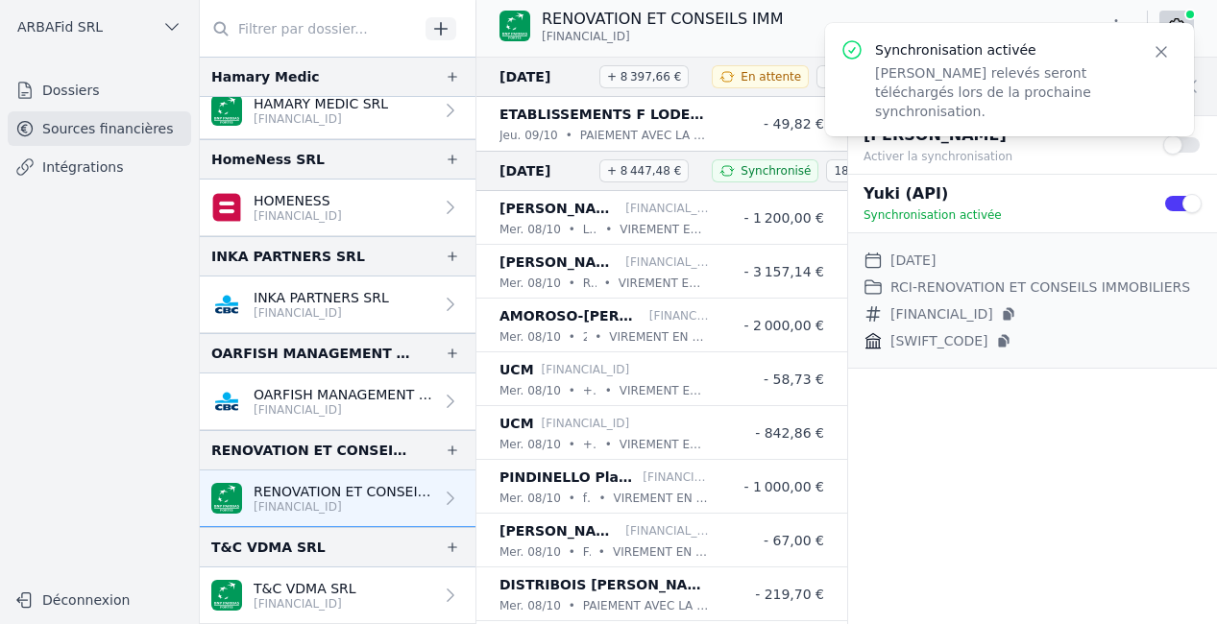
click at [321, 589] on p "T&C VDMA SRL" at bounding box center [305, 588] width 103 height 19
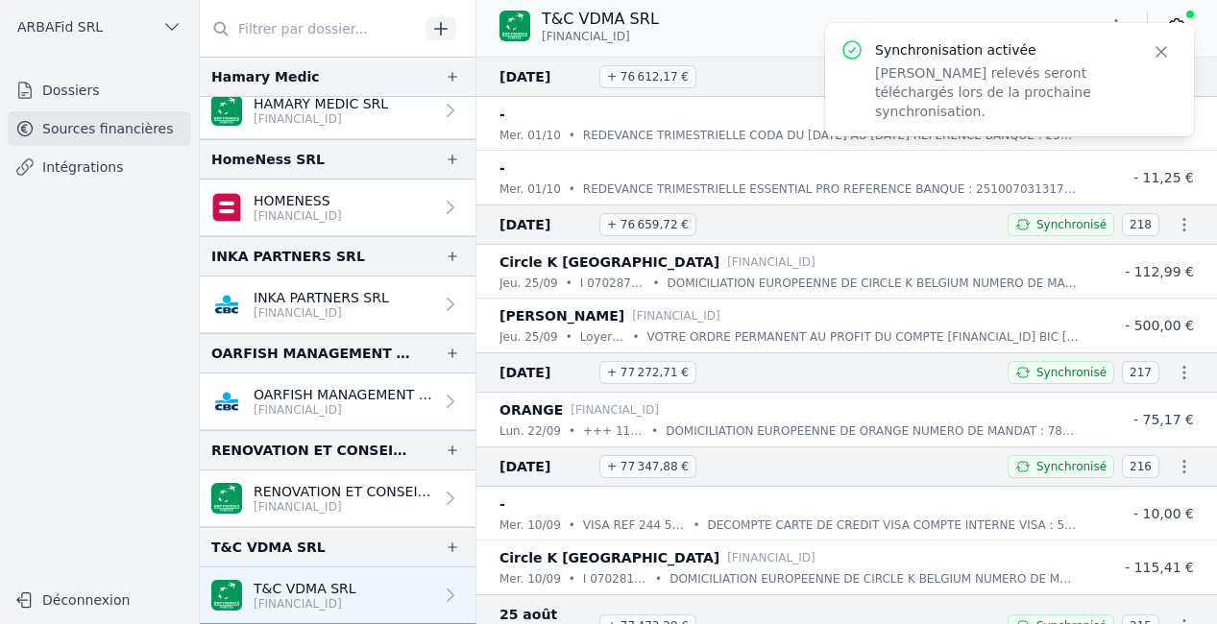
click at [1157, 60] on icon "button" at bounding box center [1161, 51] width 19 height 19
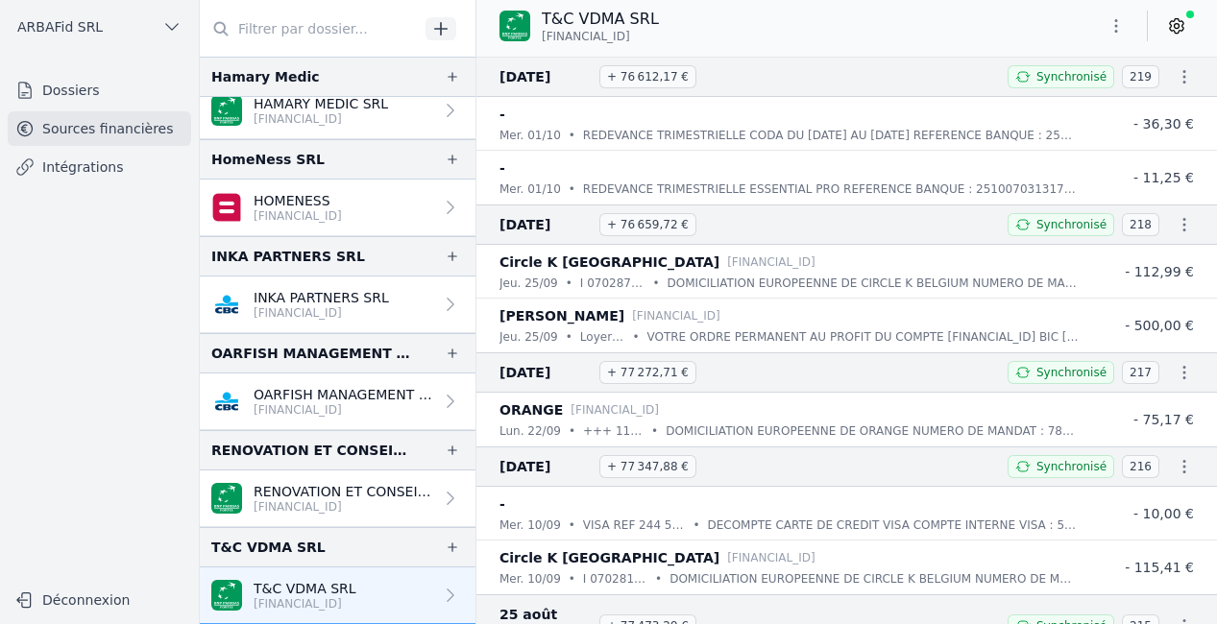
click at [1182, 23] on icon at bounding box center [1176, 25] width 19 height 19
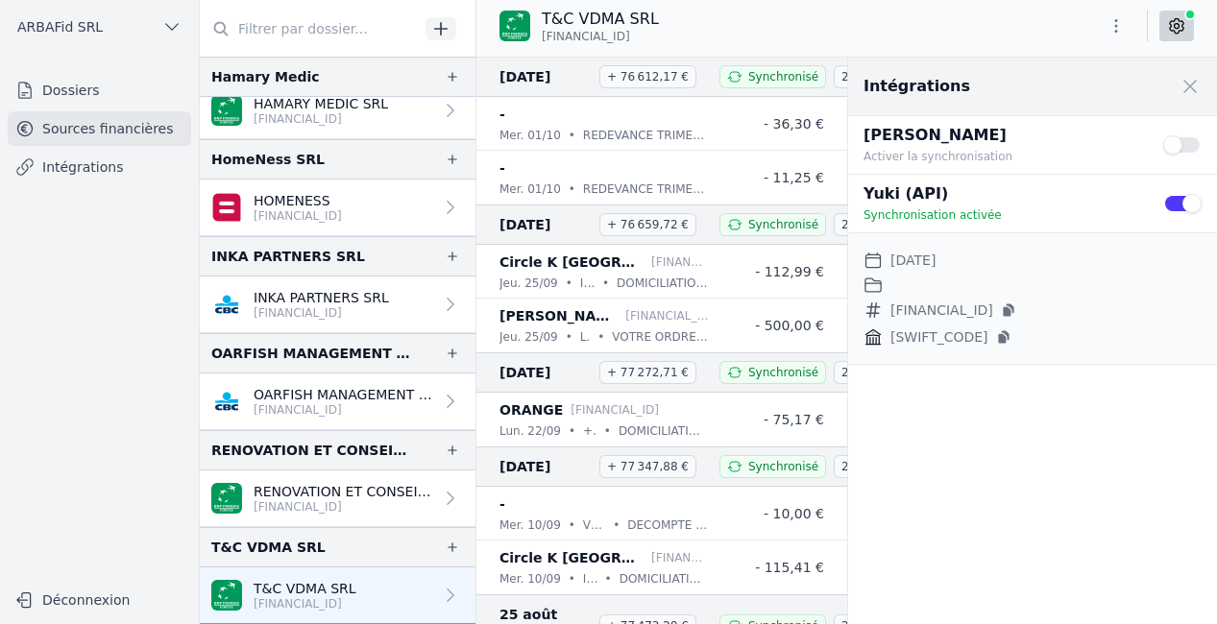
click at [1183, 206] on button "Use setting" at bounding box center [1182, 203] width 38 height 19
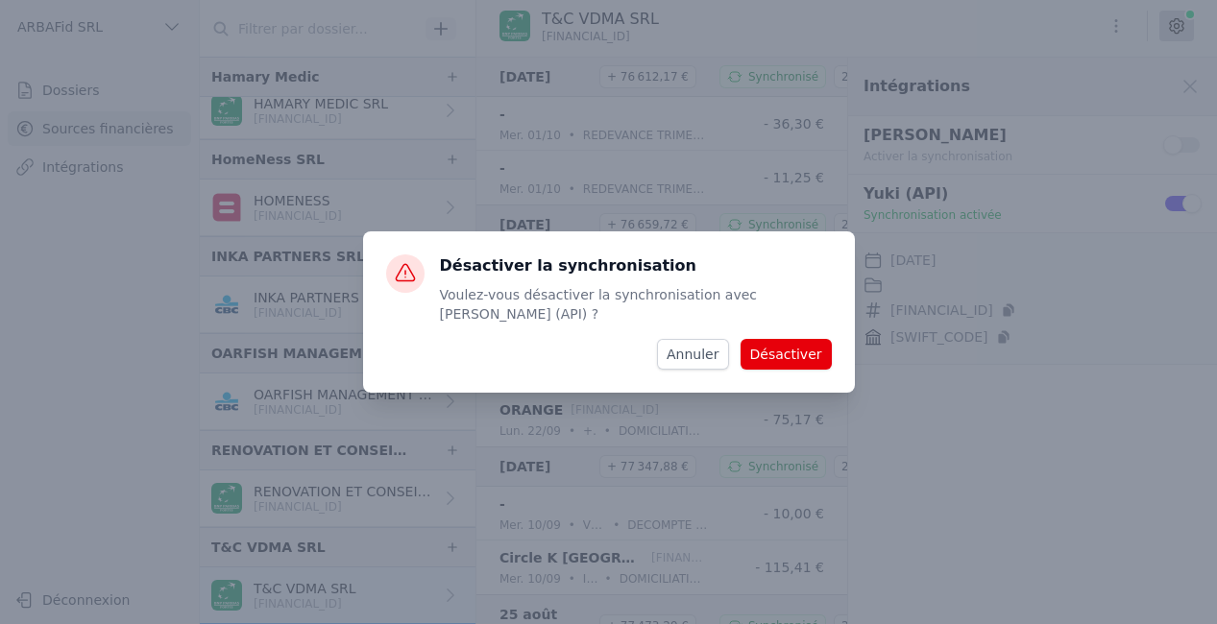
click at [765, 342] on button "Désactiver" at bounding box center [786, 354] width 91 height 31
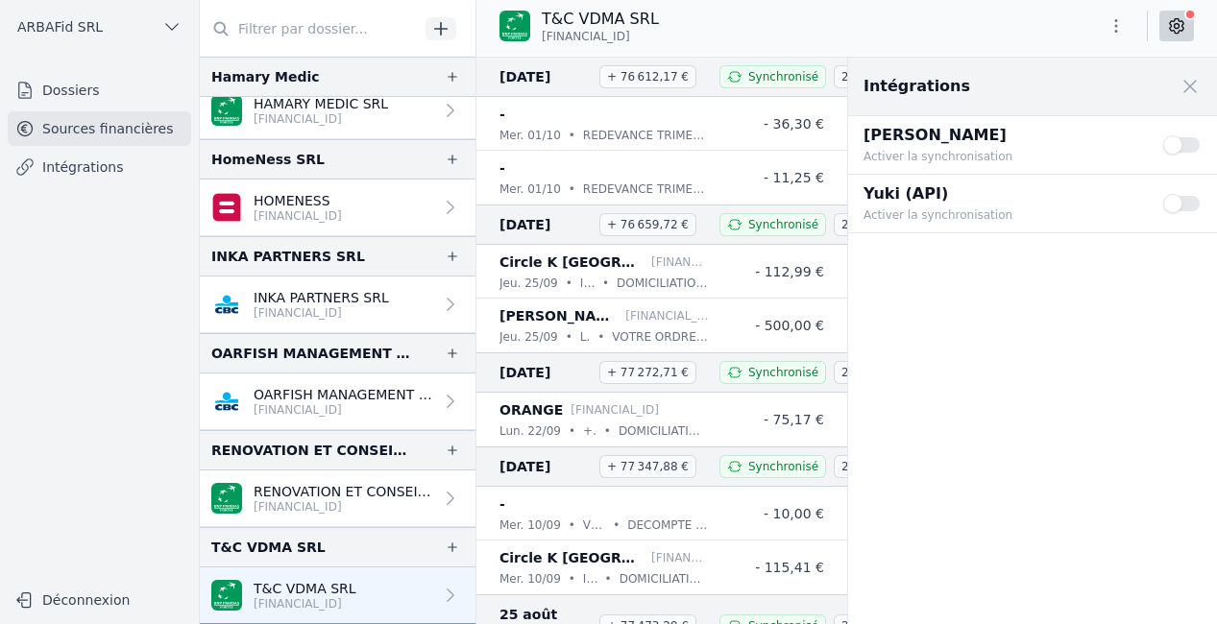
click at [1185, 198] on button "Use setting" at bounding box center [1182, 203] width 38 height 19
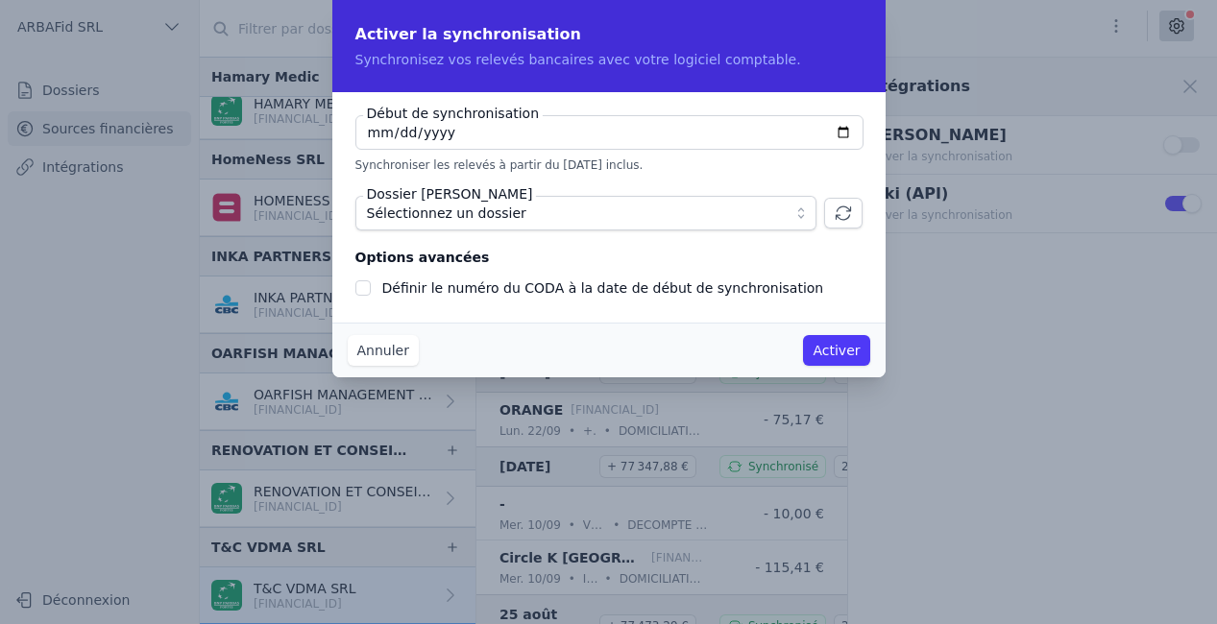
type input "[DATE]"
checkbox input "false"
click at [586, 210] on span "Sélectionnez un dossier" at bounding box center [572, 213] width 411 height 23
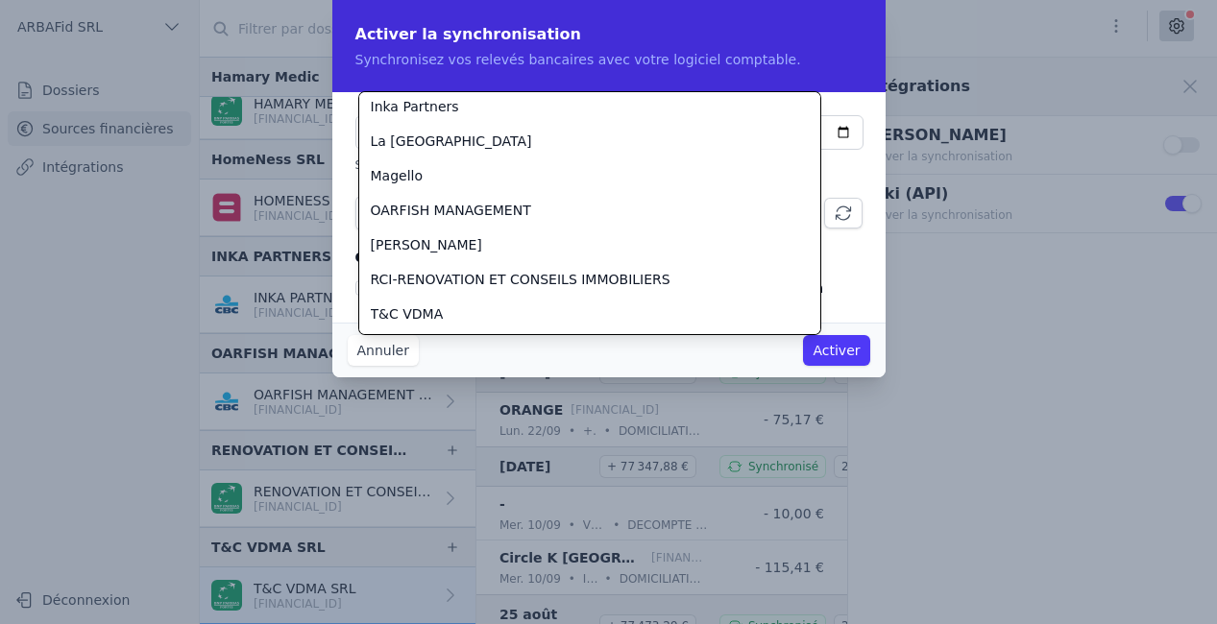
scroll to position [553, 0]
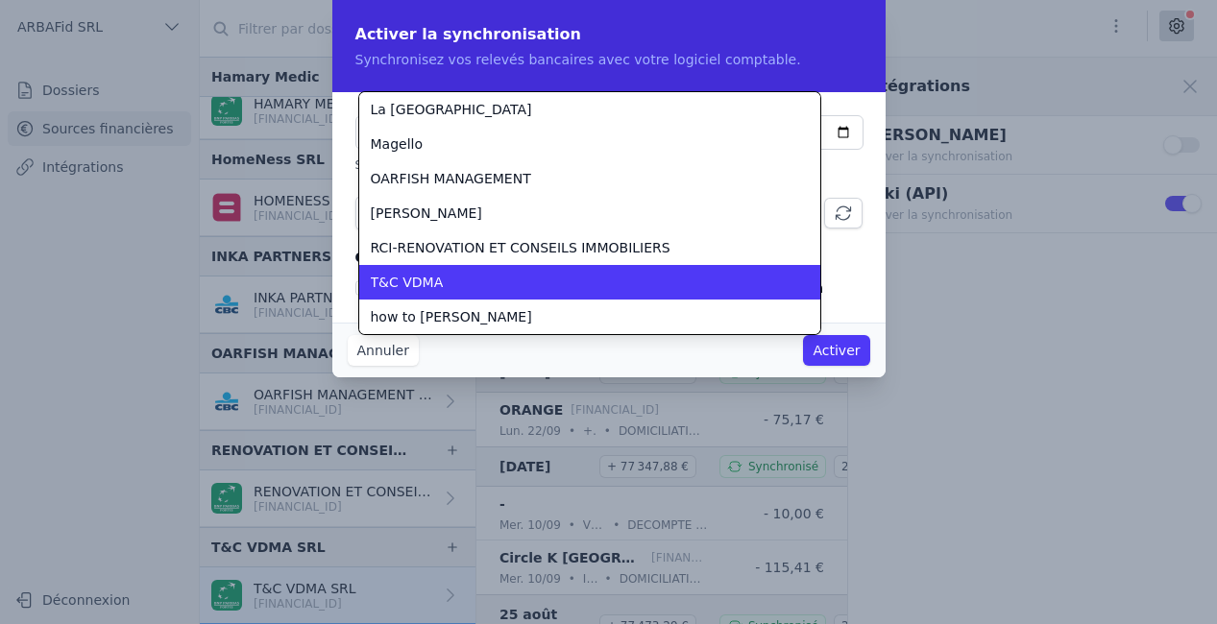
click at [555, 286] on div "T&C VDMA" at bounding box center [578, 282] width 415 height 19
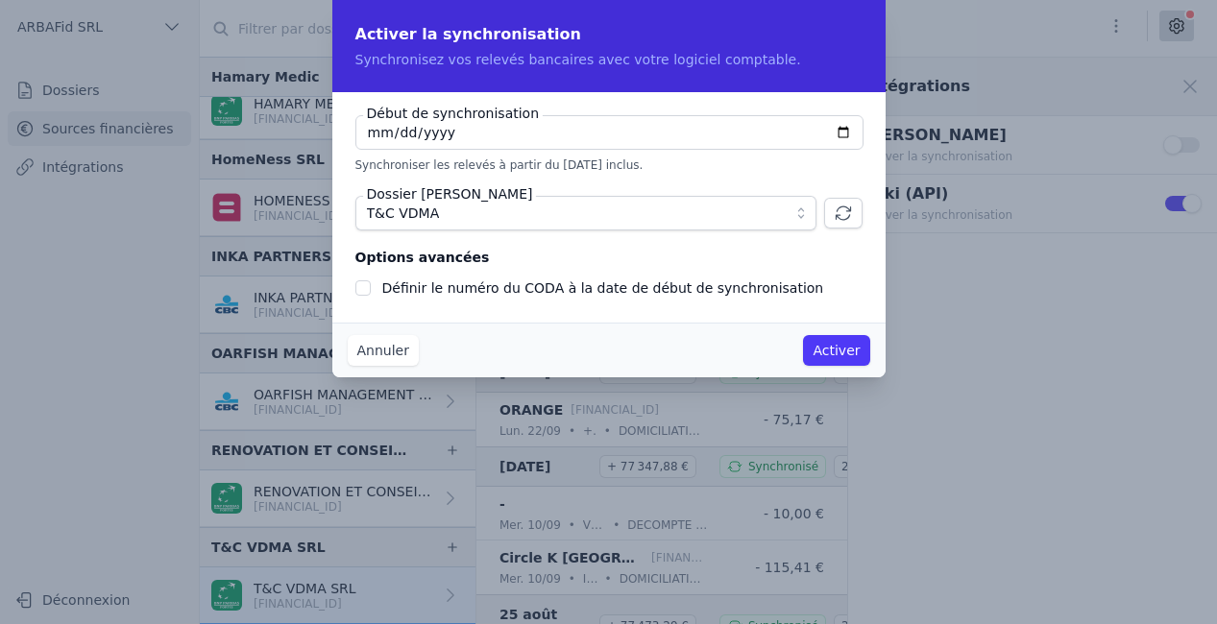
click at [814, 350] on button "Activer" at bounding box center [836, 350] width 66 height 31
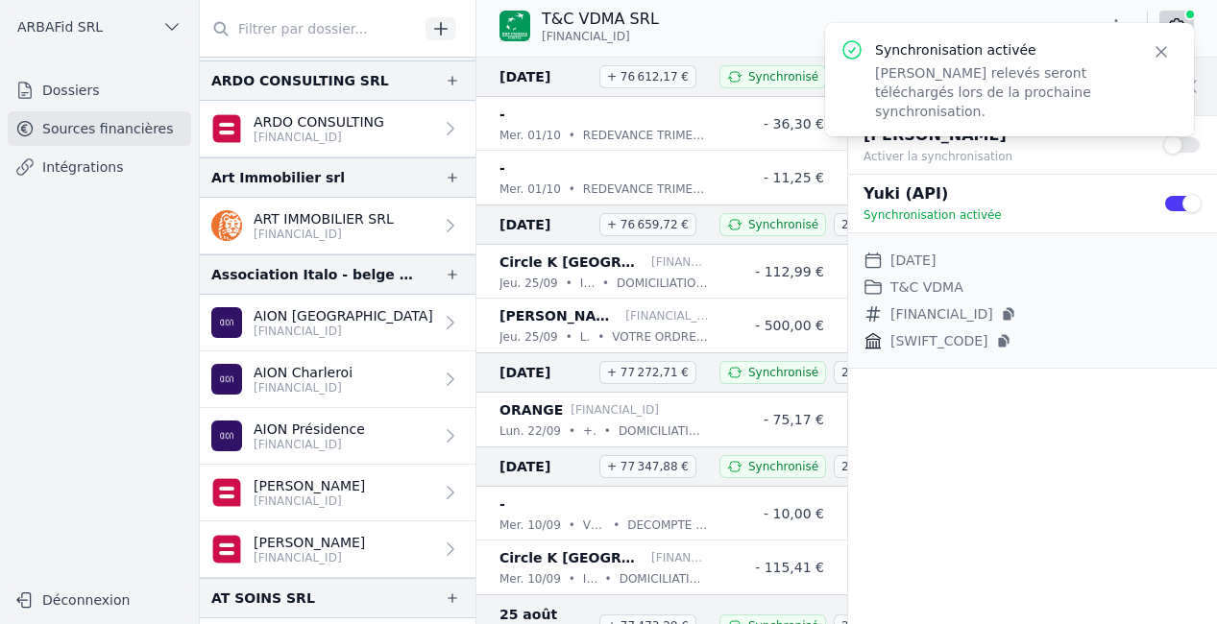
scroll to position [282, 0]
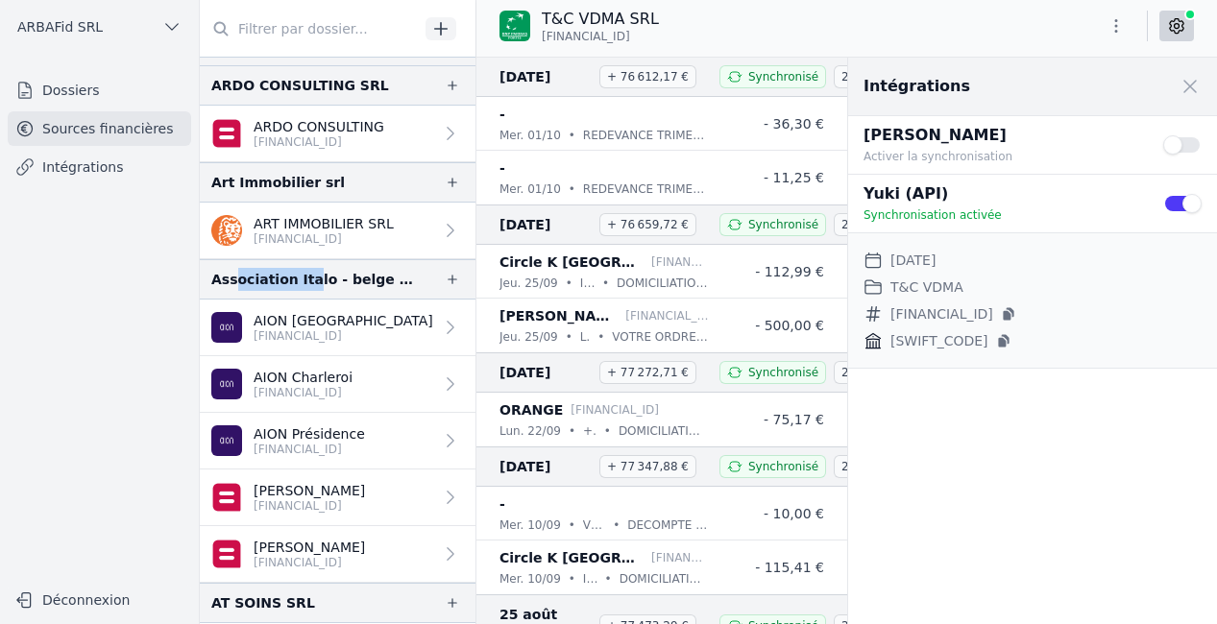
drag, startPoint x: 233, startPoint y: 281, endPoint x: 303, endPoint y: 284, distance: 69.2
click at [306, 288] on div "Association Italo - belge pour l'Assistance INCA - CGIL aux Travailleurs [DEMOG…" at bounding box center [312, 279] width 203 height 23
click at [316, 323] on p "AION [GEOGRAPHIC_DATA]" at bounding box center [344, 320] width 180 height 19
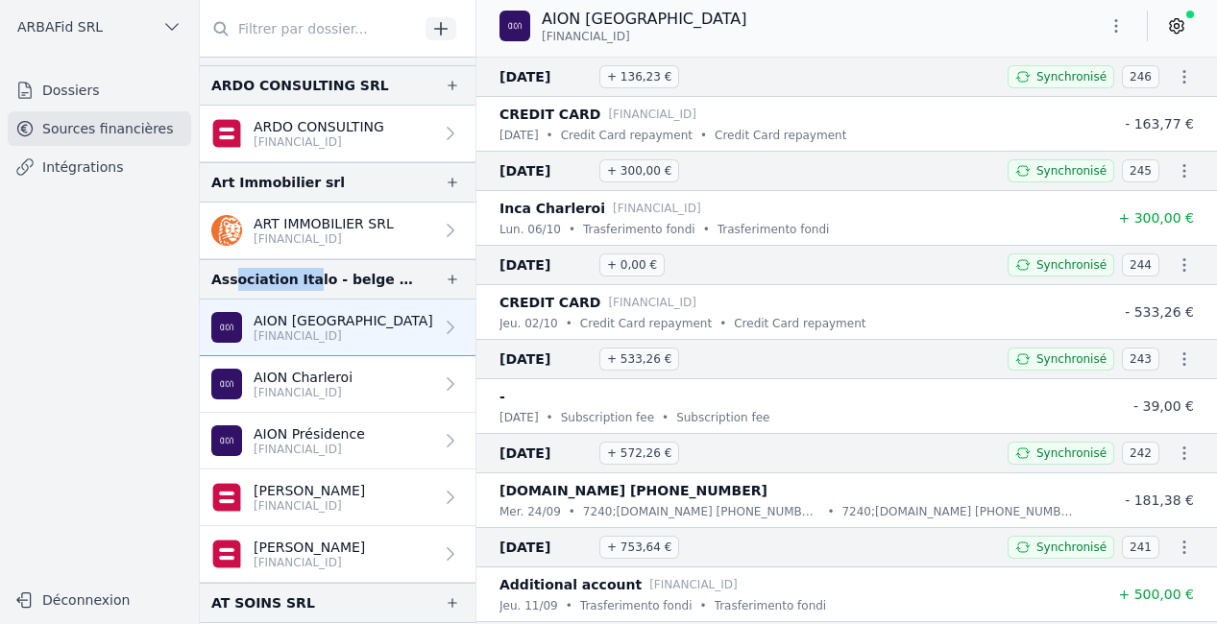
click at [1171, 15] on link at bounding box center [1176, 26] width 35 height 31
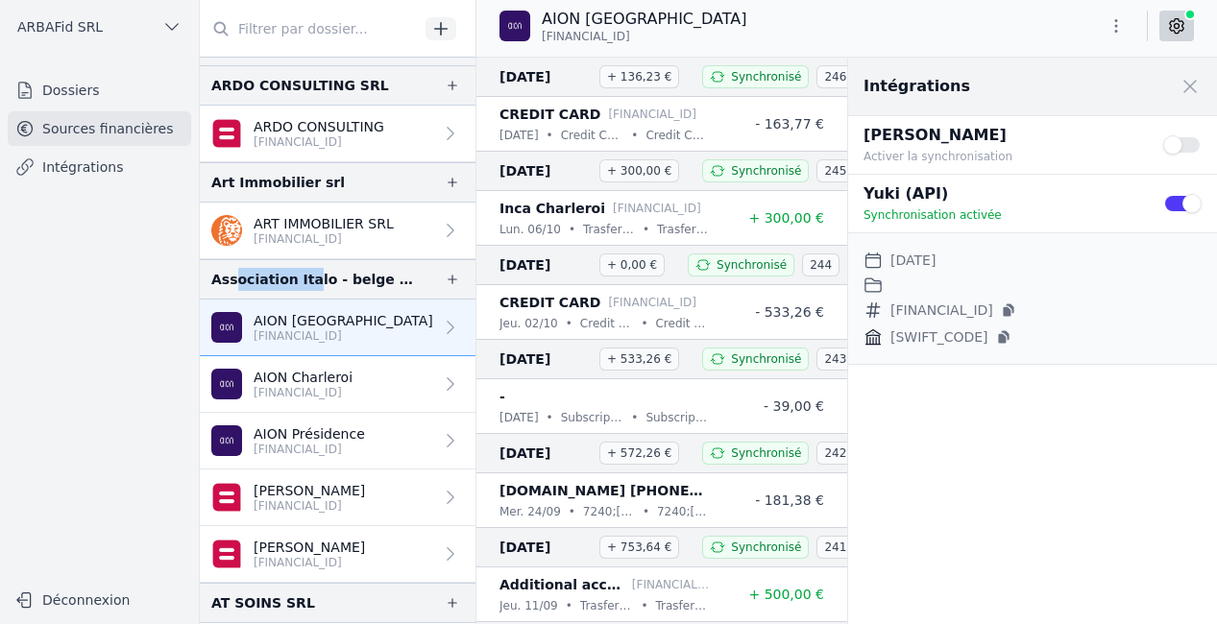
click at [1178, 203] on button "Use setting" at bounding box center [1182, 203] width 38 height 19
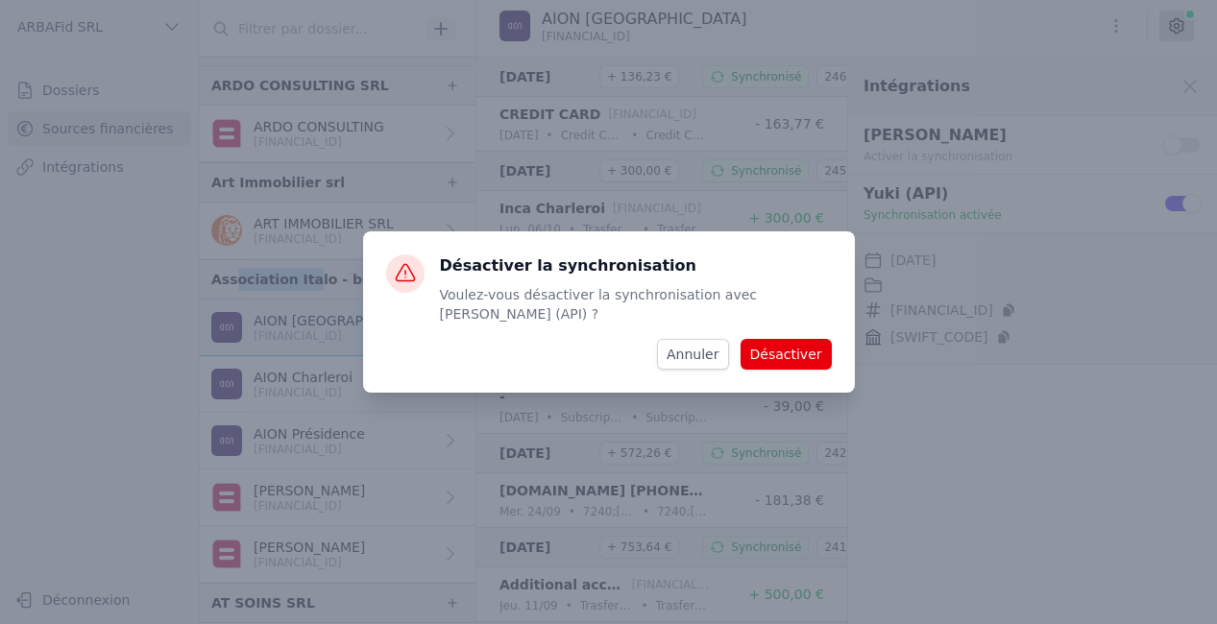
click at [794, 346] on button "Désactiver" at bounding box center [786, 354] width 91 height 31
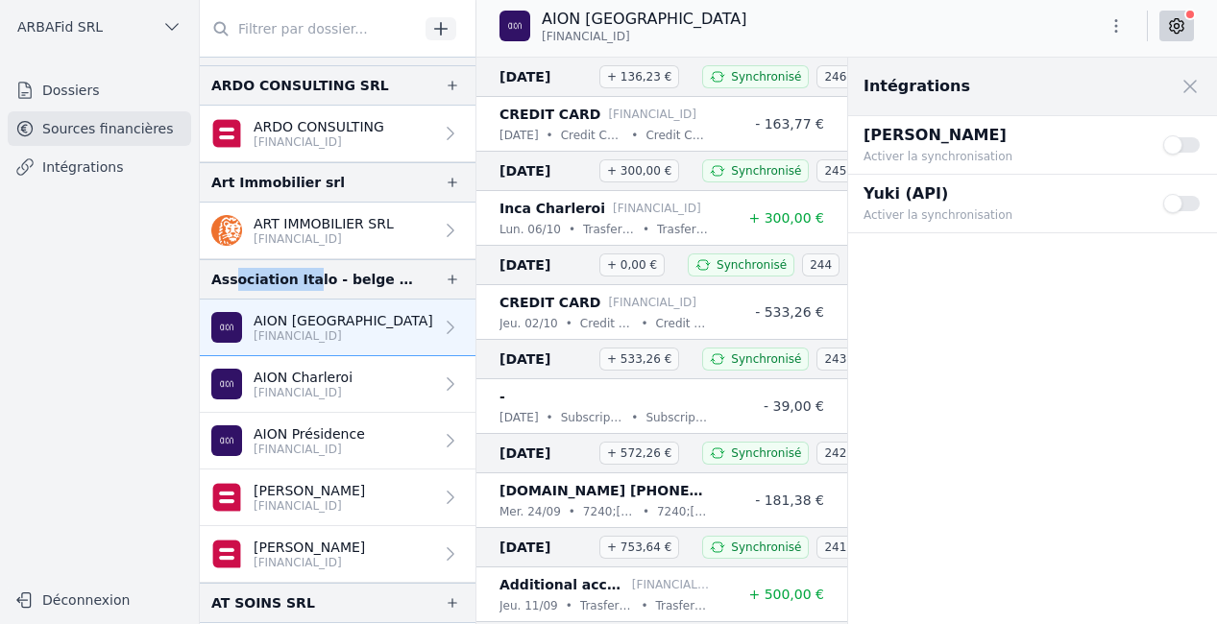
click at [1192, 205] on button "Use setting" at bounding box center [1182, 203] width 38 height 19
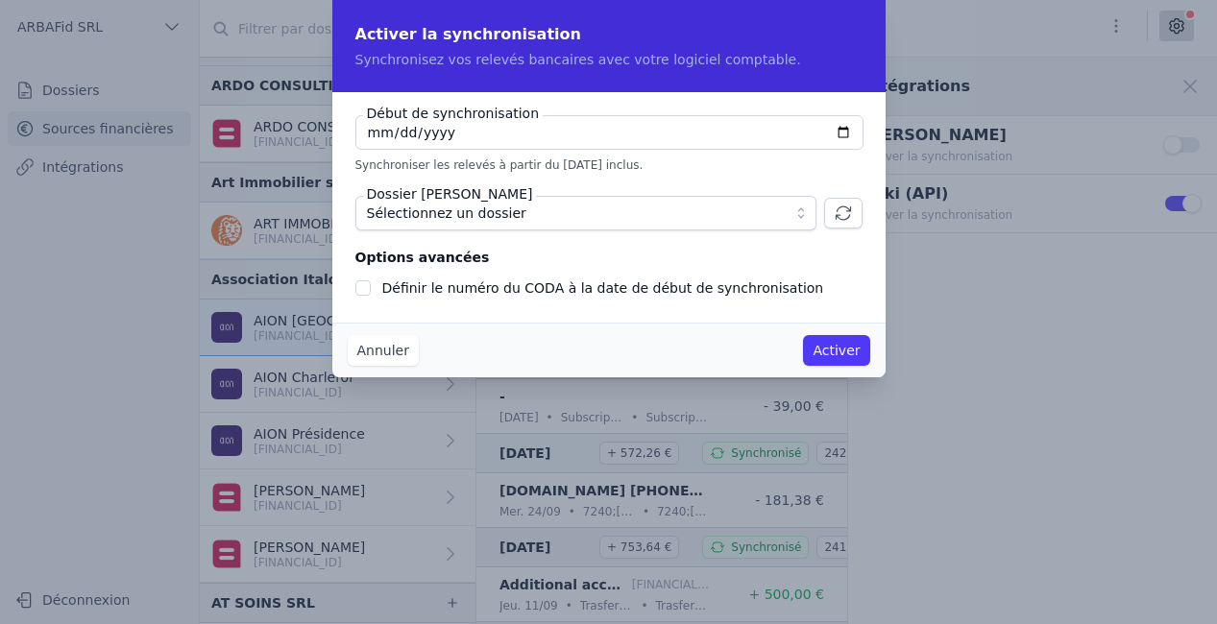
type input "[DATE]"
checkbox input "false"
click at [549, 215] on span "Sélectionnez un dossier" at bounding box center [572, 213] width 411 height 23
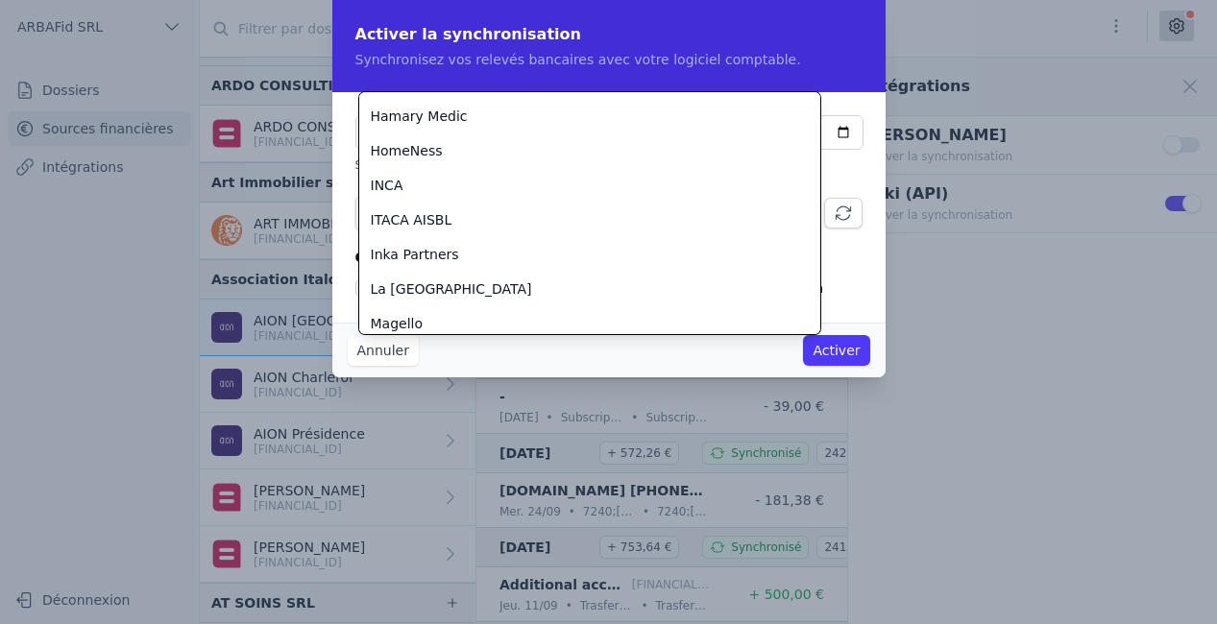
scroll to position [372, 0]
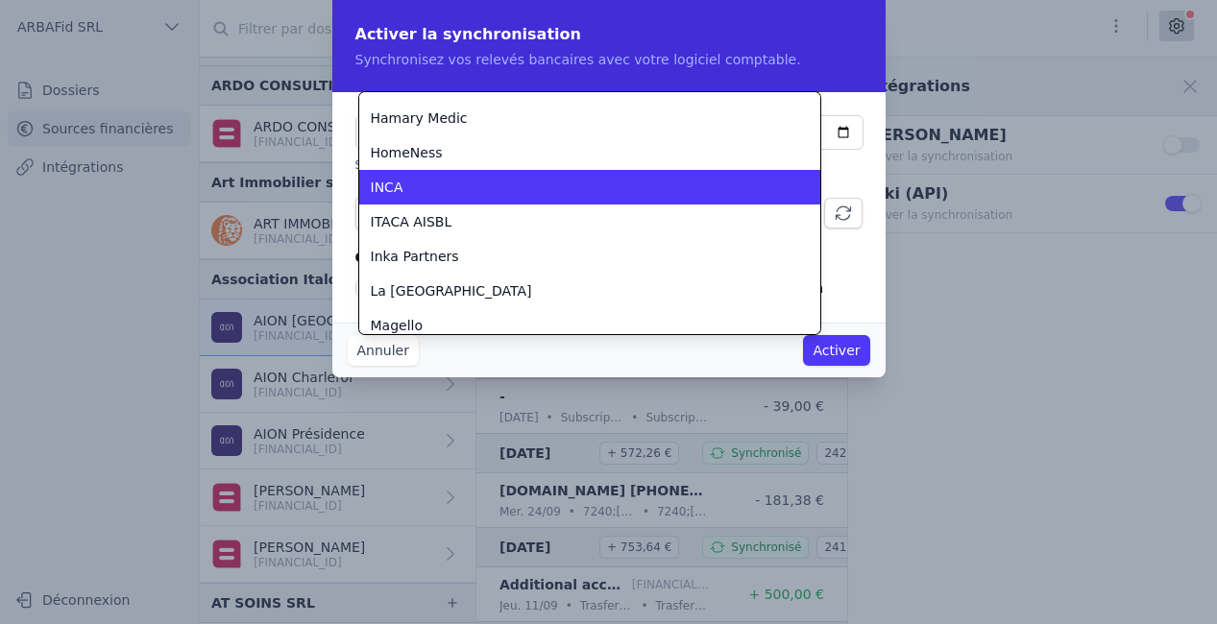
click at [416, 193] on div "INCA" at bounding box center [578, 187] width 415 height 19
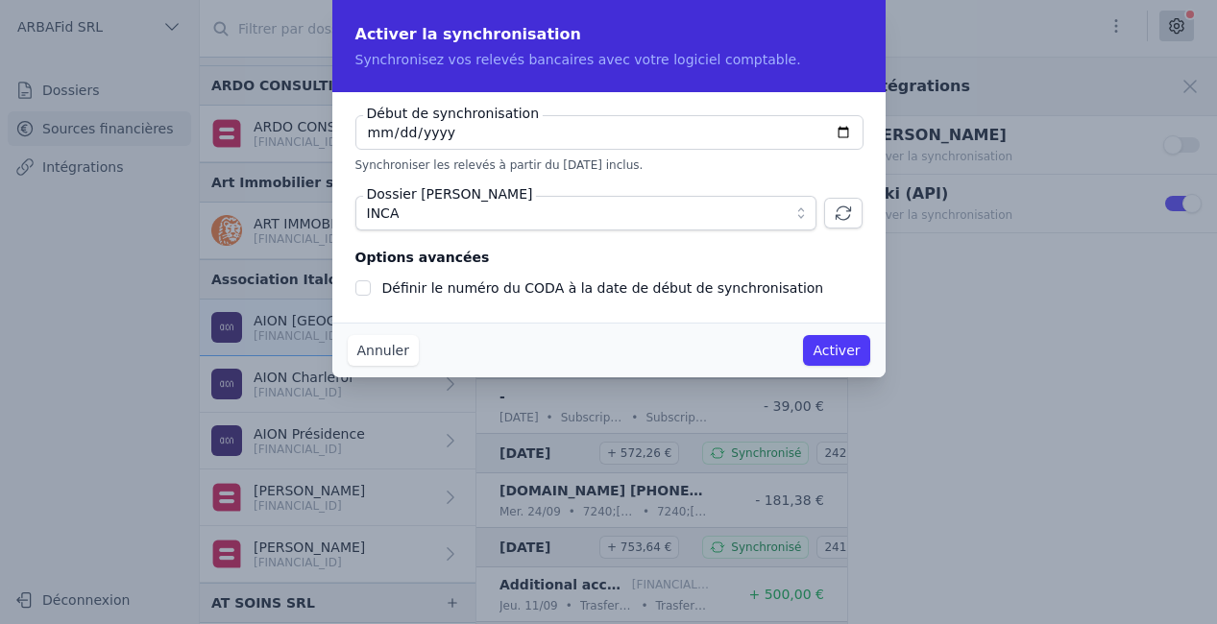
click at [828, 352] on button "Activer" at bounding box center [836, 350] width 66 height 31
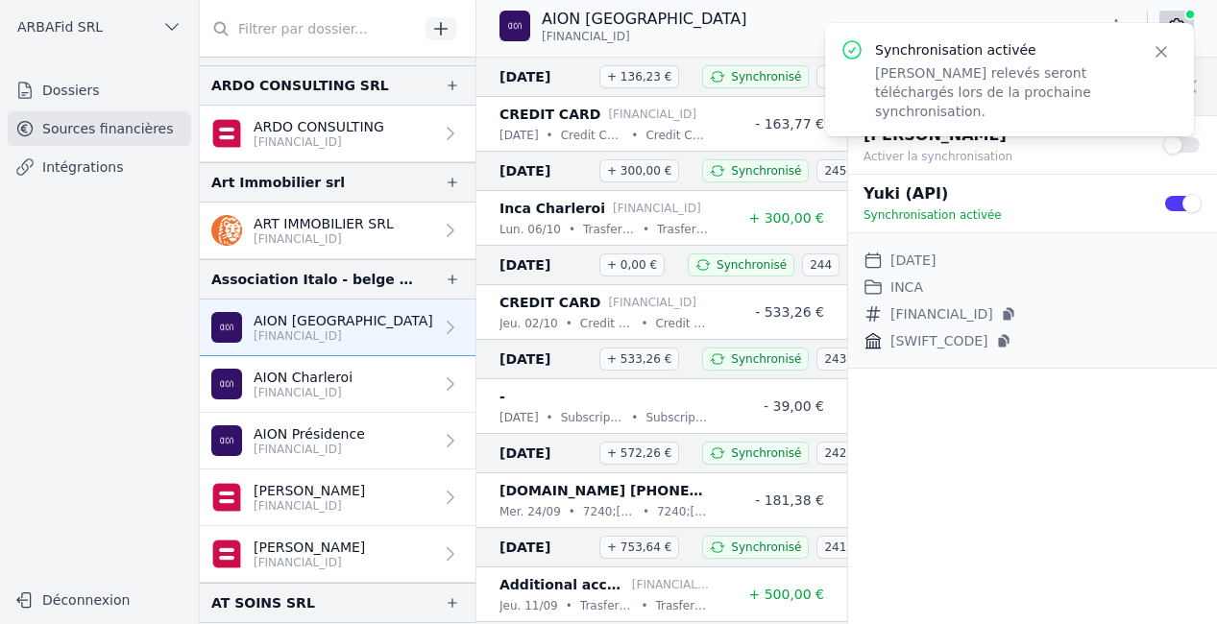
click at [315, 387] on p "[FINANCIAL_ID]" at bounding box center [303, 392] width 99 height 15
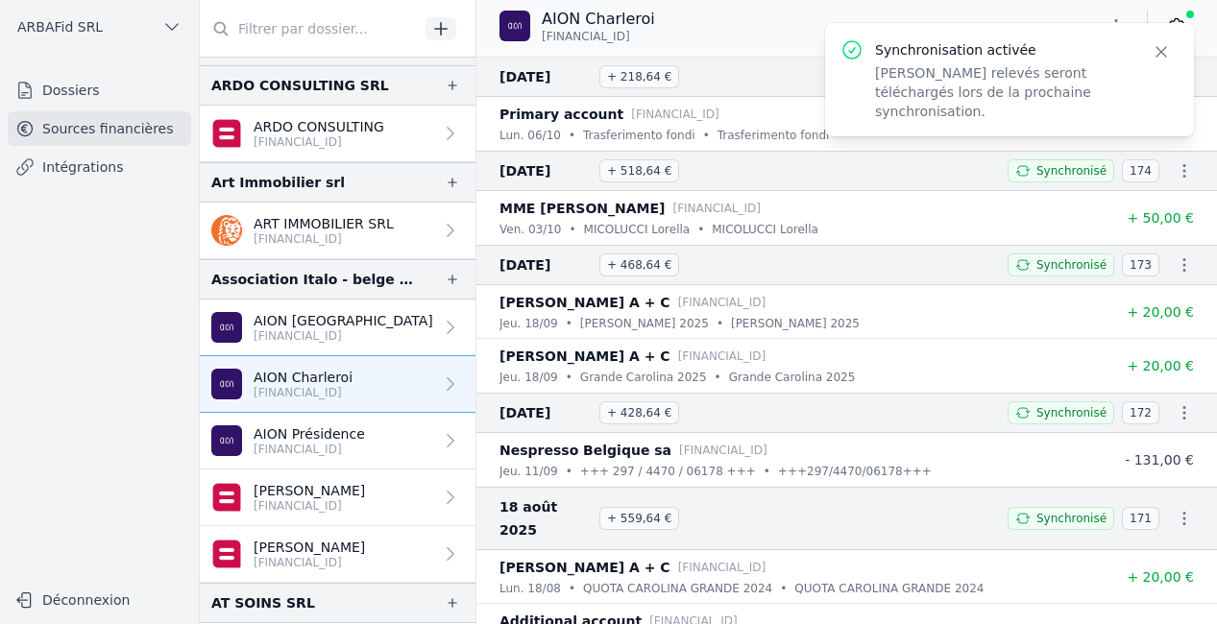
click at [1155, 53] on icon "button" at bounding box center [1161, 51] width 19 height 19
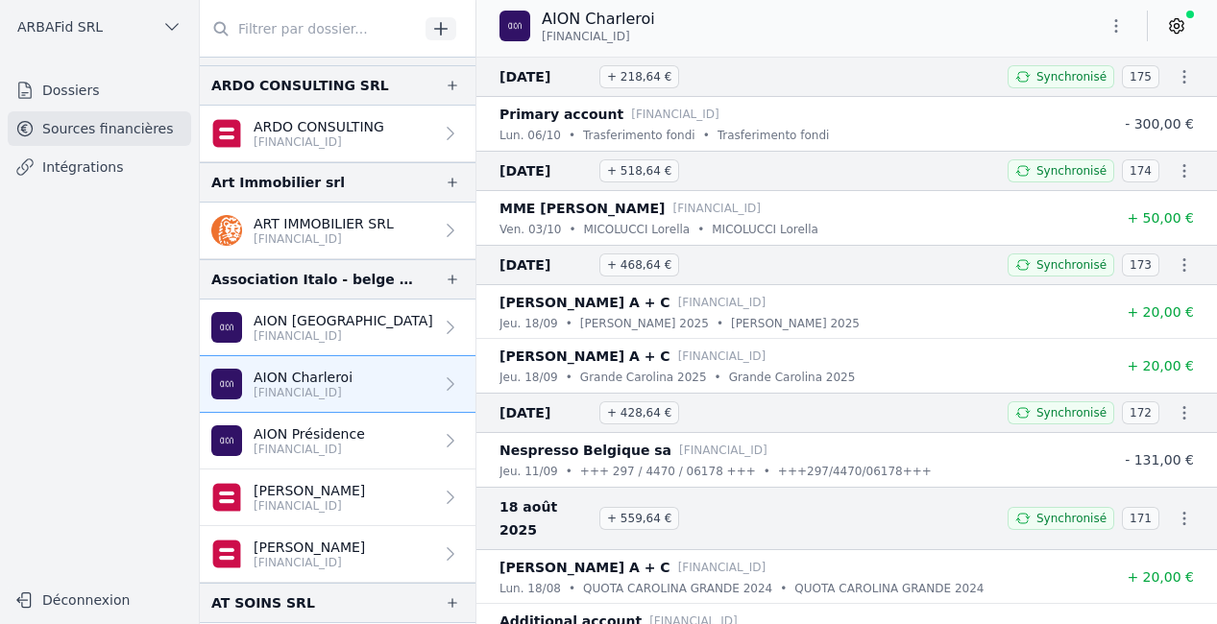
click at [1178, 22] on icon at bounding box center [1176, 25] width 19 height 19
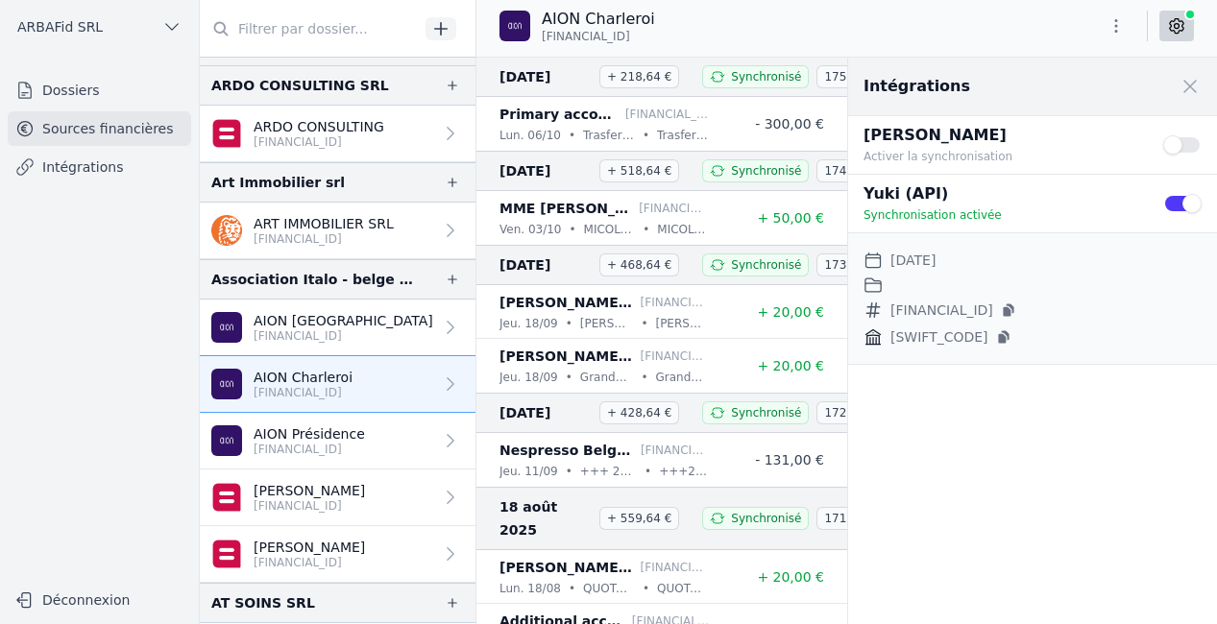
click at [1195, 198] on button "Use setting" at bounding box center [1182, 203] width 38 height 19
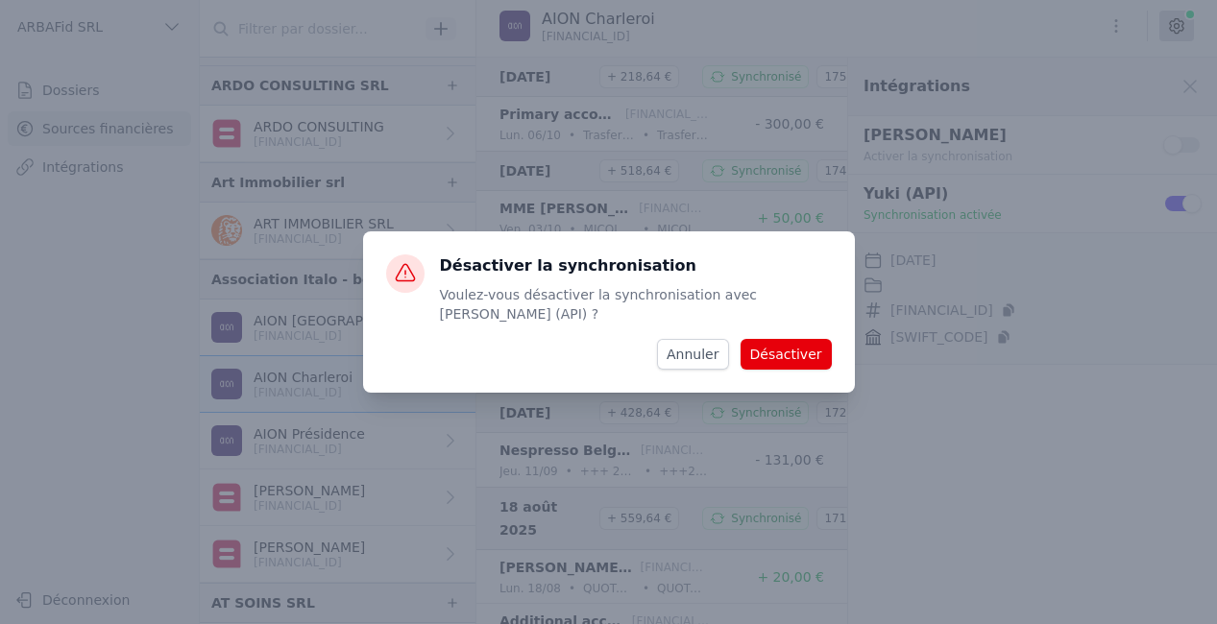
click at [769, 346] on button "Désactiver" at bounding box center [786, 354] width 91 height 31
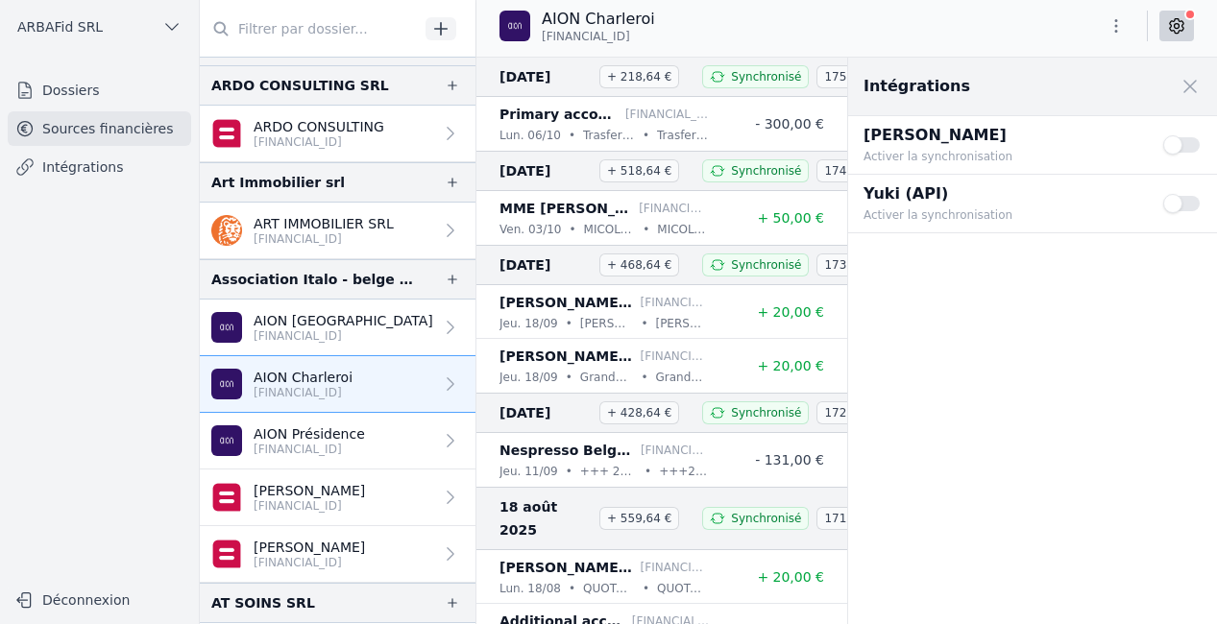
click at [1180, 199] on button "Use setting" at bounding box center [1182, 203] width 38 height 19
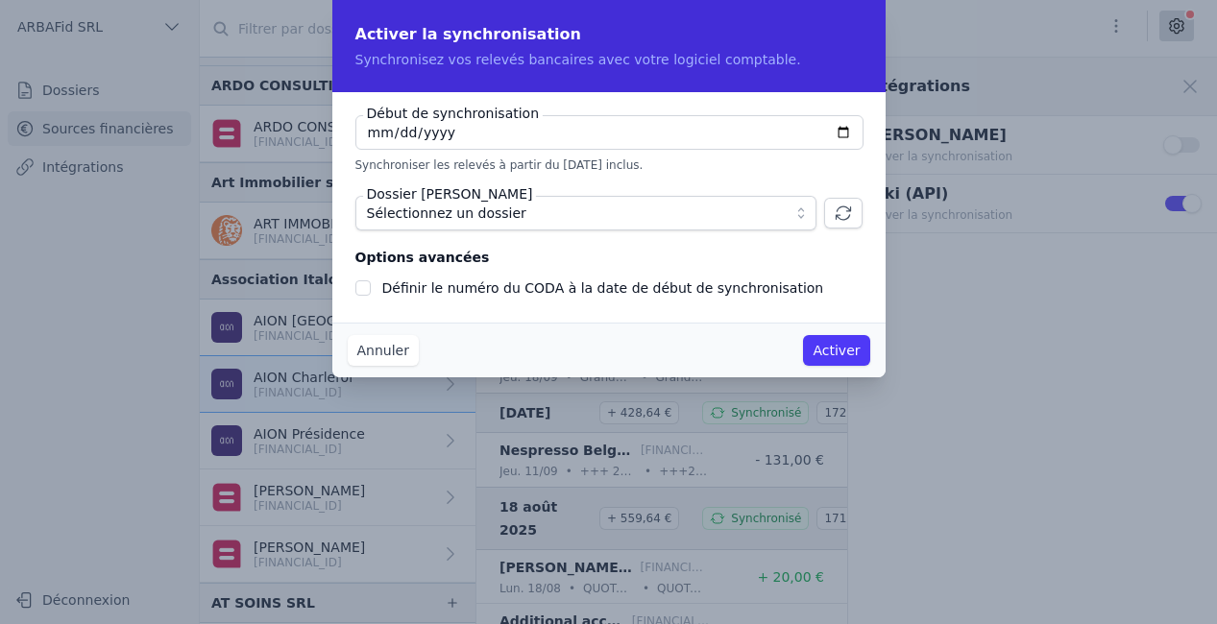
type input "[DATE]"
checkbox input "false"
click at [440, 216] on span "Sélectionnez un dossier" at bounding box center [446, 213] width 159 height 23
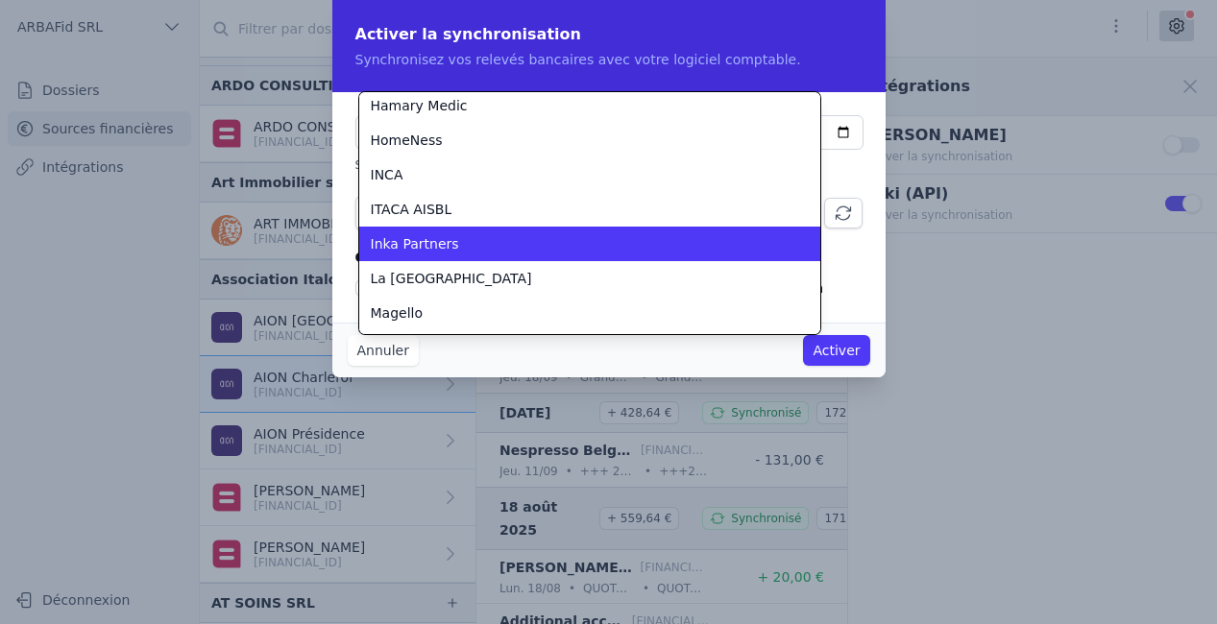
scroll to position [383, 0]
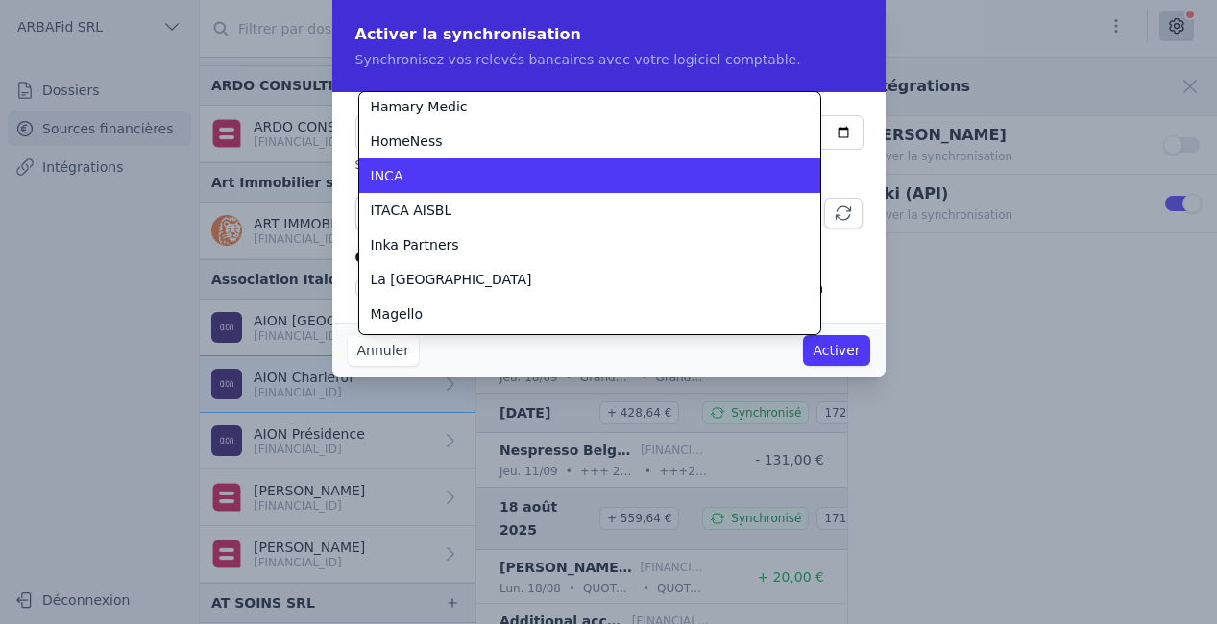
click at [450, 182] on div "INCA" at bounding box center [578, 175] width 415 height 19
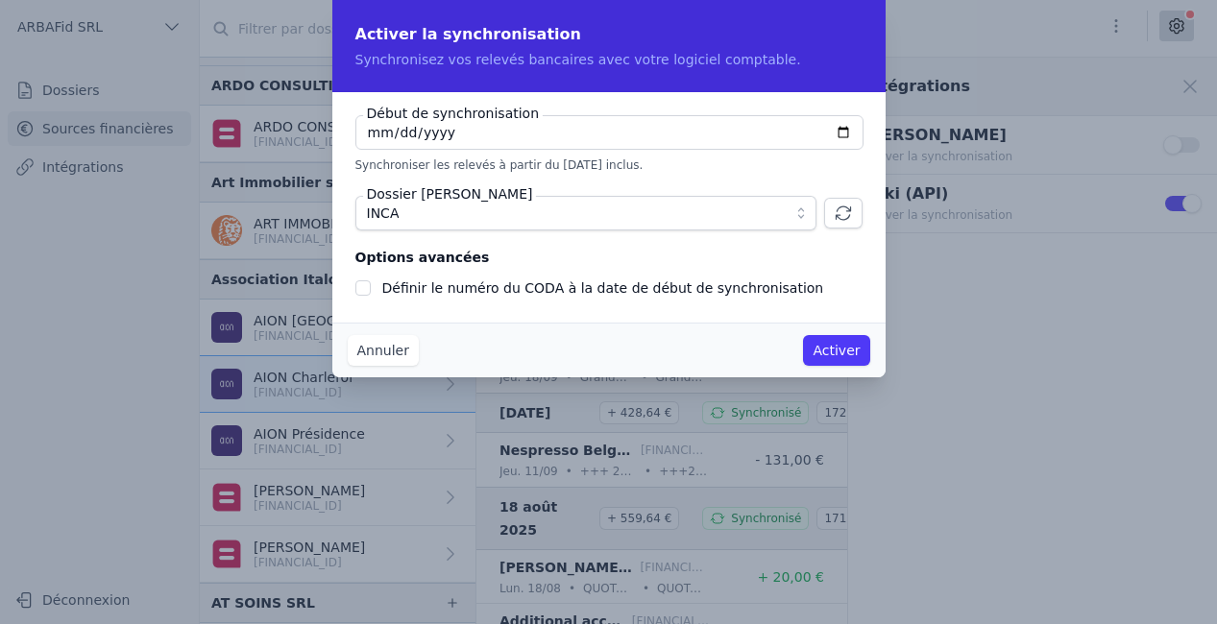
click at [830, 353] on button "Activer" at bounding box center [836, 350] width 66 height 31
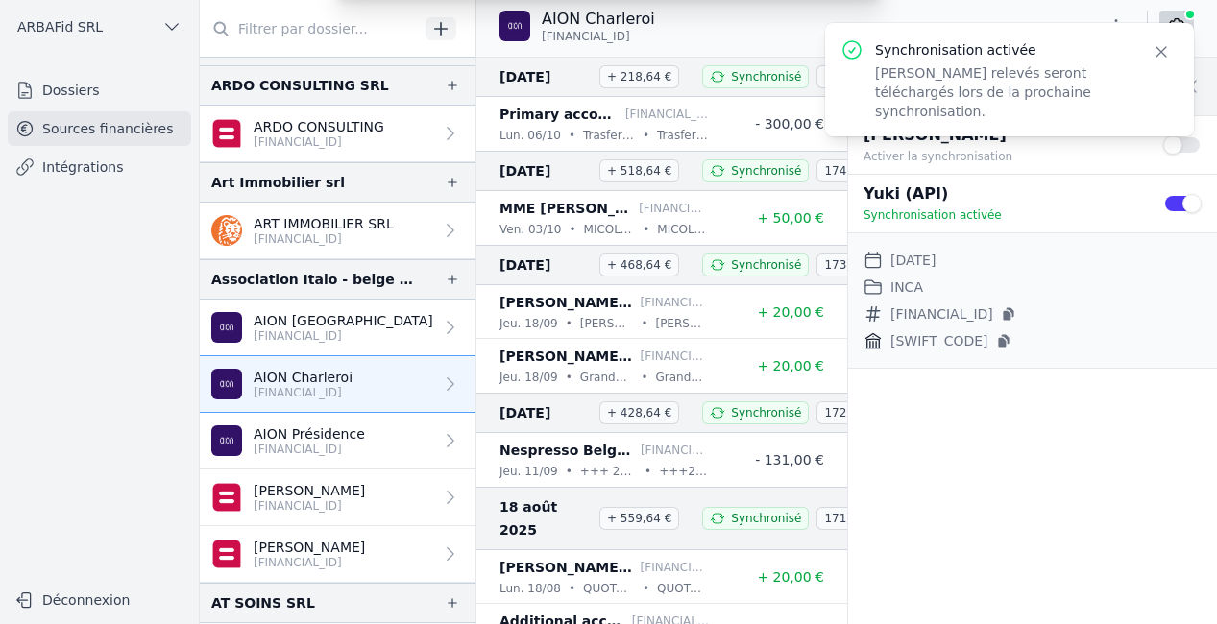
click at [293, 448] on p "[FINANCIAL_ID]" at bounding box center [309, 449] width 111 height 15
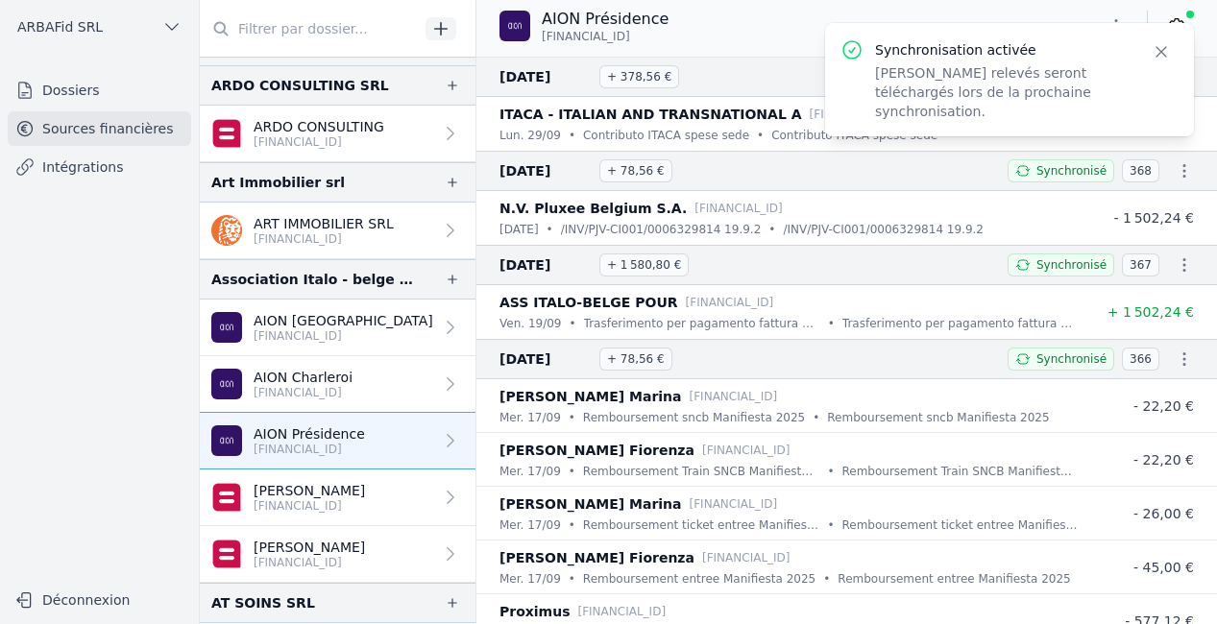
click at [329, 432] on p "AION Présidence" at bounding box center [309, 434] width 111 height 19
click at [1166, 50] on icon "button" at bounding box center [1161, 51] width 19 height 19
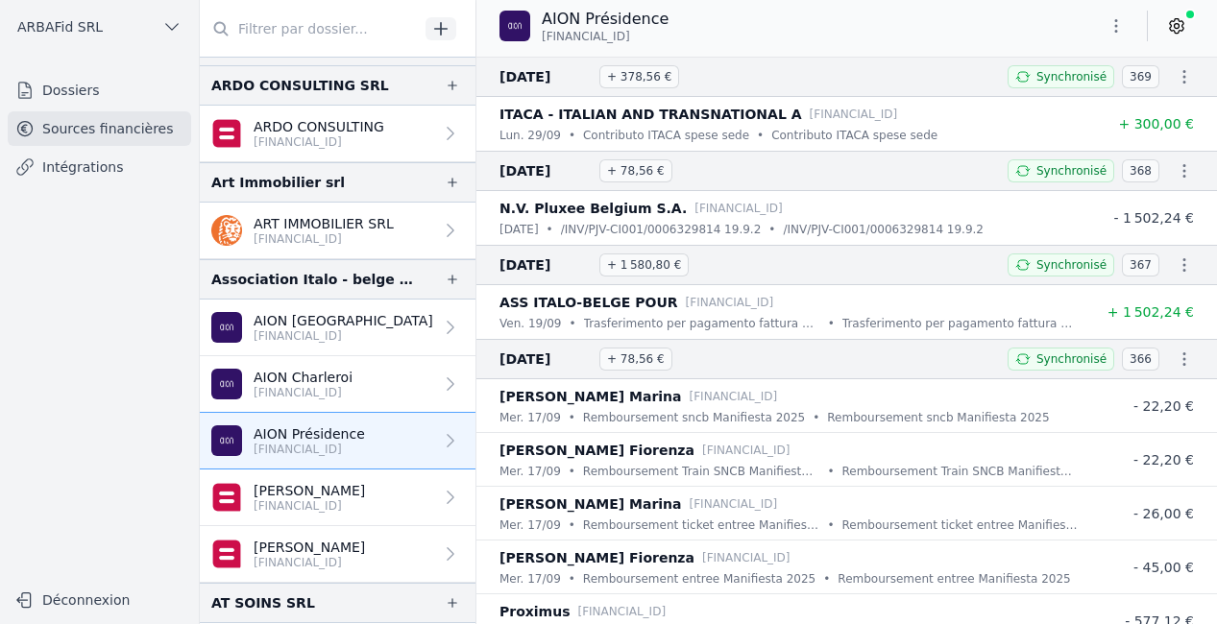
click at [1175, 24] on icon at bounding box center [1177, 26] width 5 height 5
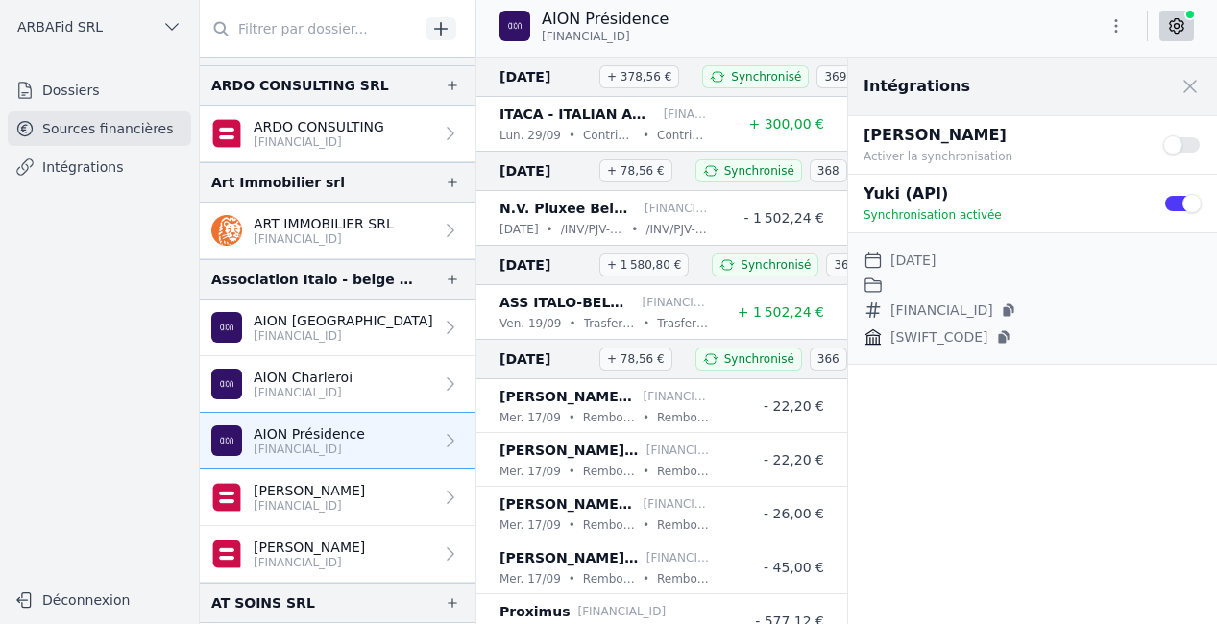
click at [1200, 203] on button "Use setting" at bounding box center [1182, 203] width 38 height 19
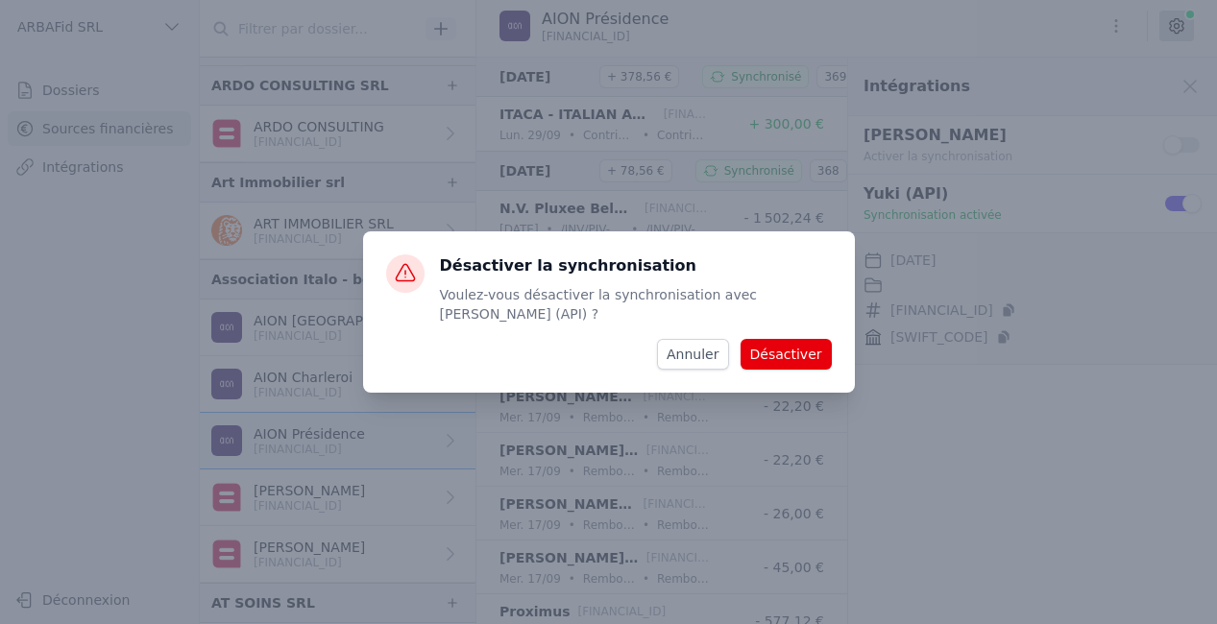
click at [795, 346] on button "Désactiver" at bounding box center [786, 354] width 91 height 31
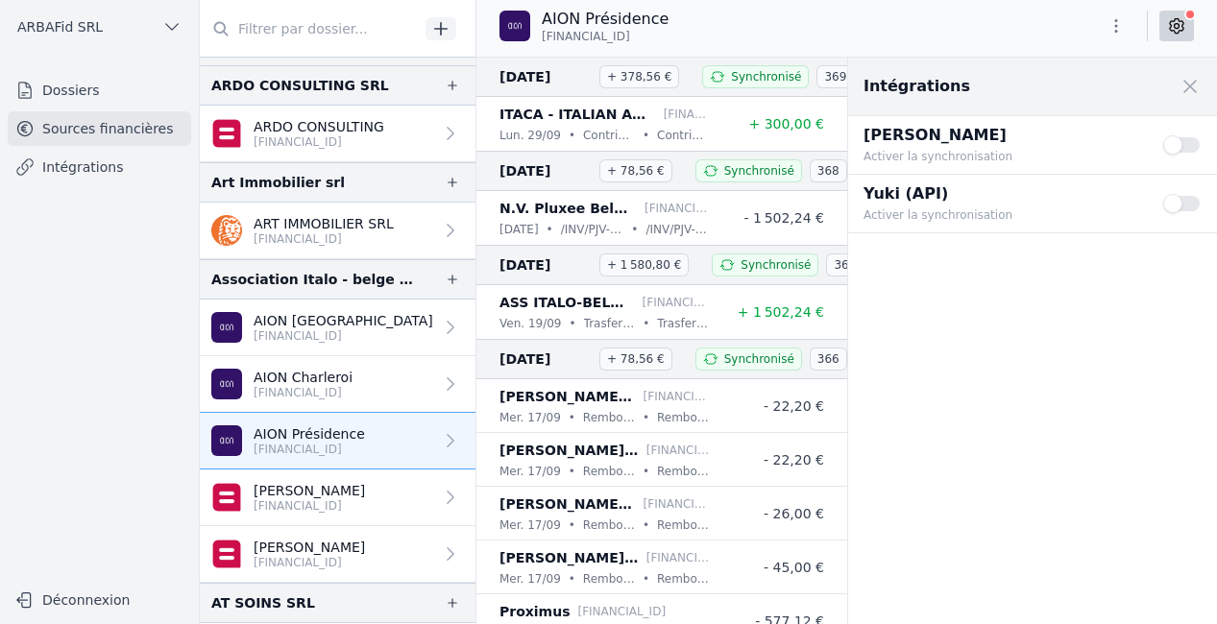
click at [1187, 206] on button "Use setting" at bounding box center [1182, 203] width 38 height 19
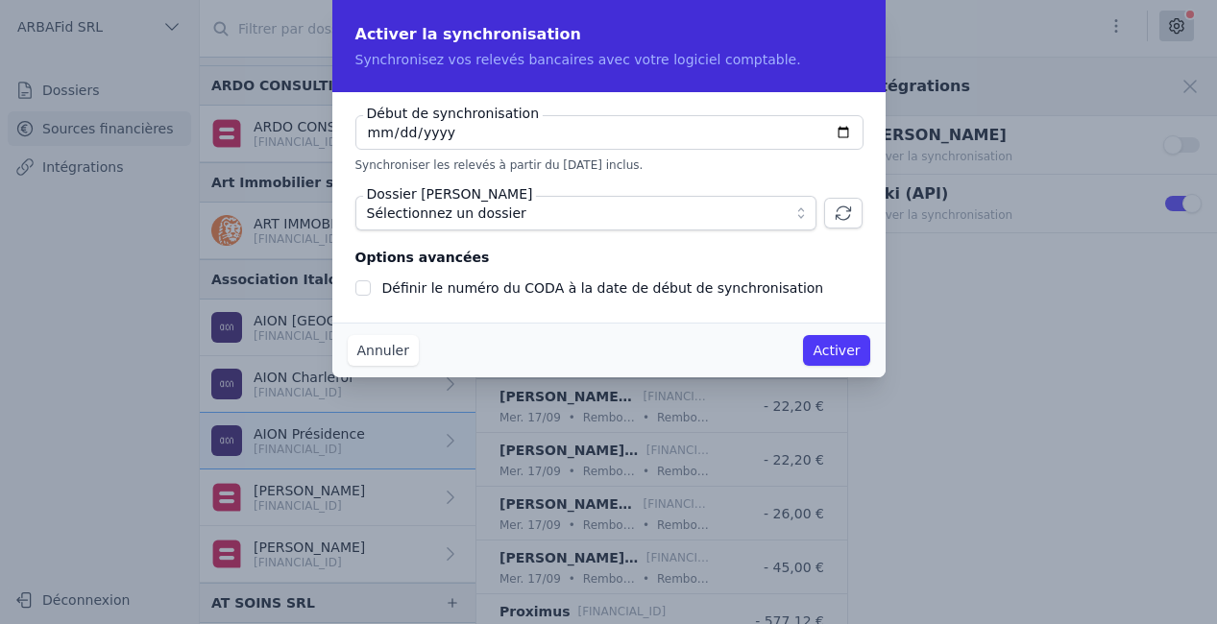
click at [771, 211] on span "Sélectionnez un dossier" at bounding box center [572, 213] width 411 height 23
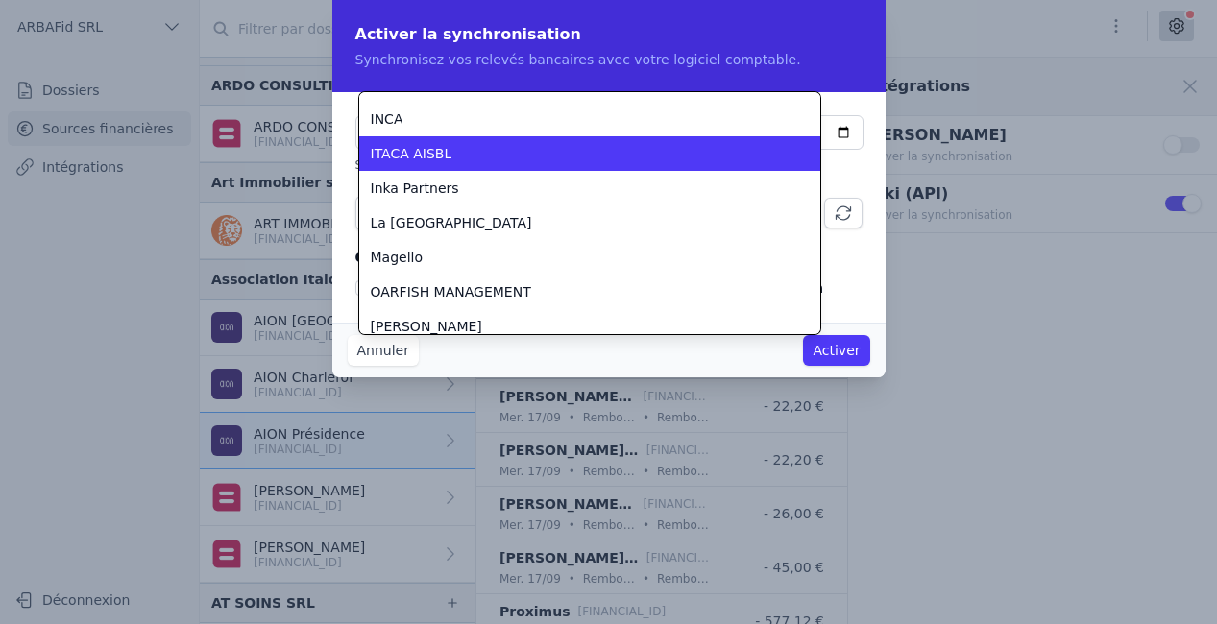
scroll to position [412, 0]
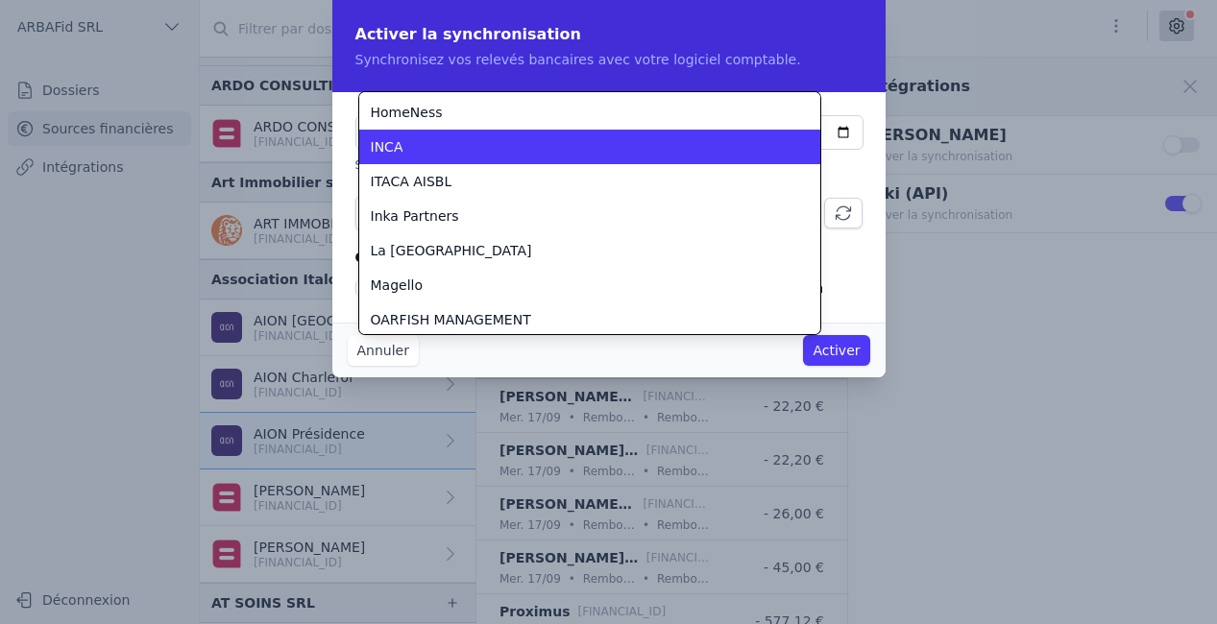
click at [542, 155] on div "INCA" at bounding box center [578, 146] width 415 height 19
checkbox input "false"
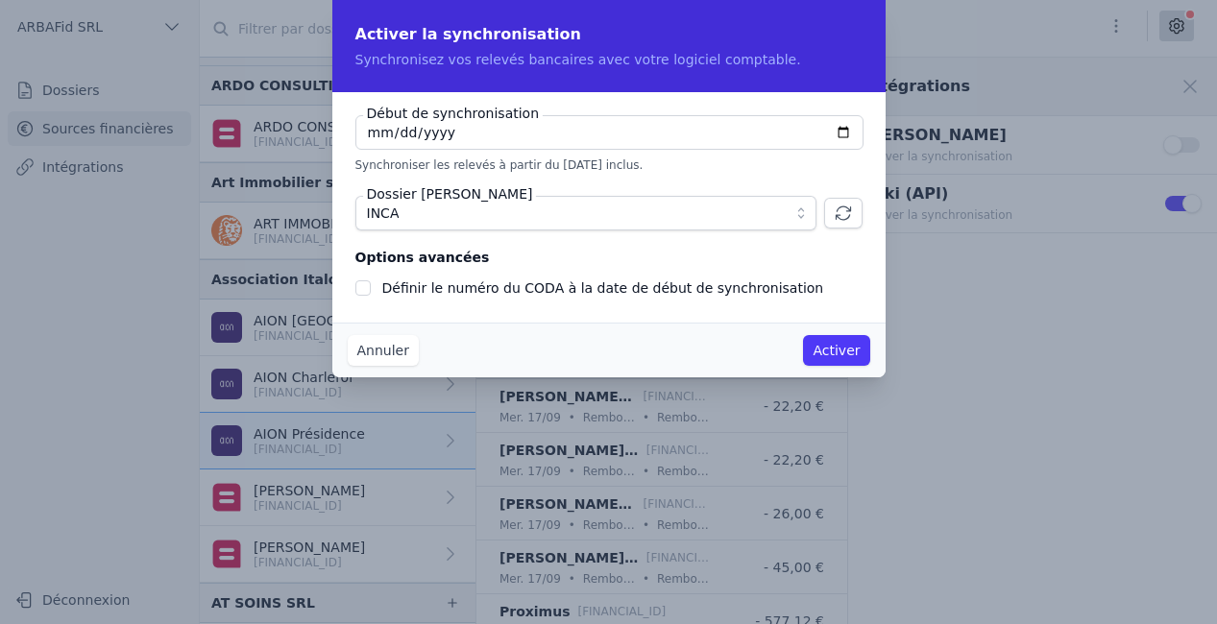
click at [840, 348] on button "Activer" at bounding box center [836, 350] width 66 height 31
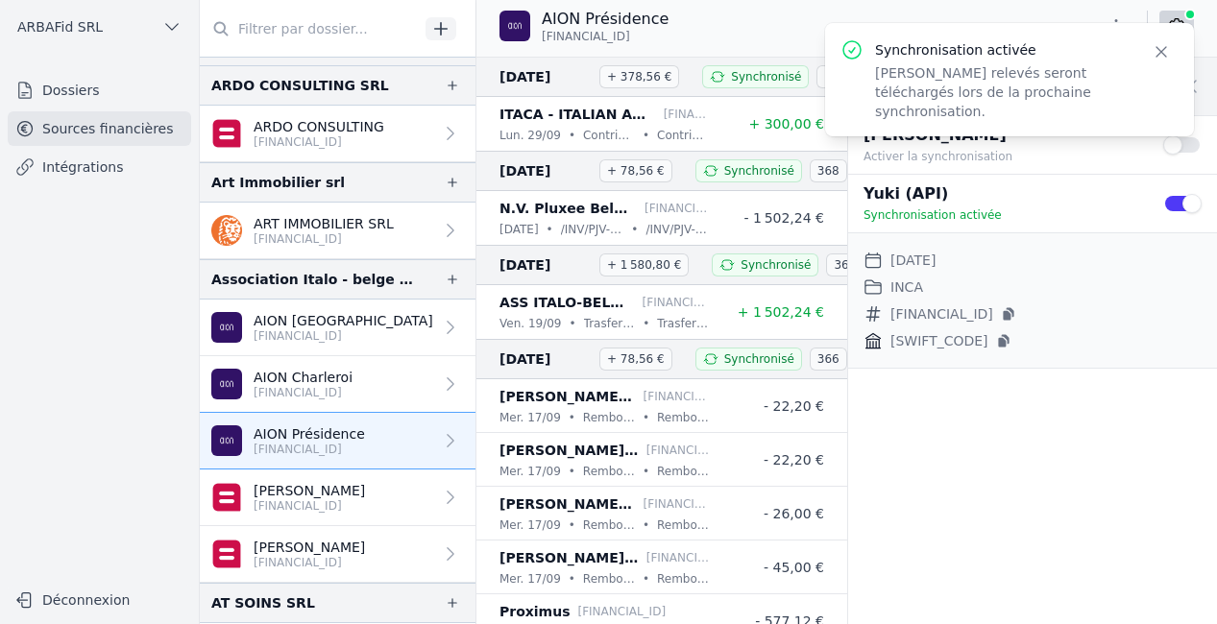
click at [351, 499] on p "[FINANCIAL_ID]" at bounding box center [309, 505] width 111 height 15
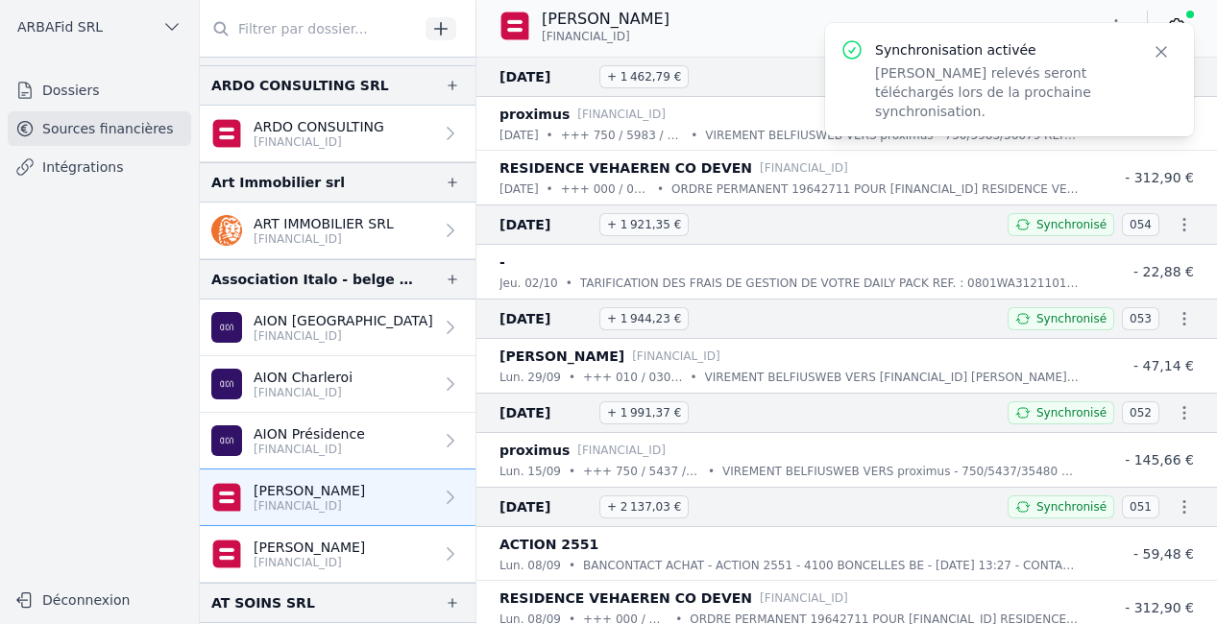
click at [1168, 51] on icon "button" at bounding box center [1161, 51] width 19 height 19
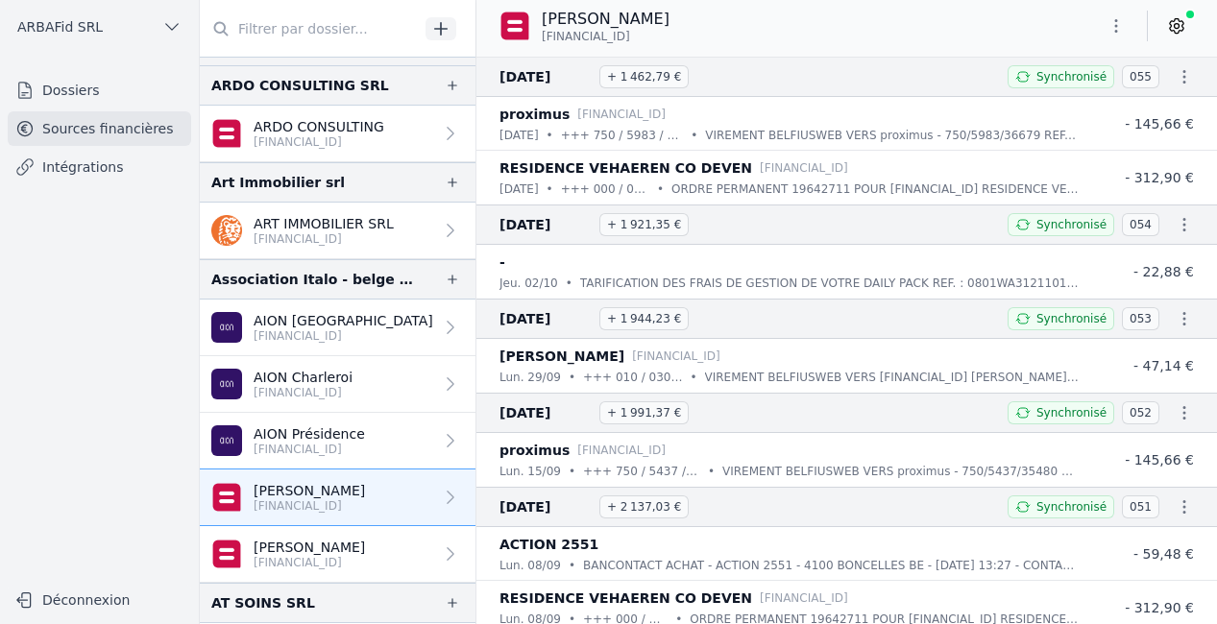
click at [1171, 31] on icon at bounding box center [1176, 26] width 13 height 14
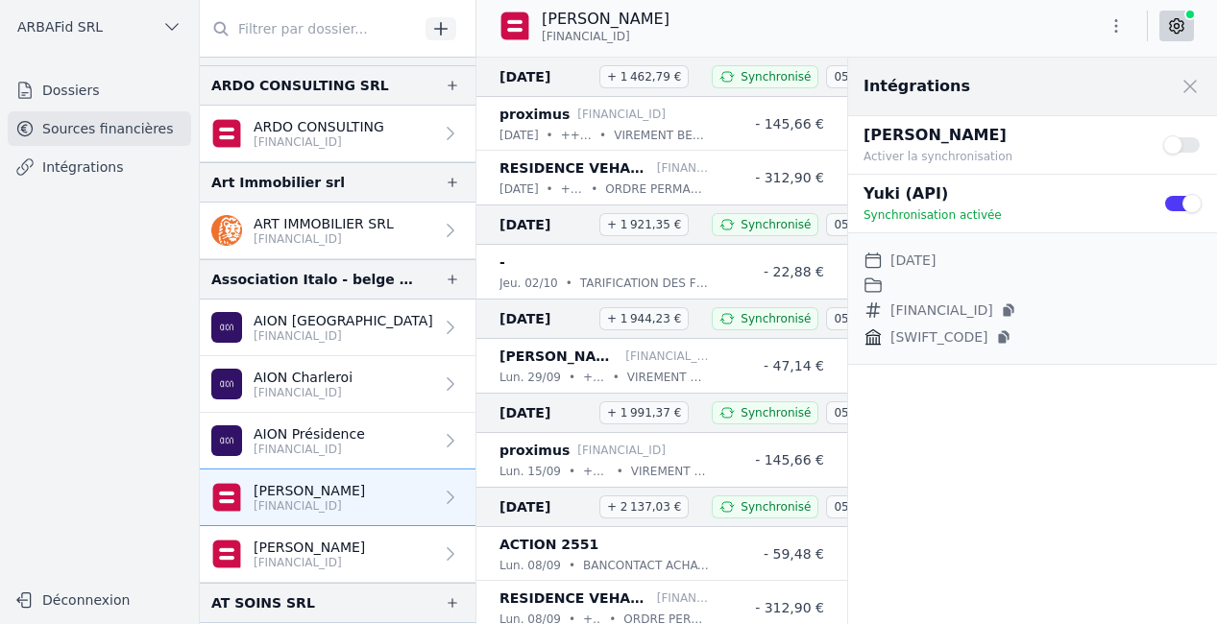
click at [1183, 194] on button "Use setting" at bounding box center [1182, 203] width 38 height 19
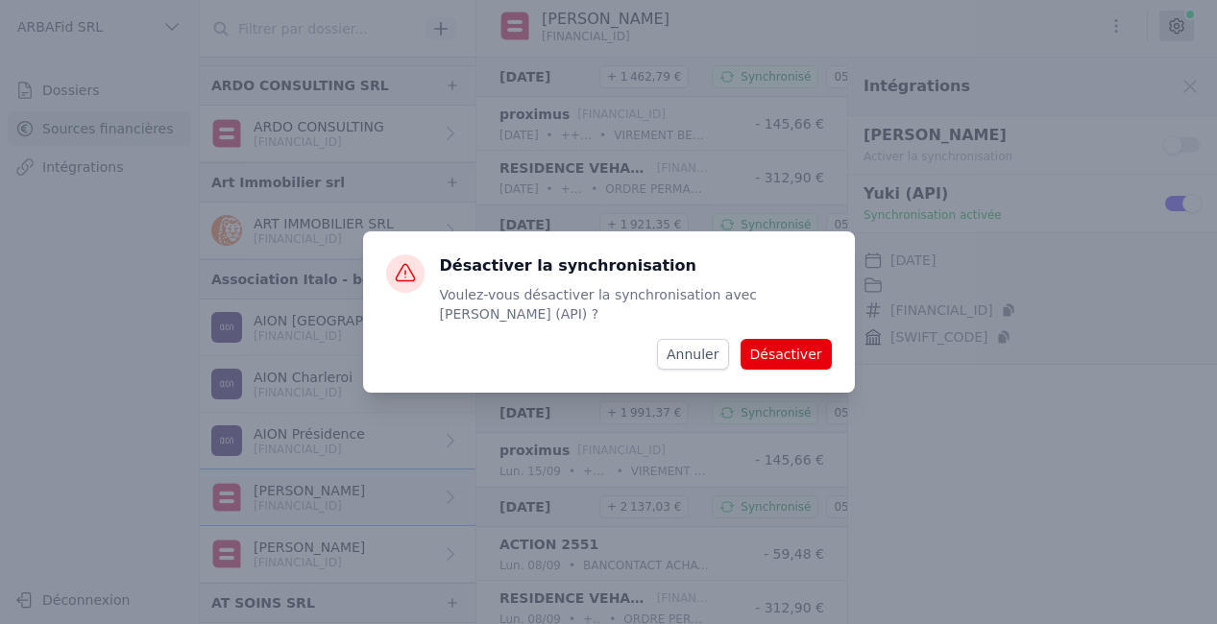
click at [800, 351] on button "Désactiver" at bounding box center [786, 354] width 91 height 31
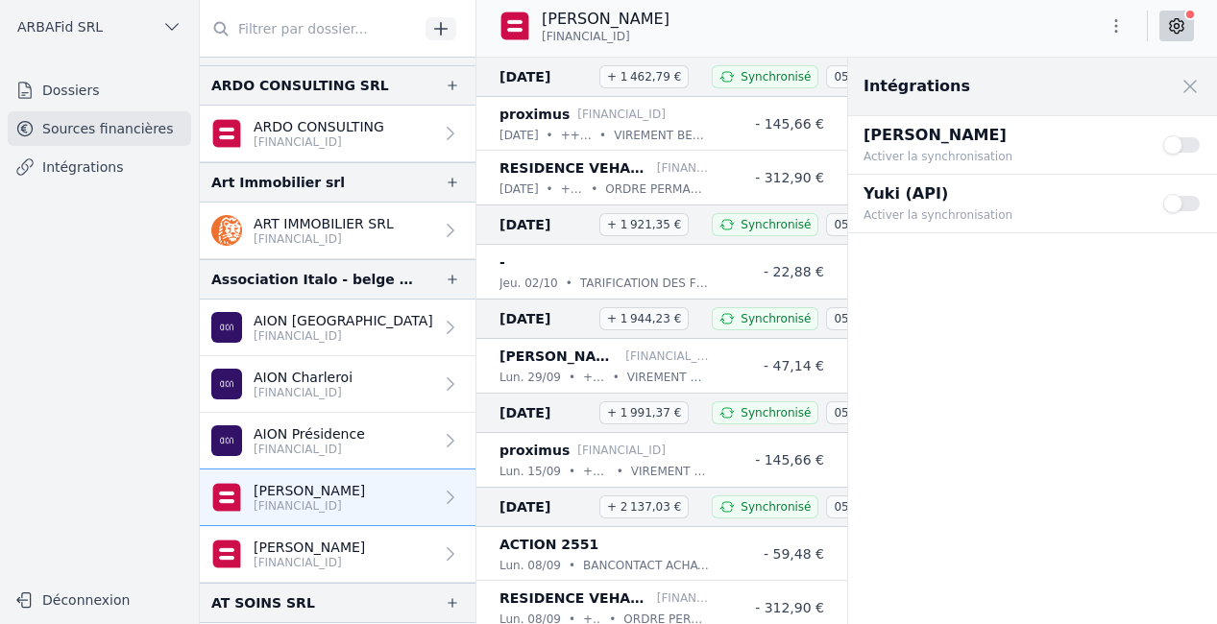
click at [1179, 203] on button "Use setting" at bounding box center [1182, 203] width 38 height 19
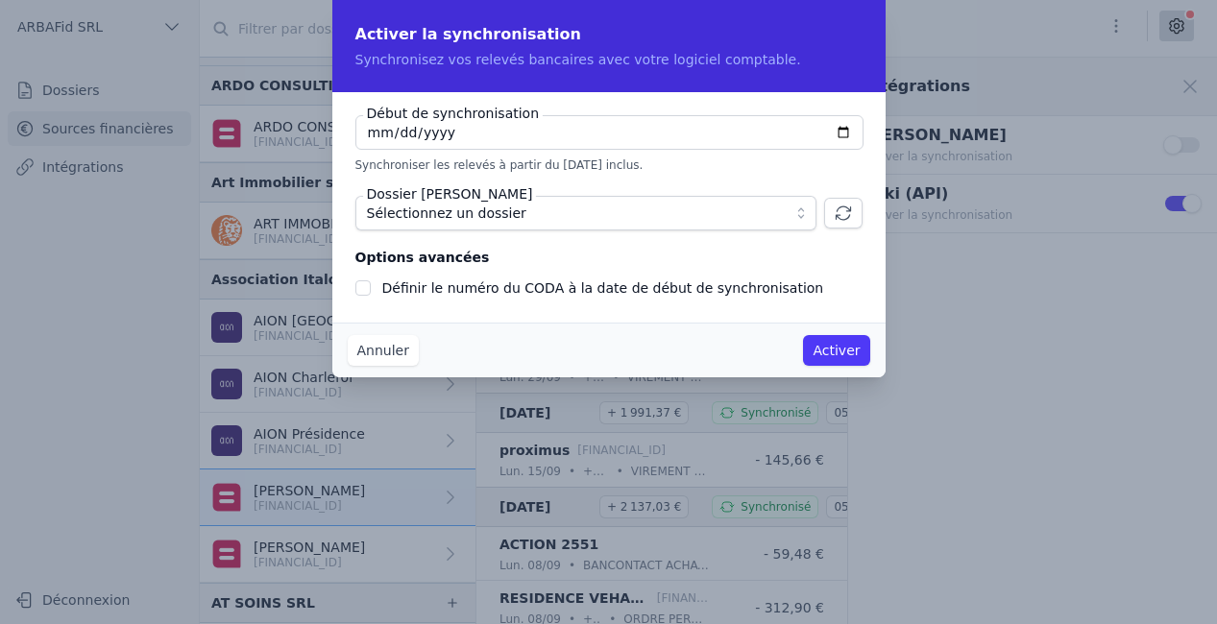
type input "[DATE]"
checkbox input "false"
click at [577, 207] on span "Sélectionnez un dossier" at bounding box center [572, 213] width 411 height 23
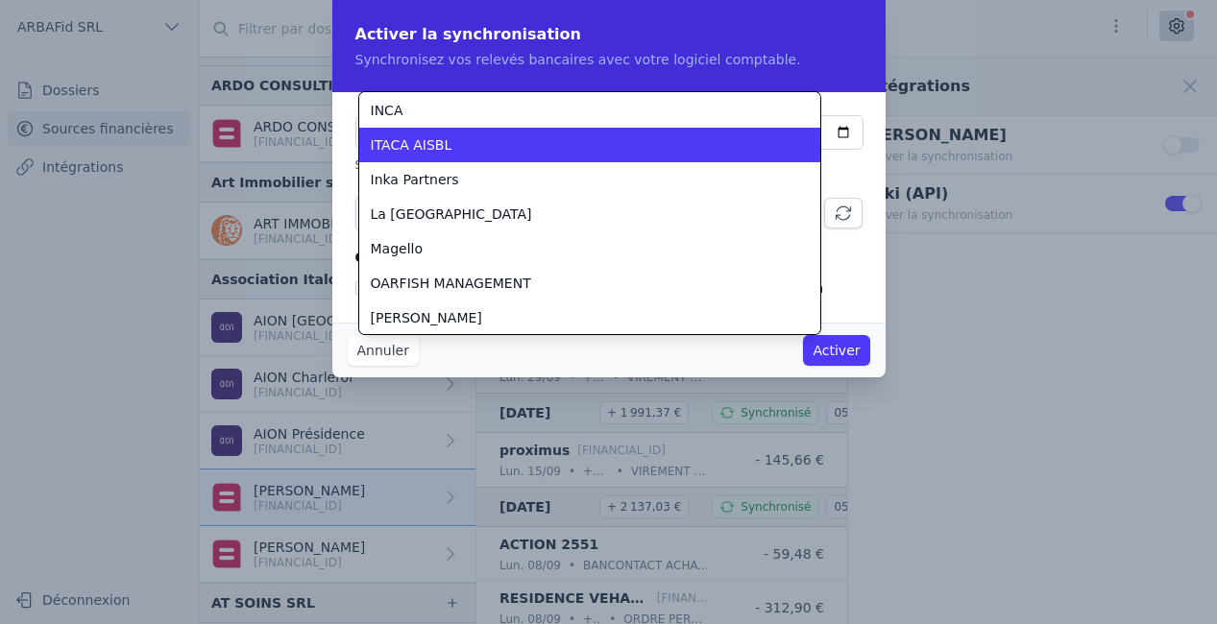
scroll to position [448, 0]
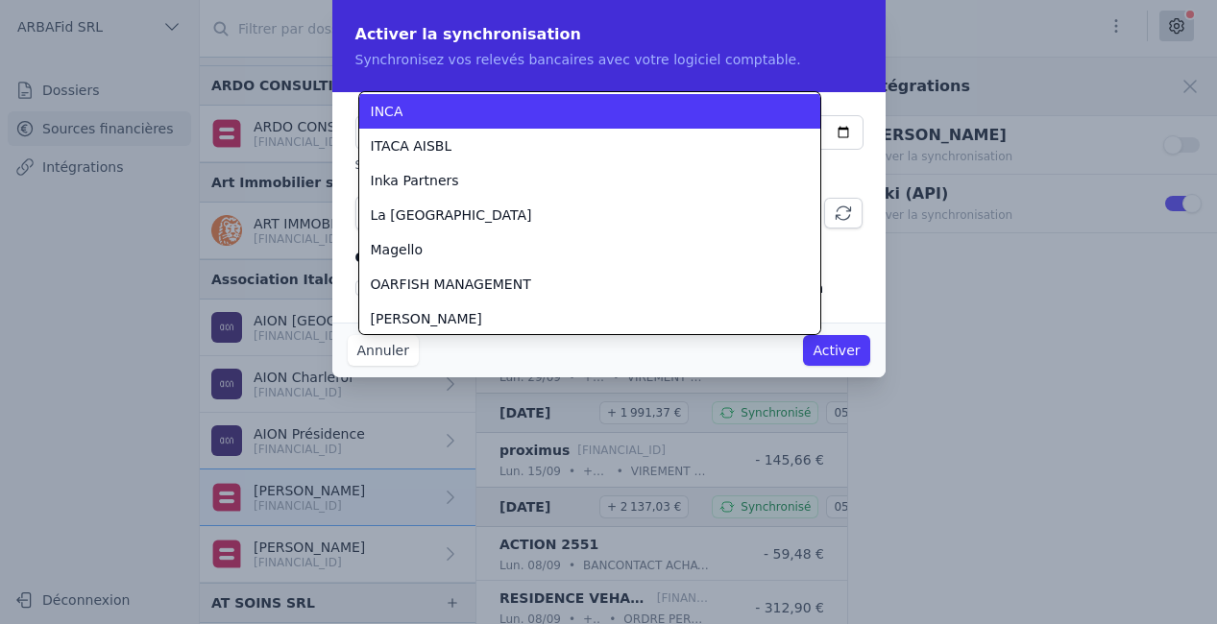
click at [539, 125] on li "INCA" at bounding box center [589, 111] width 461 height 35
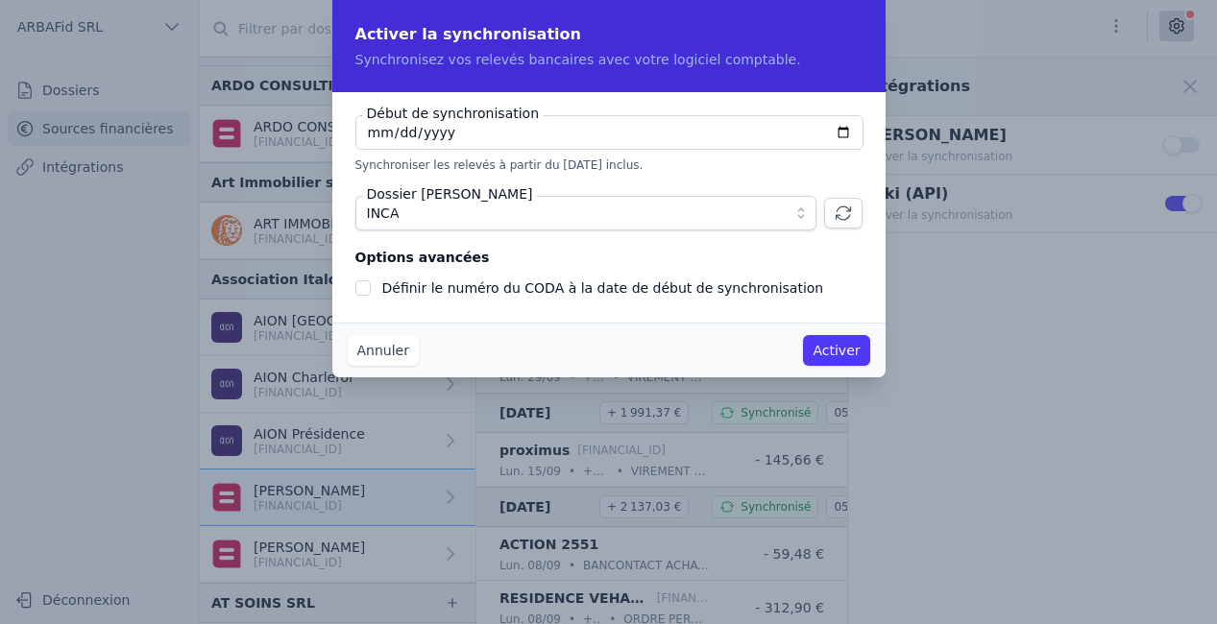
click at [841, 349] on button "Activer" at bounding box center [836, 350] width 66 height 31
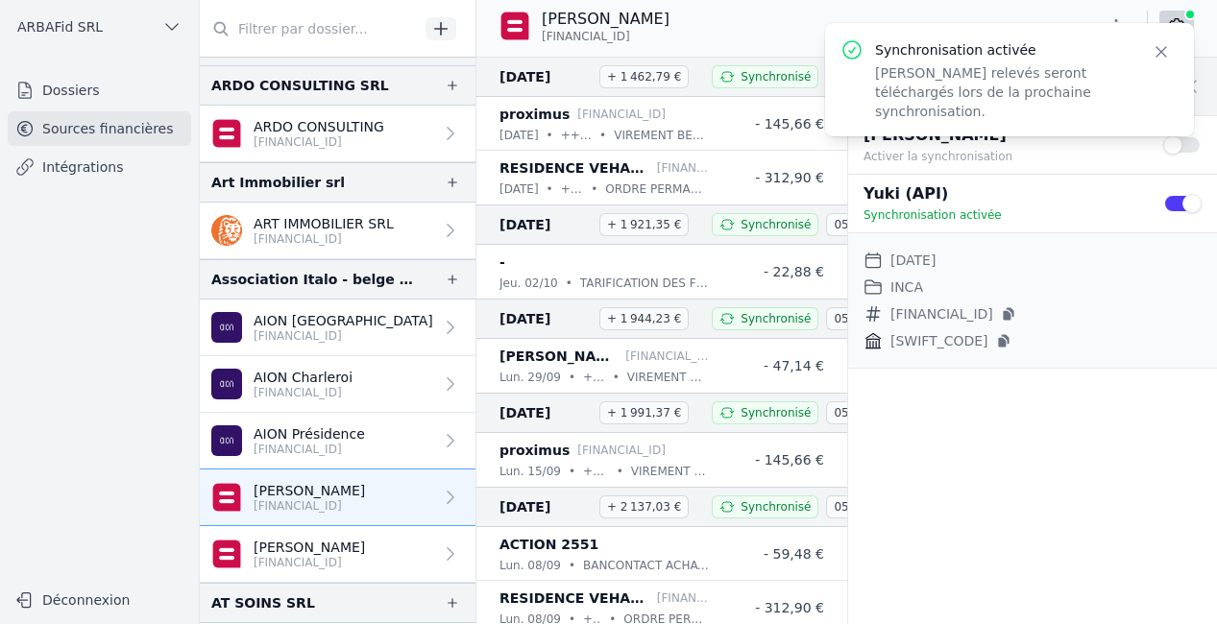
click at [336, 555] on p "[FINANCIAL_ID]" at bounding box center [309, 562] width 111 height 15
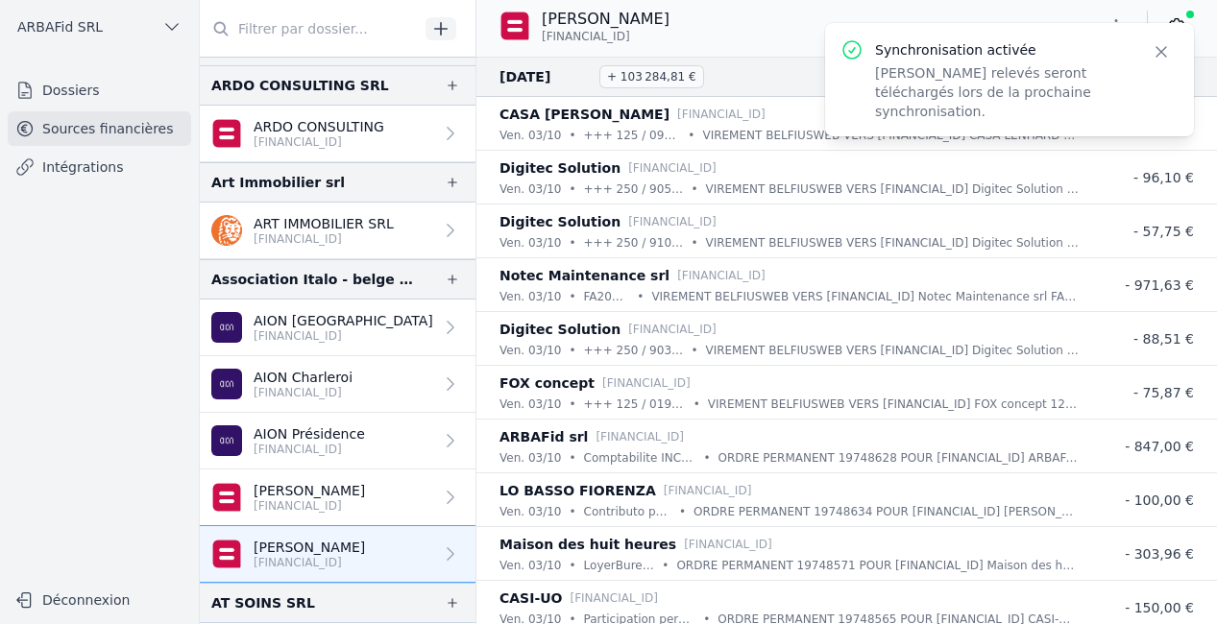
click at [1164, 52] on icon "button" at bounding box center [1161, 51] width 19 height 19
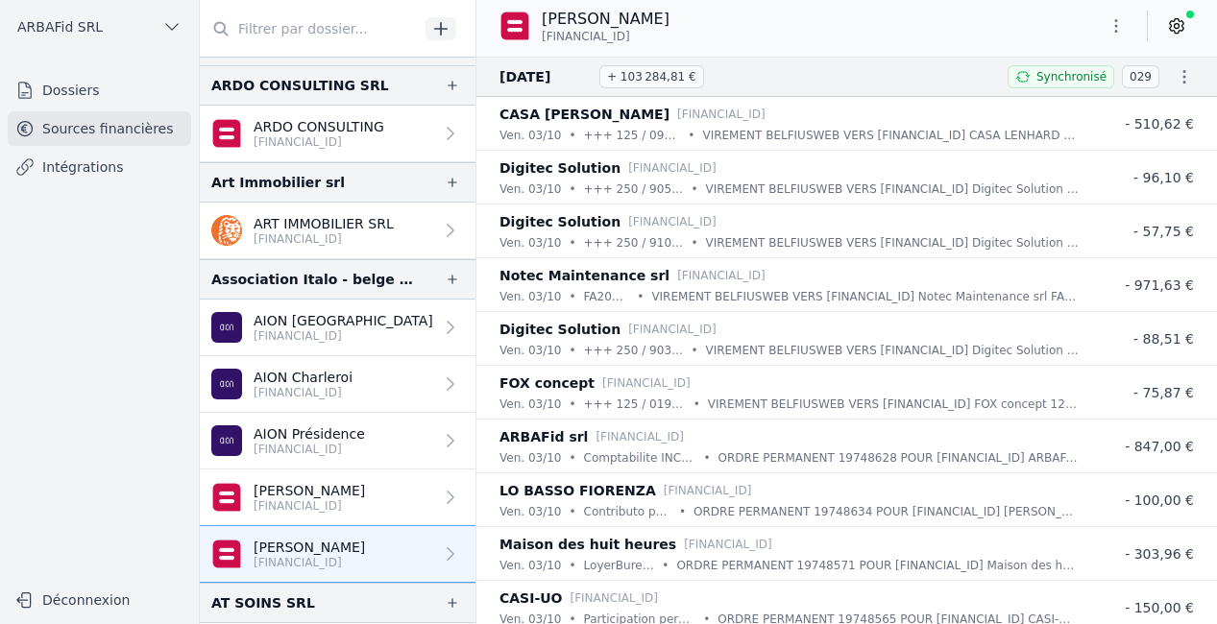
click at [1171, 30] on icon at bounding box center [1176, 26] width 13 height 14
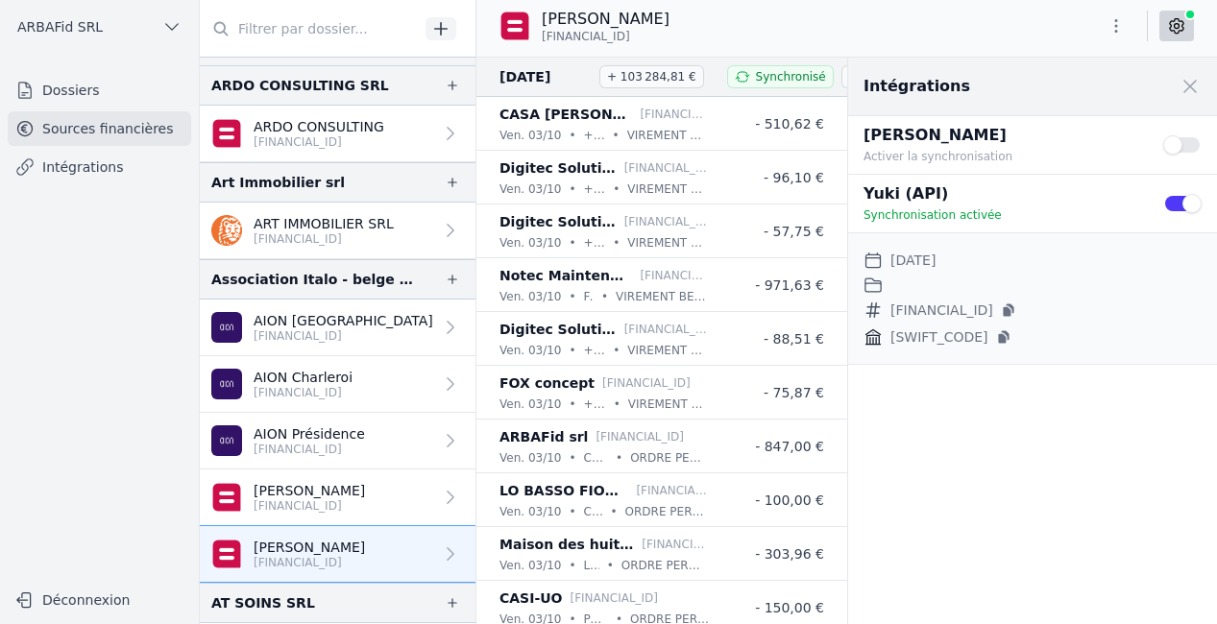
click at [1179, 198] on button "Use setting" at bounding box center [1182, 203] width 38 height 19
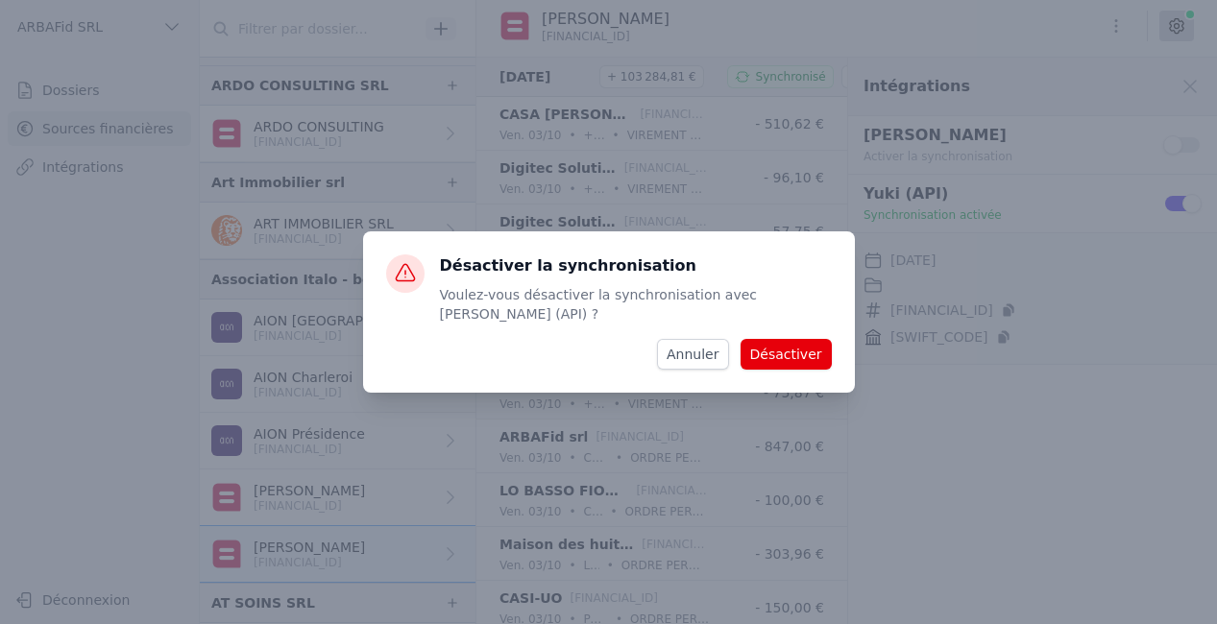
click at [790, 343] on button "Désactiver" at bounding box center [786, 354] width 91 height 31
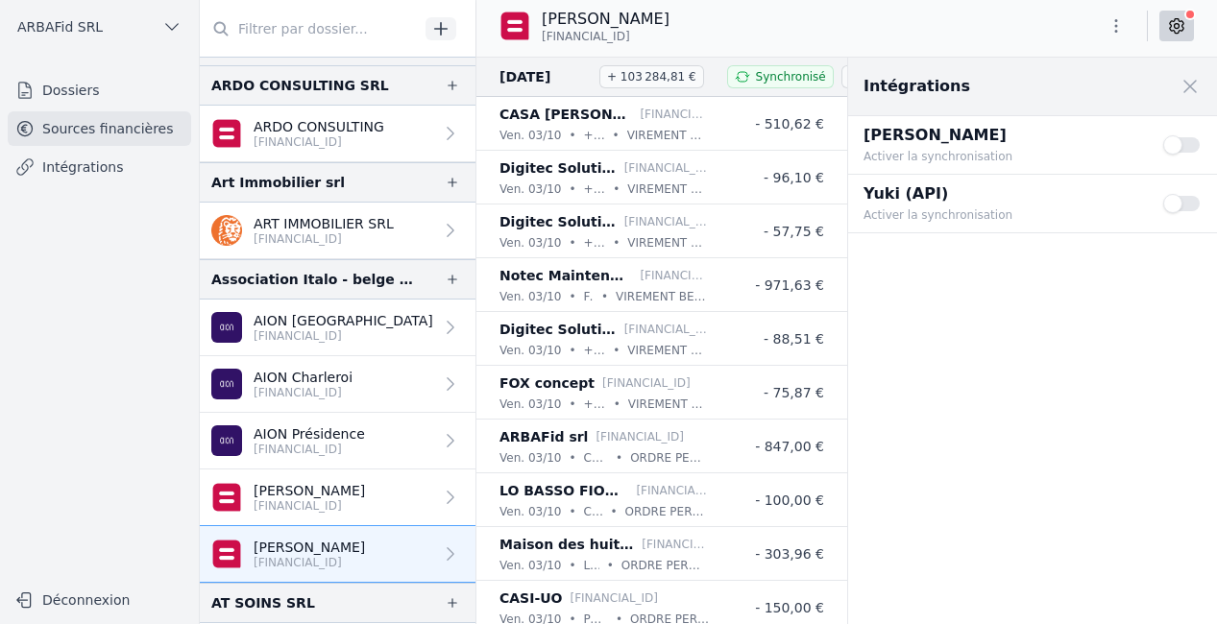
click at [1167, 201] on button "Use setting" at bounding box center [1182, 203] width 38 height 19
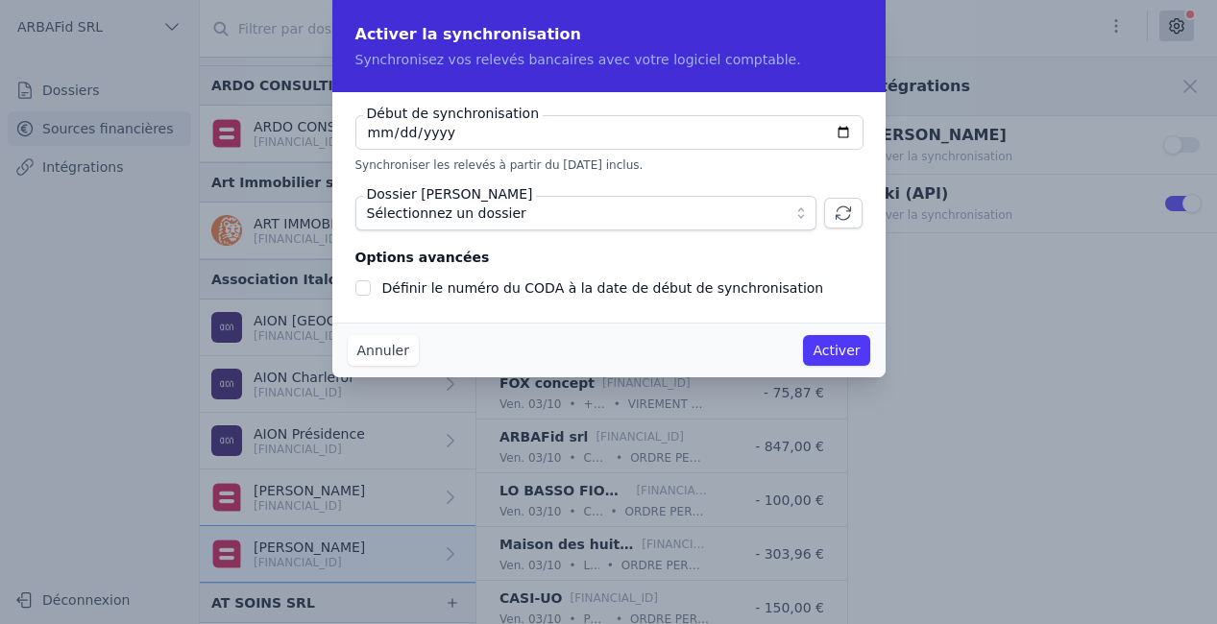
click at [493, 234] on div "Début de synchronisation [DATE] Synchroniser les relevés à partir du [DATE] inc…" at bounding box center [608, 207] width 553 height 231
click at [498, 208] on span "Sélectionnez un dossier" at bounding box center [446, 213] width 159 height 23
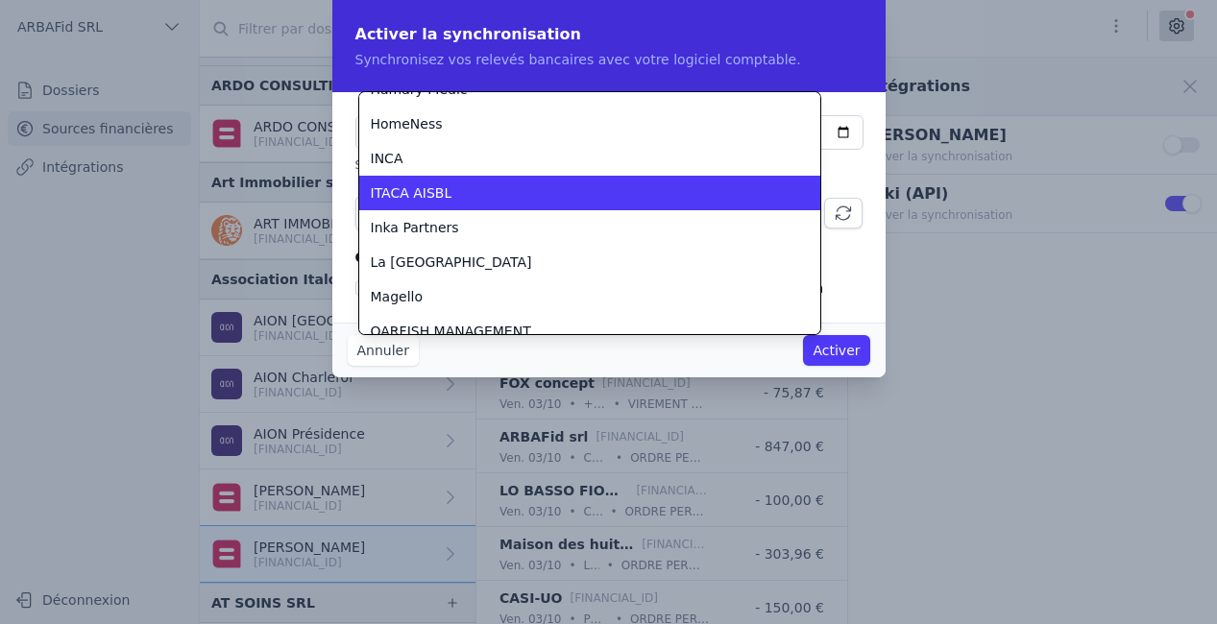
scroll to position [400, 0]
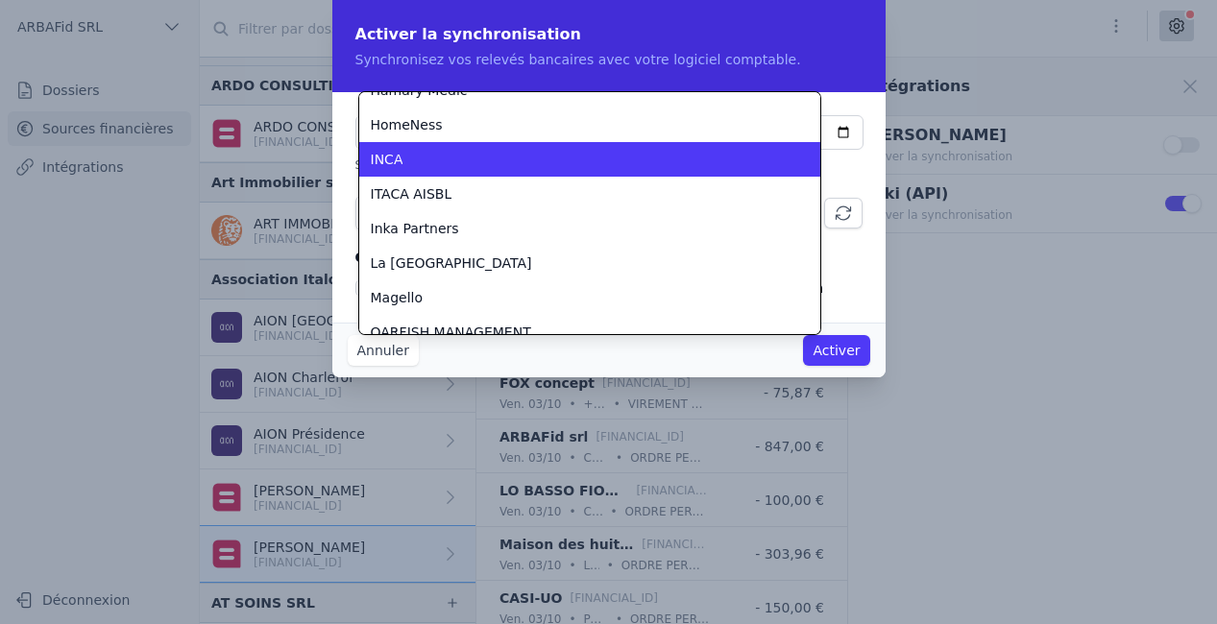
click at [464, 165] on div "INCA" at bounding box center [578, 159] width 415 height 19
checkbox input "false"
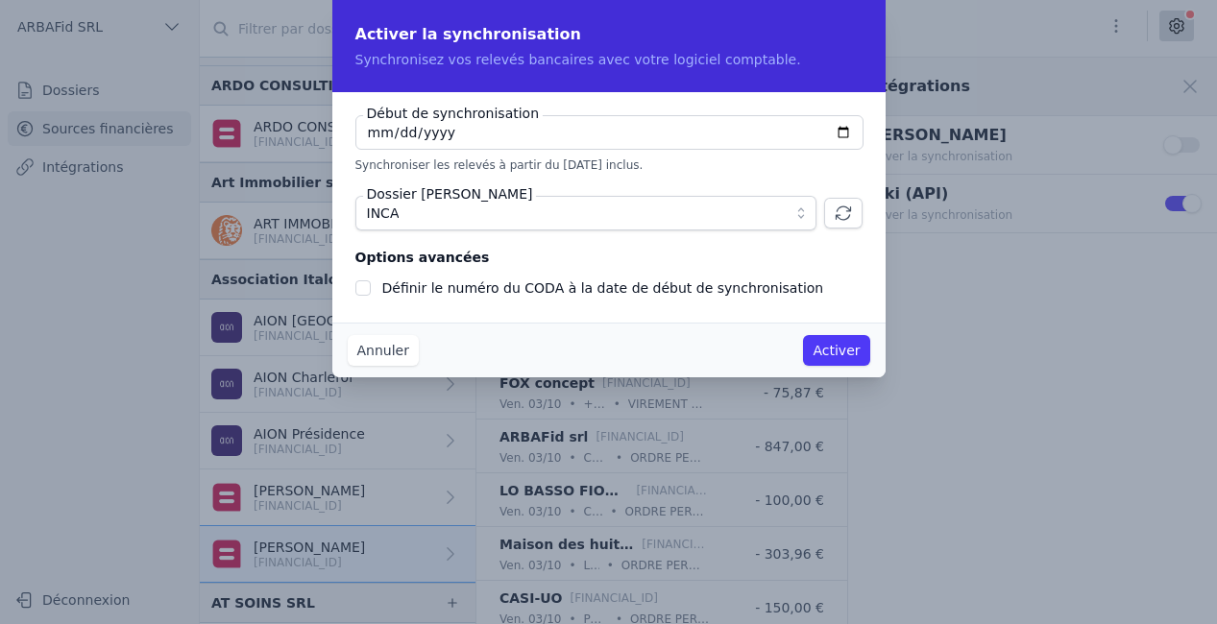
click at [376, 134] on input "[DATE]" at bounding box center [609, 132] width 508 height 35
type input "[DATE]"
click at [826, 353] on button "Activer" at bounding box center [836, 350] width 66 height 31
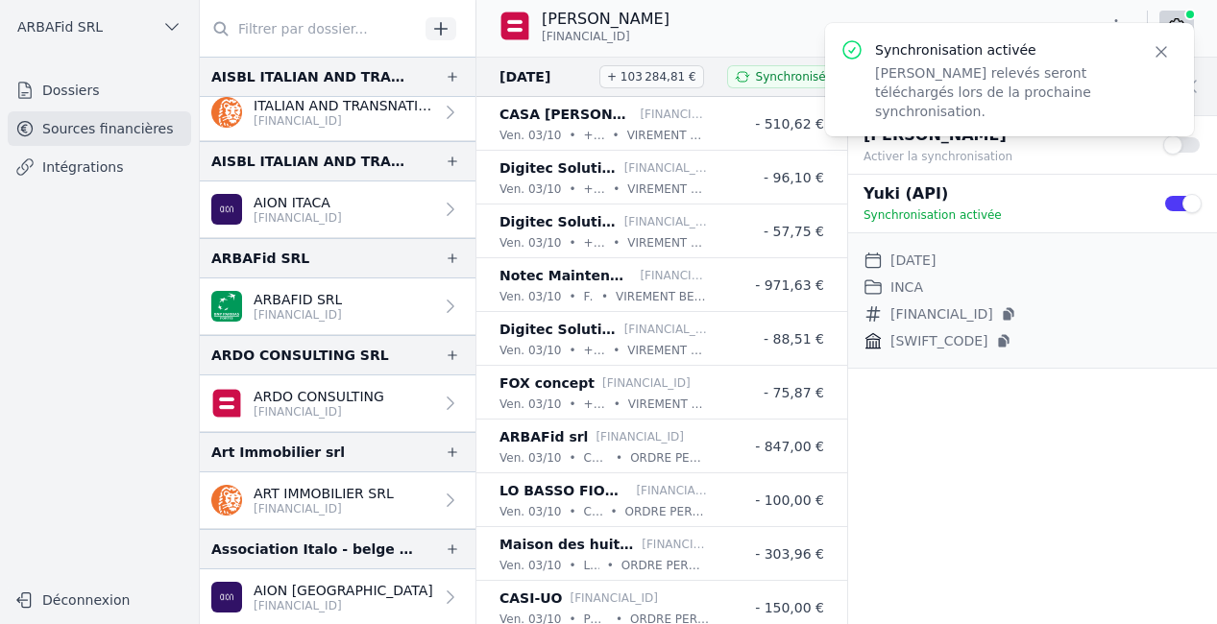
scroll to position [0, 0]
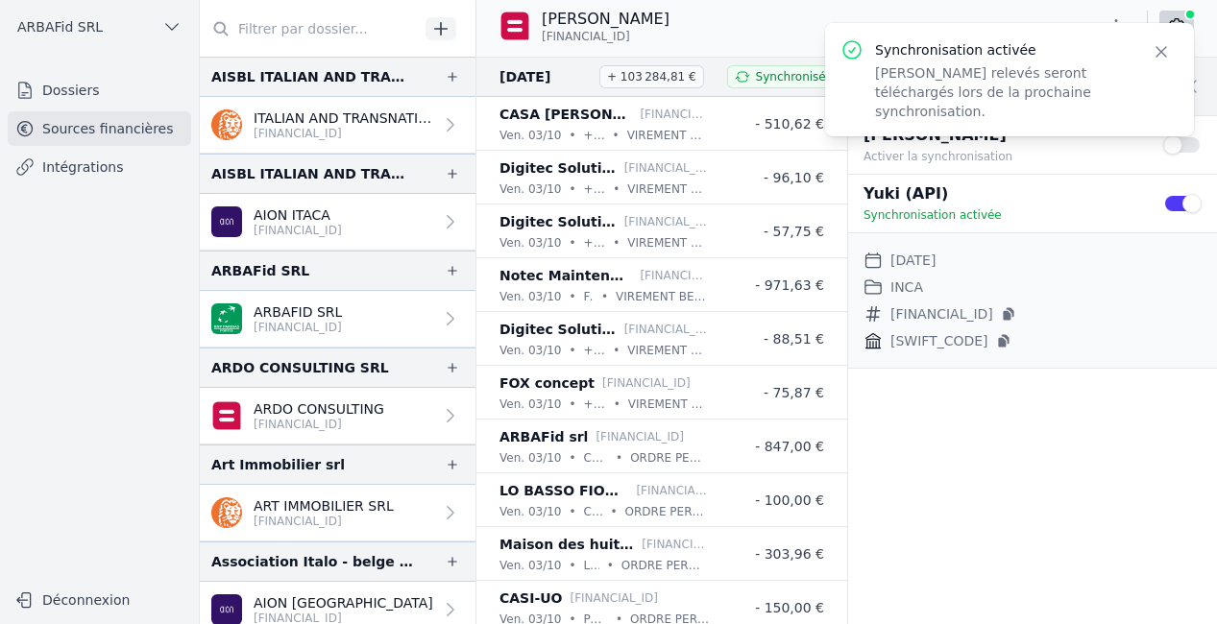
click at [377, 128] on p "[FINANCIAL_ID]" at bounding box center [344, 133] width 180 height 15
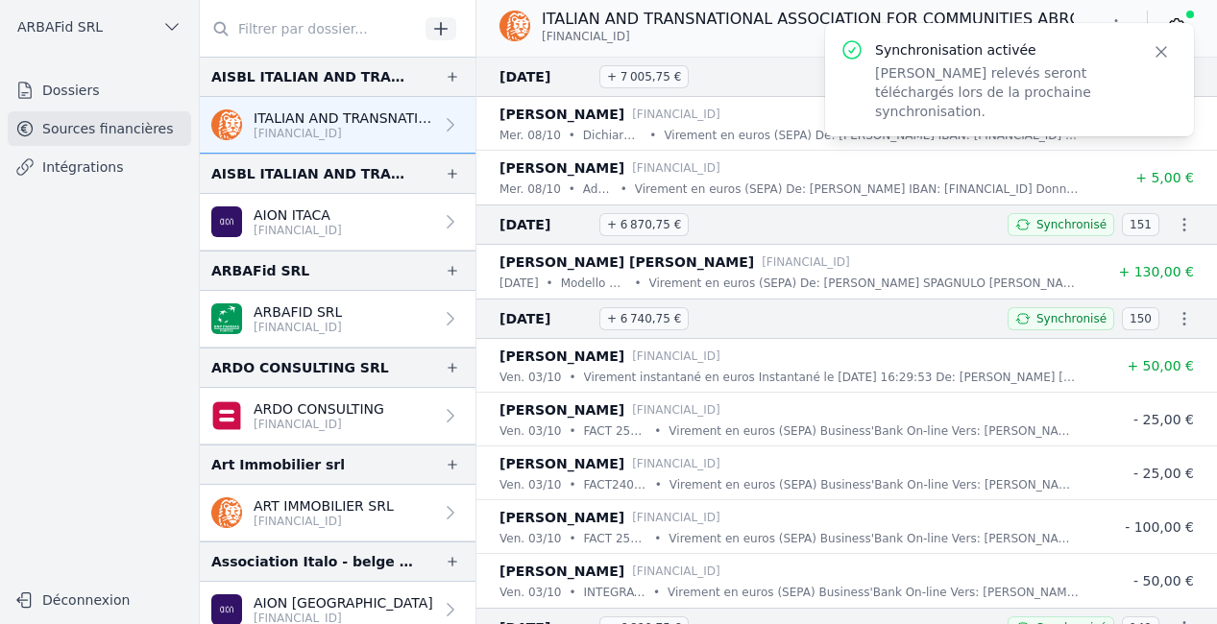
click at [1162, 55] on icon "button" at bounding box center [1161, 51] width 19 height 19
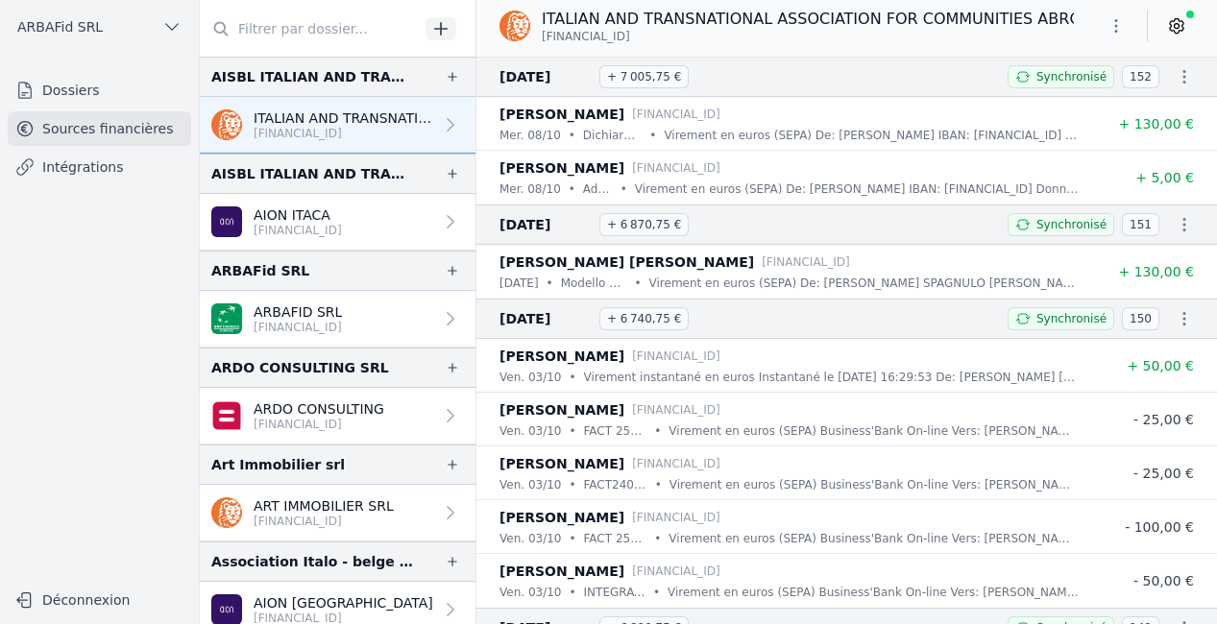
click at [1178, 27] on icon at bounding box center [1176, 25] width 19 height 19
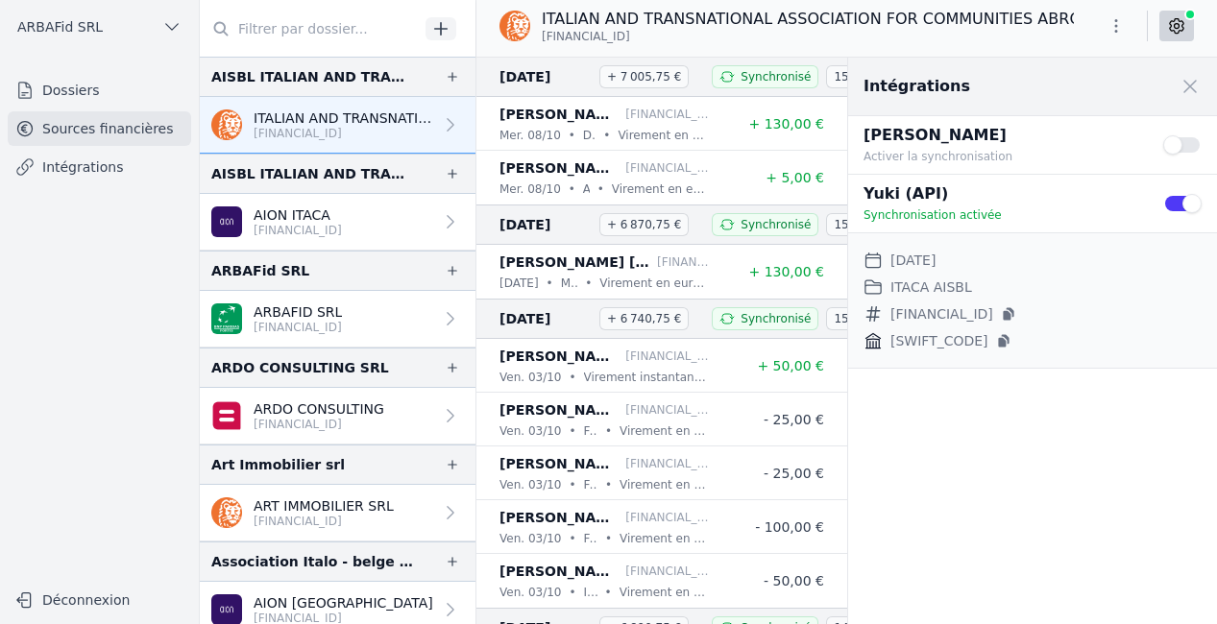
click at [304, 216] on p "AION ITACA" at bounding box center [298, 215] width 88 height 19
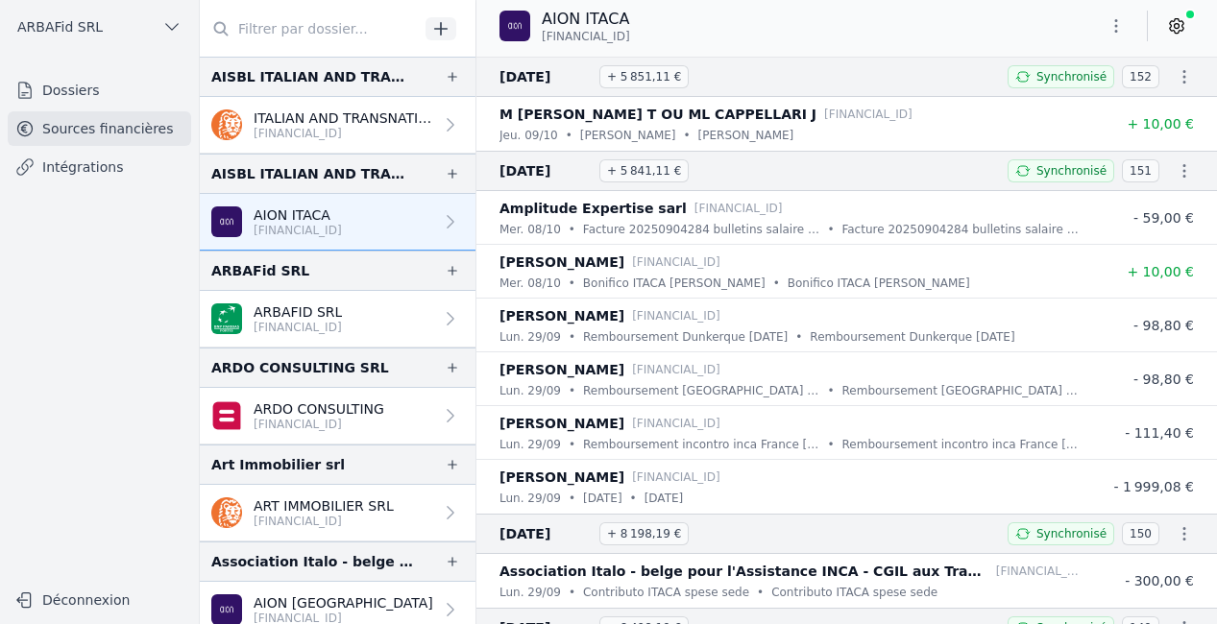
click at [1180, 22] on icon at bounding box center [1176, 25] width 19 height 19
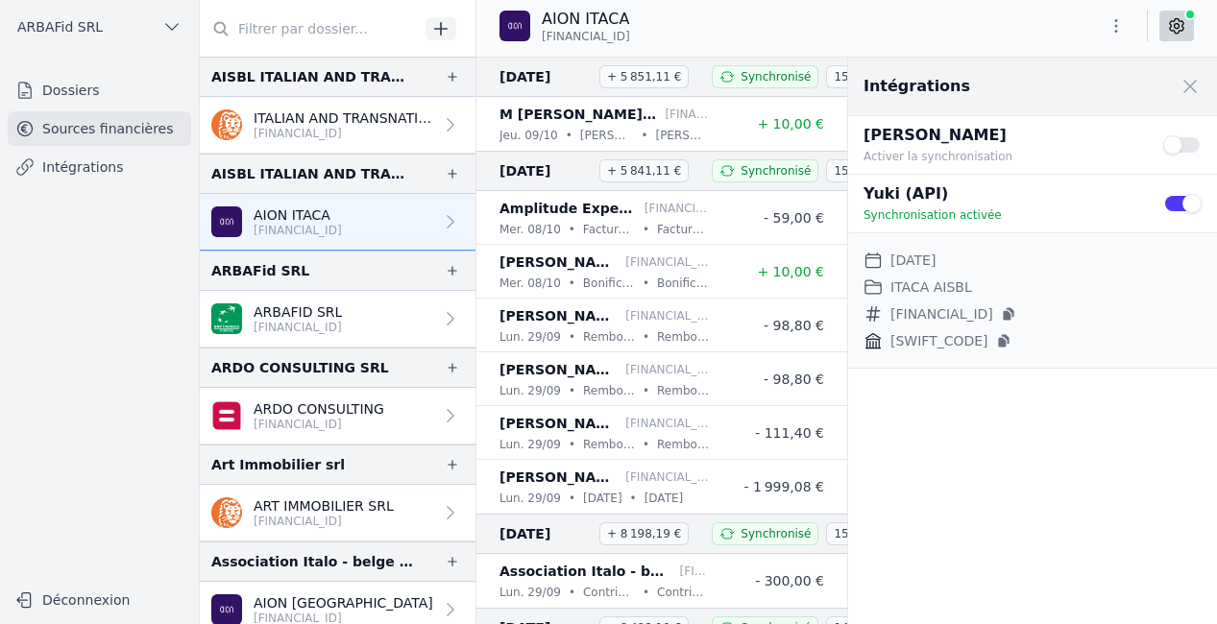
click at [327, 300] on link "ARBAFID SRL [FINANCIAL_ID]" at bounding box center [338, 319] width 276 height 57
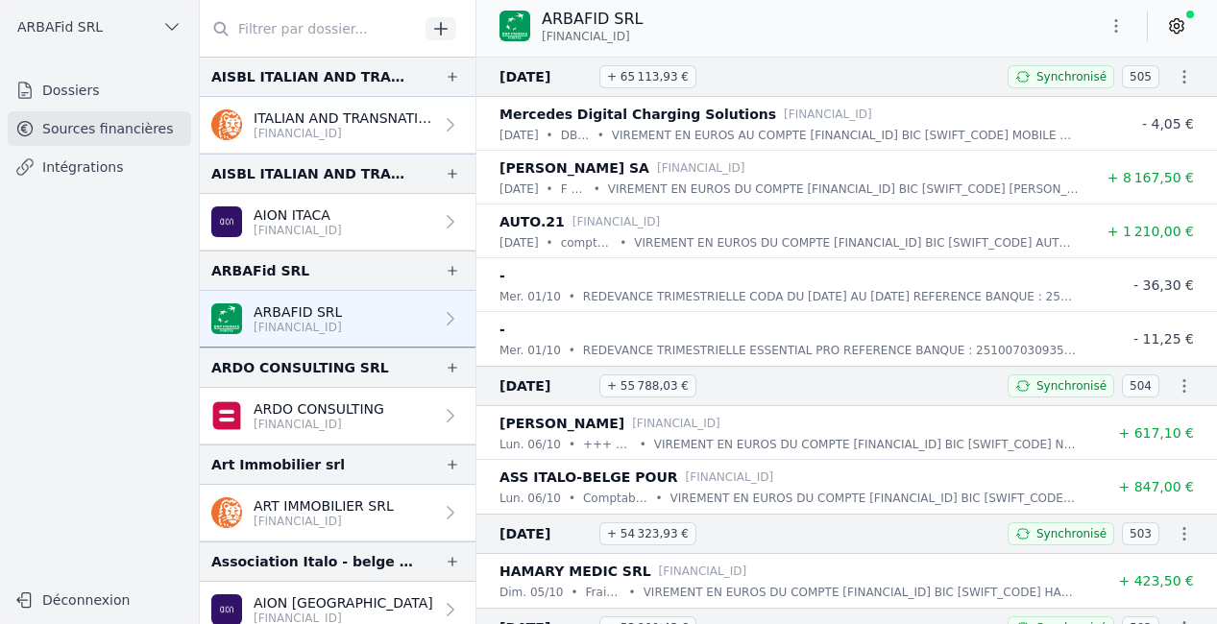
click at [1169, 25] on icon at bounding box center [1176, 25] width 19 height 19
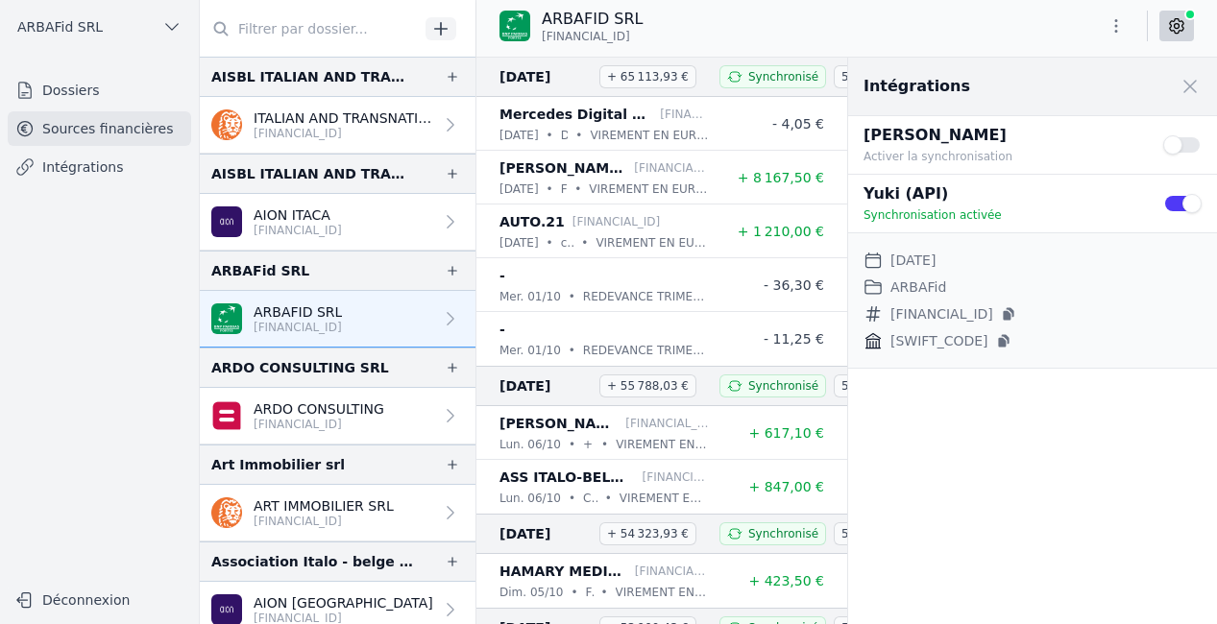
click at [360, 396] on link "ARDO CONSULTING [FINANCIAL_ID]" at bounding box center [338, 416] width 276 height 57
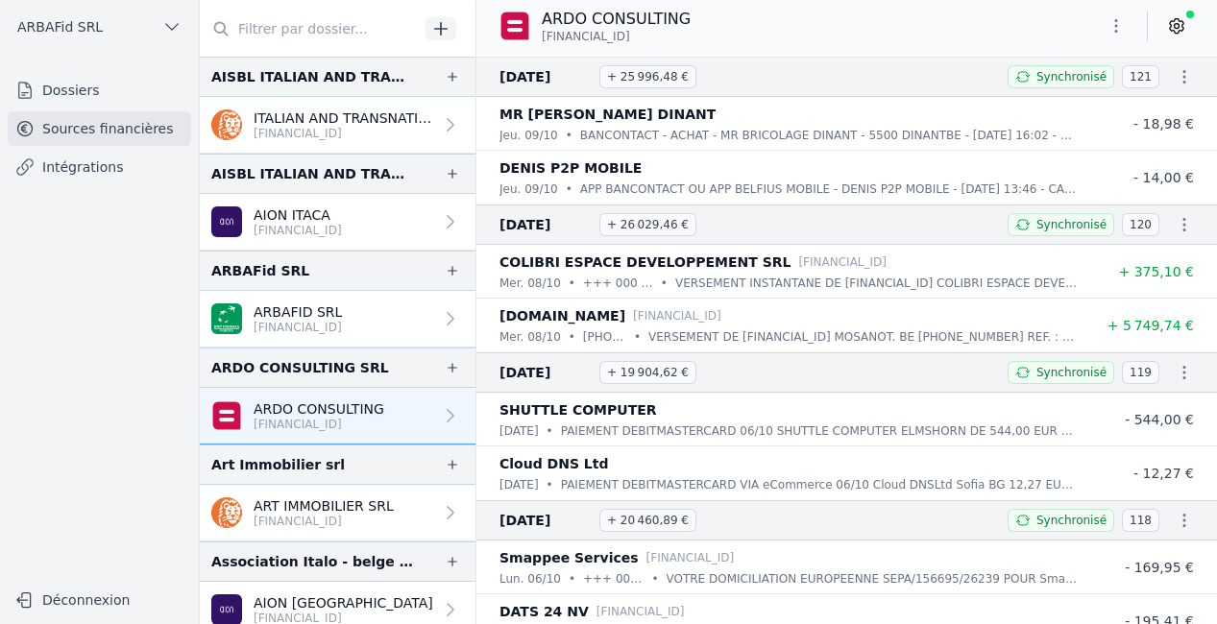
click at [1175, 21] on icon at bounding box center [1176, 25] width 19 height 19
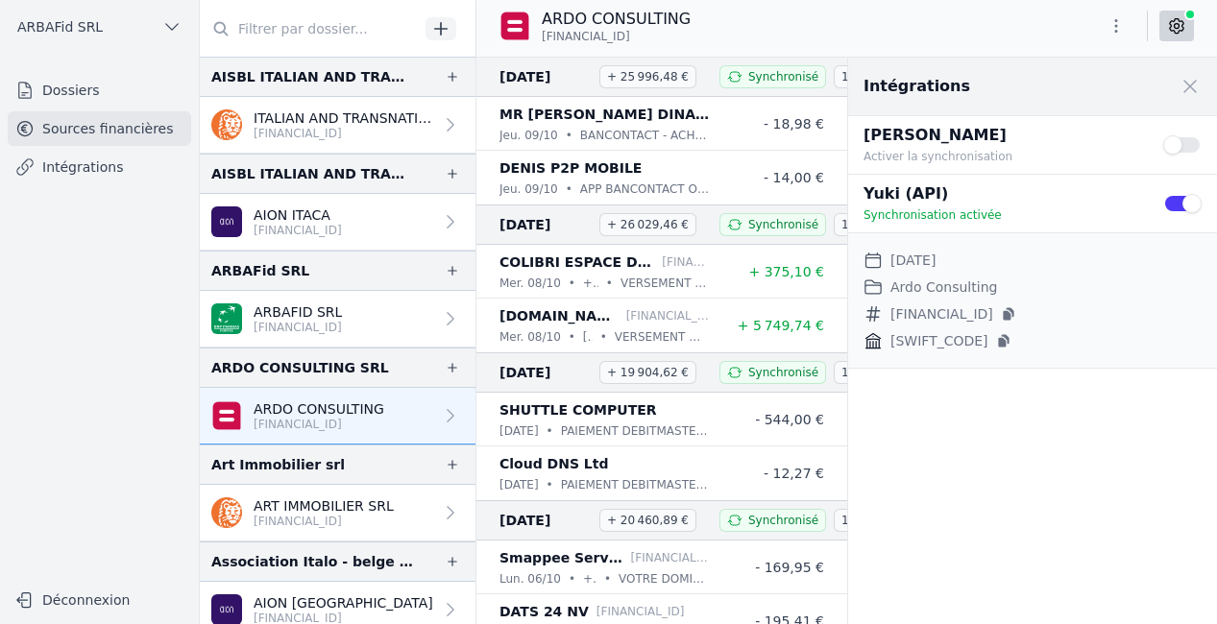
click at [315, 500] on p "ART IMMOBILIER SRL" at bounding box center [324, 506] width 140 height 19
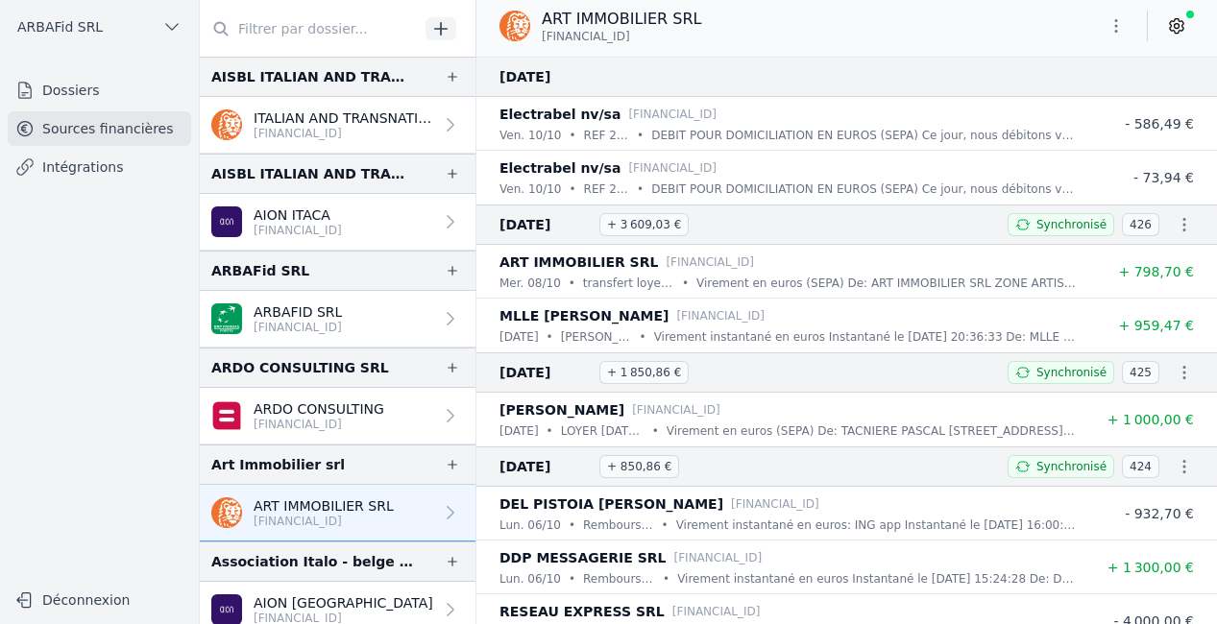
click at [1171, 27] on icon at bounding box center [1176, 25] width 19 height 19
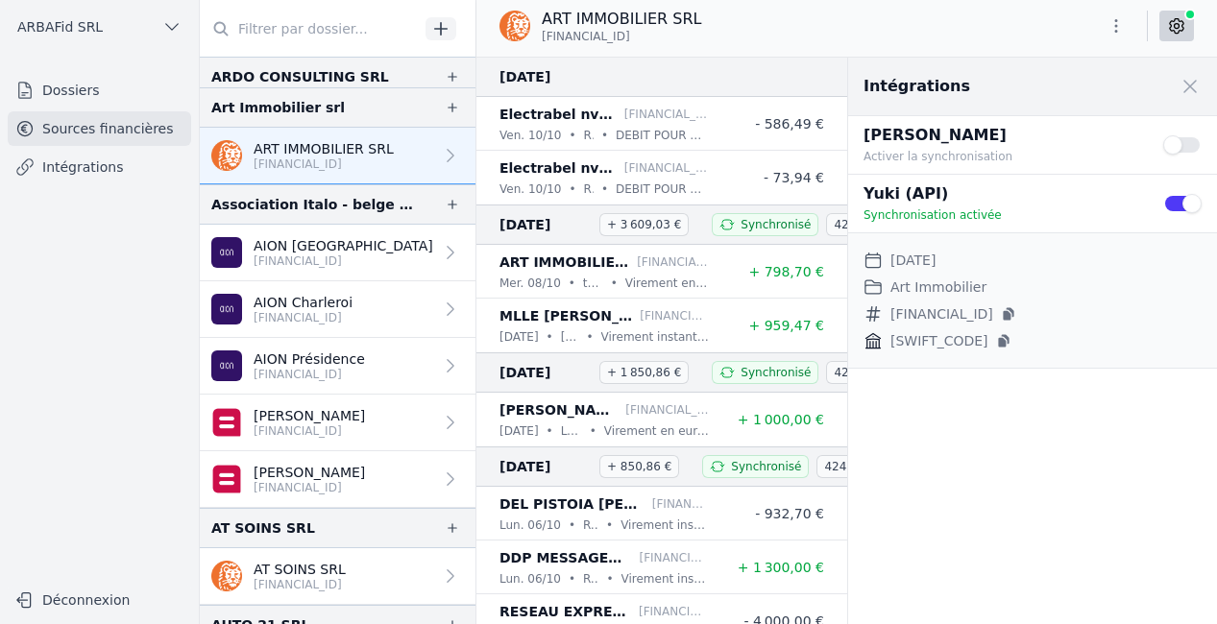
scroll to position [355, 0]
click at [339, 259] on p "[FINANCIAL_ID]" at bounding box center [344, 262] width 180 height 15
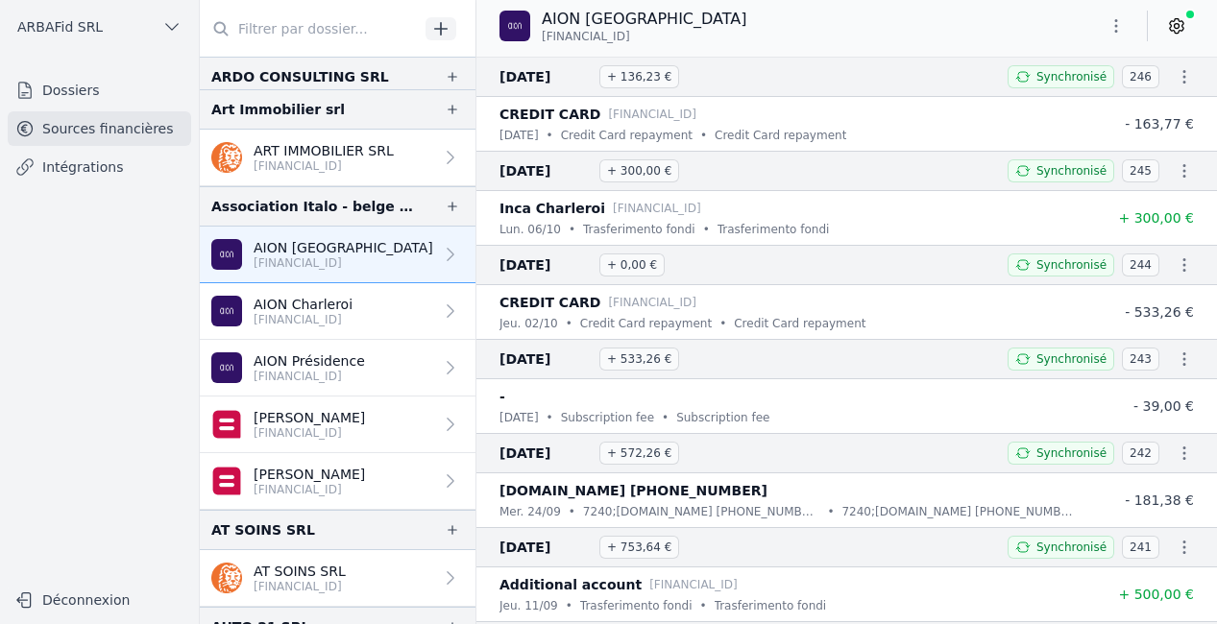
click at [1185, 23] on icon at bounding box center [1176, 25] width 19 height 19
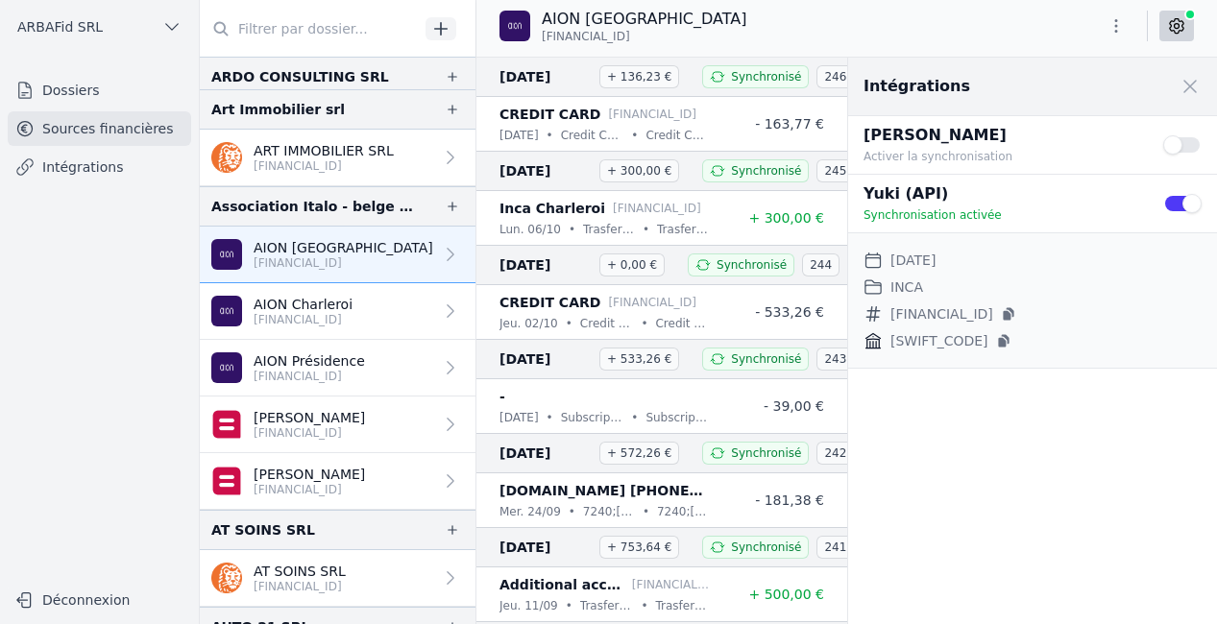
click at [328, 304] on p "AION Charleroi" at bounding box center [303, 304] width 99 height 19
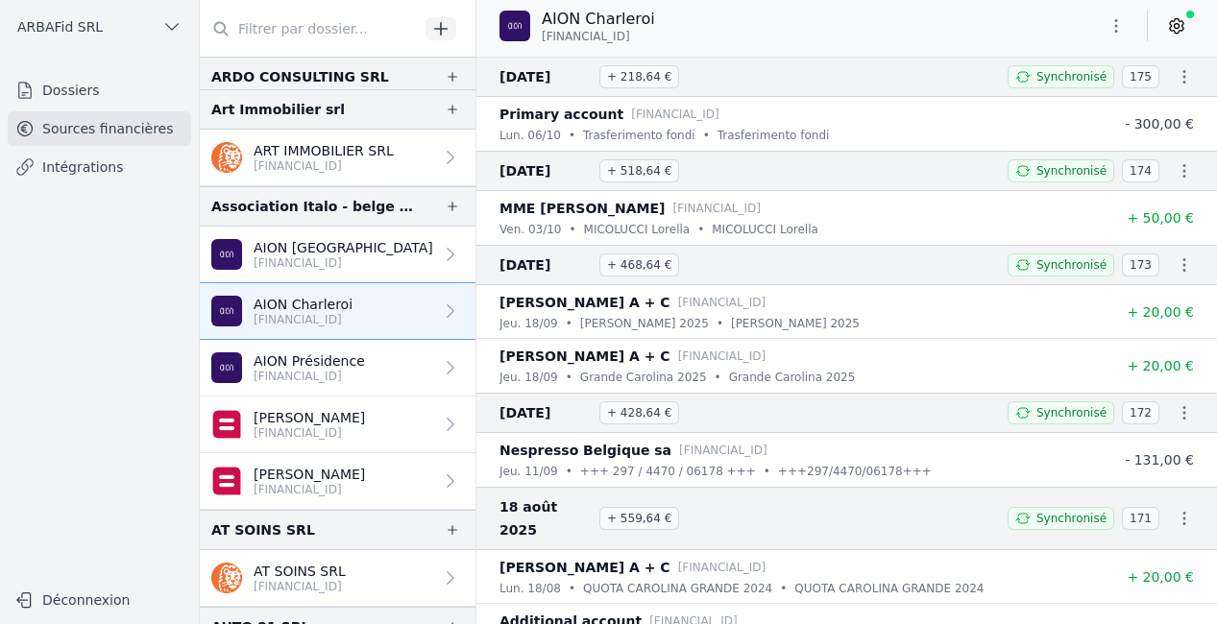
click at [1184, 24] on icon at bounding box center [1176, 25] width 19 height 19
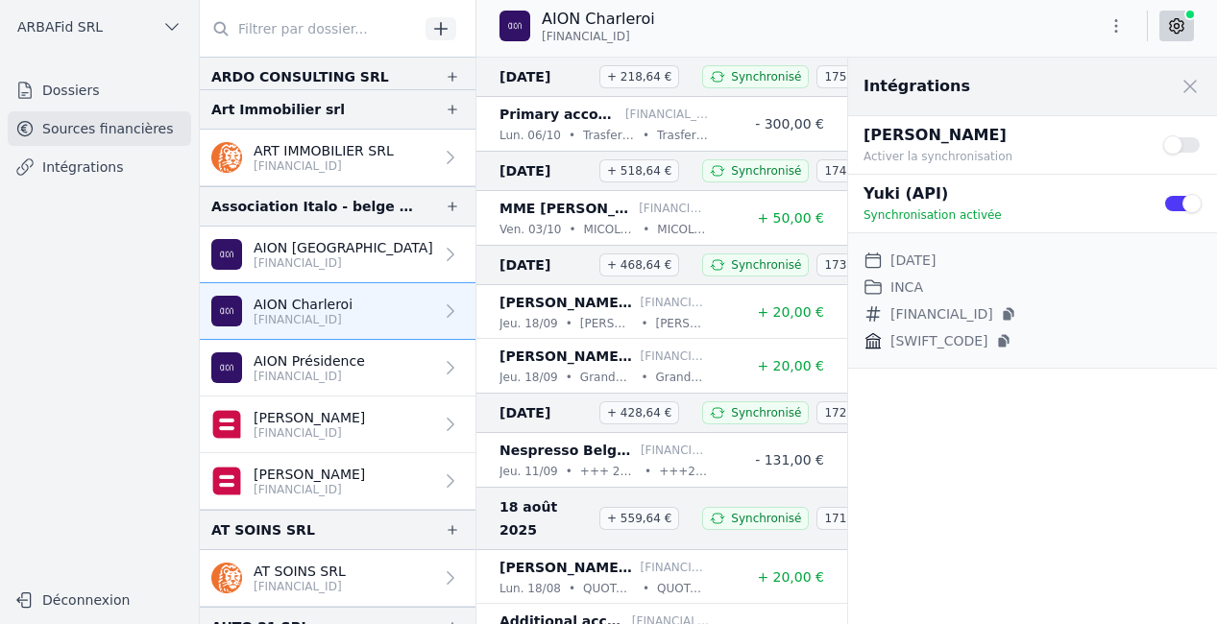
click at [291, 372] on p "[FINANCIAL_ID]" at bounding box center [309, 376] width 111 height 15
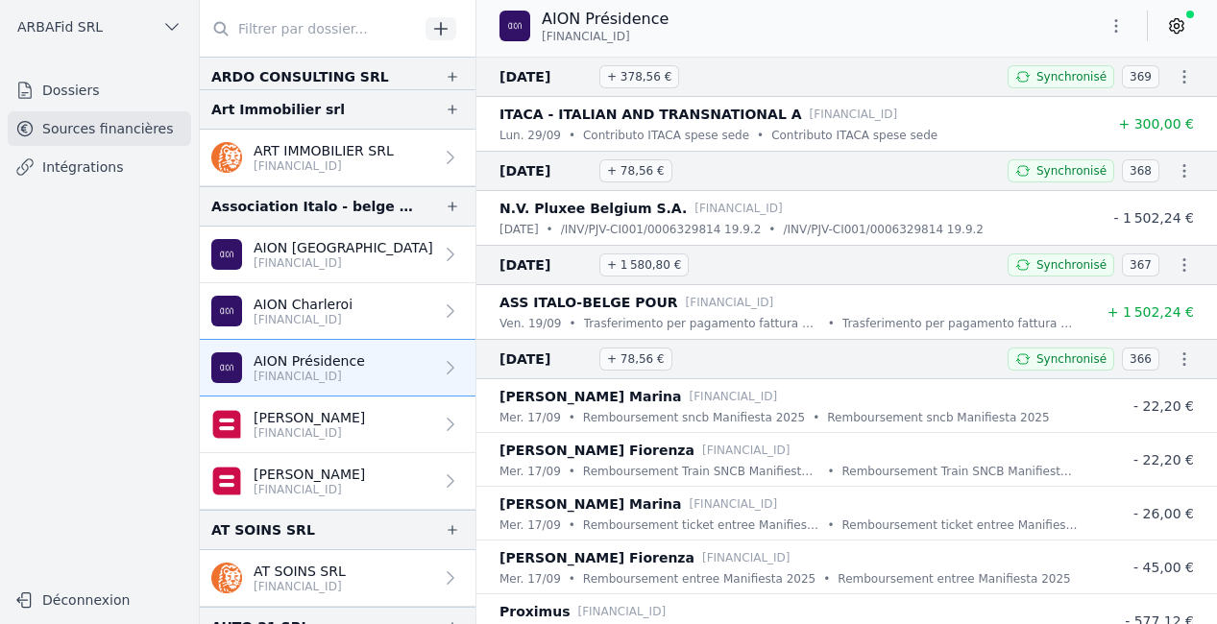
click at [1163, 25] on link at bounding box center [1176, 26] width 35 height 31
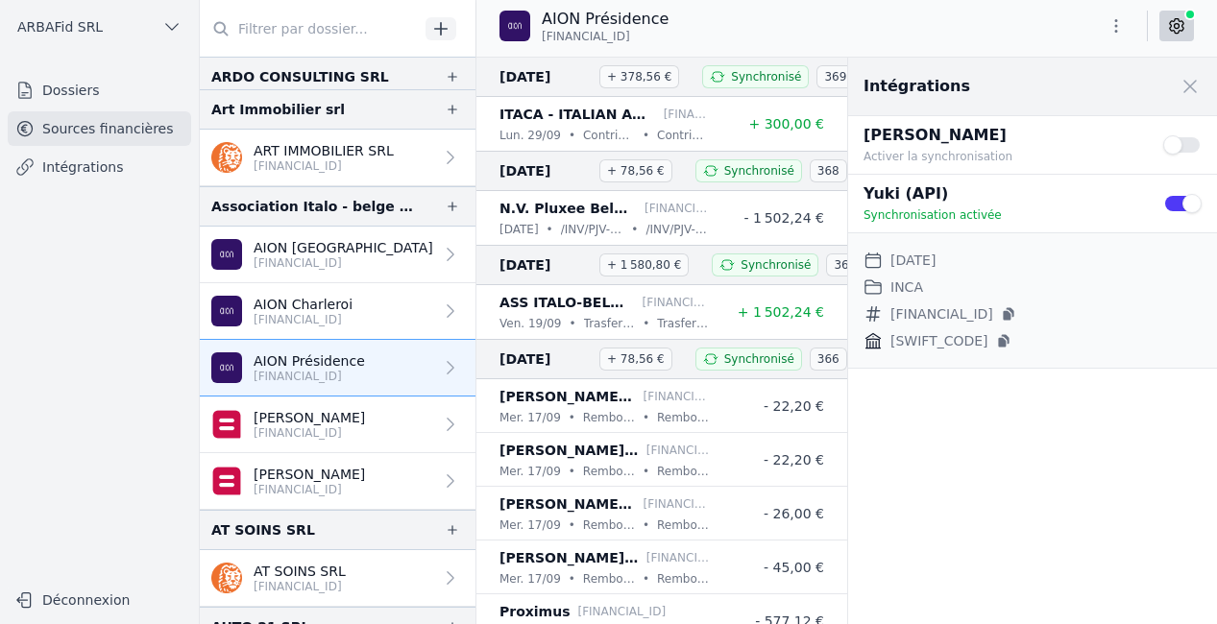
click at [1176, 201] on button "Use setting" at bounding box center [1182, 203] width 38 height 19
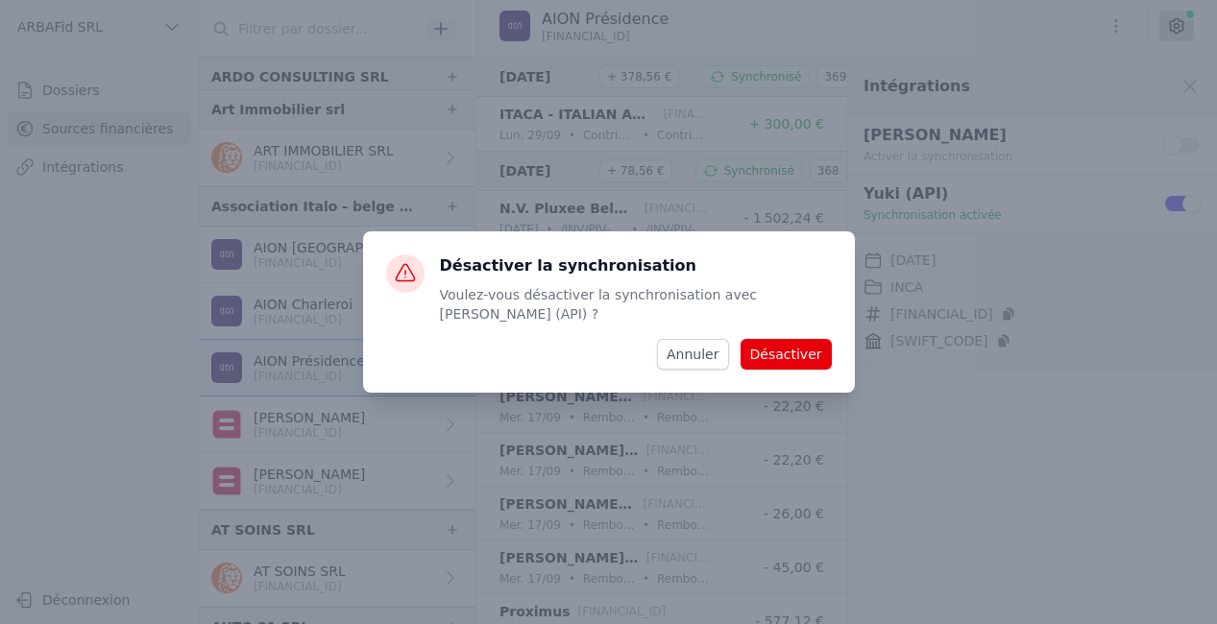
click at [813, 345] on button "Désactiver" at bounding box center [786, 354] width 91 height 31
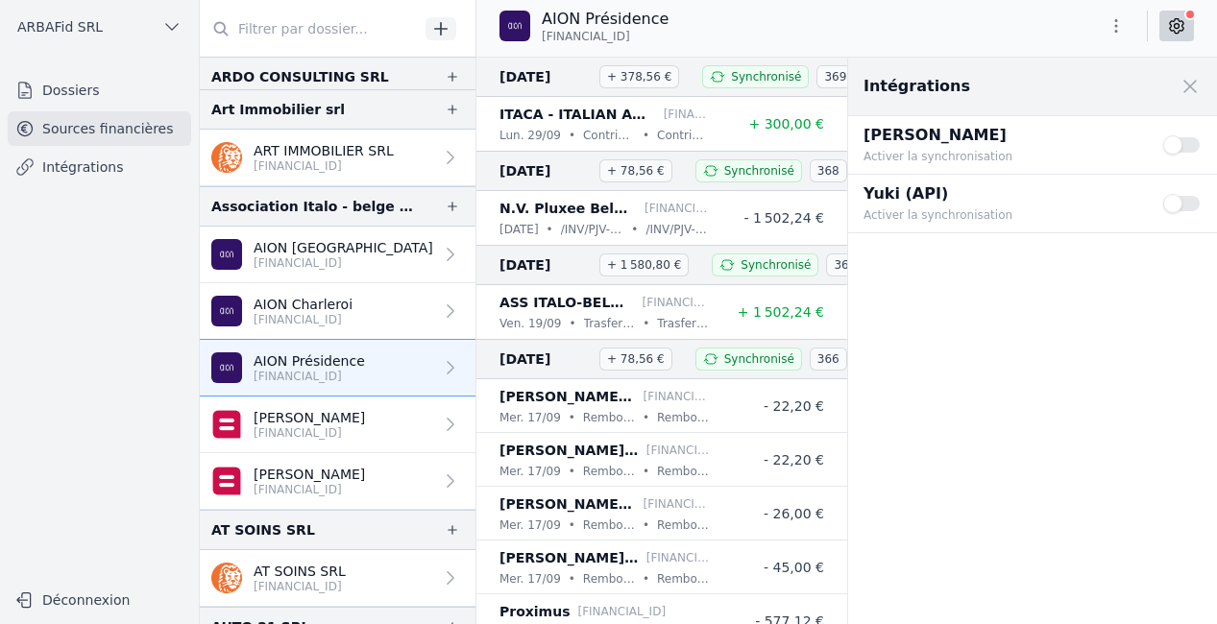
click at [1185, 207] on button "Use setting" at bounding box center [1182, 203] width 38 height 19
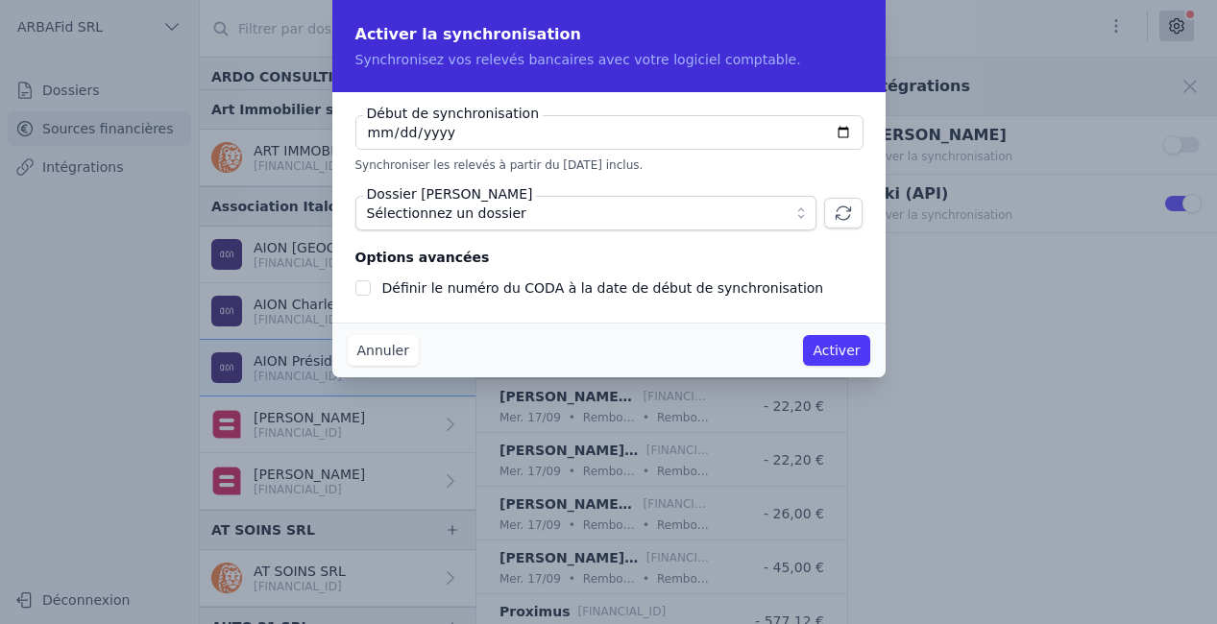
type input "[DATE]"
checkbox input "false"
click at [523, 210] on span "Sélectionnez un dossier" at bounding box center [572, 213] width 411 height 23
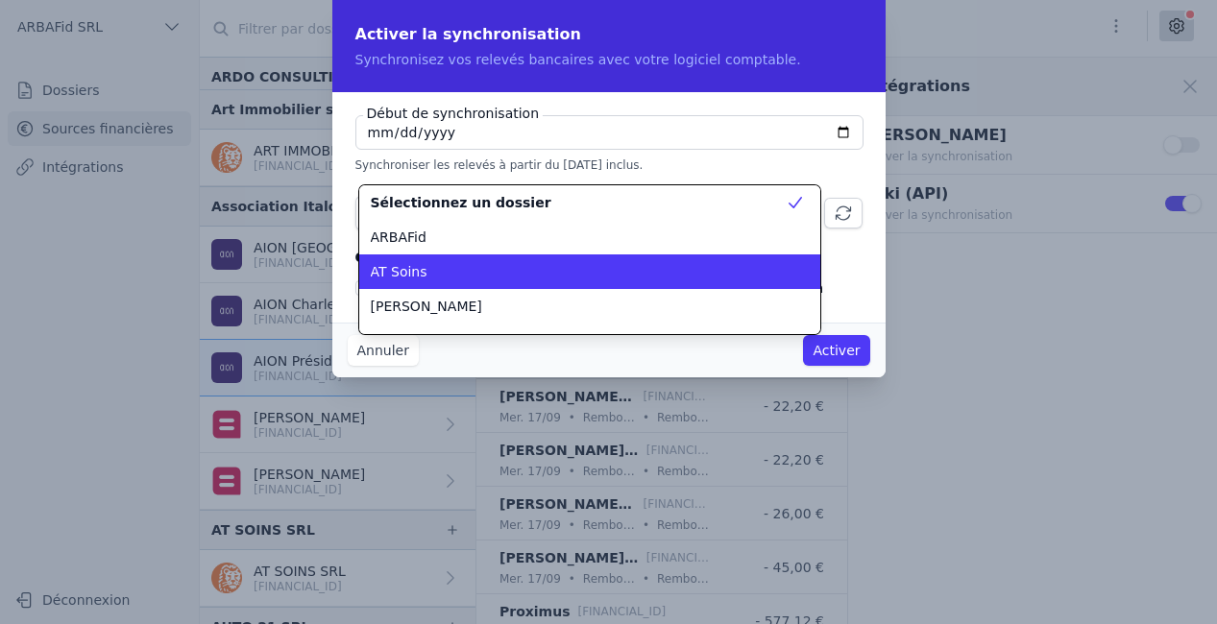
scroll to position [357, 0]
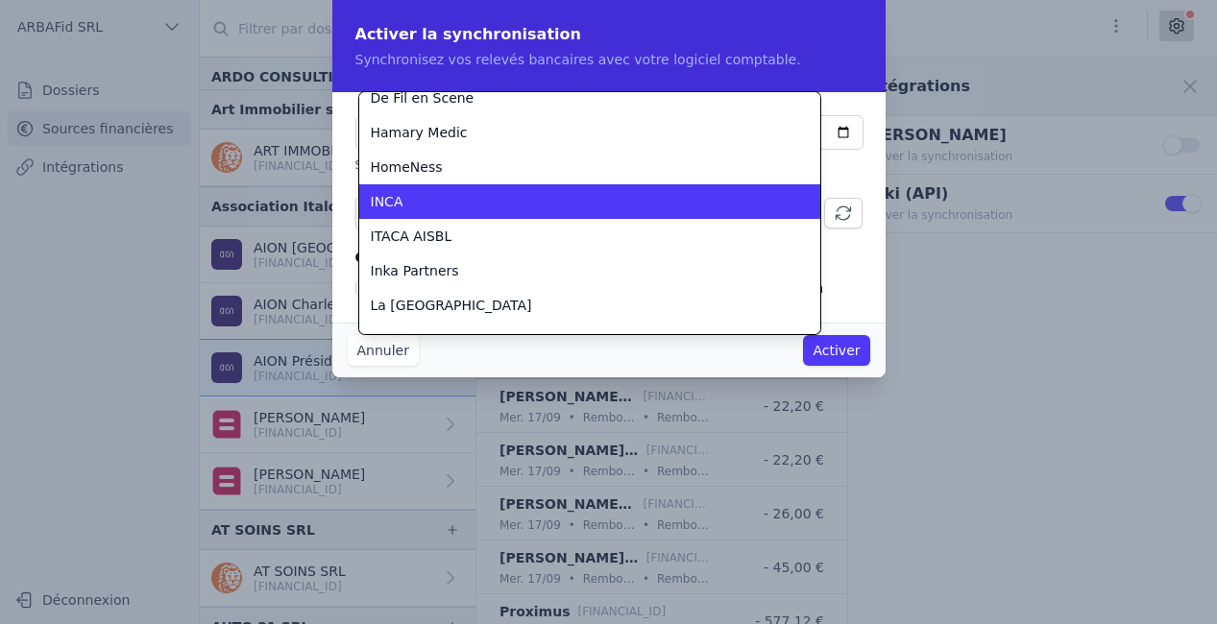
click at [478, 203] on div "INCA" at bounding box center [578, 201] width 415 height 19
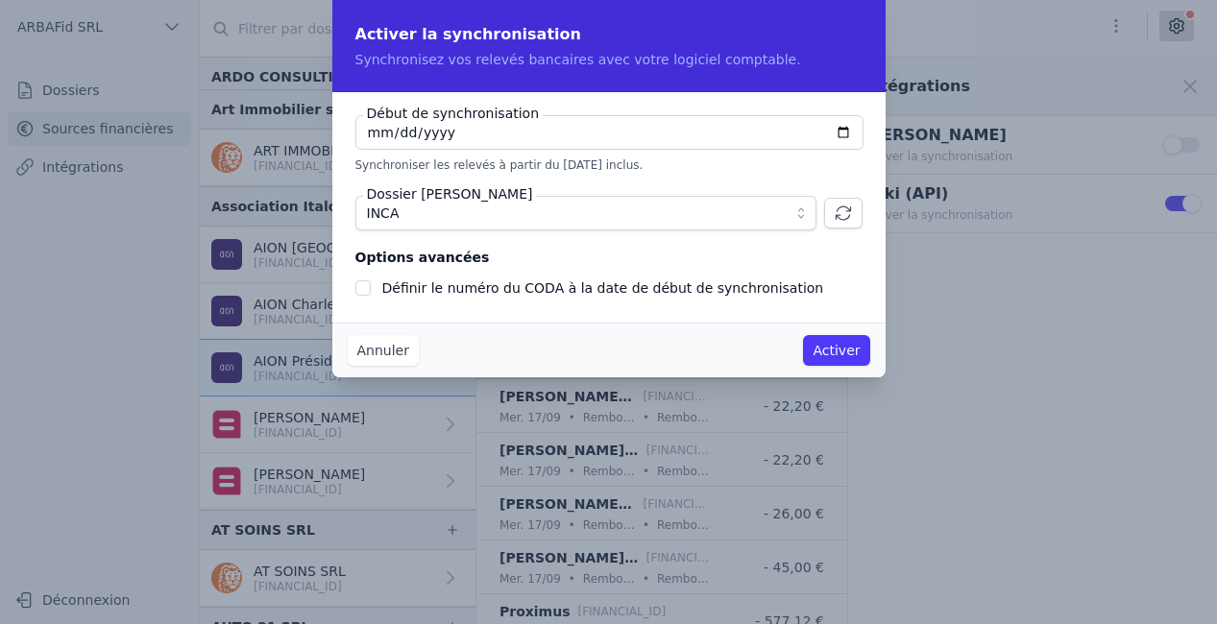
click at [847, 350] on button "Activer" at bounding box center [836, 350] width 66 height 31
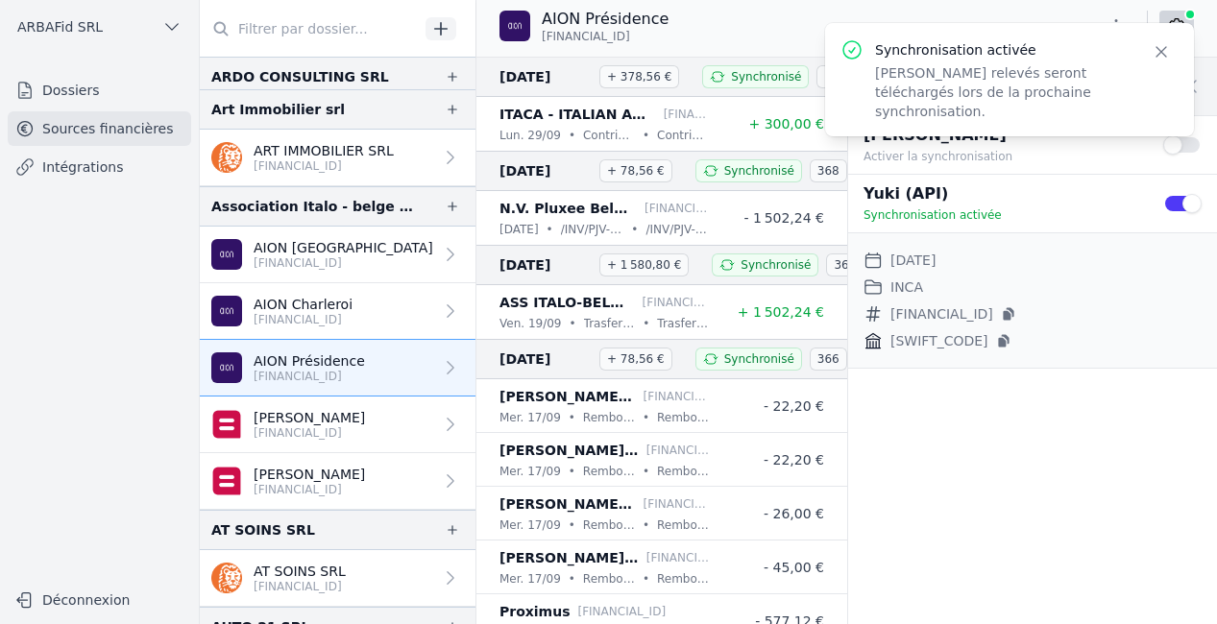
click at [344, 428] on p "[FINANCIAL_ID]" at bounding box center [309, 432] width 111 height 15
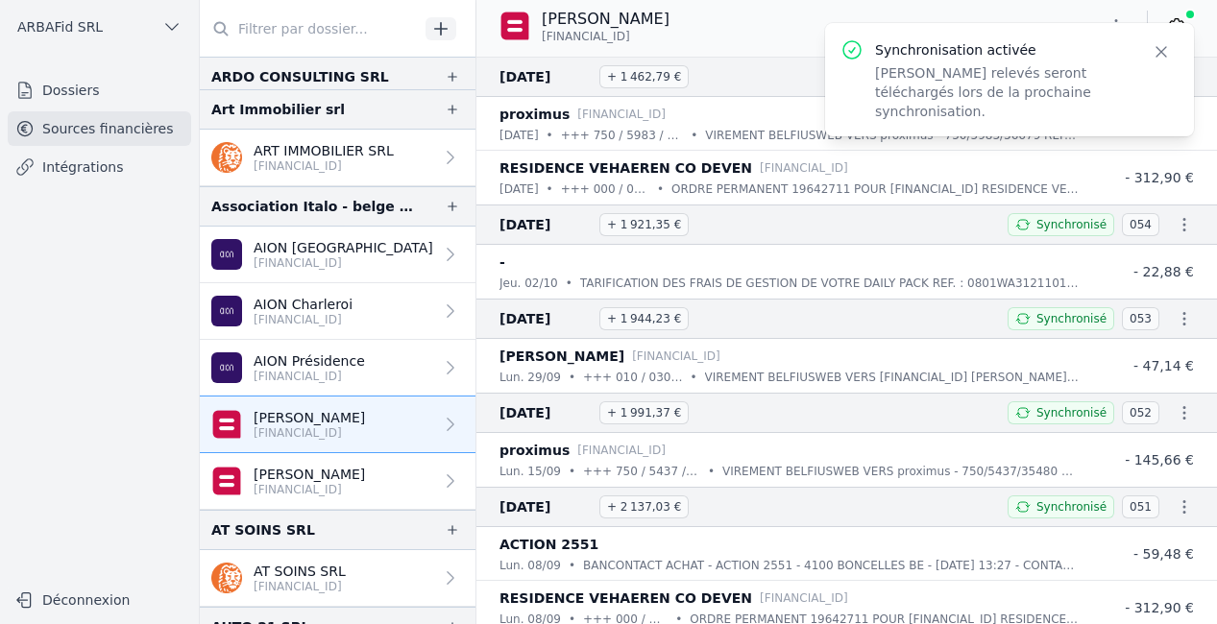
click at [1169, 57] on icon "button" at bounding box center [1161, 51] width 19 height 19
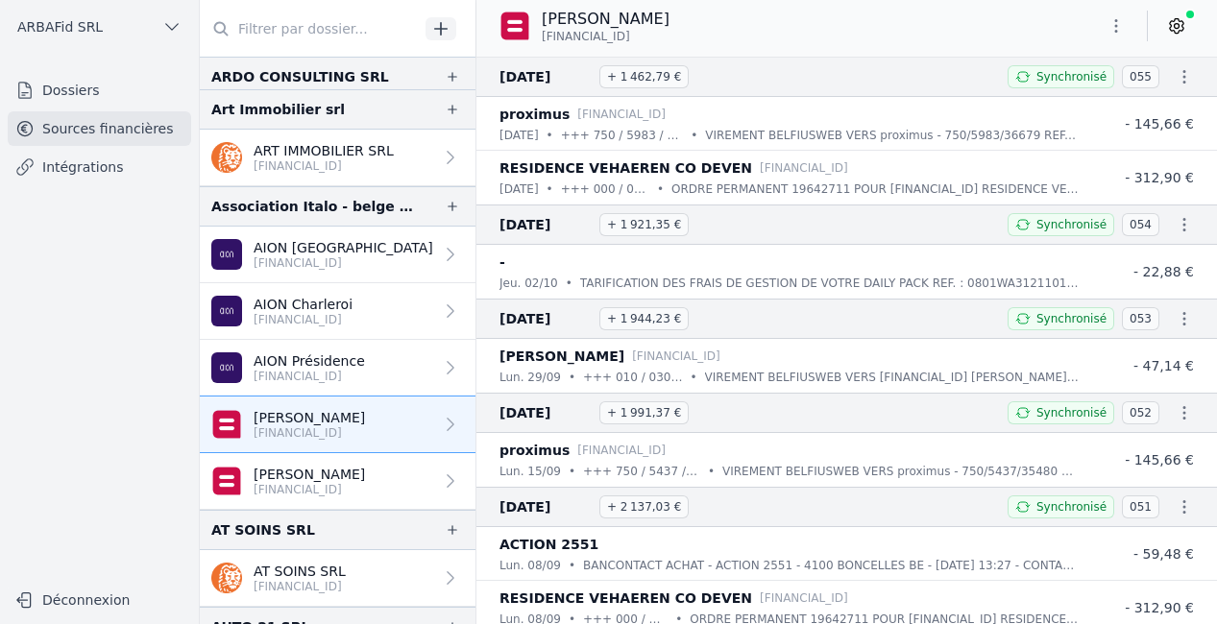
click at [1175, 26] on icon at bounding box center [1177, 26] width 5 height 5
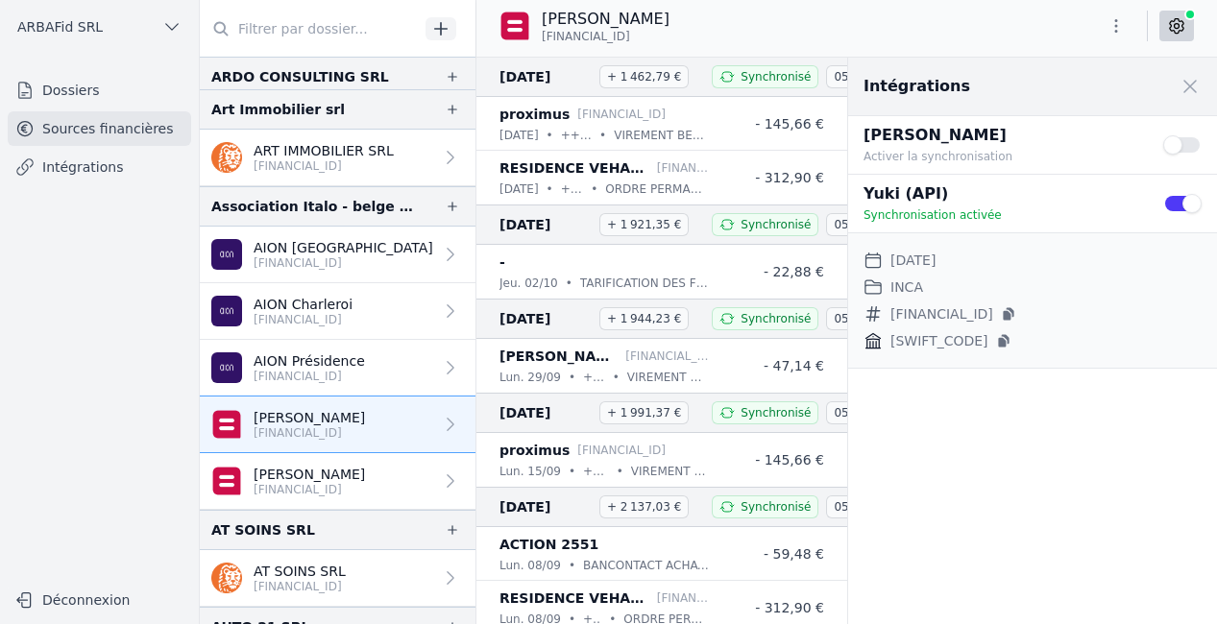
click at [303, 476] on p "[PERSON_NAME]" at bounding box center [309, 474] width 111 height 19
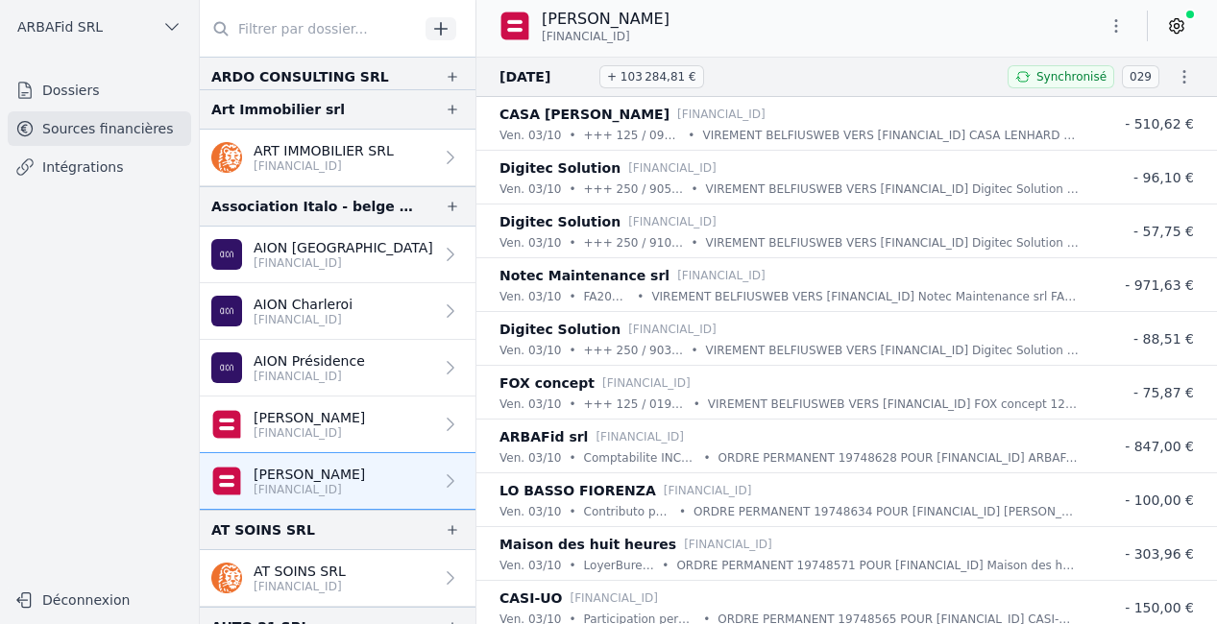
click at [1170, 32] on icon at bounding box center [1176, 25] width 19 height 19
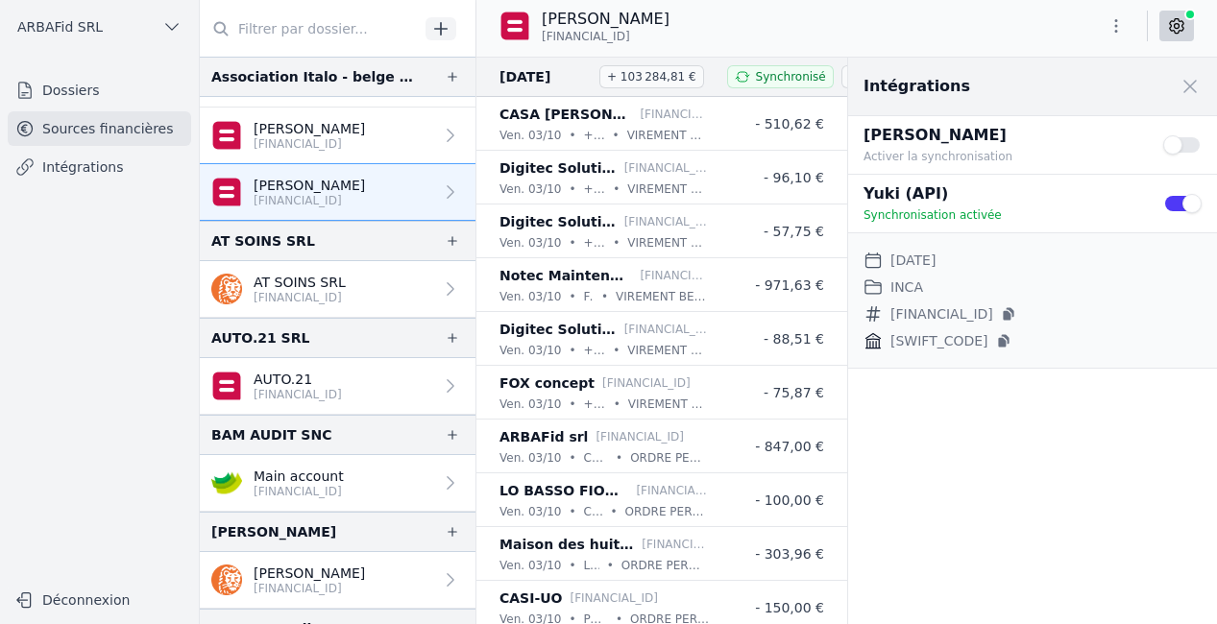
scroll to position [662, 0]
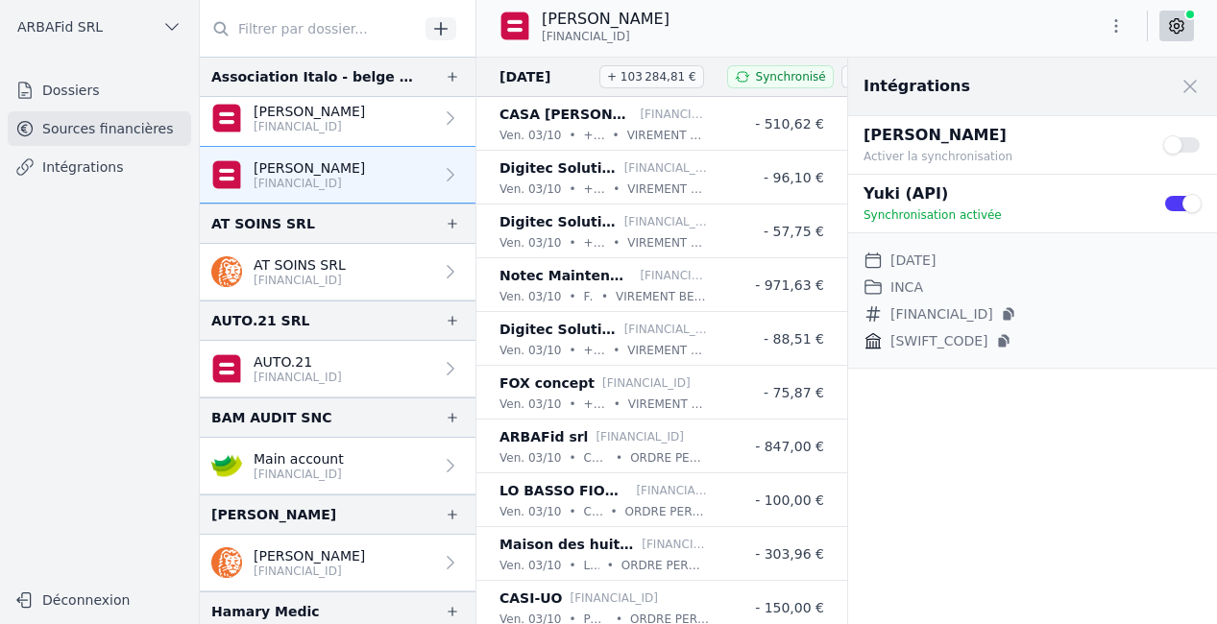
click at [306, 295] on link "AT SOINS SRL [FINANCIAL_ID]" at bounding box center [338, 272] width 276 height 57
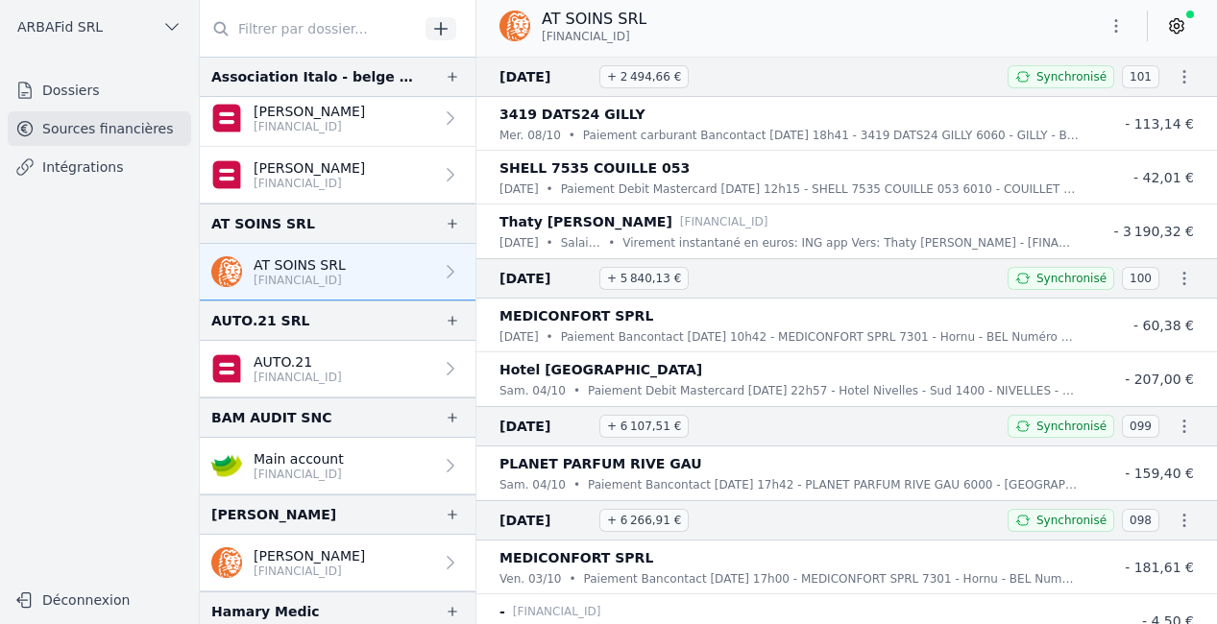
click at [1178, 29] on icon at bounding box center [1176, 25] width 19 height 19
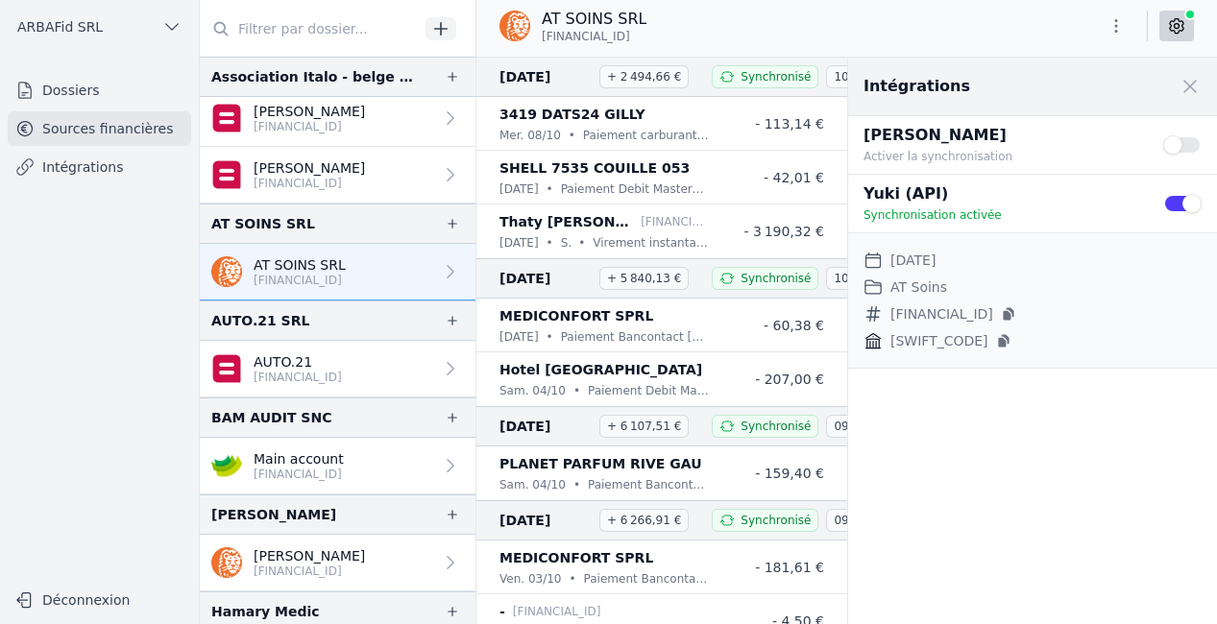
click at [342, 376] on p "[FINANCIAL_ID]" at bounding box center [298, 377] width 88 height 15
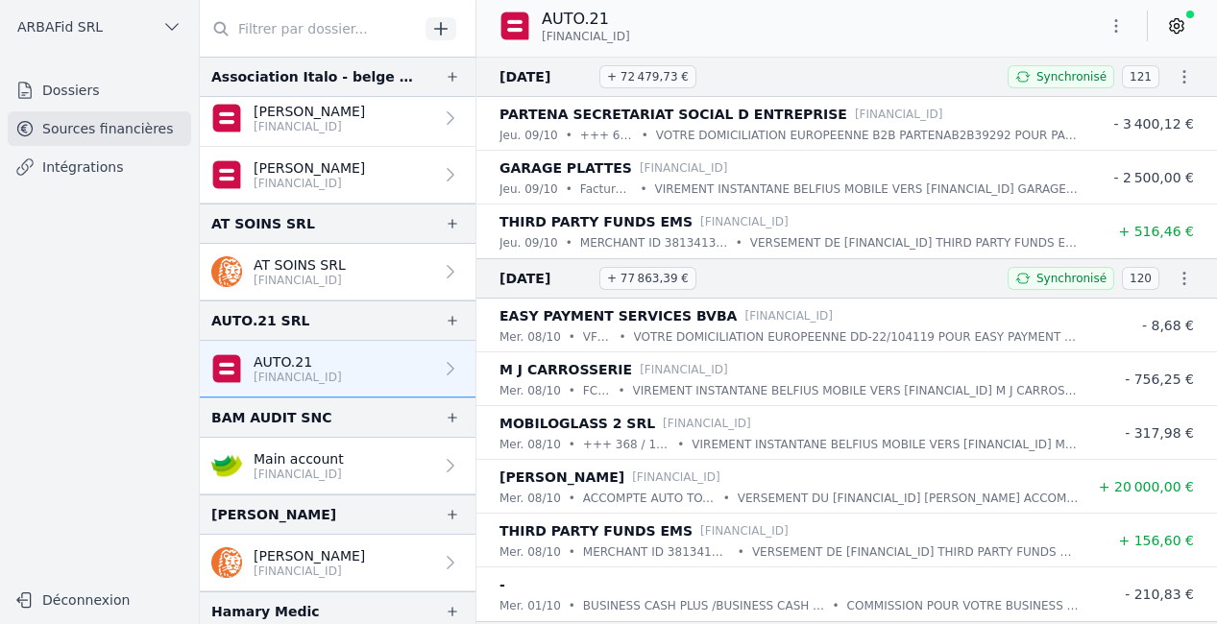
click at [1172, 36] on link at bounding box center [1176, 26] width 35 height 31
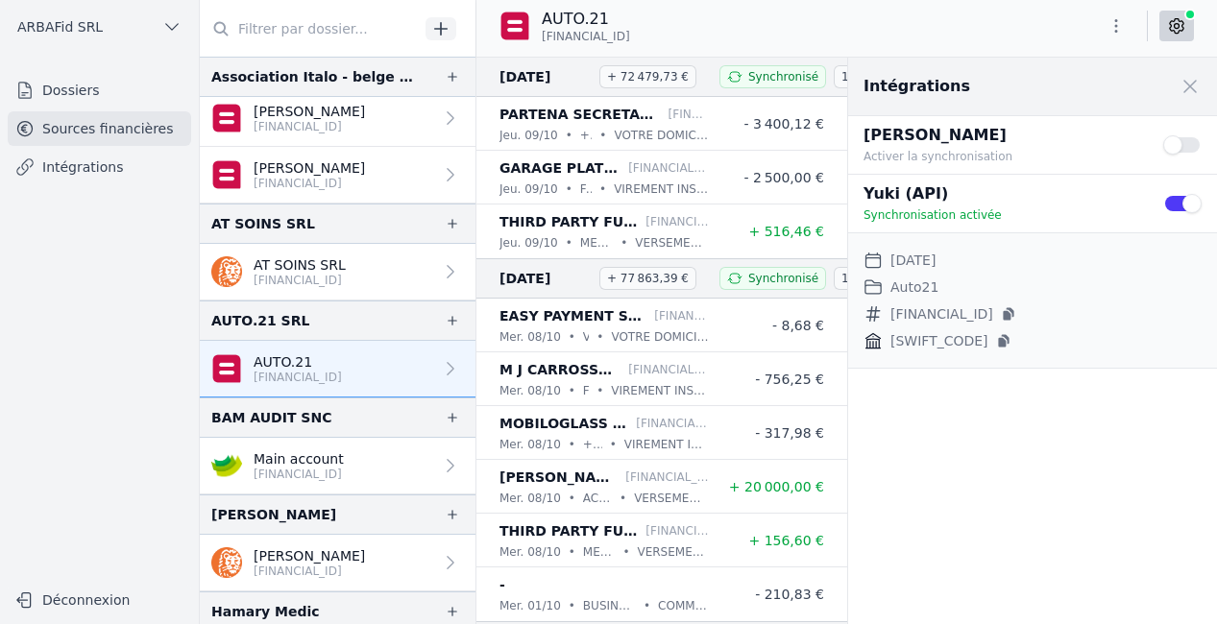
click at [344, 458] on p "Main account" at bounding box center [299, 458] width 90 height 19
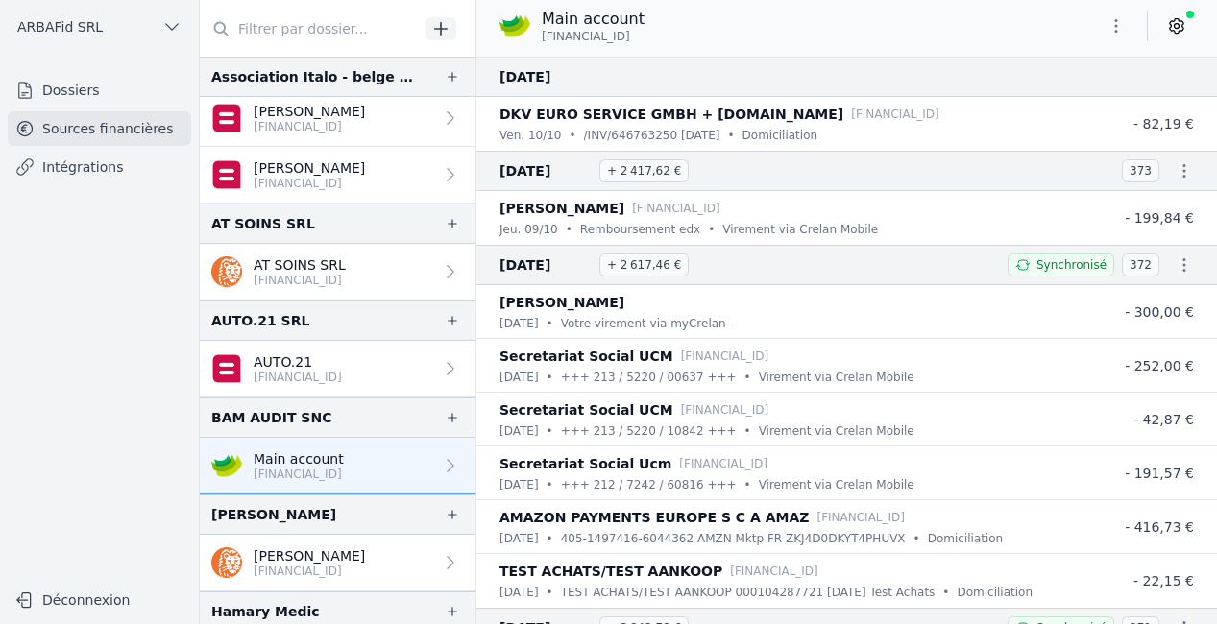
click at [1182, 25] on icon at bounding box center [1176, 25] width 19 height 19
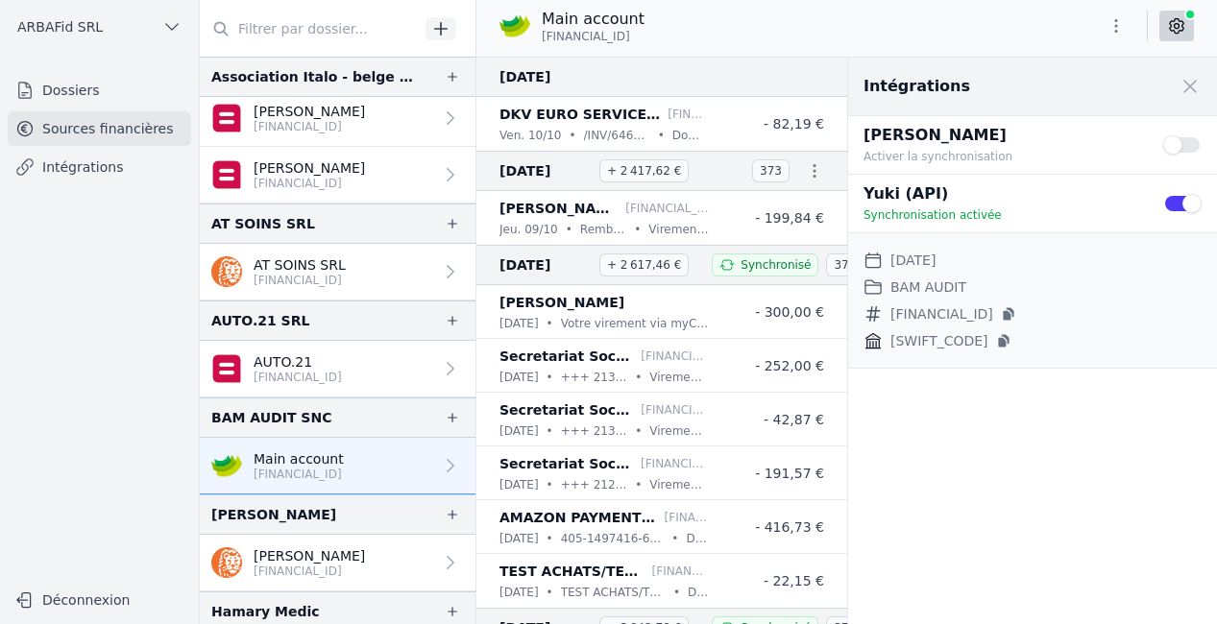
click at [1183, 206] on button "Use setting" at bounding box center [1182, 203] width 38 height 19
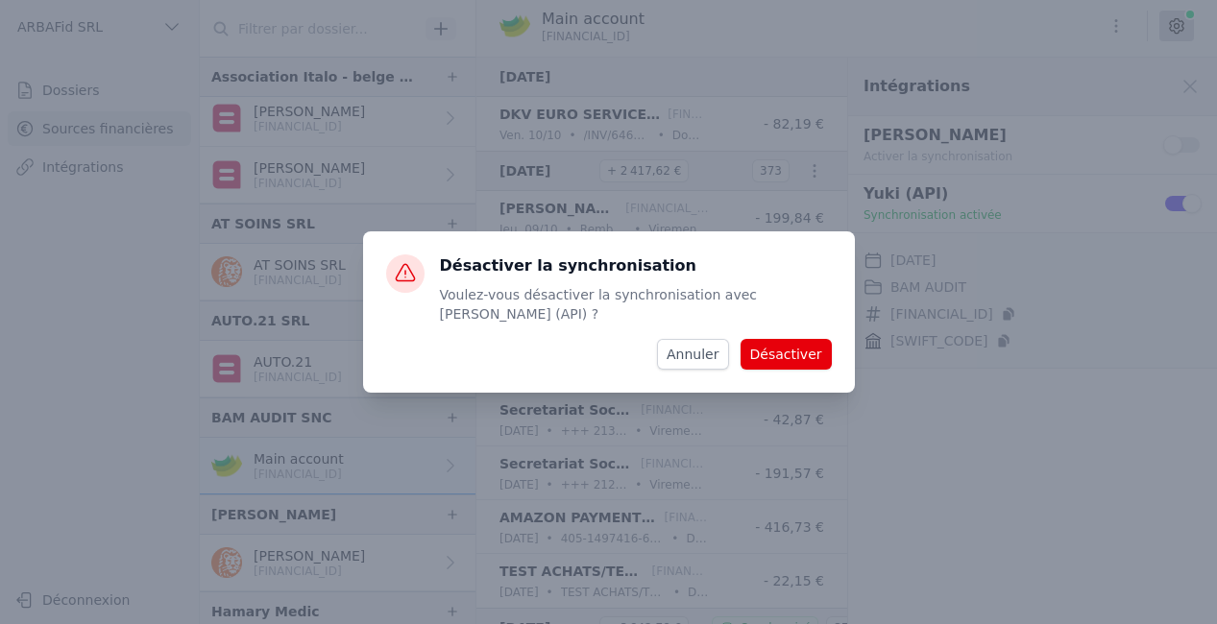
click at [792, 343] on button "Désactiver" at bounding box center [786, 354] width 91 height 31
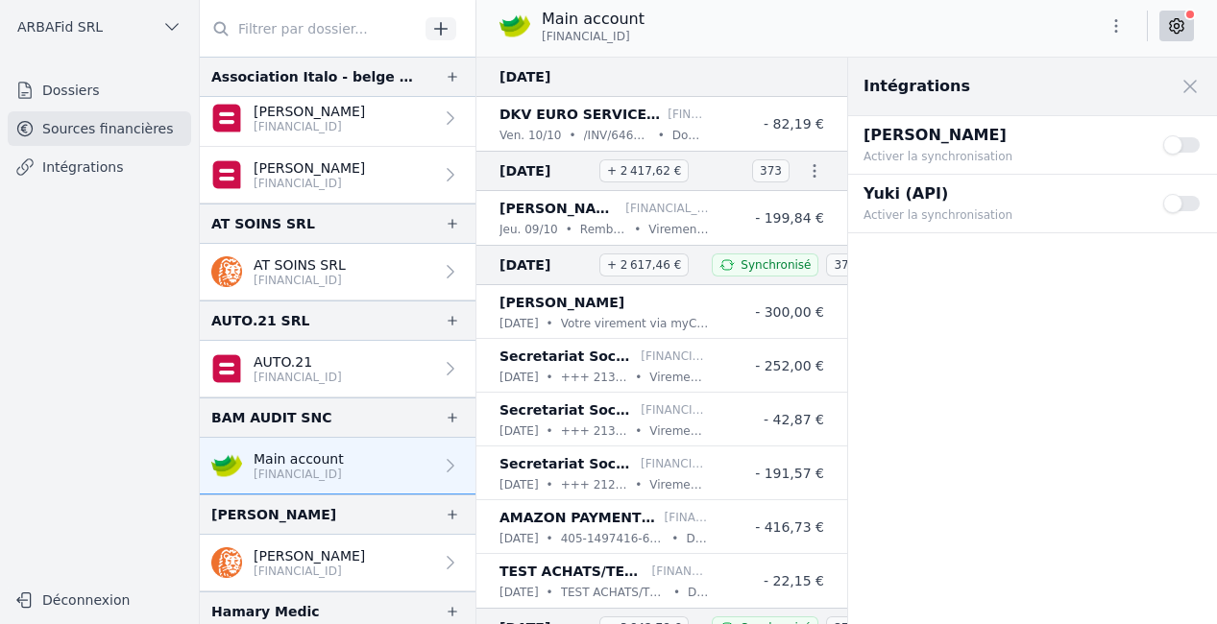
click at [1185, 208] on button "Use setting" at bounding box center [1182, 203] width 38 height 19
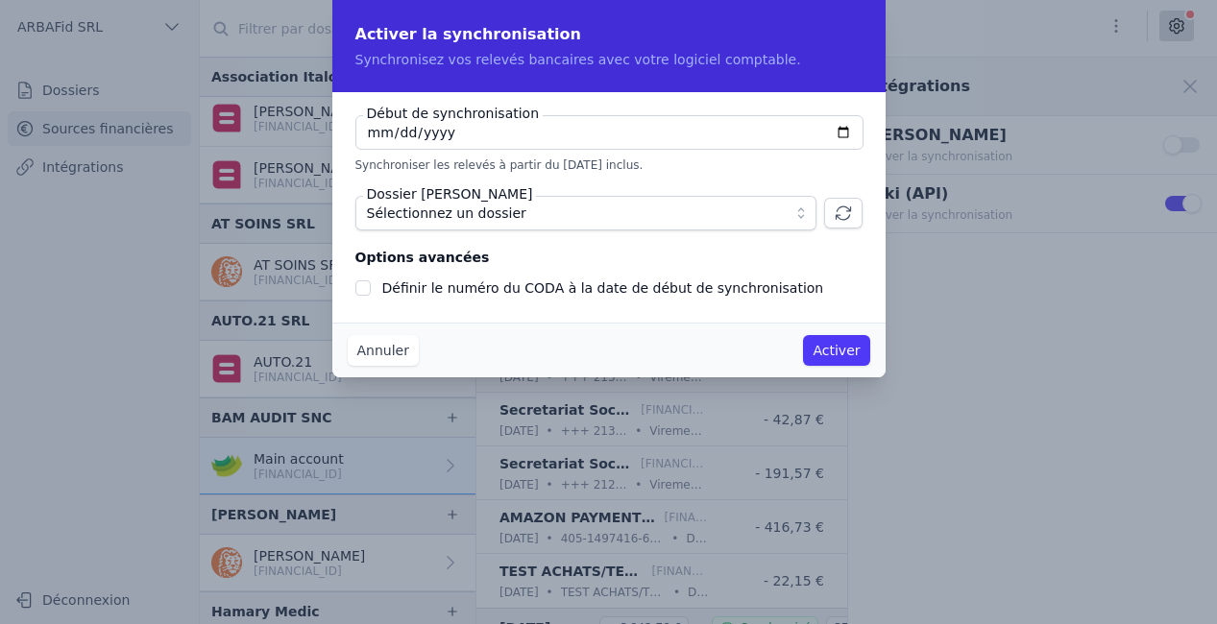
type input "[DATE]"
checkbox input "false"
click at [512, 214] on span "Sélectionnez un dossier" at bounding box center [446, 213] width 159 height 23
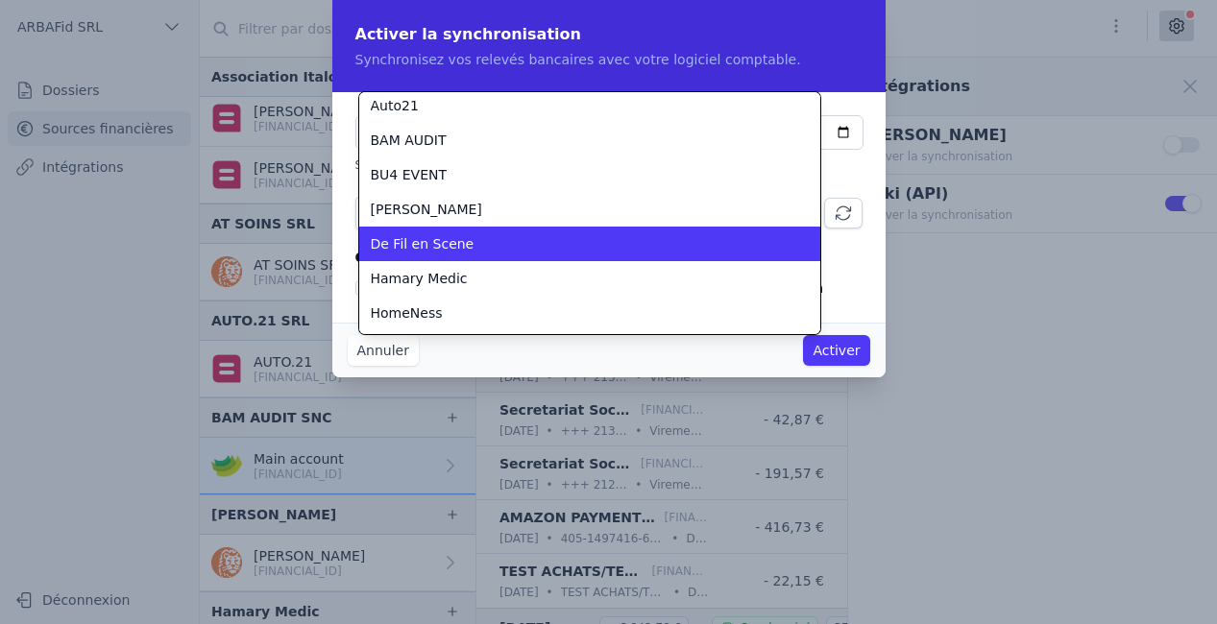
scroll to position [211, 0]
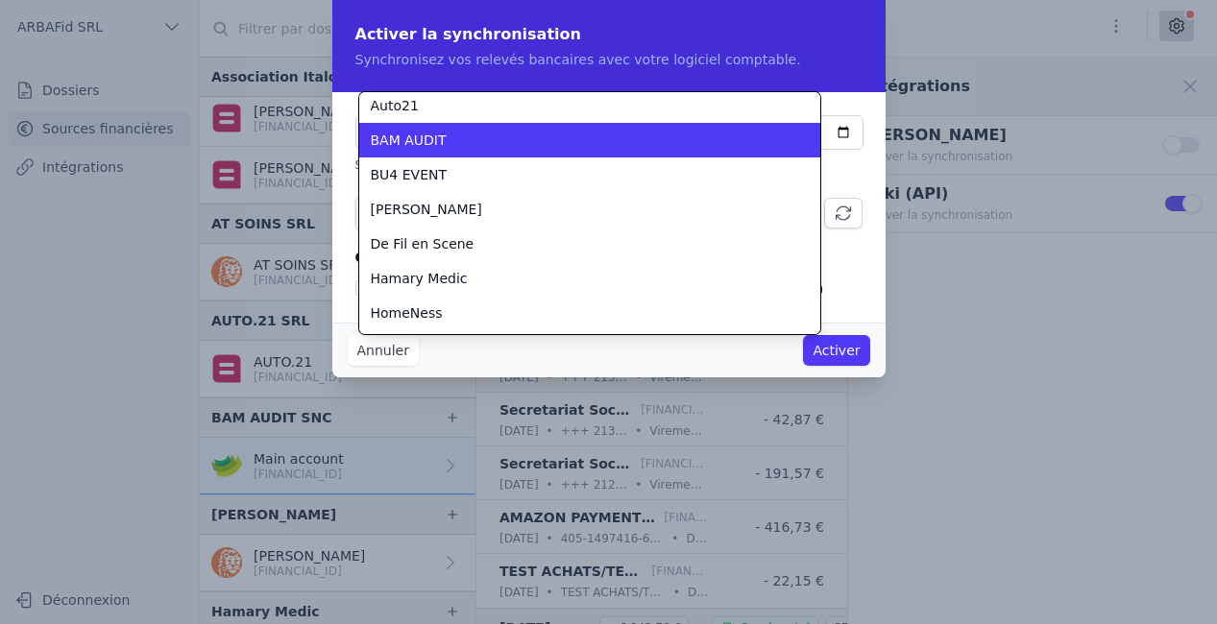
click at [498, 152] on li "BAM AUDIT" at bounding box center [589, 140] width 461 height 35
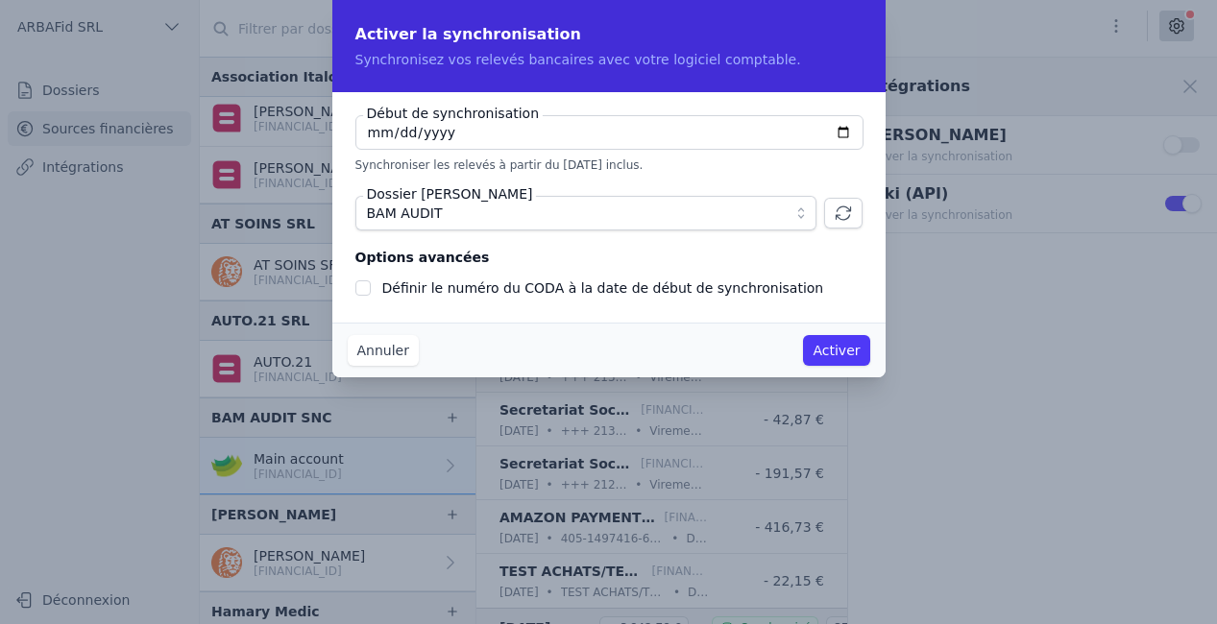
click at [852, 355] on button "Activer" at bounding box center [836, 350] width 66 height 31
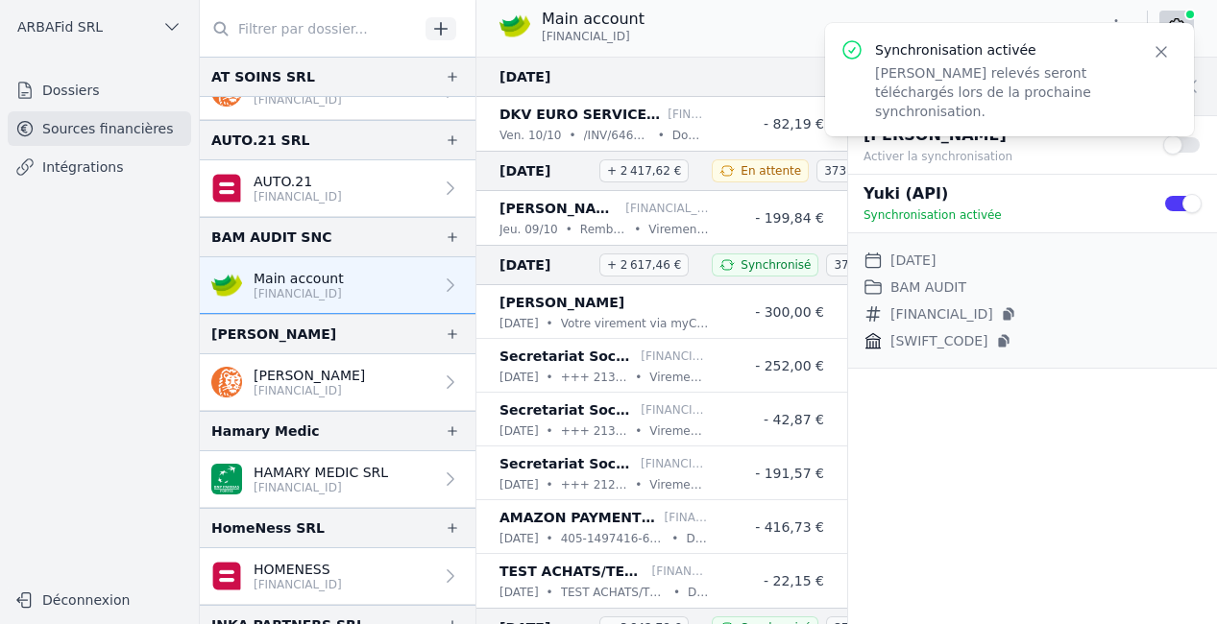
scroll to position [844, 0]
click at [328, 387] on p "[FINANCIAL_ID]" at bounding box center [309, 388] width 111 height 15
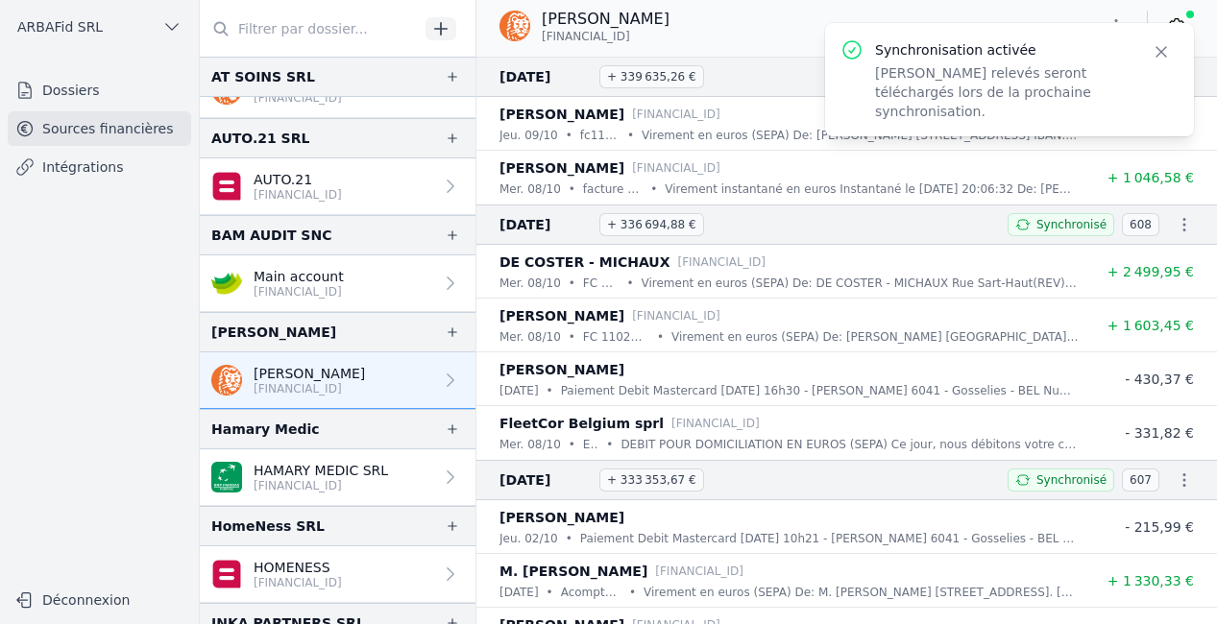
click at [1173, 19] on icon at bounding box center [1176, 25] width 19 height 19
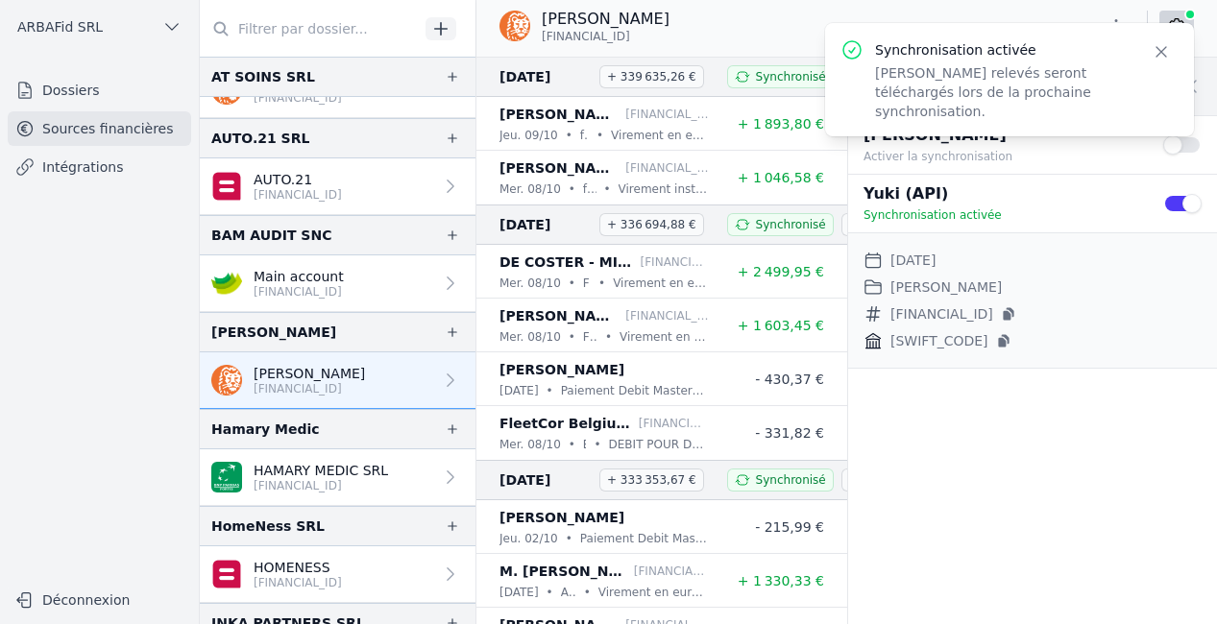
click at [354, 479] on p "[FINANCIAL_ID]" at bounding box center [321, 485] width 134 height 15
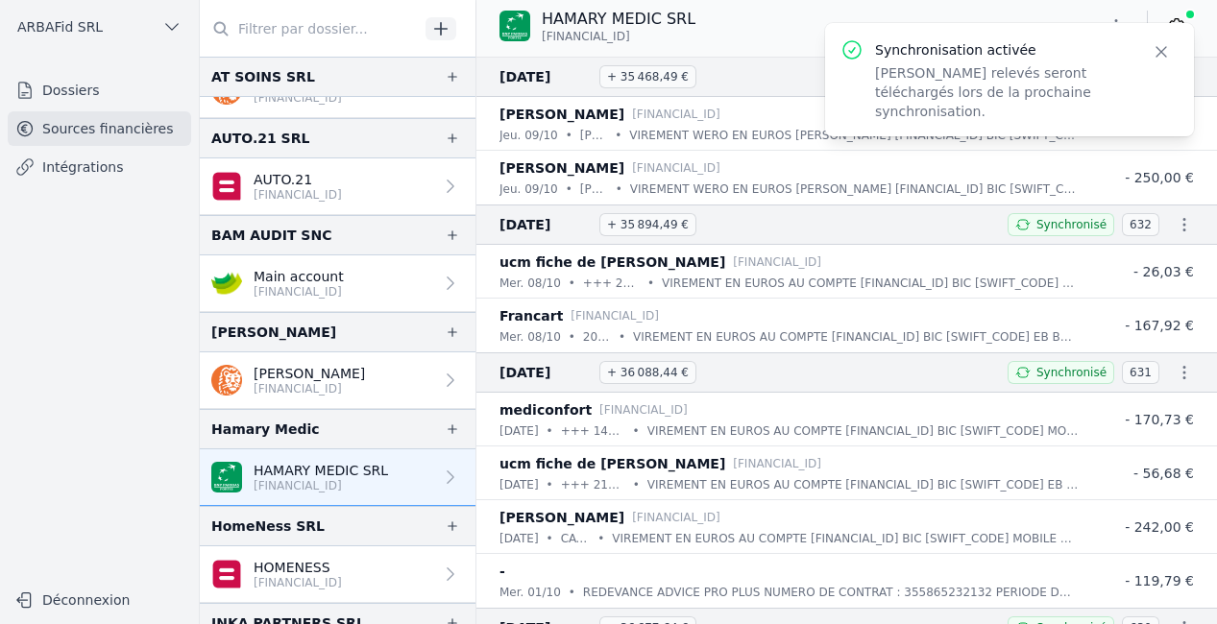
click at [1187, 20] on link at bounding box center [1176, 26] width 35 height 31
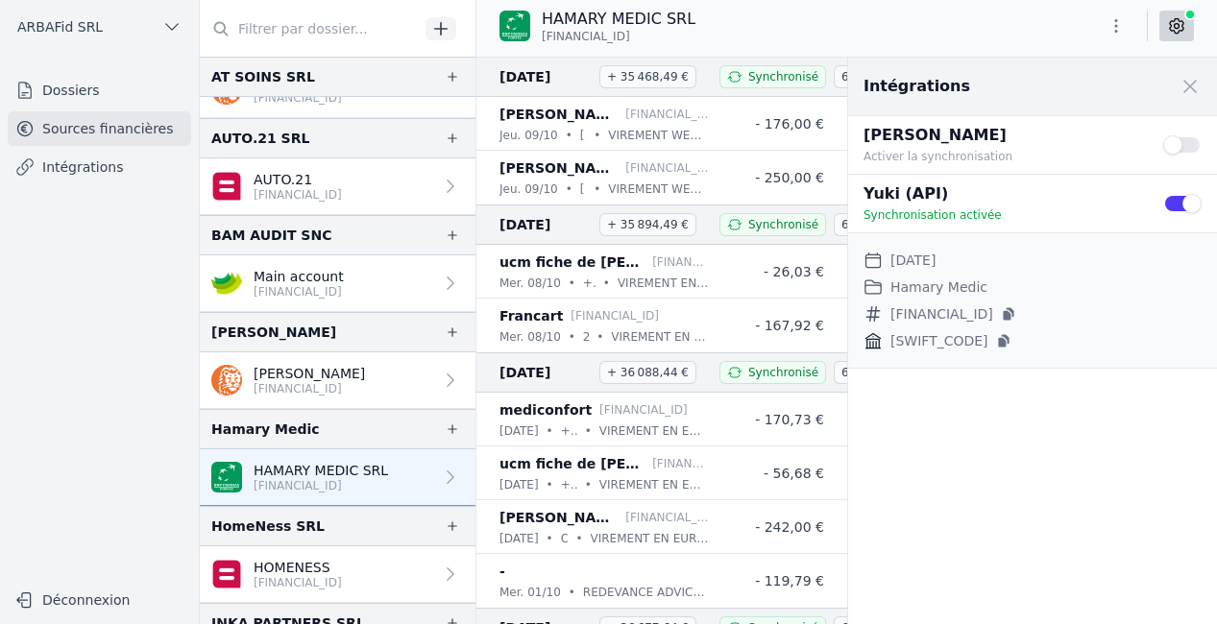
click at [275, 577] on p "[FINANCIAL_ID]" at bounding box center [298, 582] width 88 height 15
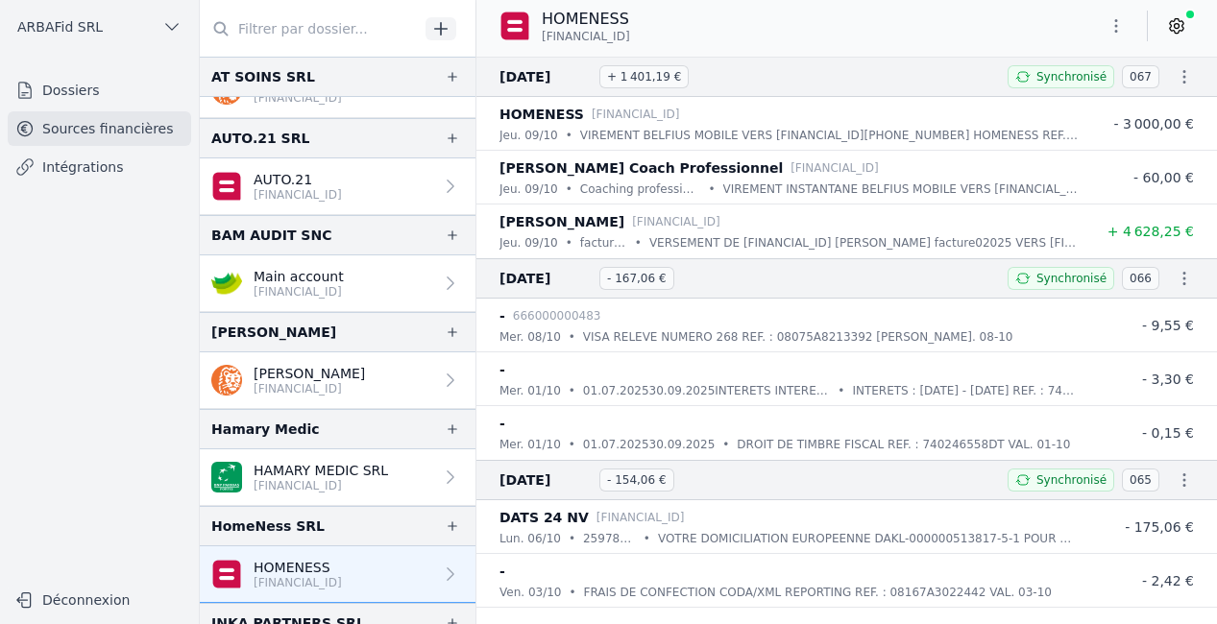
click at [1164, 25] on link at bounding box center [1176, 26] width 35 height 31
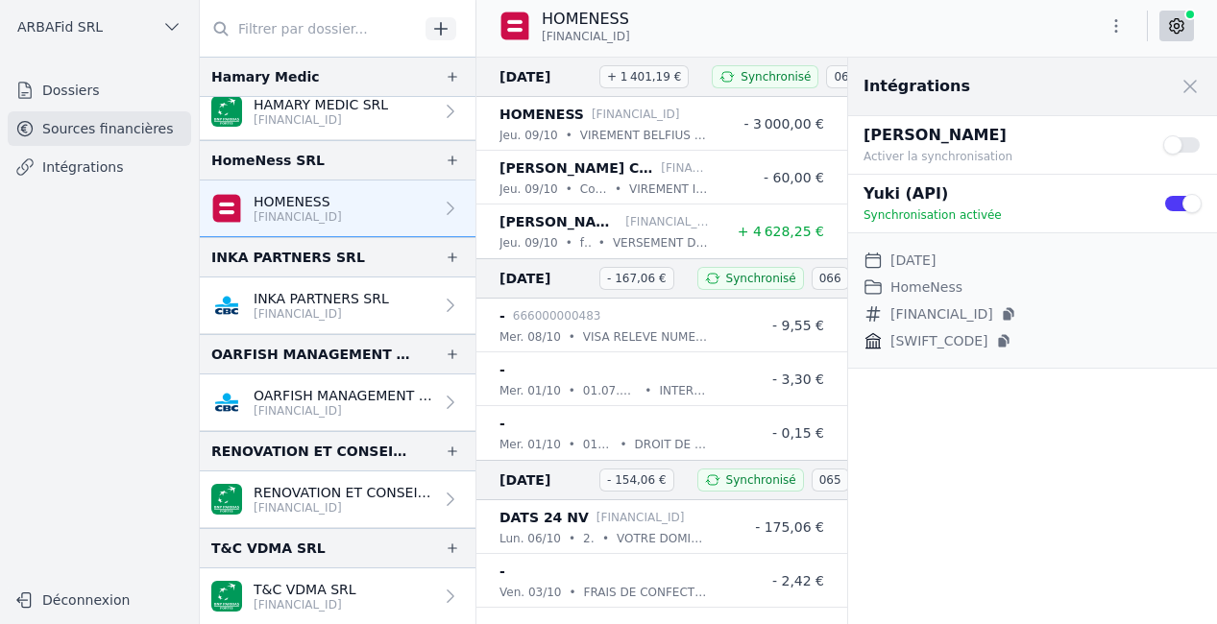
scroll to position [1211, 0]
click at [304, 299] on p "INKA PARTNERS SRL" at bounding box center [321, 297] width 135 height 19
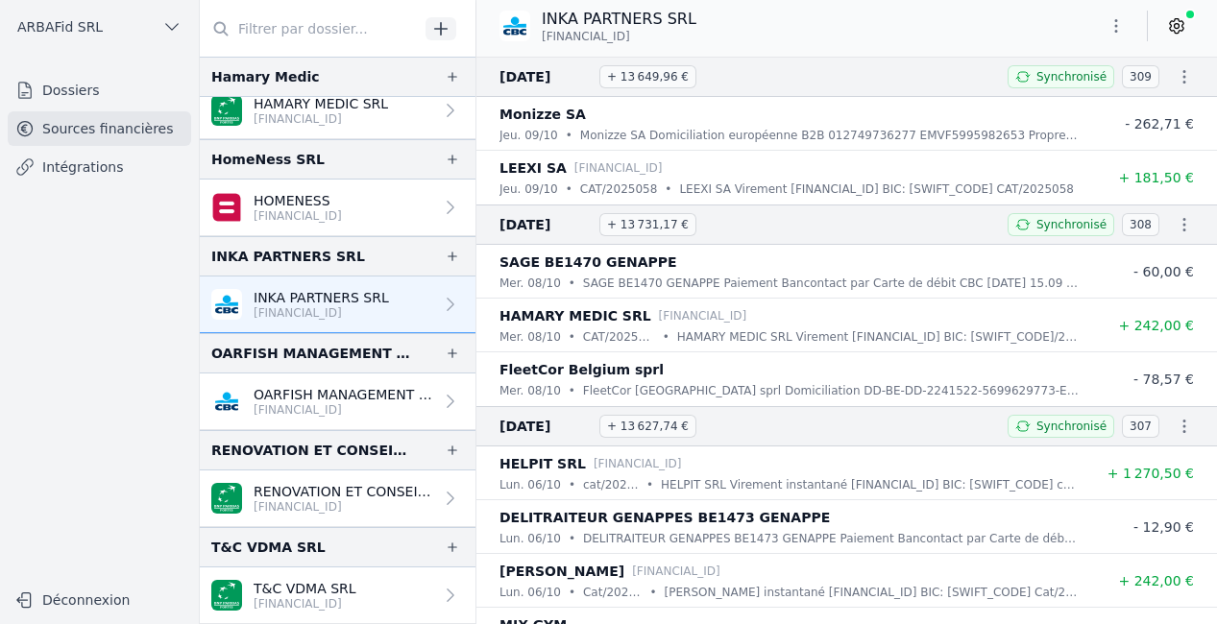
click at [1186, 28] on link at bounding box center [1176, 26] width 35 height 31
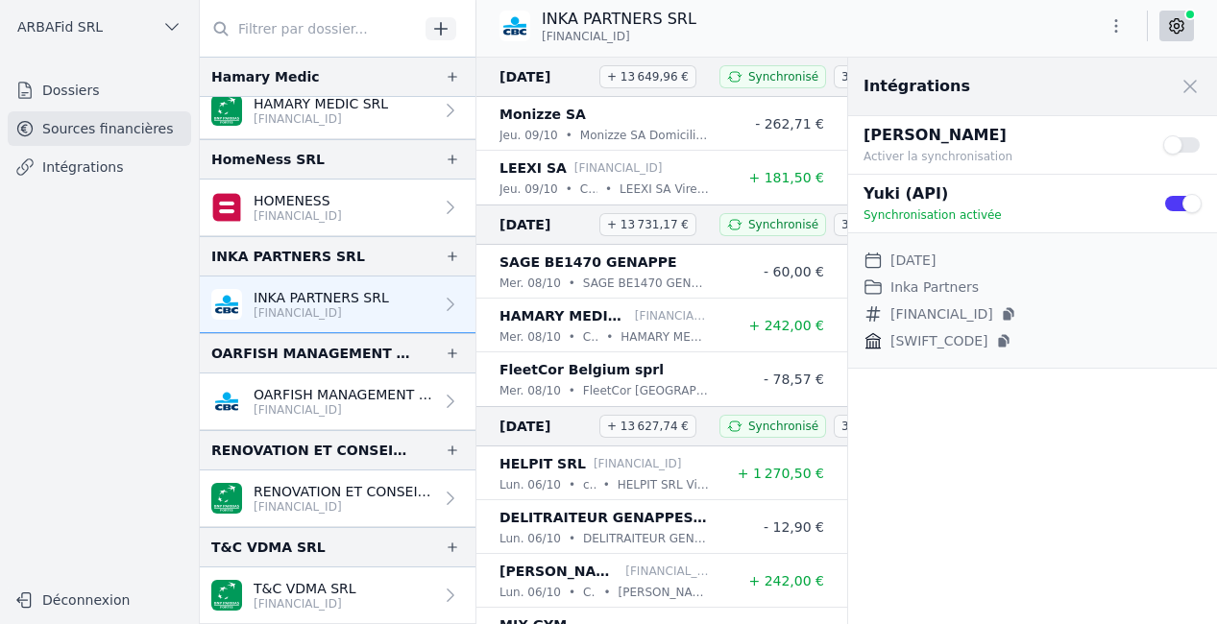
click at [311, 400] on p "OARFISH MANAGEMENT SRL" at bounding box center [344, 394] width 180 height 19
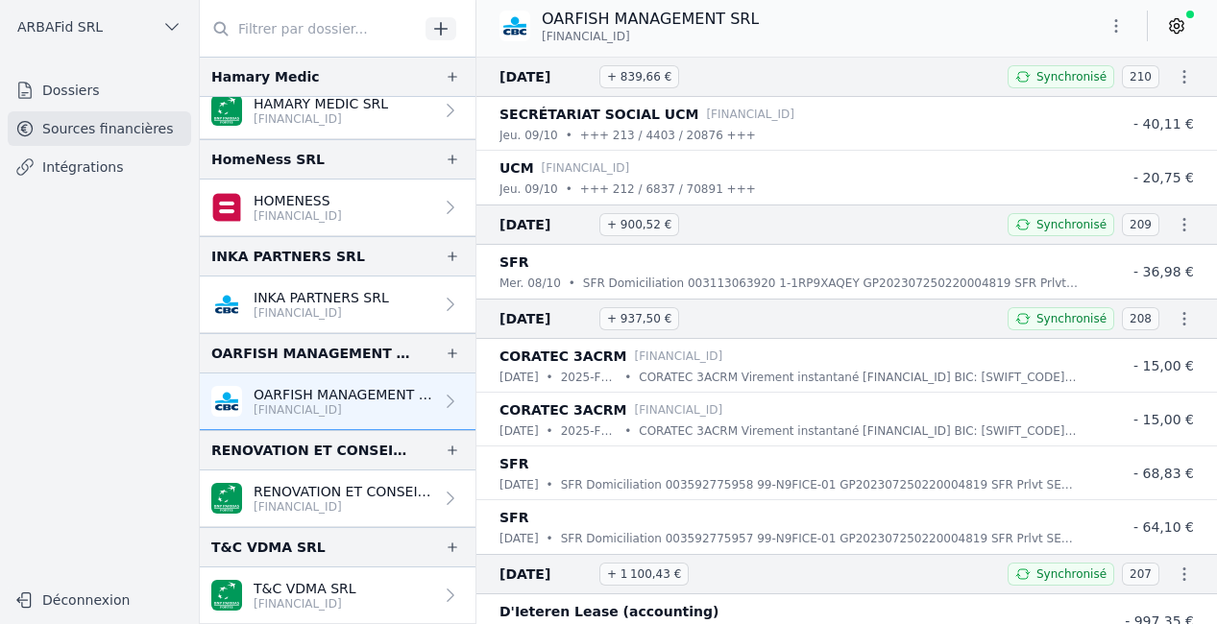
click at [1176, 16] on icon at bounding box center [1176, 25] width 19 height 19
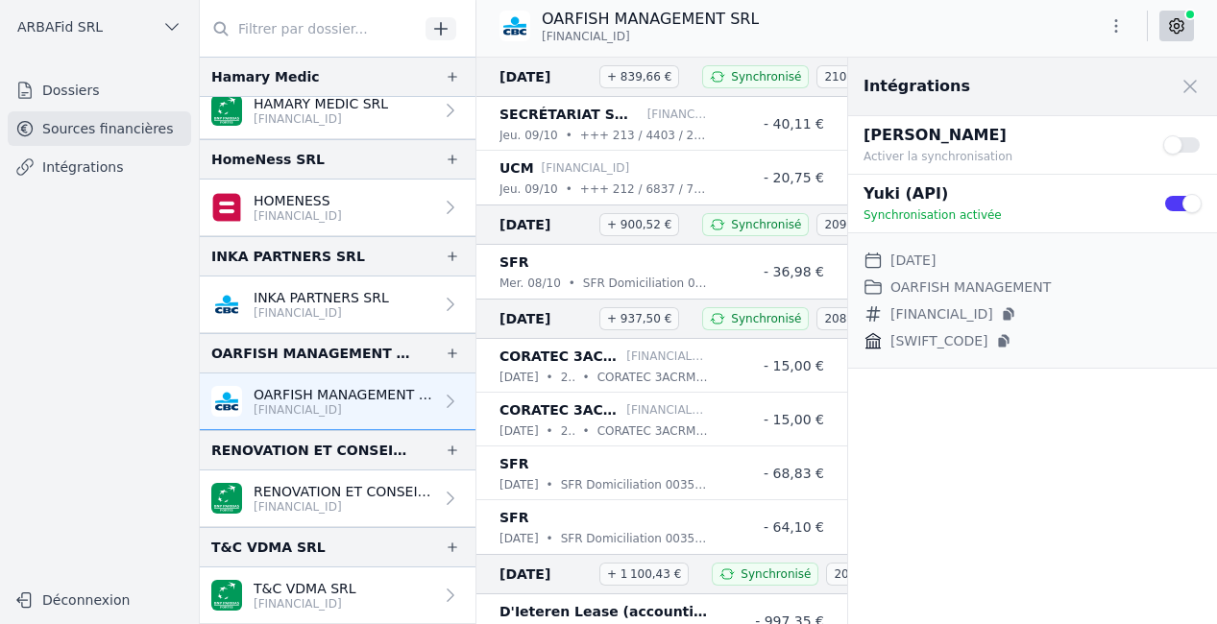
click at [348, 502] on p "[FINANCIAL_ID]" at bounding box center [344, 506] width 180 height 15
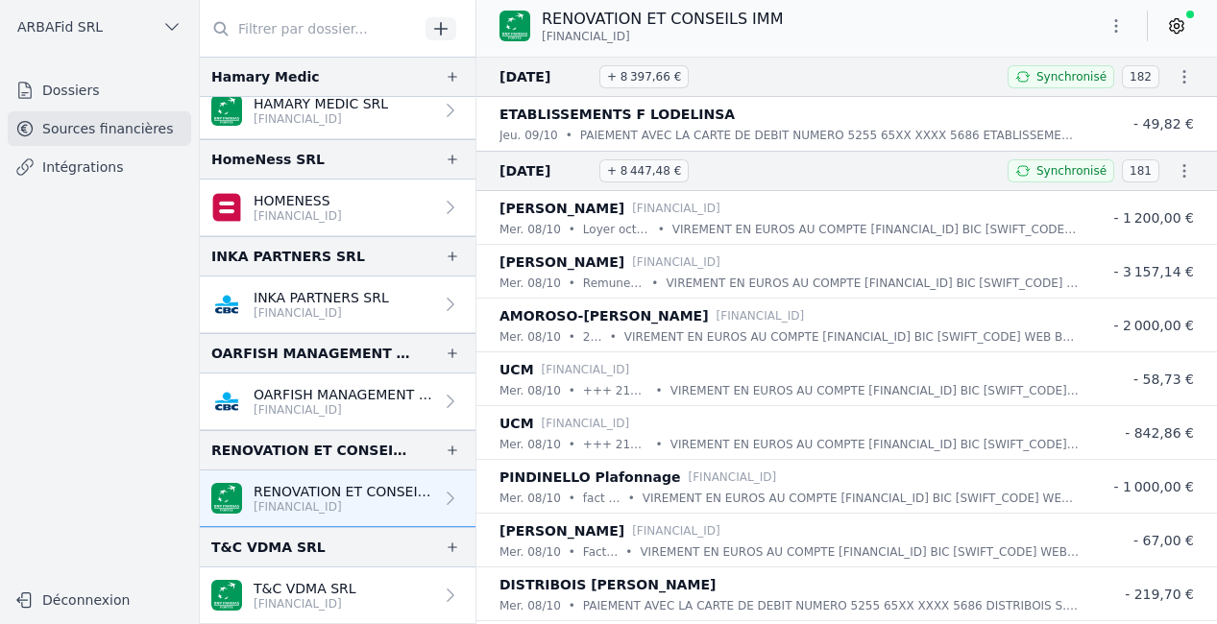
click at [1170, 29] on icon at bounding box center [1176, 26] width 13 height 14
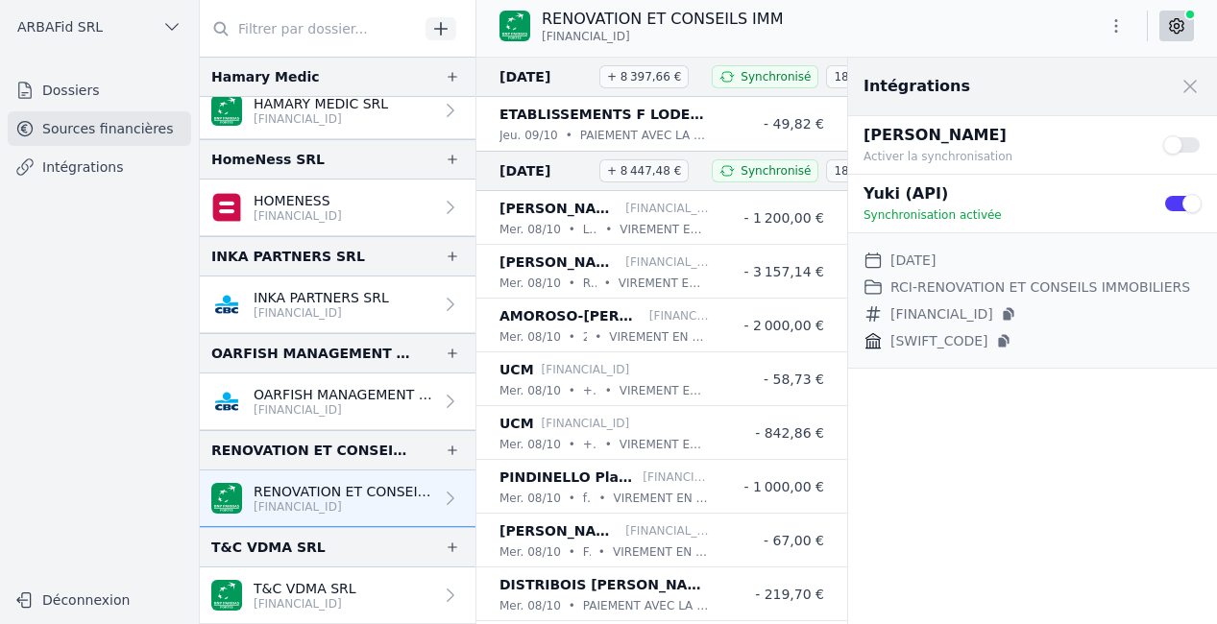
click at [331, 587] on p "T&C VDMA SRL" at bounding box center [305, 588] width 103 height 19
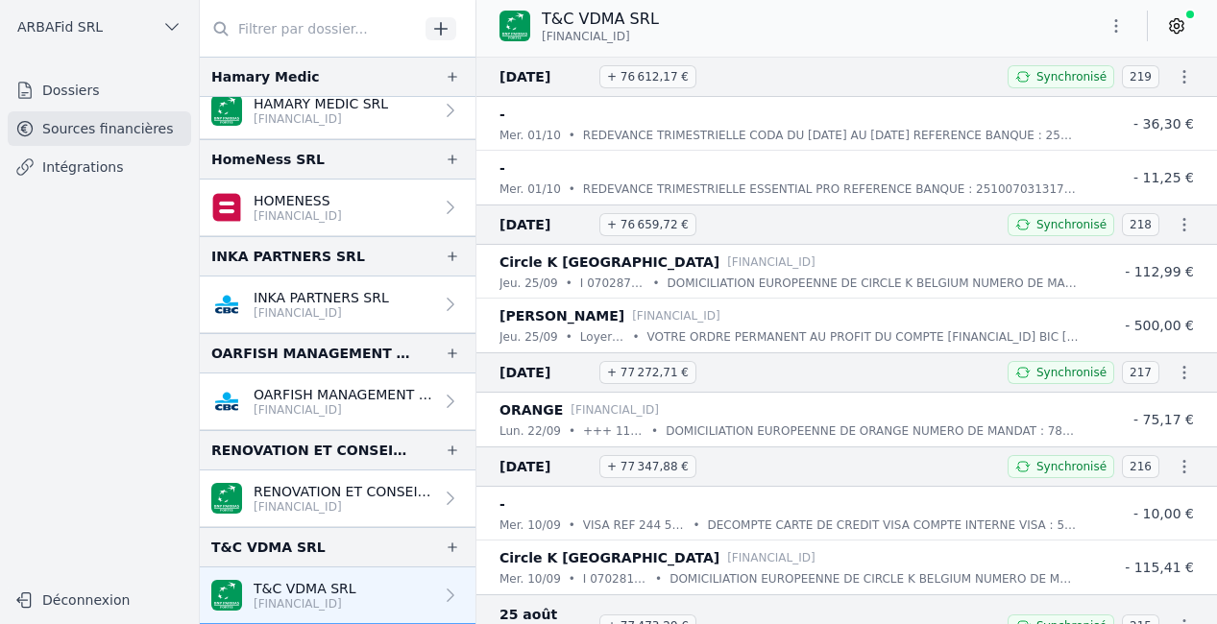
click at [1181, 26] on icon at bounding box center [1176, 26] width 13 height 14
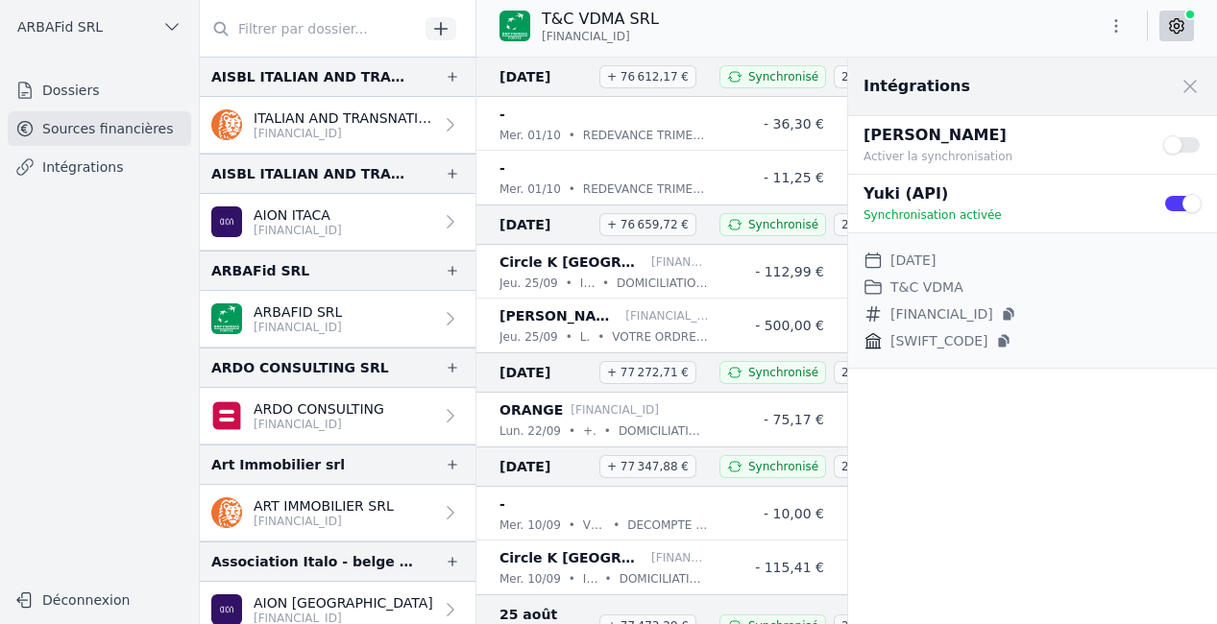
click at [367, 140] on p "[FINANCIAL_ID]" at bounding box center [344, 133] width 180 height 15
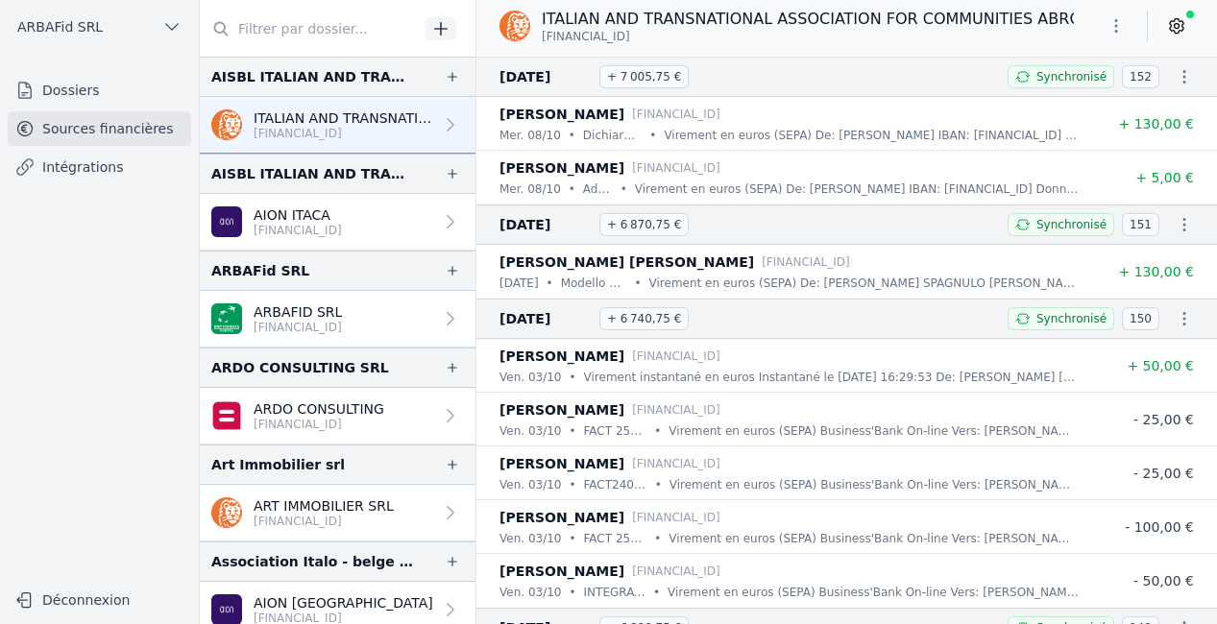
click at [342, 210] on p "AION ITACA" at bounding box center [298, 215] width 88 height 19
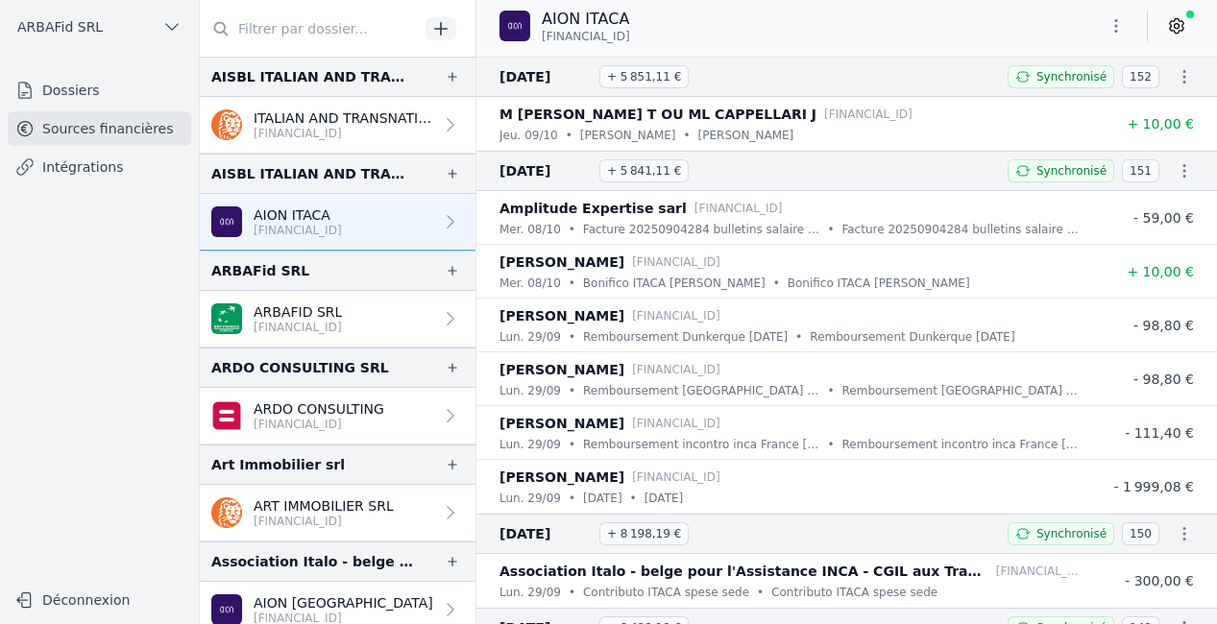
click at [337, 308] on p "ARBAFID SRL" at bounding box center [298, 312] width 88 height 19
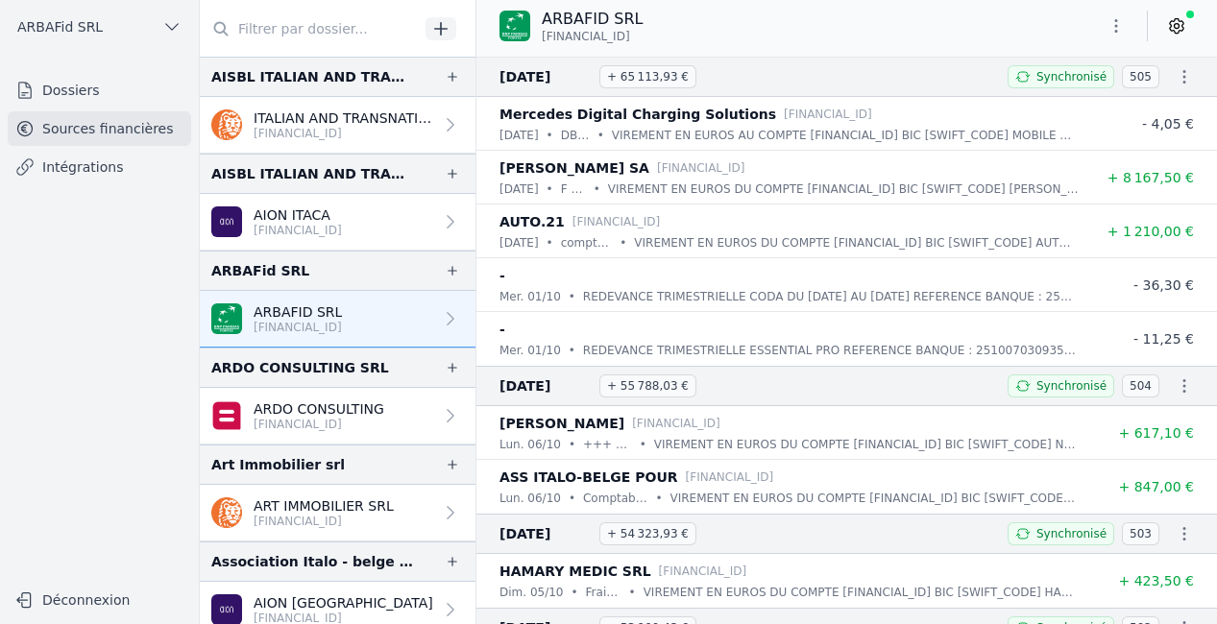
click at [332, 425] on p "[FINANCIAL_ID]" at bounding box center [319, 424] width 131 height 15
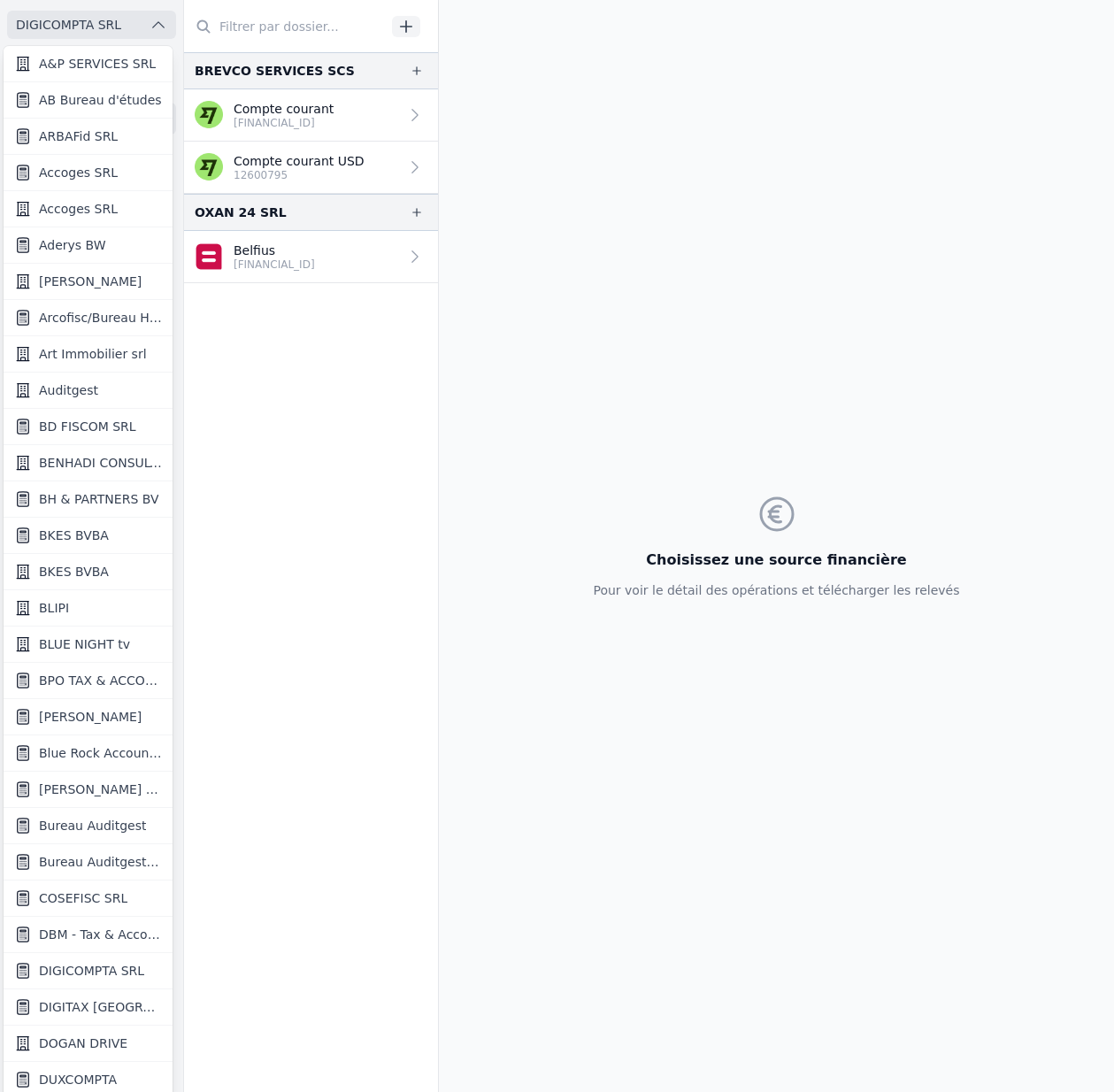
scroll to position [1595, 0]
